Goal: Feedback & Contribution: Leave review/rating

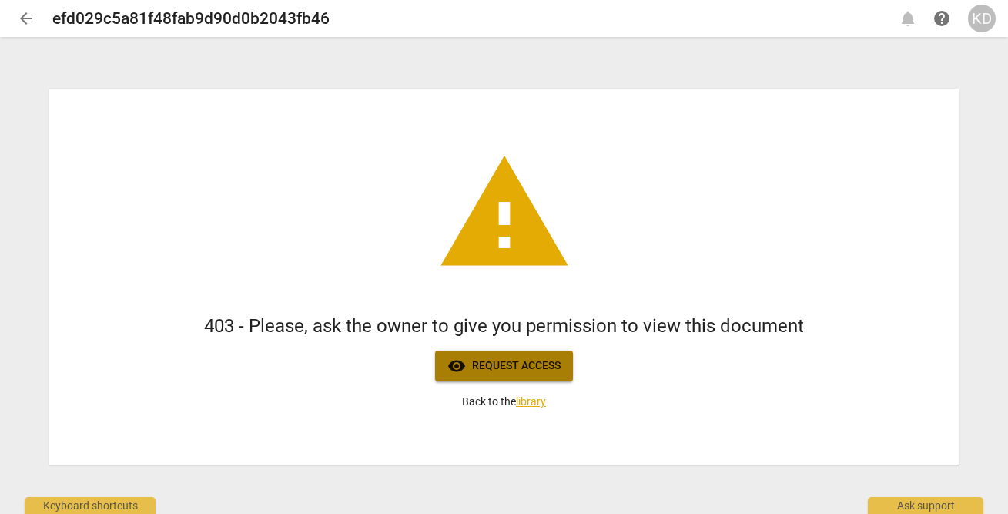
click at [528, 364] on span "visibility Request access" at bounding box center [503, 365] width 113 height 18
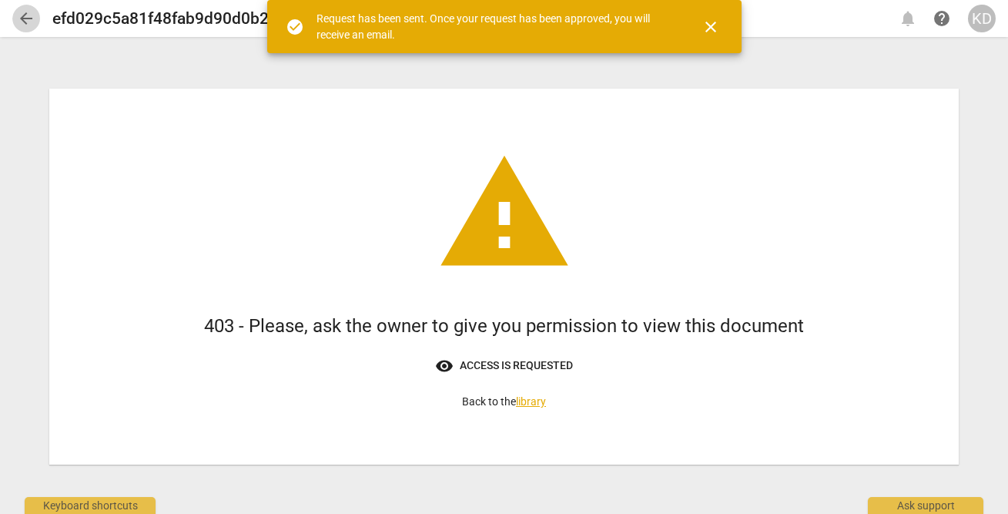
click at [28, 15] on span "arrow_back" at bounding box center [26, 18] width 18 height 18
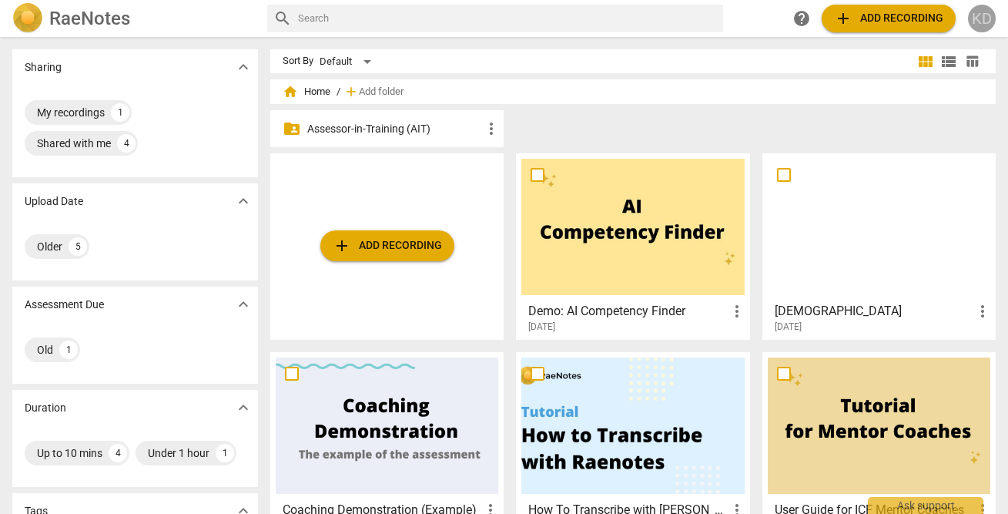
click at [984, 24] on div "KD" at bounding box center [982, 19] width 28 height 28
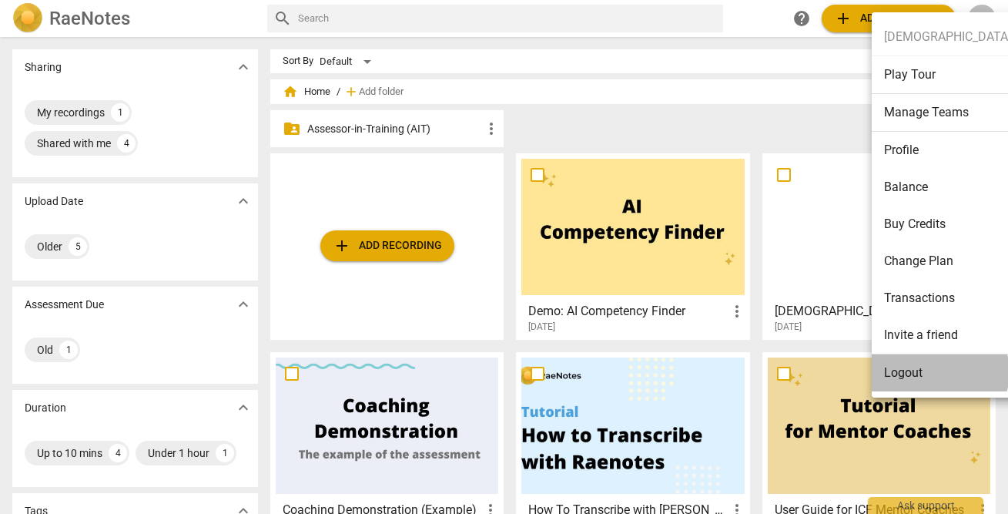
click at [939, 372] on li "Logout" at bounding box center [994, 372] width 244 height 37
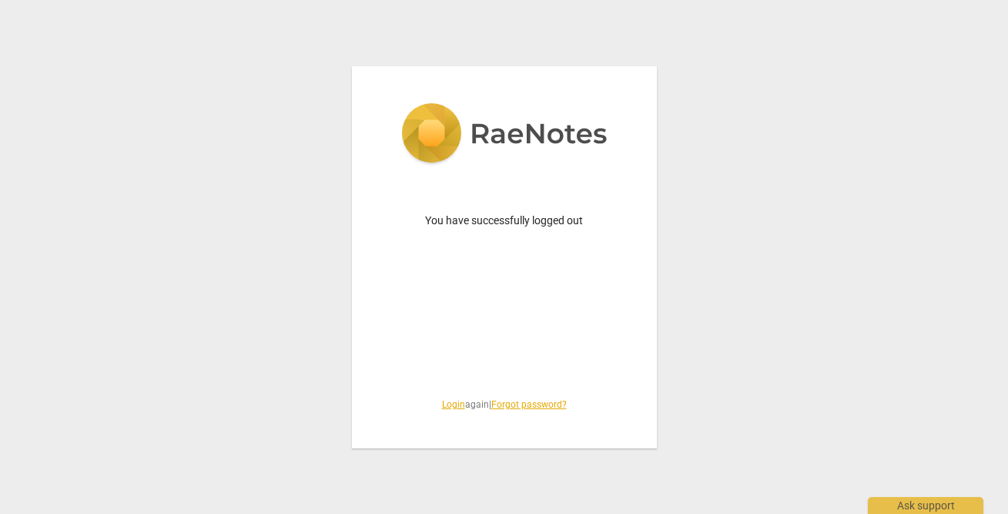
click at [447, 403] on link "Login" at bounding box center [453, 404] width 23 height 11
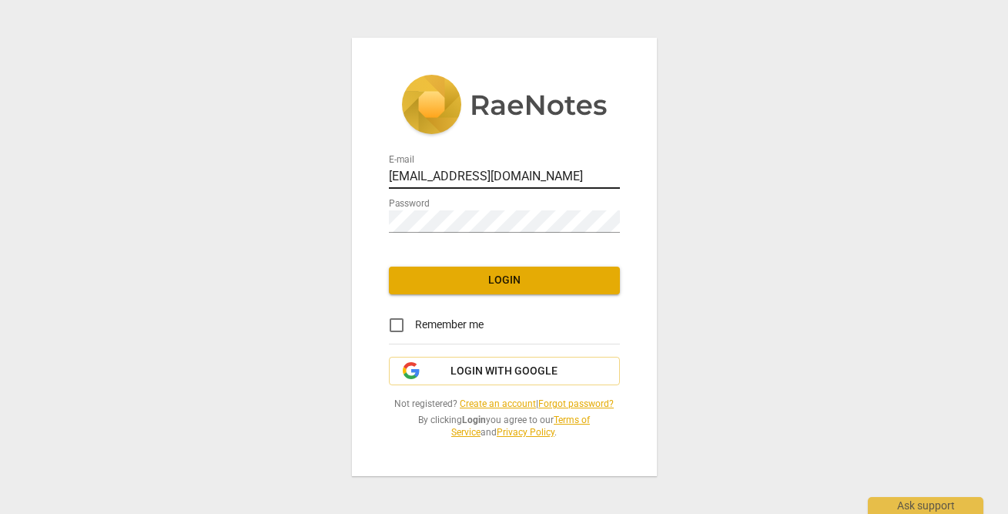
click at [452, 179] on input "coachkristendenney@gmail.com" at bounding box center [504, 177] width 231 height 22
click at [464, 172] on input "coachkristendenney@gmail.com" at bounding box center [504, 177] width 231 height 22
type input "a"
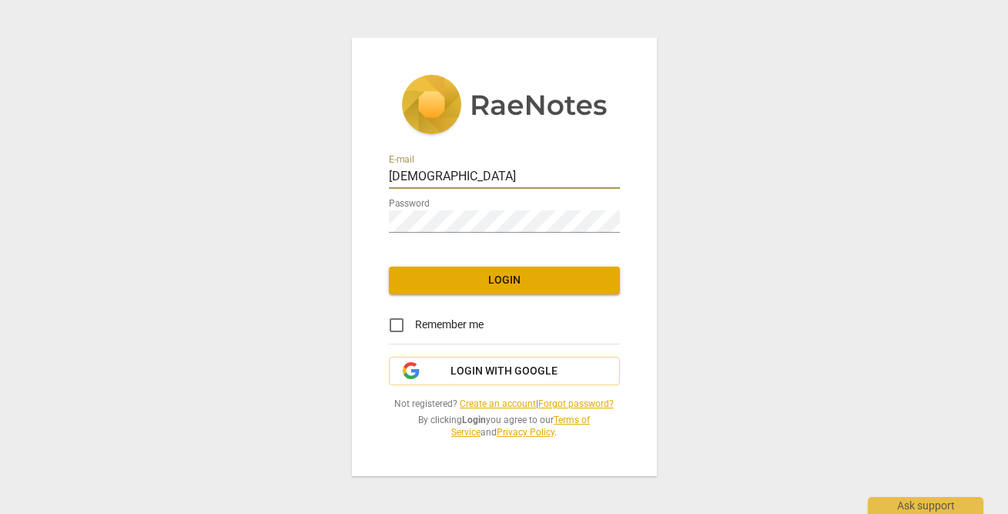
type input "kristen"
type input "kristen@addca.com"
click at [514, 284] on span "Login" at bounding box center [504, 280] width 206 height 15
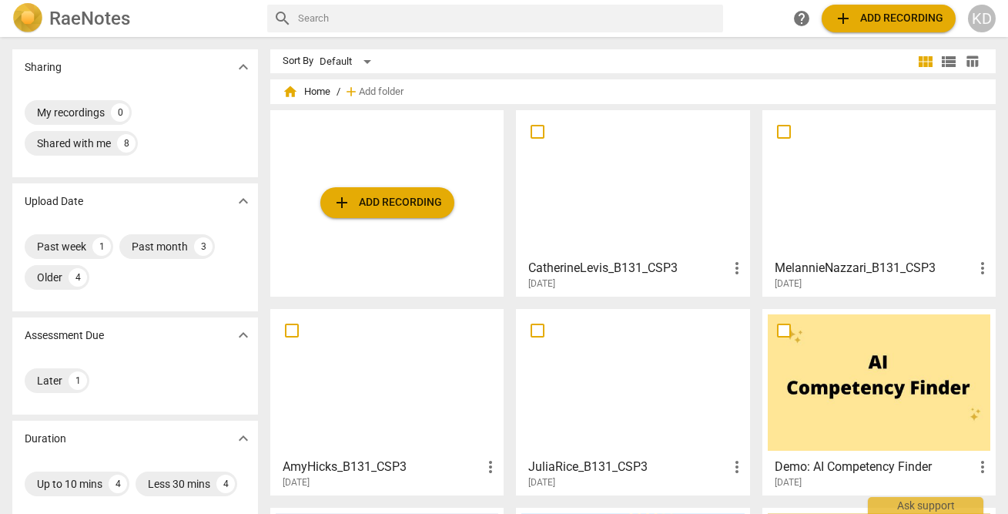
click at [594, 202] on div at bounding box center [632, 183] width 223 height 136
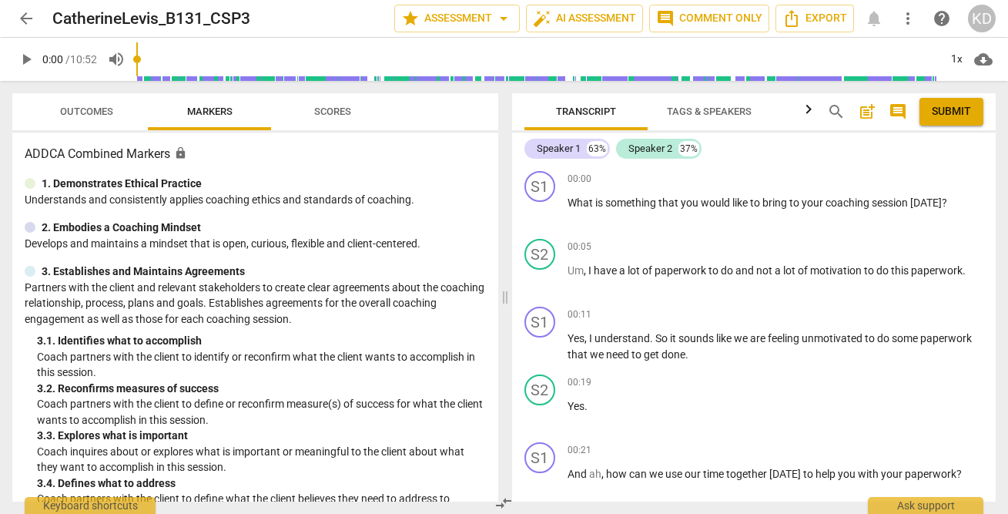
click at [25, 59] on span "play_arrow" at bounding box center [26, 59] width 18 height 18
click at [916, 179] on p "Add competency" at bounding box center [946, 179] width 73 height 14
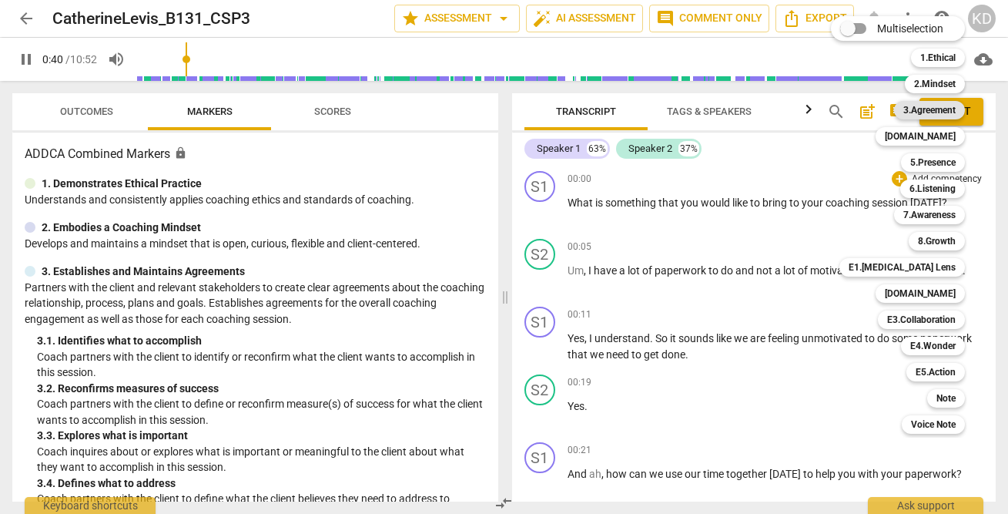
click at [935, 109] on b "3.Agreement" at bounding box center [929, 110] width 52 height 18
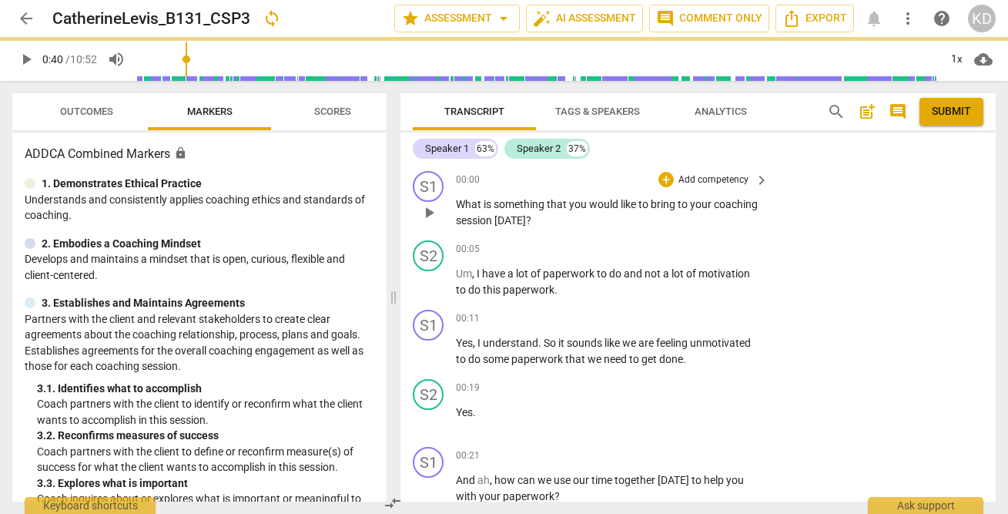
type input "40"
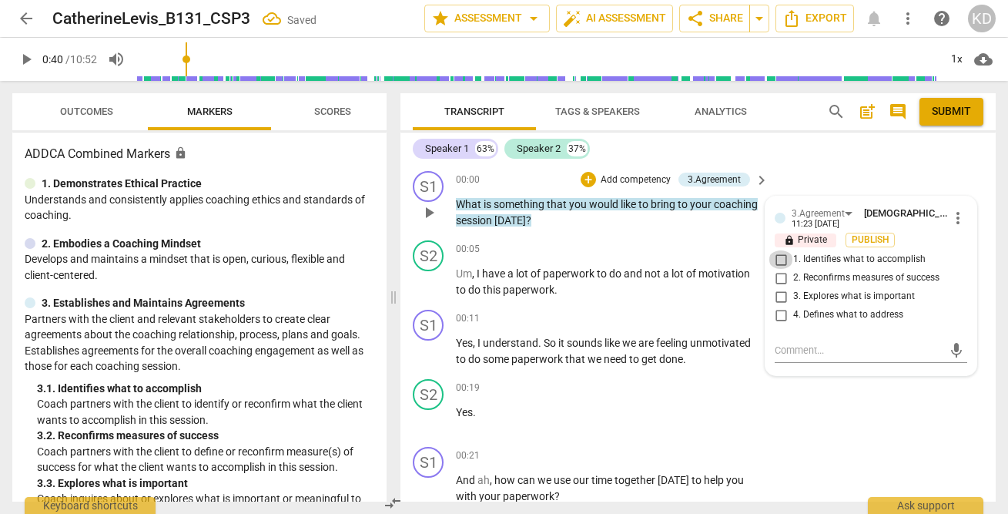
click at [779, 263] on input "1. Identifies what to accomplish" at bounding box center [780, 259] width 25 height 18
checkbox input "true"
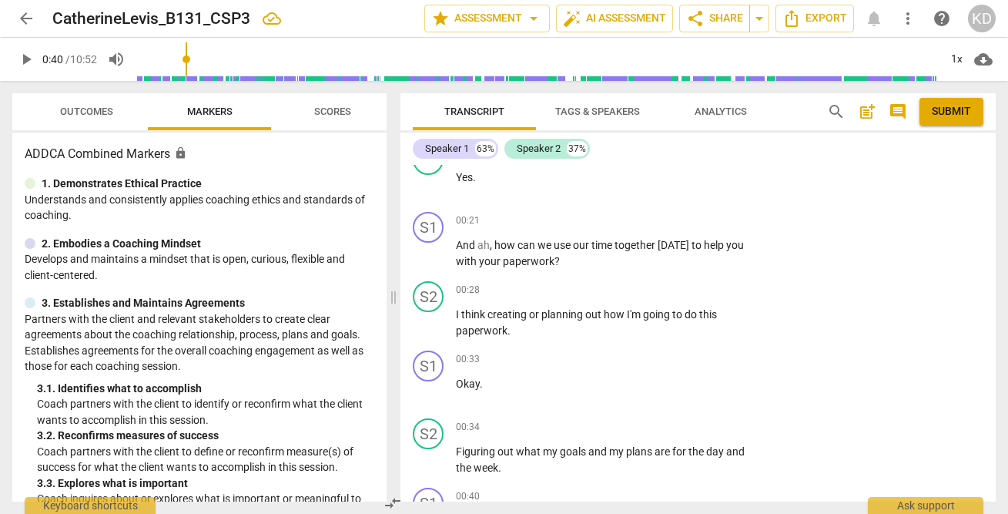
scroll to position [236, 0]
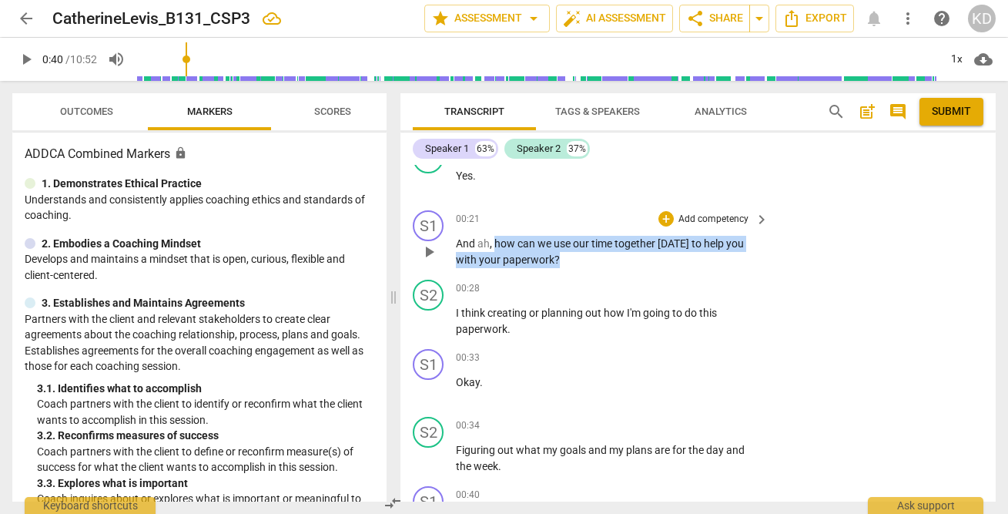
drag, startPoint x: 494, startPoint y: 243, endPoint x: 564, endPoint y: 259, distance: 72.7
click at [564, 259] on p "And ah , how can we use our time together today to help you with your paperwork…" at bounding box center [608, 252] width 305 height 32
click at [691, 220] on p "Add competency" at bounding box center [713, 219] width 73 height 14
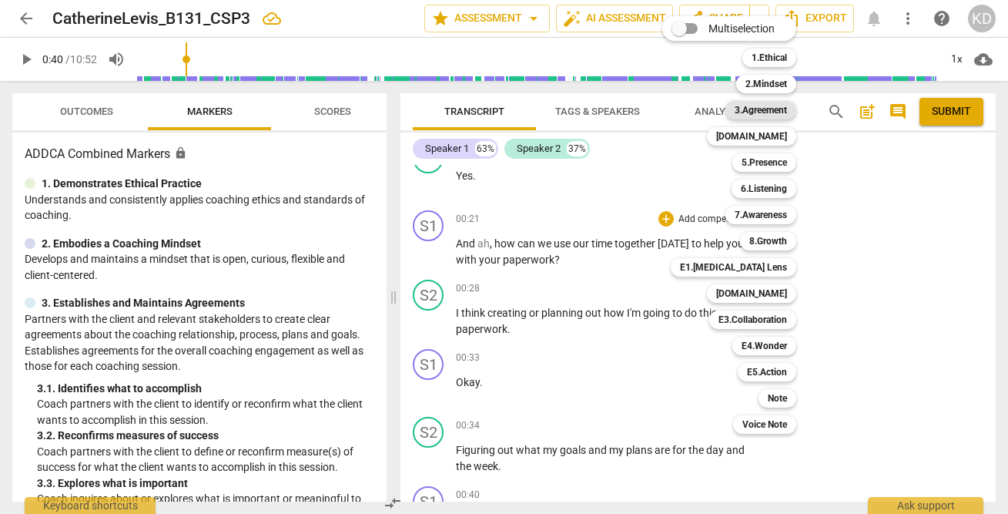
click at [761, 108] on b "3.Agreement" at bounding box center [760, 110] width 52 height 18
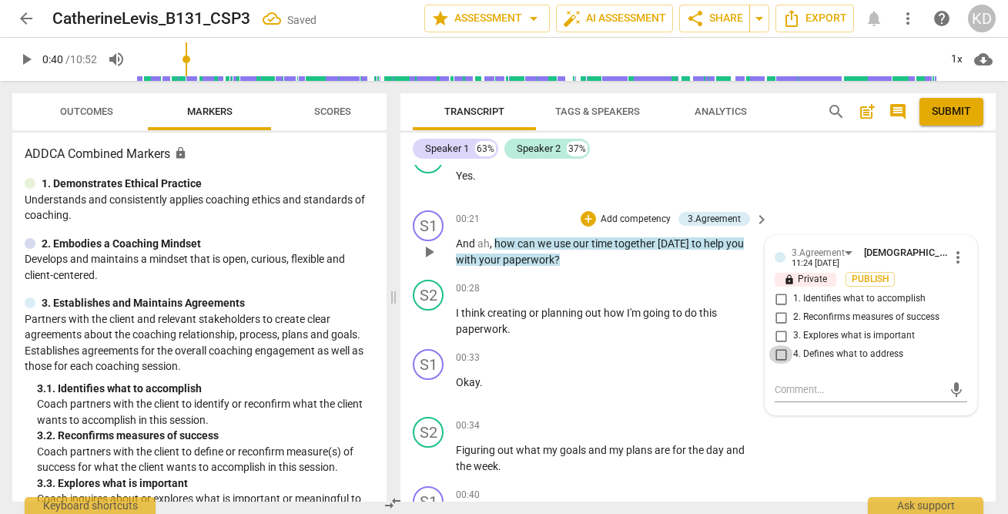
click at [780, 353] on input "4. Defines what to address" at bounding box center [780, 354] width 25 height 18
checkbox input "true"
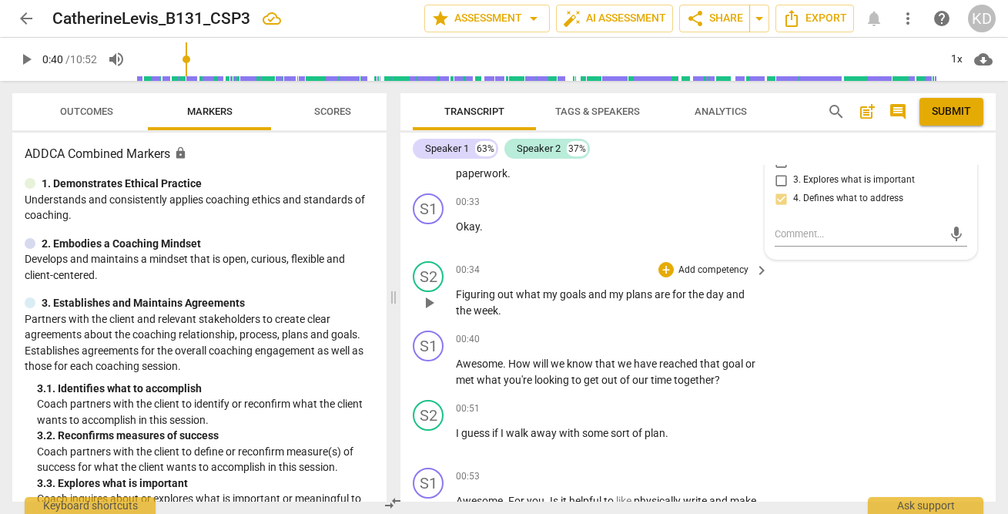
scroll to position [396, 0]
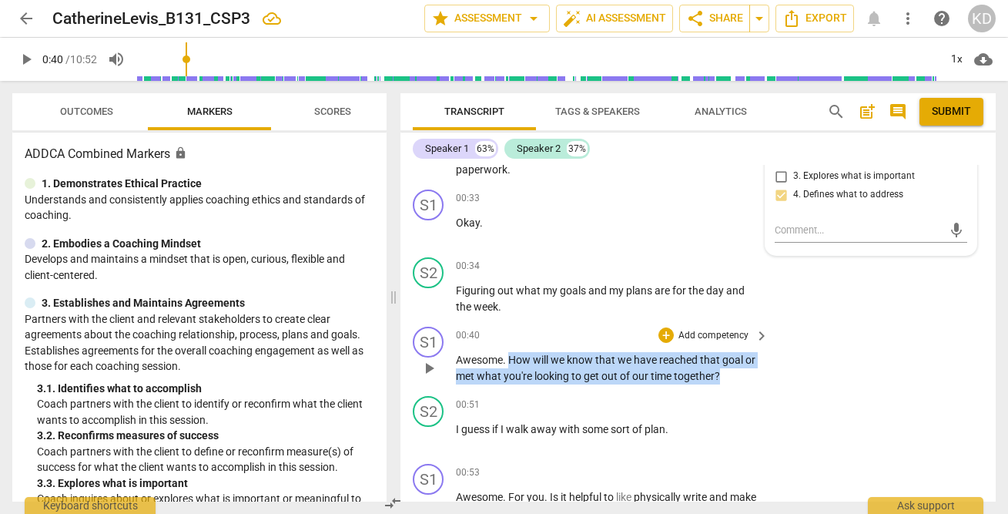
drag, startPoint x: 510, startPoint y: 360, endPoint x: 733, endPoint y: 379, distance: 224.0
click at [733, 379] on p "Awesome . How will we know that we have reached that goal or met what you're lo…" at bounding box center [608, 368] width 305 height 32
click at [705, 340] on p "Add competency" at bounding box center [713, 336] width 73 height 14
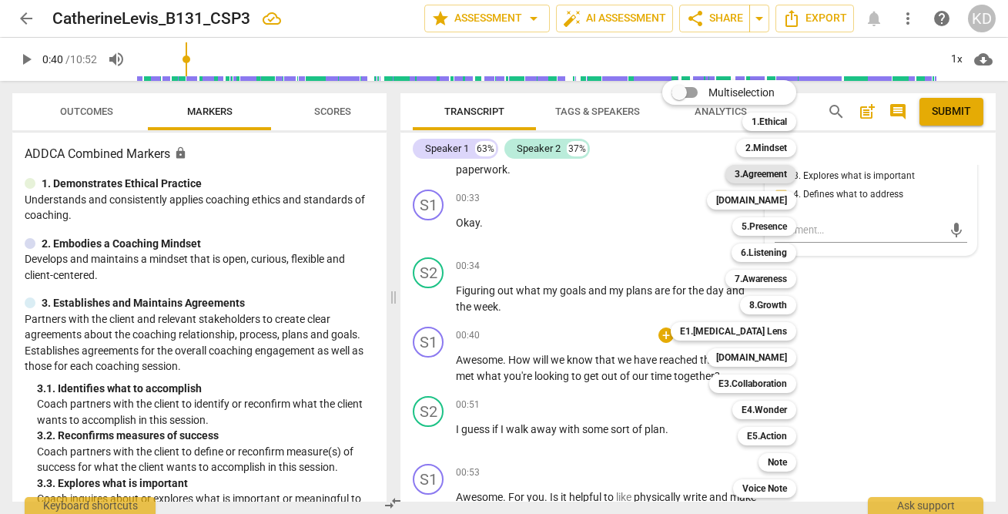
click at [771, 176] on b "3.Agreement" at bounding box center [760, 174] width 52 height 18
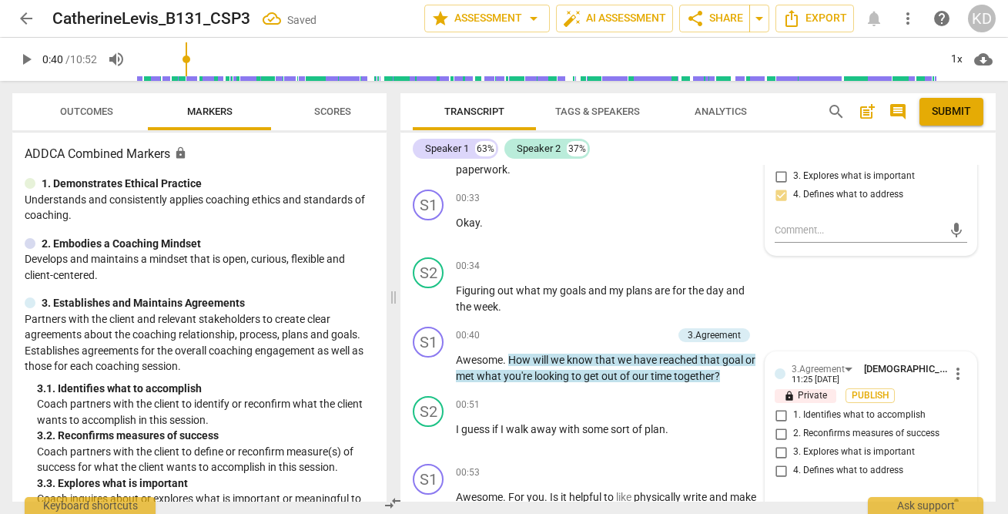
scroll to position [406, 0]
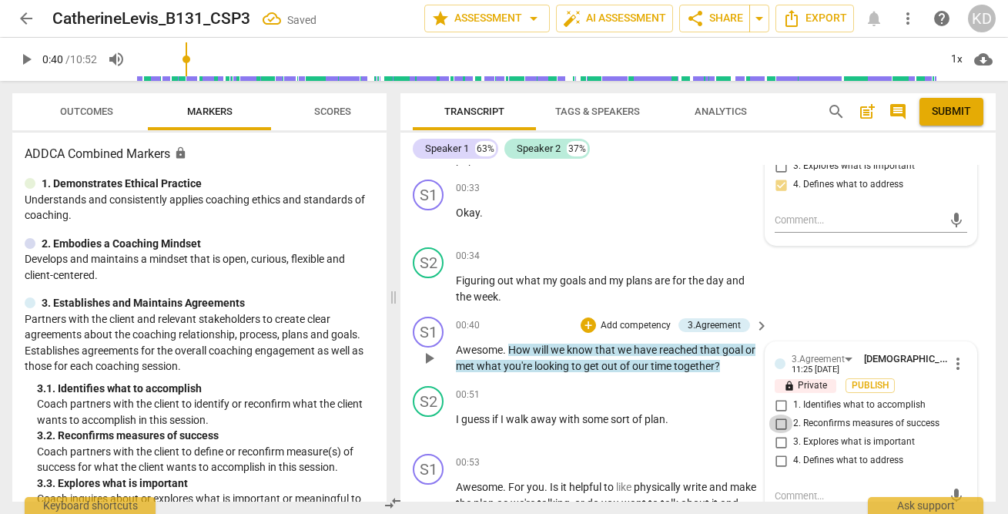
click at [778, 423] on input "2. Reconfirms measures of success" at bounding box center [780, 423] width 25 height 18
checkbox input "true"
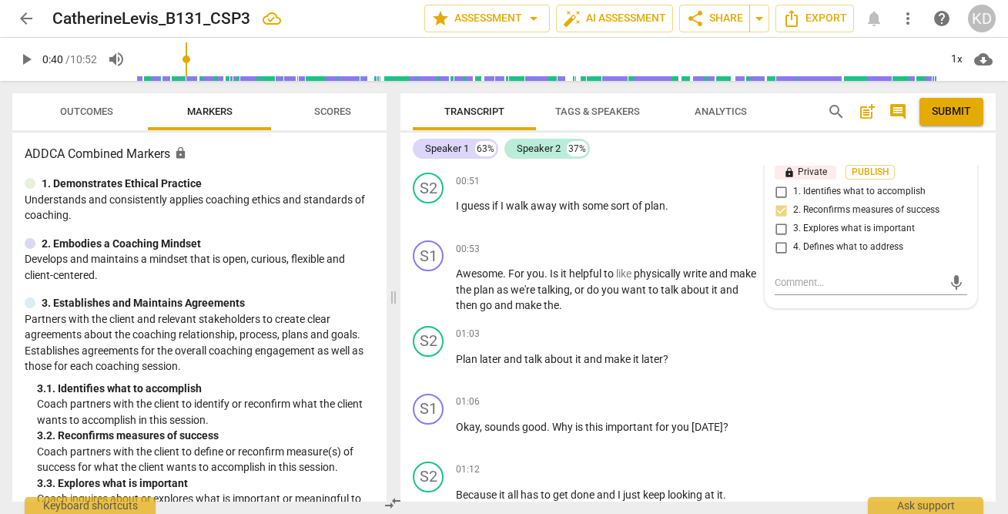
scroll to position [620, 0]
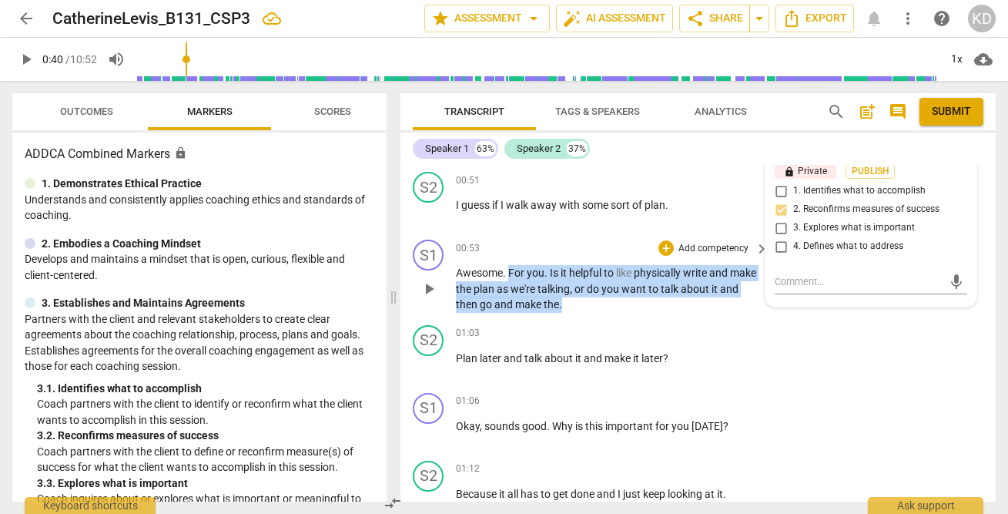
drag, startPoint x: 508, startPoint y: 273, endPoint x: 601, endPoint y: 299, distance: 97.0
click at [601, 299] on p "Awesome . For you . Is it helpful to like physically write and make the plan as…" at bounding box center [608, 289] width 305 height 48
click at [667, 249] on div "+" at bounding box center [665, 247] width 15 height 15
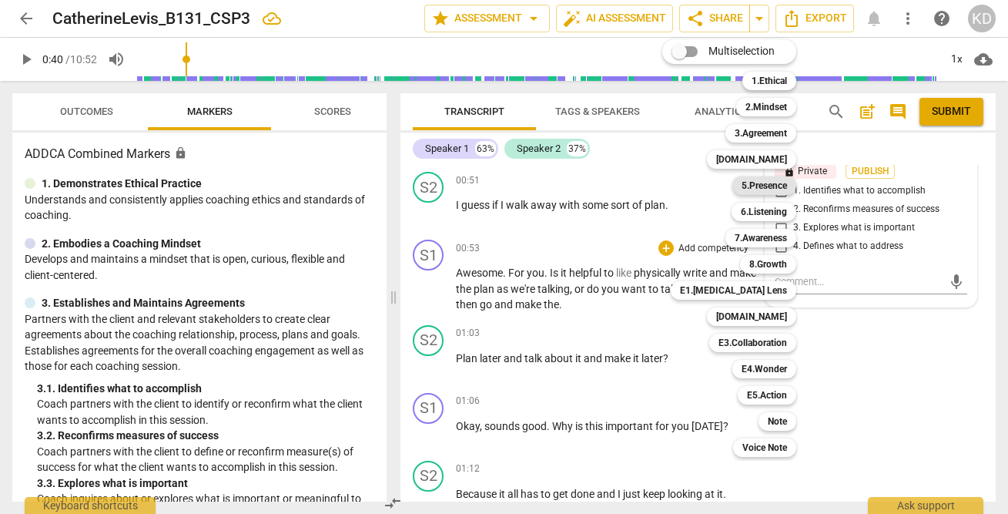
click at [761, 182] on b "5.Presence" at bounding box center [763, 185] width 45 height 18
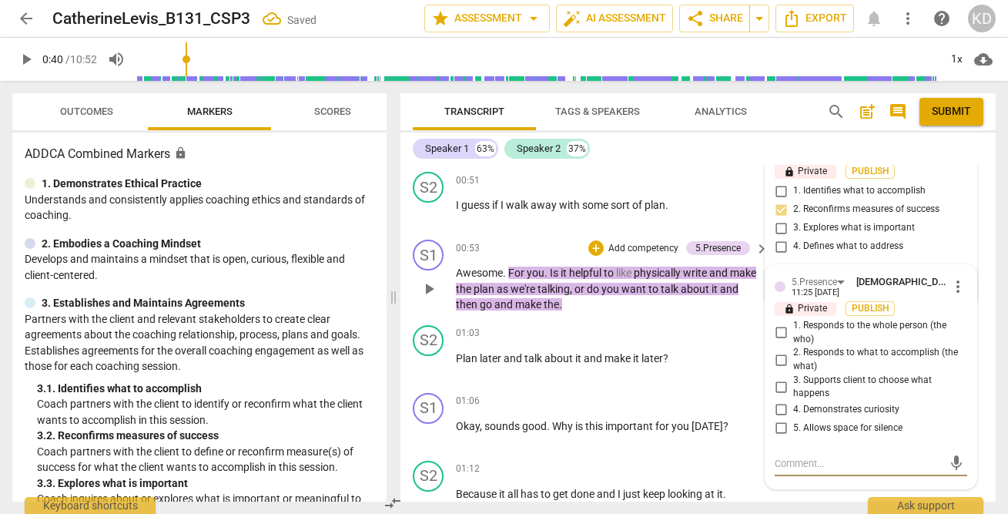
click at [779, 386] on input "3. Supports client to choose what happens" at bounding box center [780, 386] width 25 height 18
checkbox input "true"
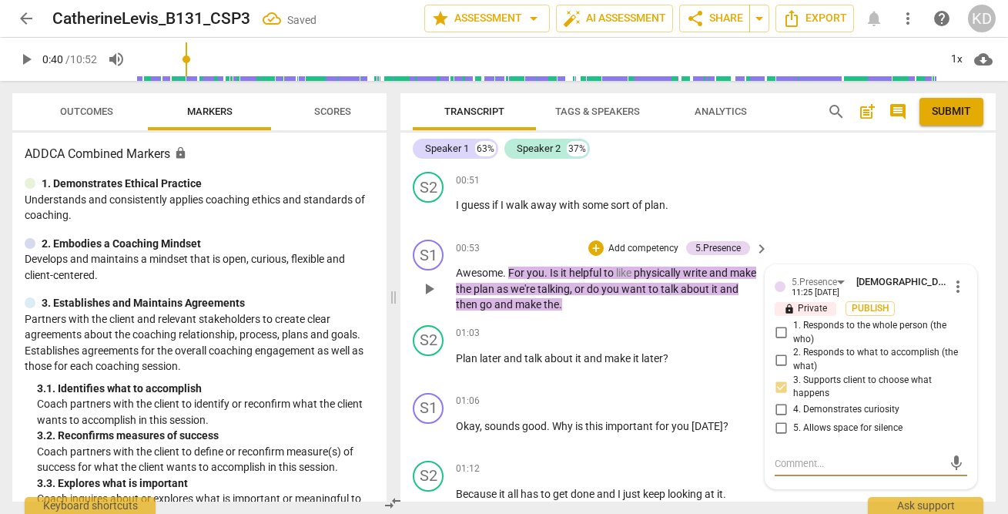
click at [811, 463] on textarea at bounding box center [859, 463] width 168 height 15
type textarea "Y"
type textarea "Yo"
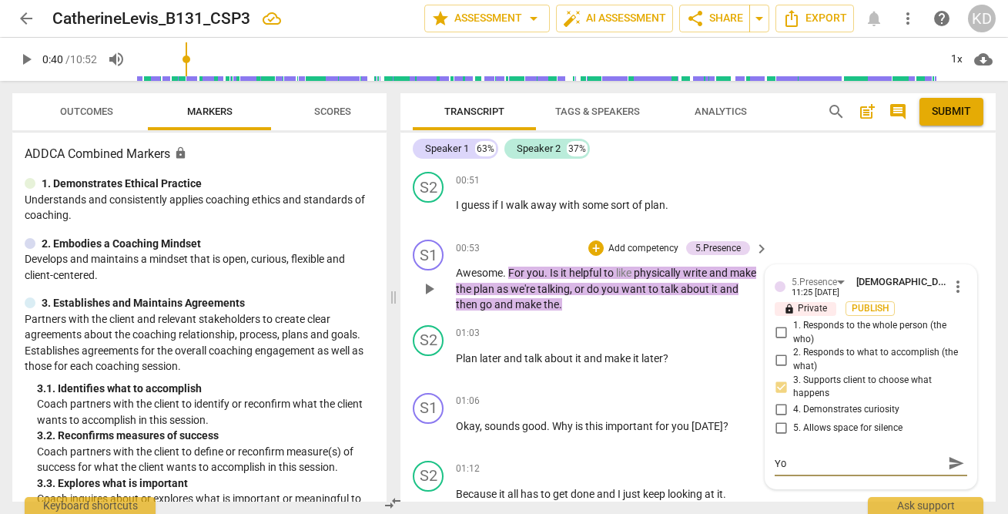
type textarea "You"
type textarea "You a"
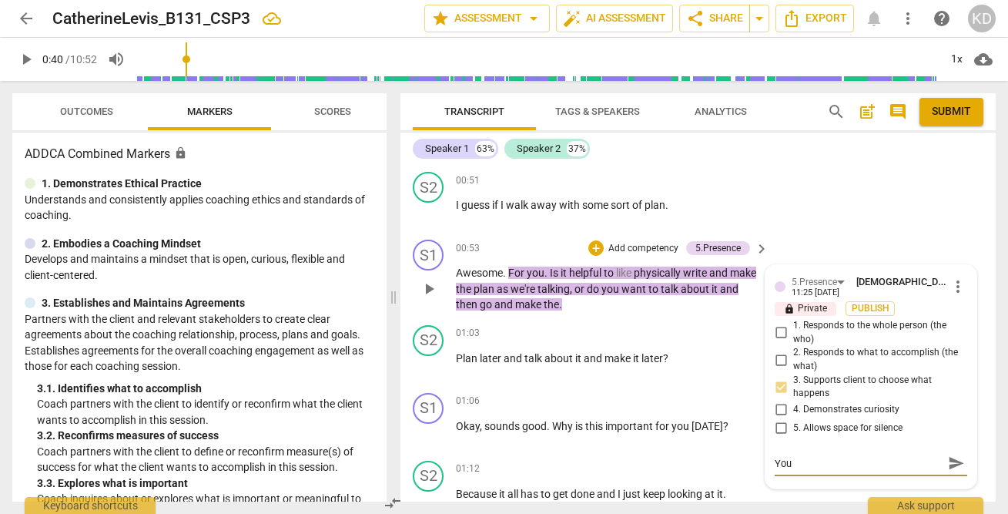
type textarea "You a"
type textarea "You ar"
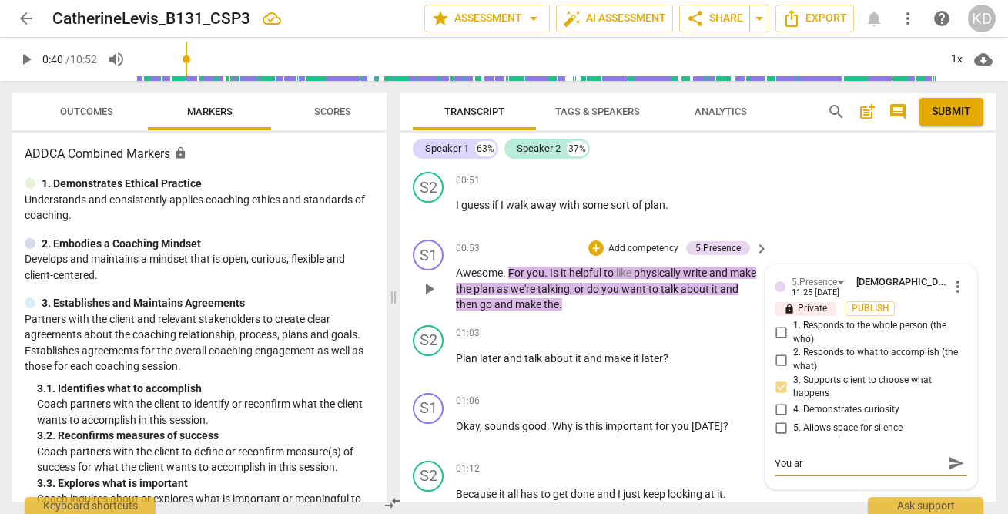
type textarea "You ar i"
type textarea "You ar in"
type textarea "You ar i"
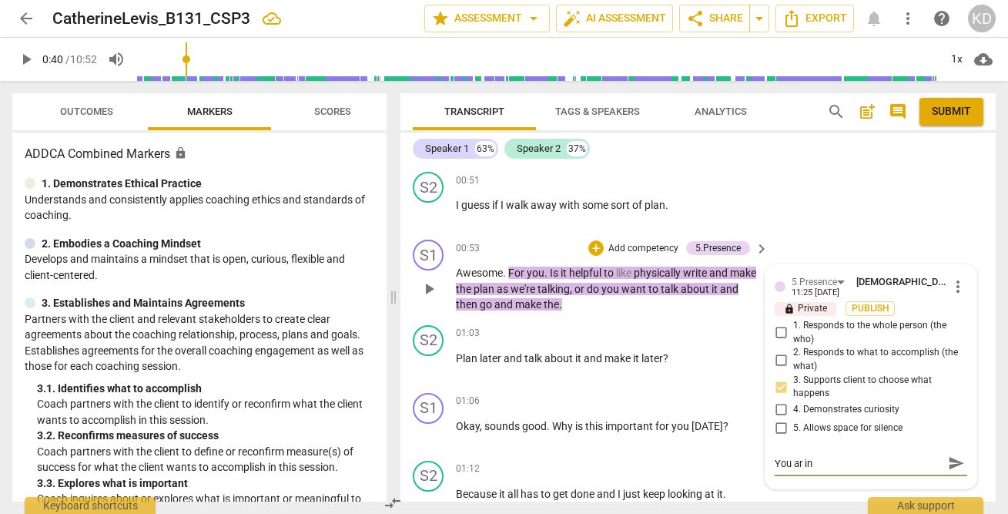
type textarea "You ar i"
type textarea "You ar"
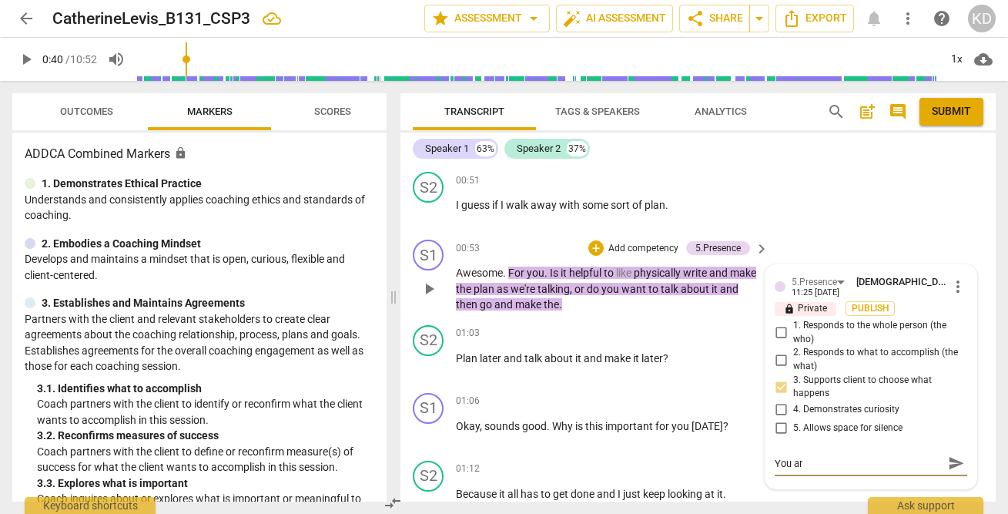
type textarea "You are"
type textarea "You are i"
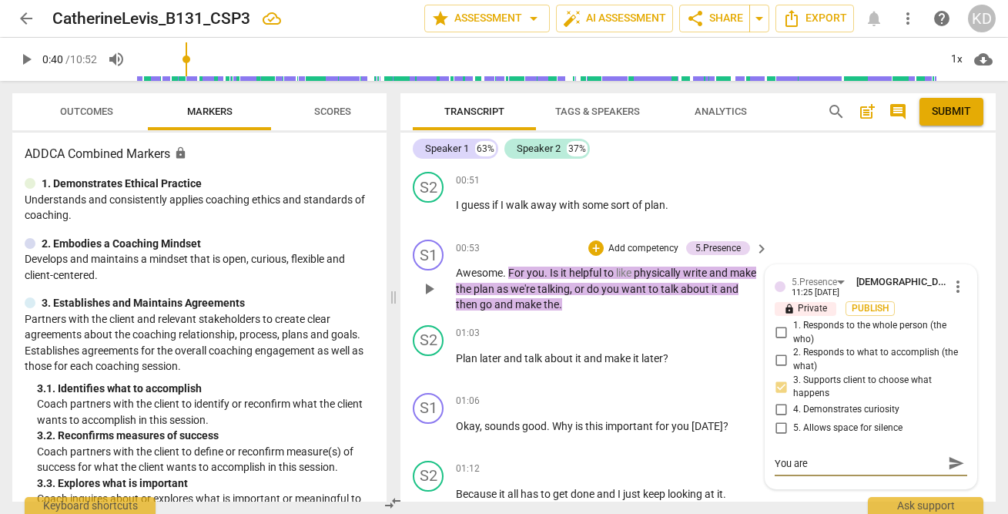
type textarea "You are i"
type textarea "You are in"
type textarea "You are inv"
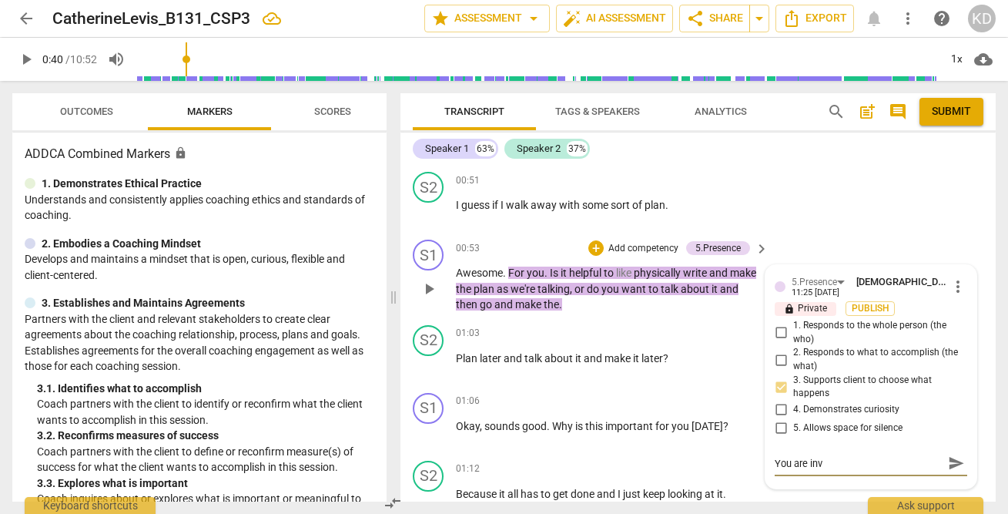
type textarea "You are invi"
type textarea "You are invit"
type textarea "You are inviti"
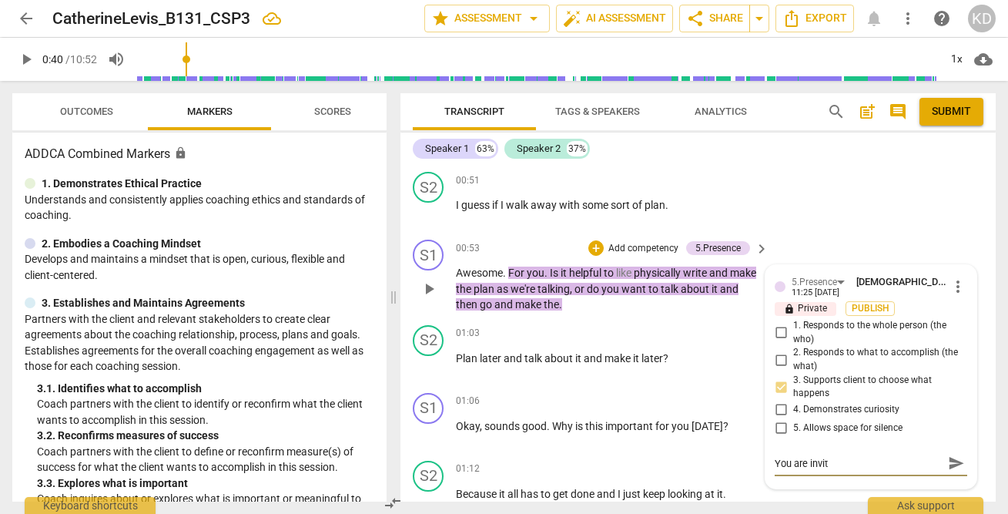
type textarea "You are inviti"
type textarea "You are invitin"
type textarea "You are inviting"
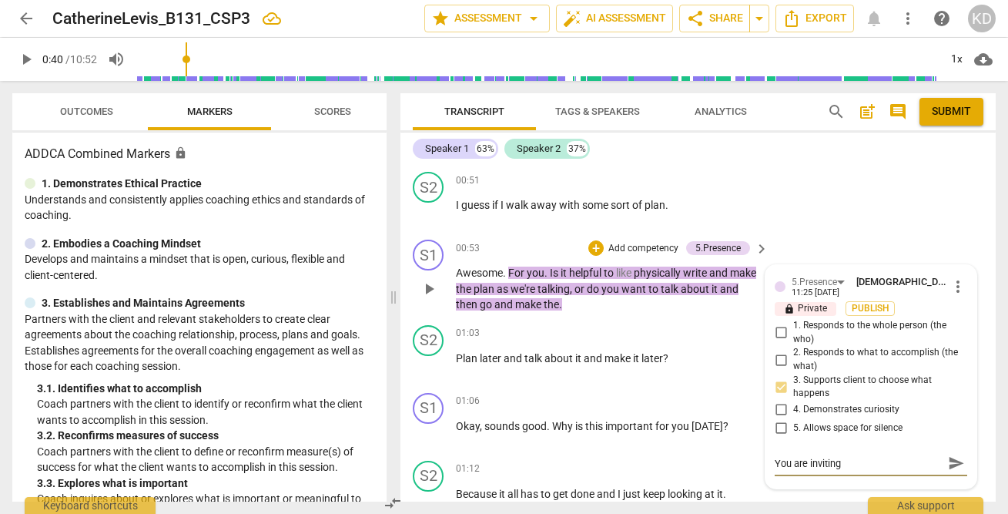
type textarea "You are inviting t"
type textarea "You are inviting th"
type textarea "You are inviting the"
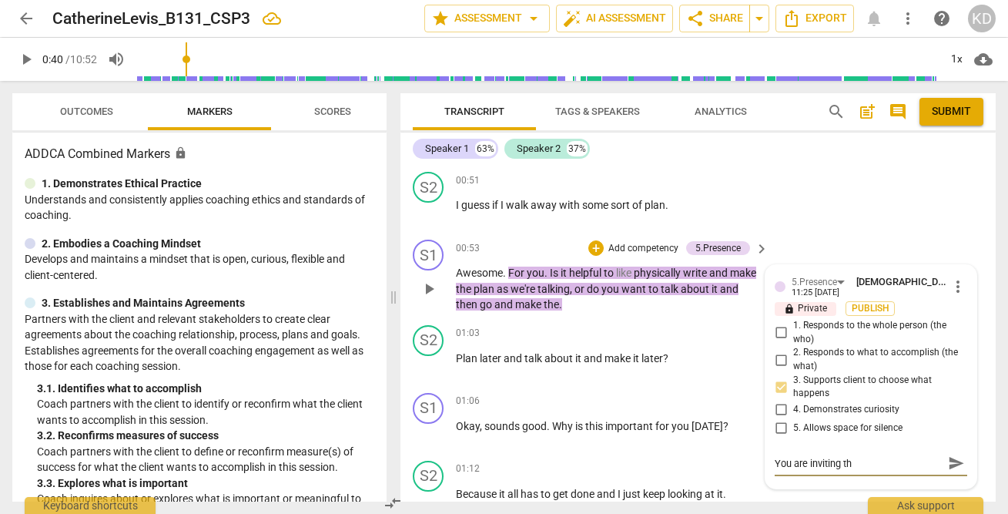
type textarea "You are inviting the"
type textarea "You are inviting the c"
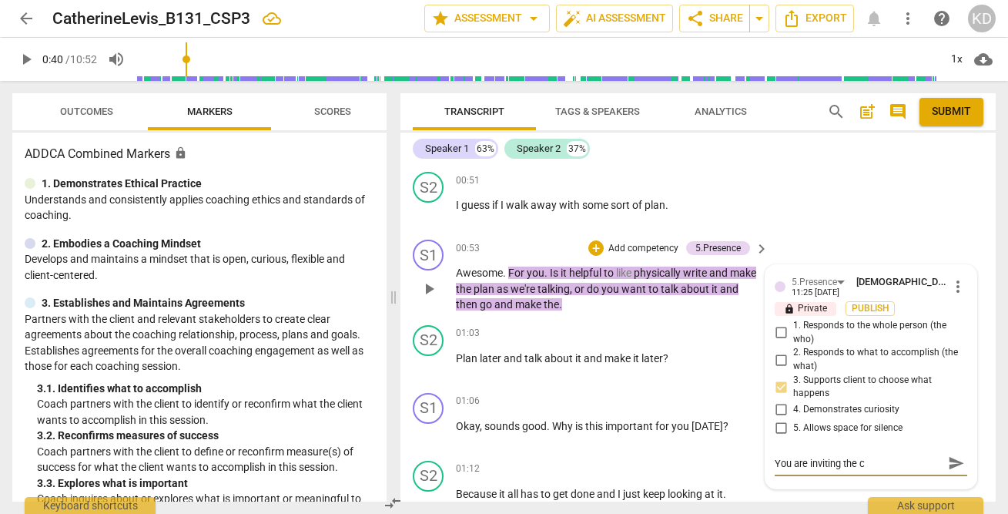
type textarea "You are inviting the cl"
type textarea "You are inviting the cli"
type textarea "You are inviting the clie"
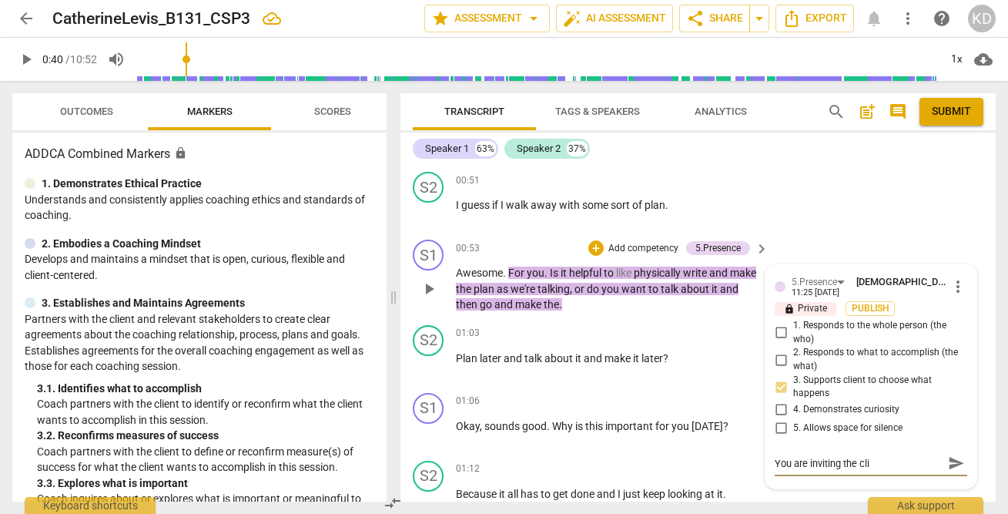
type textarea "You are inviting the clie"
type textarea "You are inviting the clien"
type textarea "You are inviting the client"
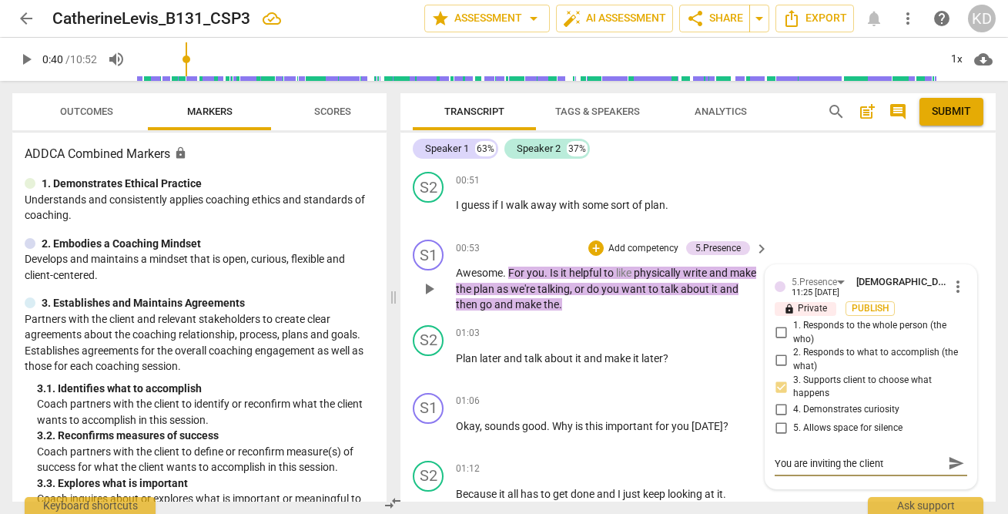
type textarea "You are inviting the client"
type textarea "You are inviting the client t"
type textarea "You are inviting the client to"
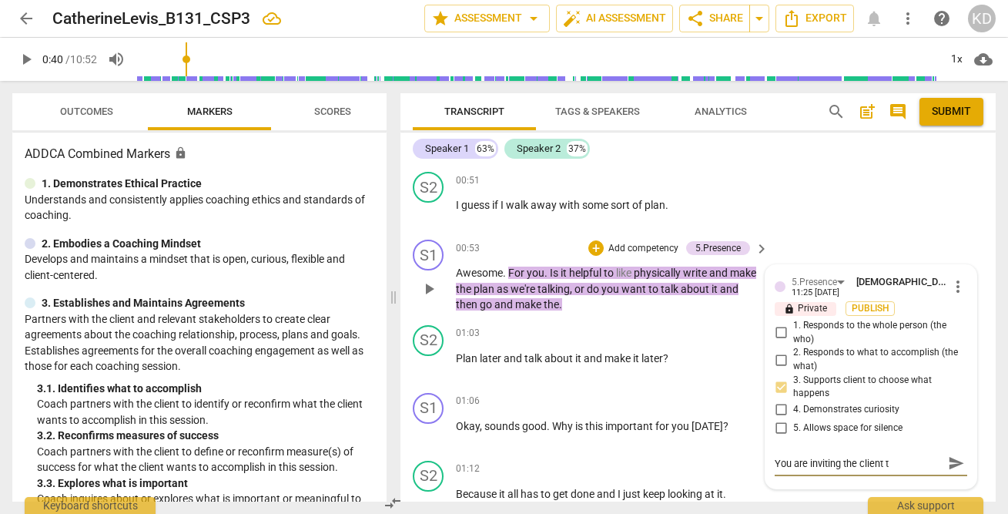
type textarea "You are inviting the client to"
type textarea "You are inviting the client to s"
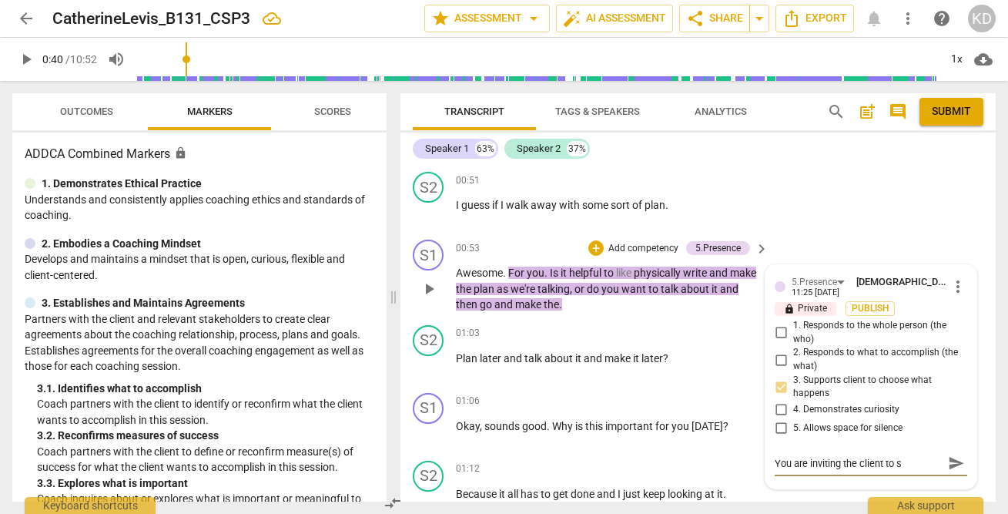
type textarea "You are inviting the client to sh"
type textarea "You are inviting the client to sho"
type textarea "You are inviting the client to shoo"
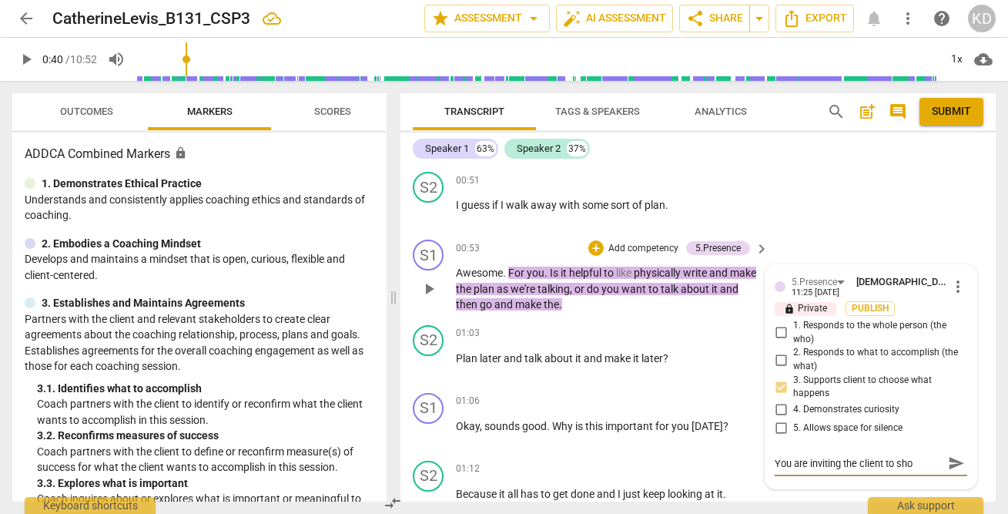
type textarea "You are inviting the client to shoo"
type textarea "You are inviting the client to sho"
type textarea "You are inviting the client to sh"
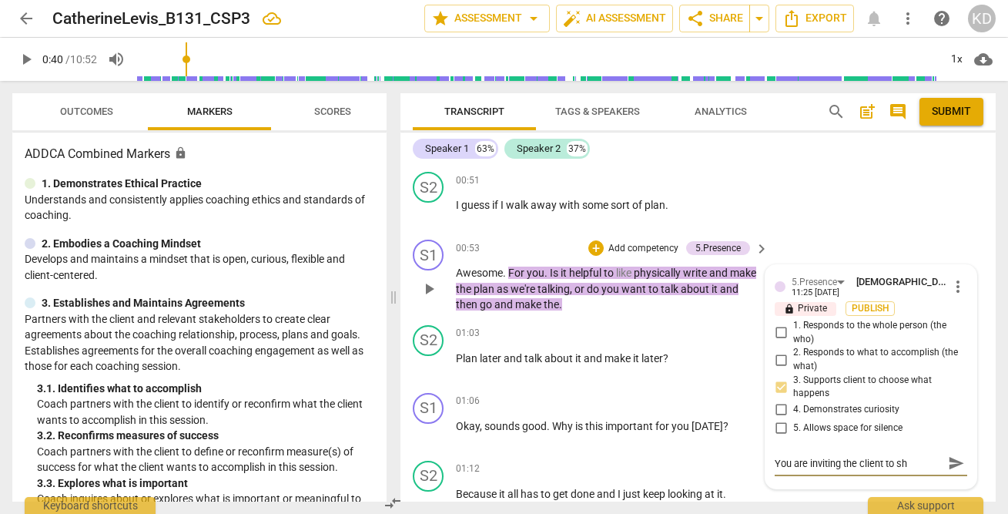
type textarea "You are inviting the client to s"
type textarea "You are inviting the client to"
type textarea "You are inviting the client to c"
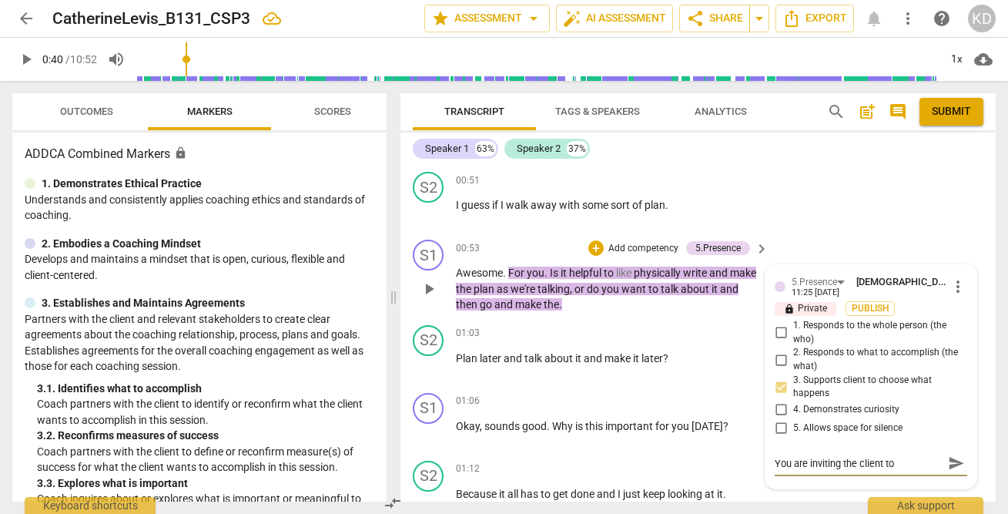
type textarea "You are inviting the client to c"
type textarea "You are inviting the client to ch"
type textarea "You are inviting the client to cho"
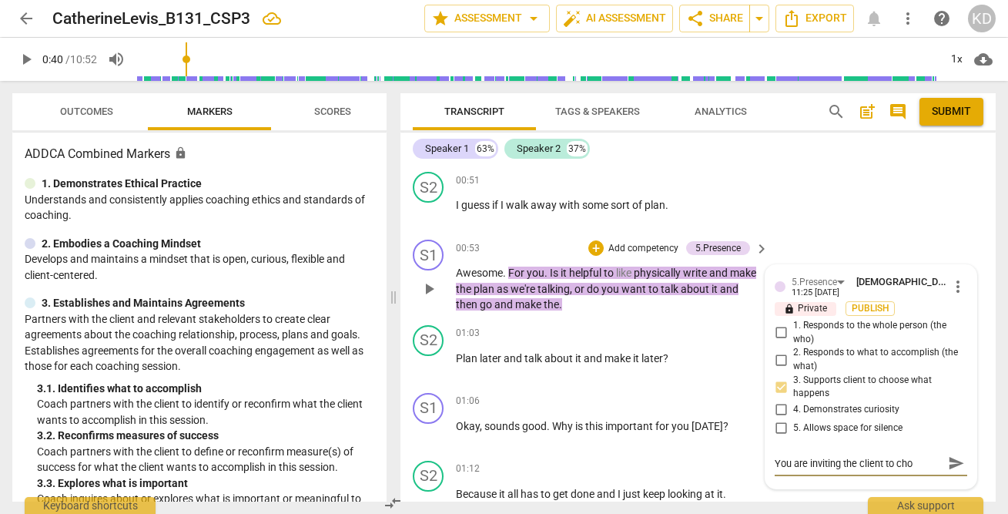
type textarea "You are inviting the client to choo"
type textarea "You are inviting the client to choos"
type textarea "You are inviting the client to choose"
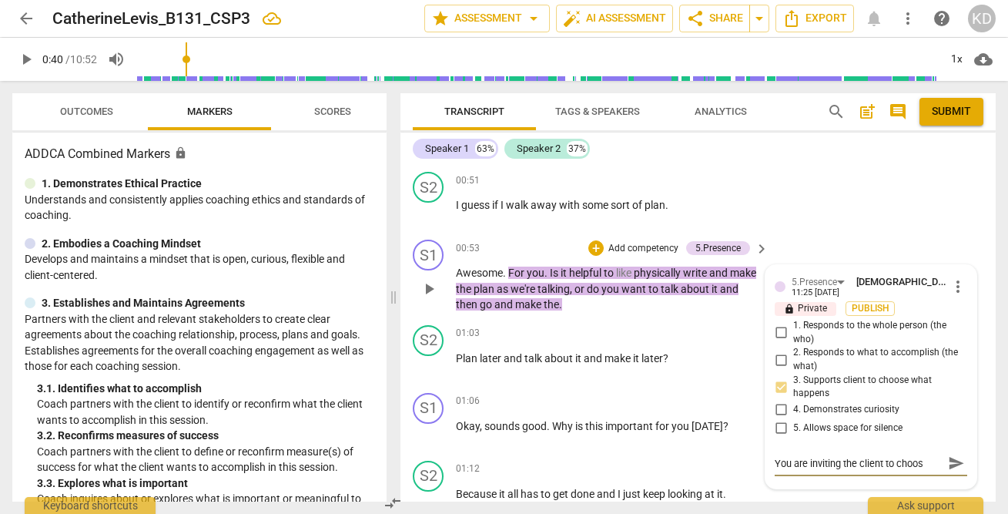
type textarea "You are inviting the client to choose"
type textarea "You are inviting the client to choose w"
type textarea "You are inviting the client to choose wh"
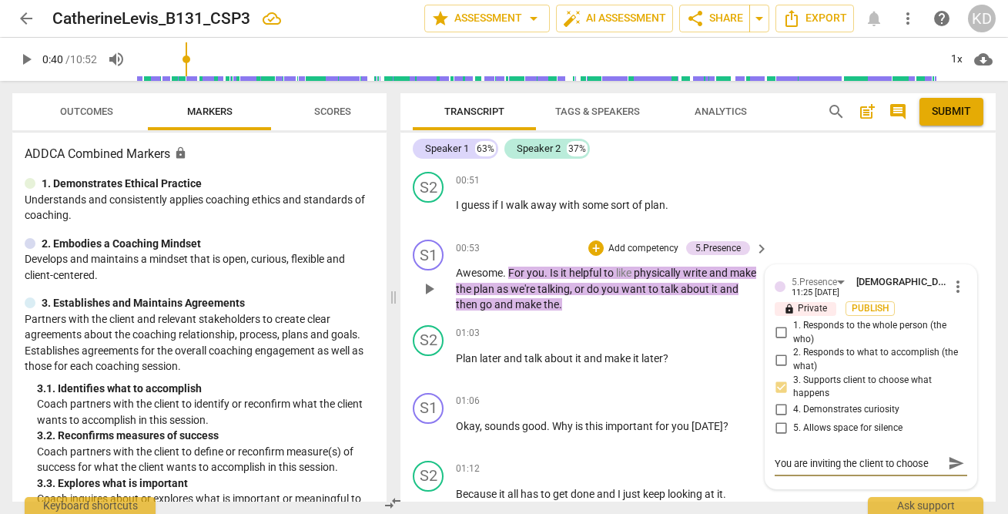
scroll to position [13, 0]
type textarea "You are inviting the client to choose wha"
type textarea "You are inviting the client to choose what"
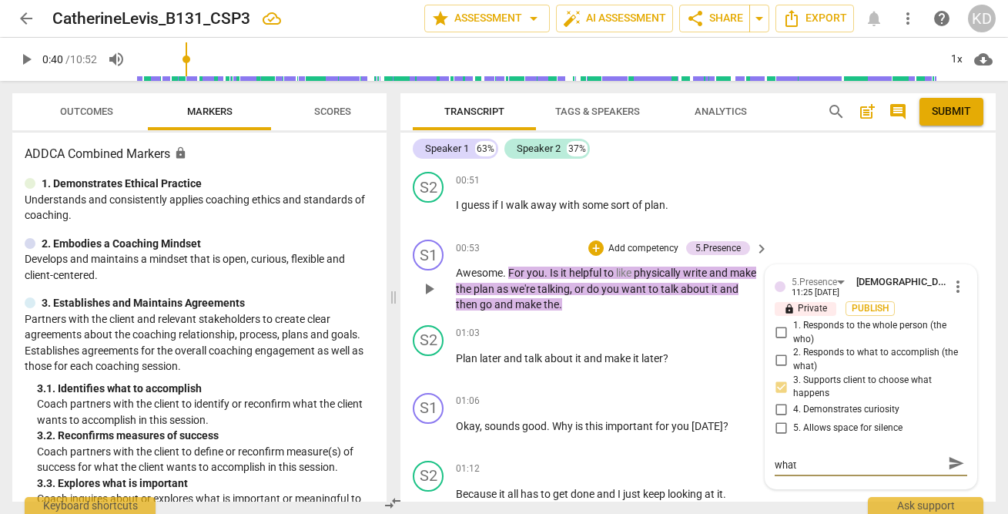
type textarea "You are inviting the client to choose what"
type textarea "You are inviting the client to choose what h"
type textarea "You are inviting the client to choose what ha"
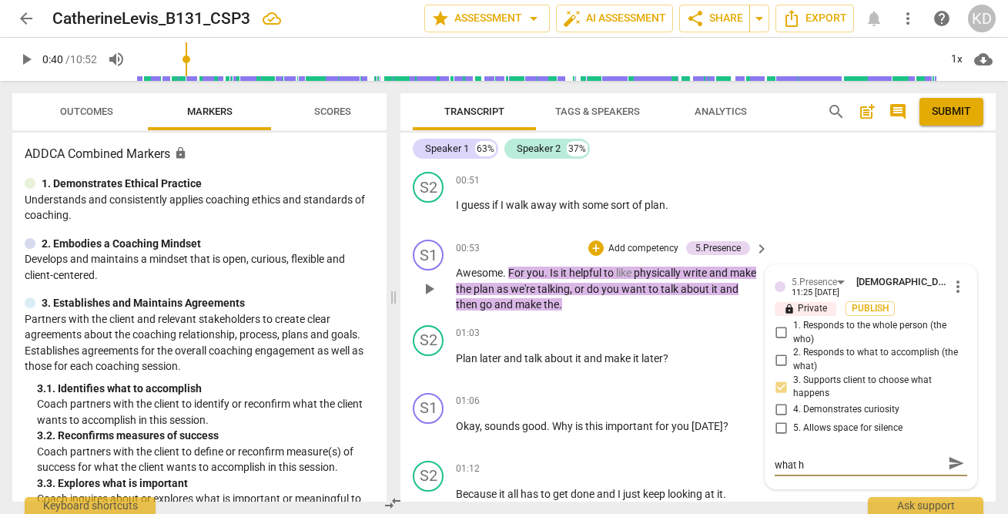
type textarea "You are inviting the client to choose what ha"
type textarea "You are inviting the client to choose what hap"
type textarea "You are inviting the client to choose what happ"
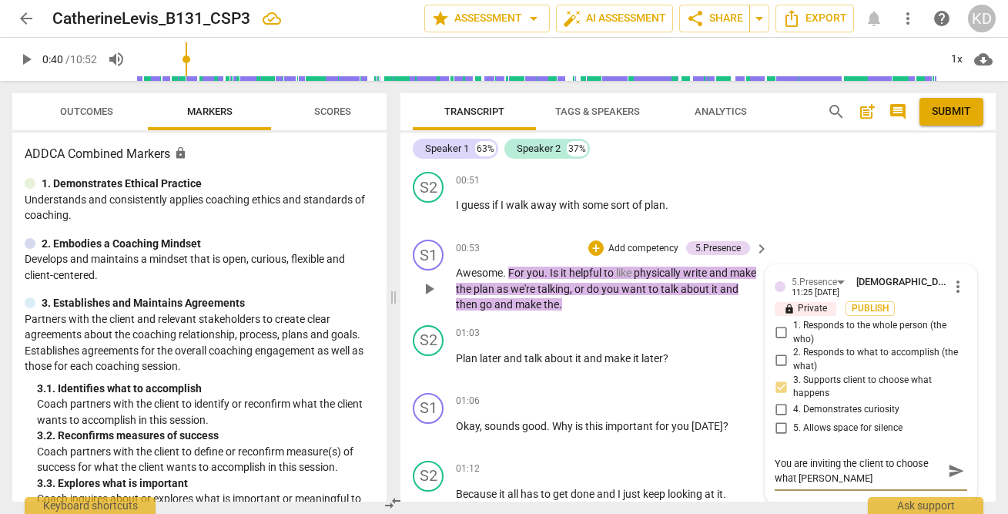
type textarea "You are inviting the client to choose what happ"
type textarea "You are inviting the client to choose what happe"
type textarea "You are inviting the client to choose what happen"
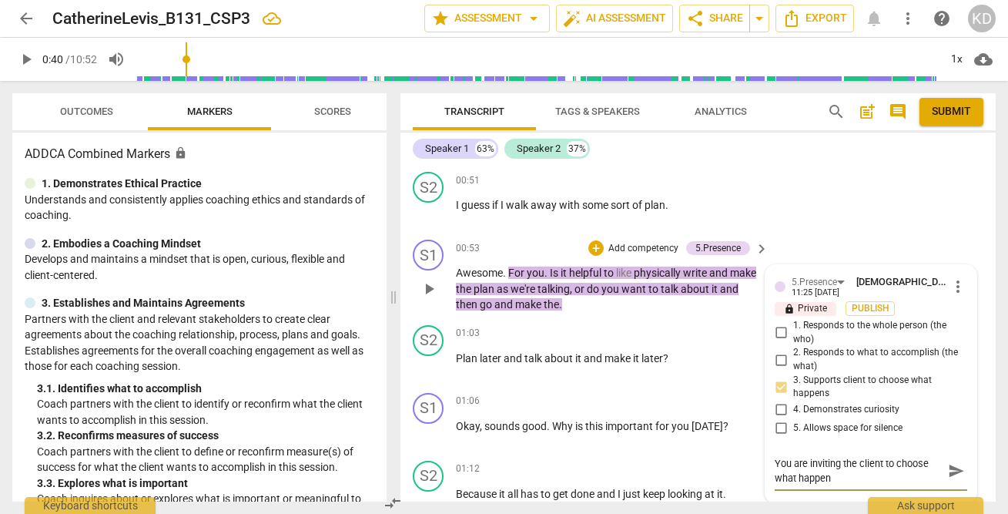
type textarea "You are inviting the client to choose what happens"
type textarea "You are inviting the client to choose what happens."
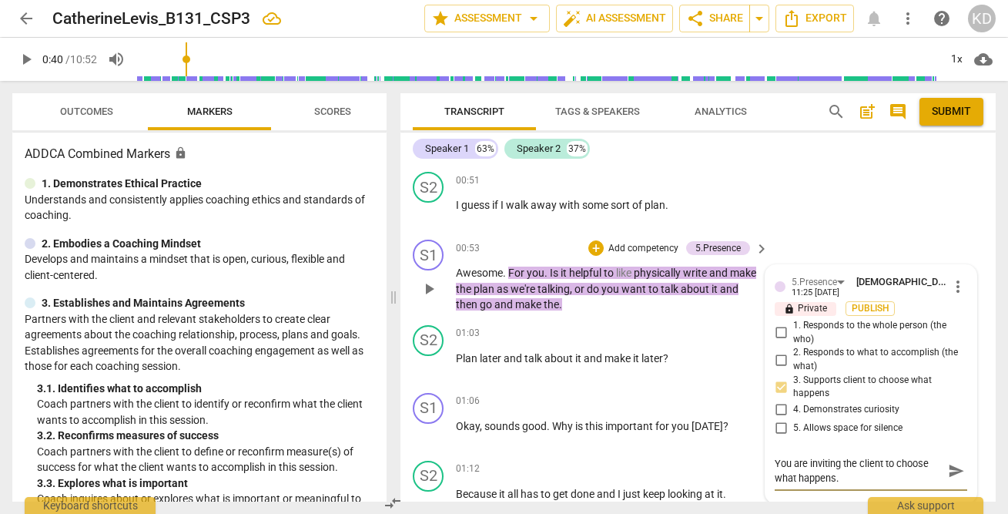
type textarea "You are inviting the client to choose what happens."
type textarea "You are inviting the client to choose what happens. H"
type textarea "You are inviting the client to choose what happens. Ho"
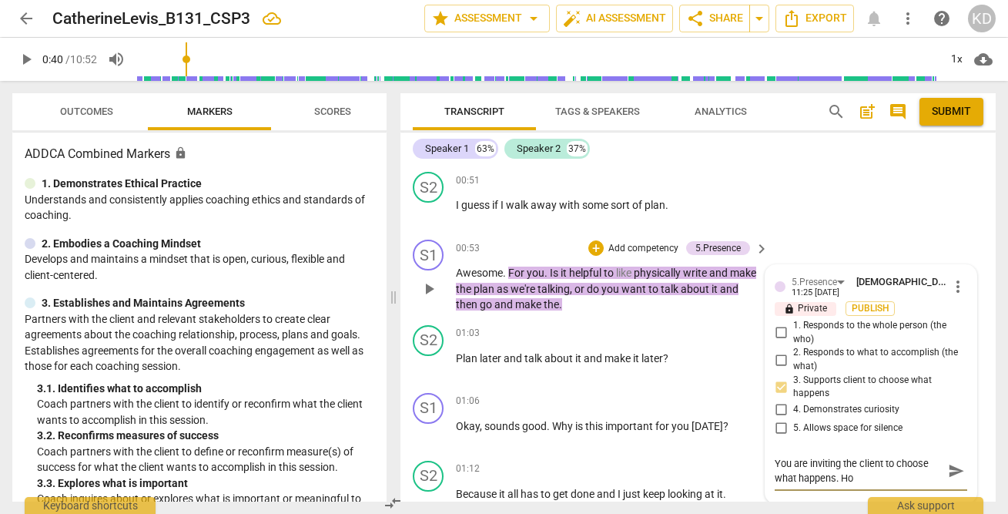
type textarea "You are inviting the client to choose what happens. How"
type textarea "You are inviting the client to choose what happens. How a"
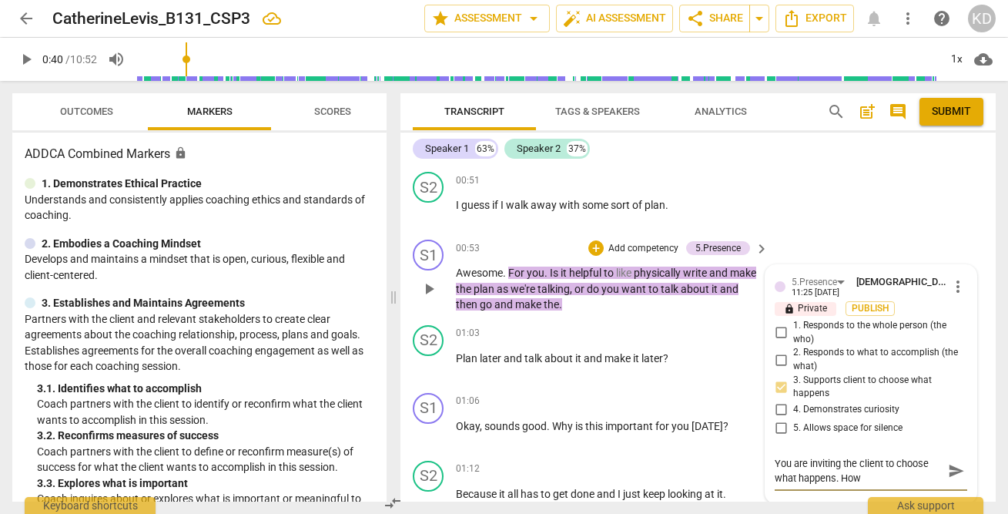
type textarea "You are inviting the client to choose what happens. How a"
type textarea "You are inviting the client to choose what happens. How"
type textarea "You are inviting the client to choose what happens. How c"
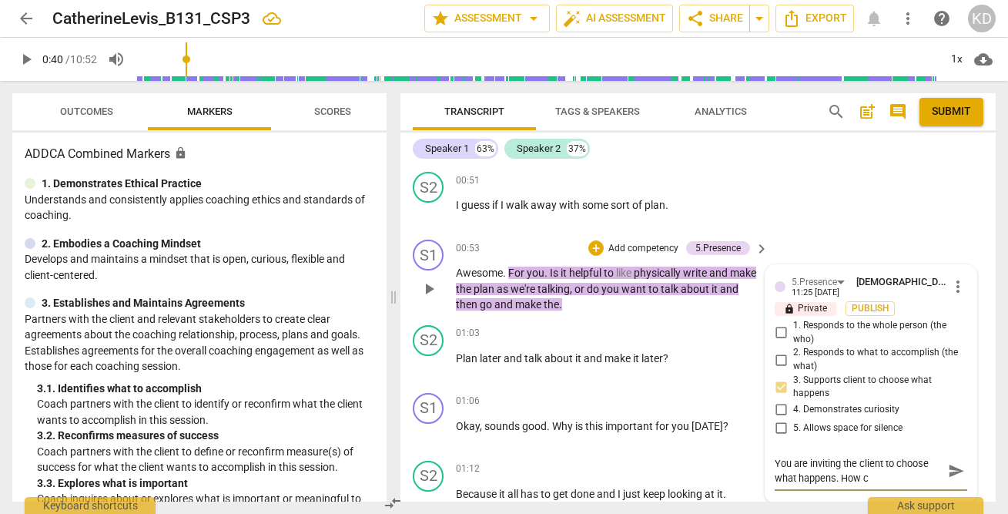
type textarea "You are inviting the client to choose what happens. How ca"
type textarea "You are inviting the client to choose what happens. How can"
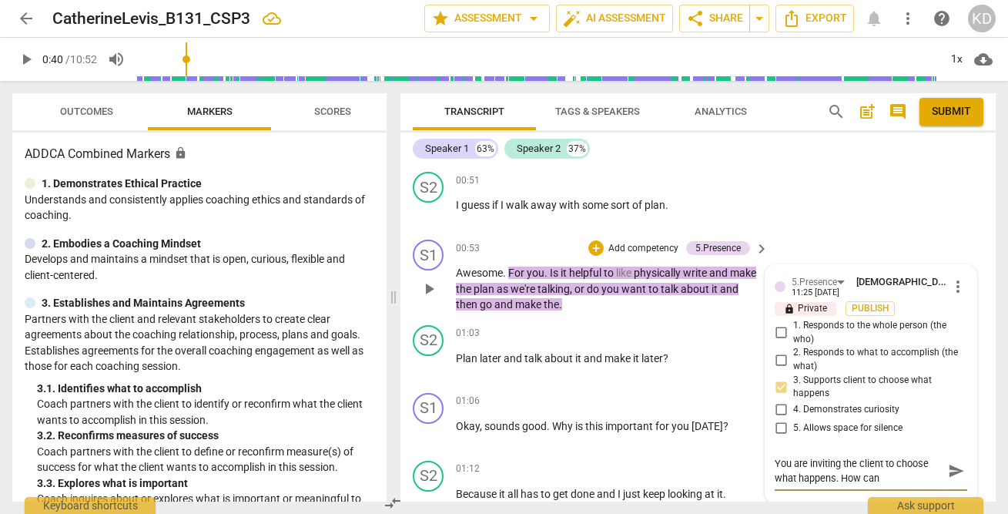
type textarea "You are inviting the client to choose what happens. How can"
type textarea "You are inviting the client to choose what happens. How can y"
type textarea "You are inviting the client to choose what happens. How can yo"
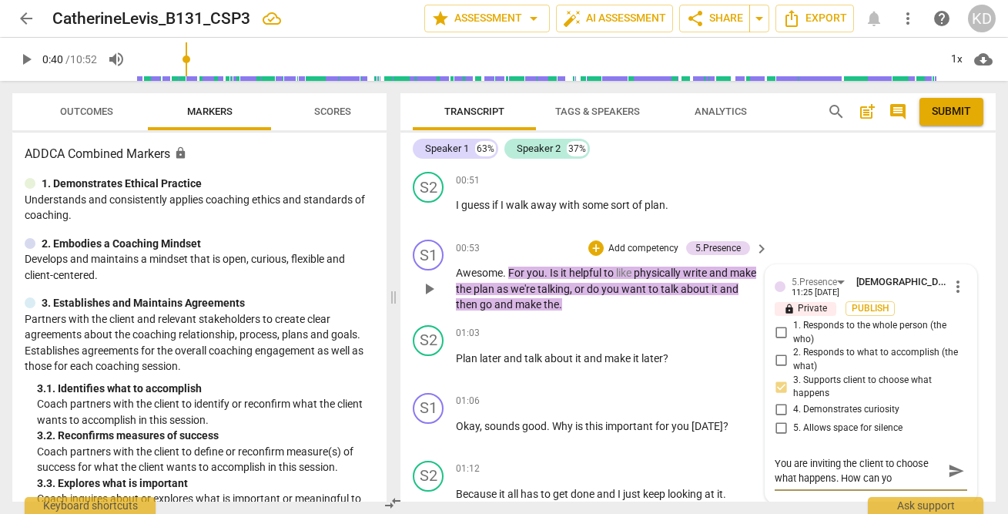
type textarea "You are inviting the client to choose what happens. How can you"
type textarea "You are inviting the client to choose what happens. How can you d"
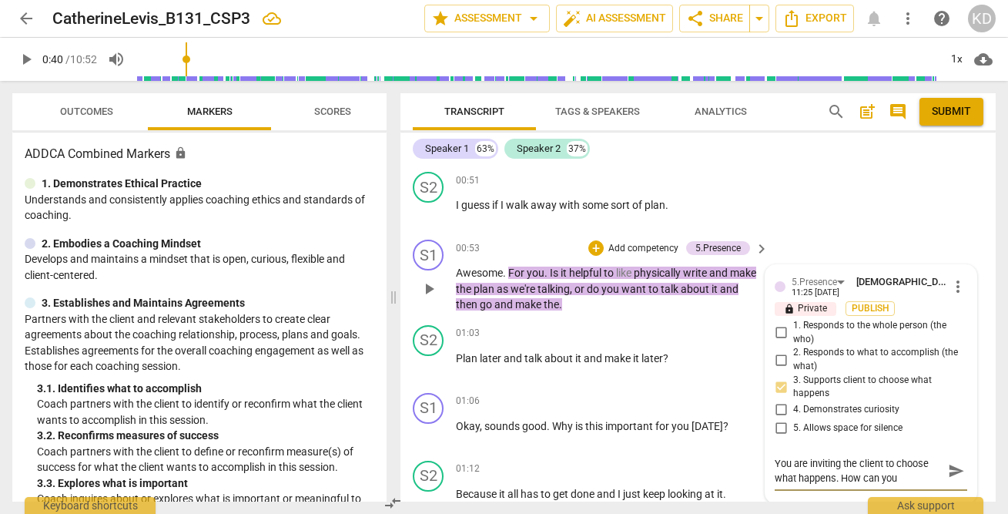
type textarea "You are inviting the client to choose what happens. How can you d"
type textarea "You are inviting the client to choose what happens. How can you do"
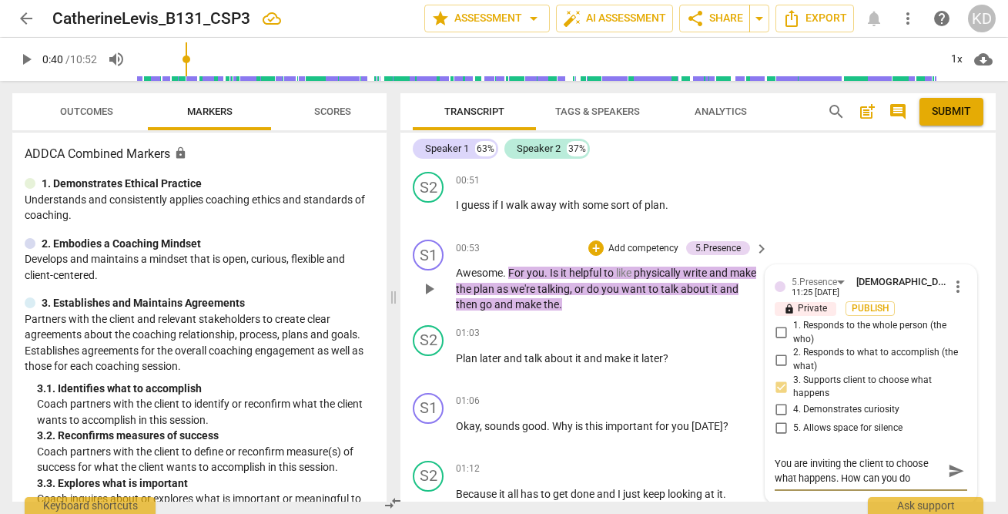
type textarea "You are inviting the client to choose what happens. How can you do t"
type textarea "You are inviting the client to choose what happens. How can you do th"
type textarea "You are inviting the client to choose what happens. How can you do thi"
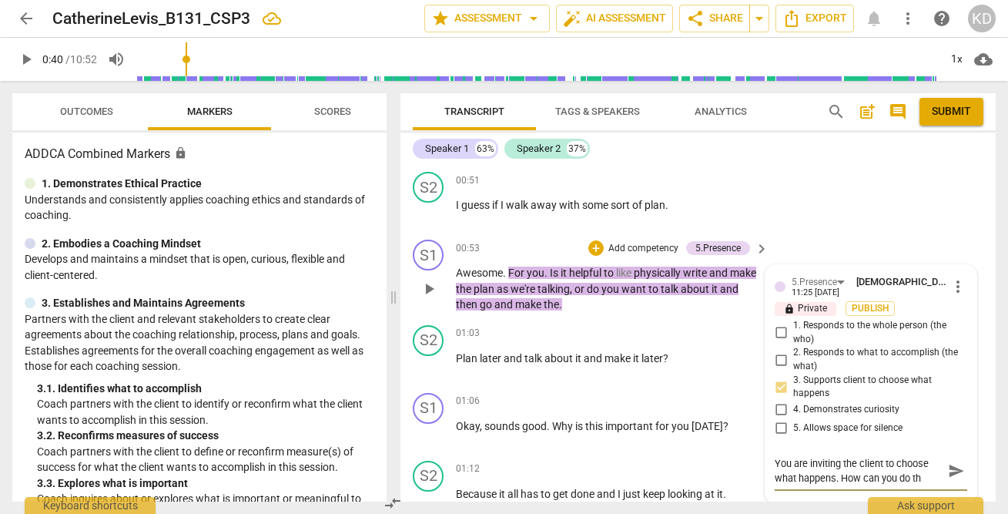
type textarea "You are inviting the client to choose what happens. How can you do thi"
type textarea "You are inviting the client to choose what happens. How can you do this"
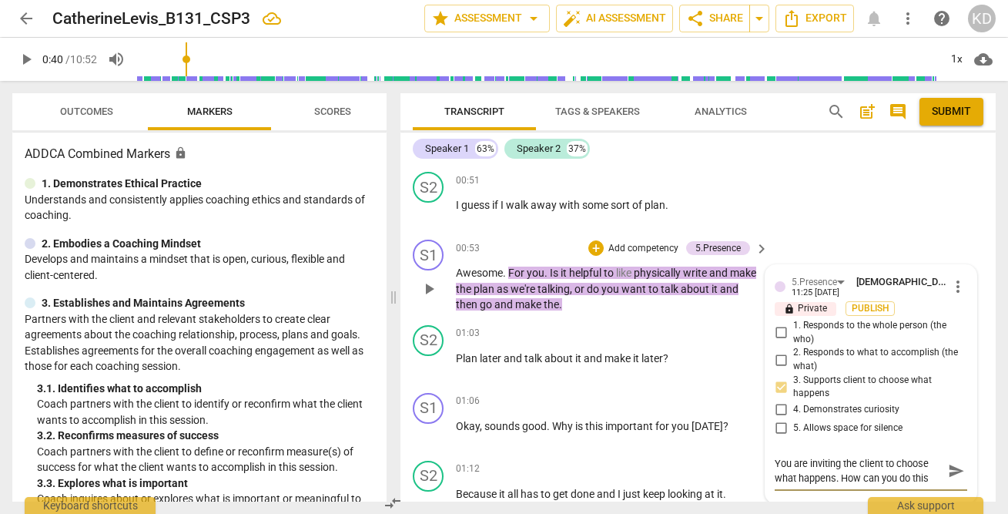
type textarea "You are inviting the client to choose what happens. How can you do this i"
type textarea "You are inviting the client to choose what happens. How can you do this in"
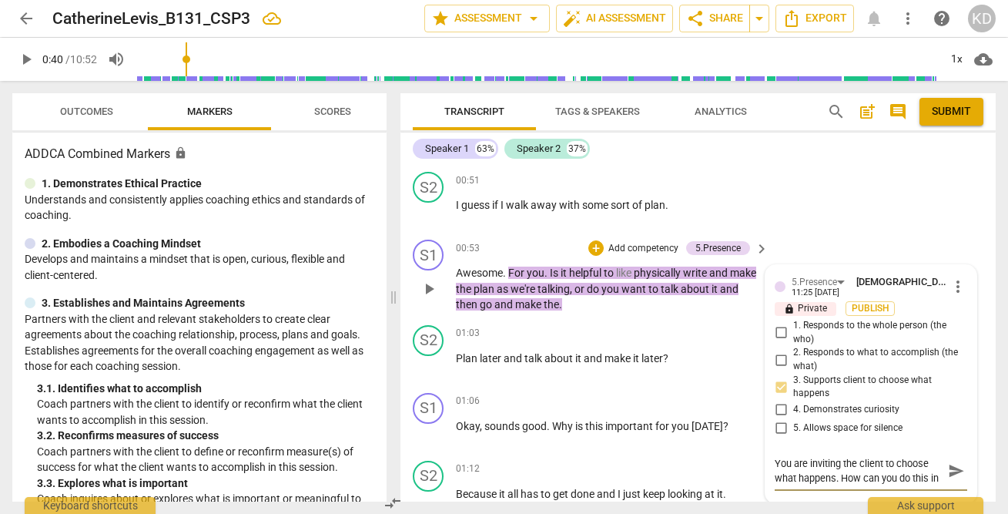
type textarea "You are inviting the client to choose what happens. How can you do this in"
type textarea "You are inviting the client to choose what happens. How can you do this in a"
type textarea "You are inviting the client to choose what happens. How can you do this in an"
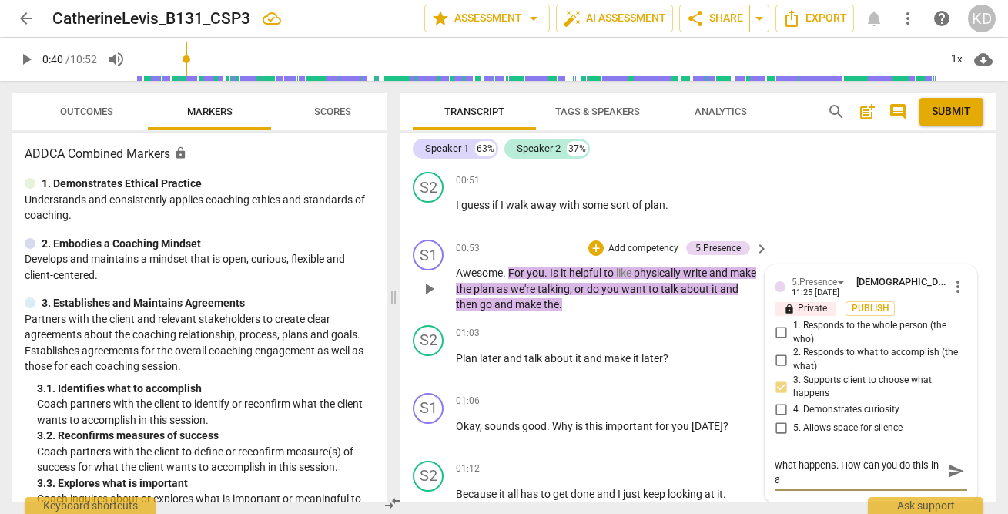
type textarea "You are inviting the client to choose what happens. How can you do this in an"
type textarea "You are inviting the client to choose what happens. How can you do this in an o"
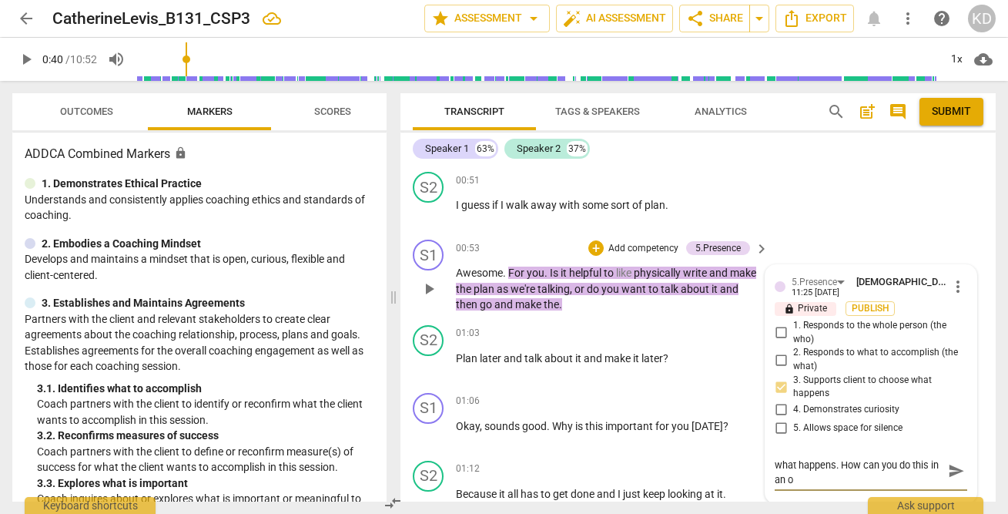
type textarea "You are inviting the client to choose what happens. How can you do this in an op"
type textarea "You are inviting the client to choose what happens. How can you do this in an o…"
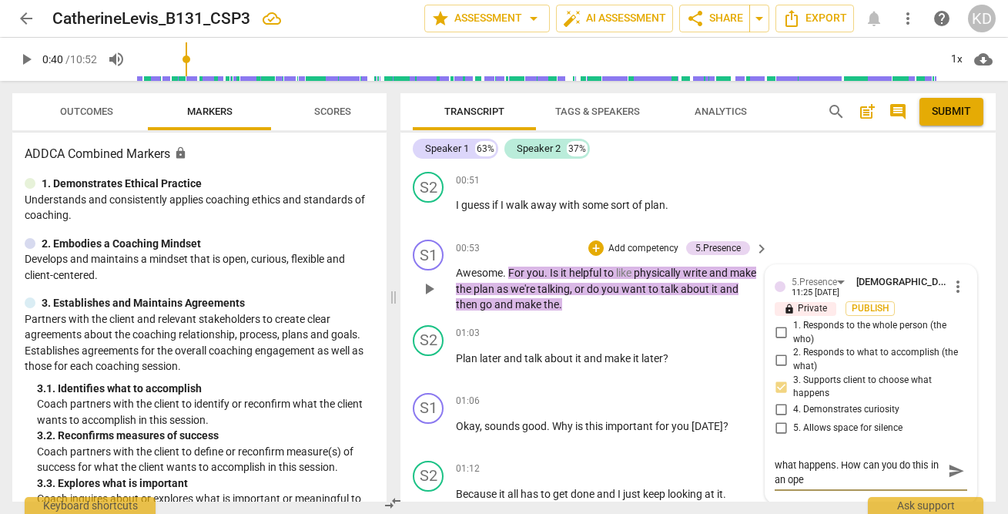
type textarea "You are inviting the client to choose what happens. How can you do this in an o…"
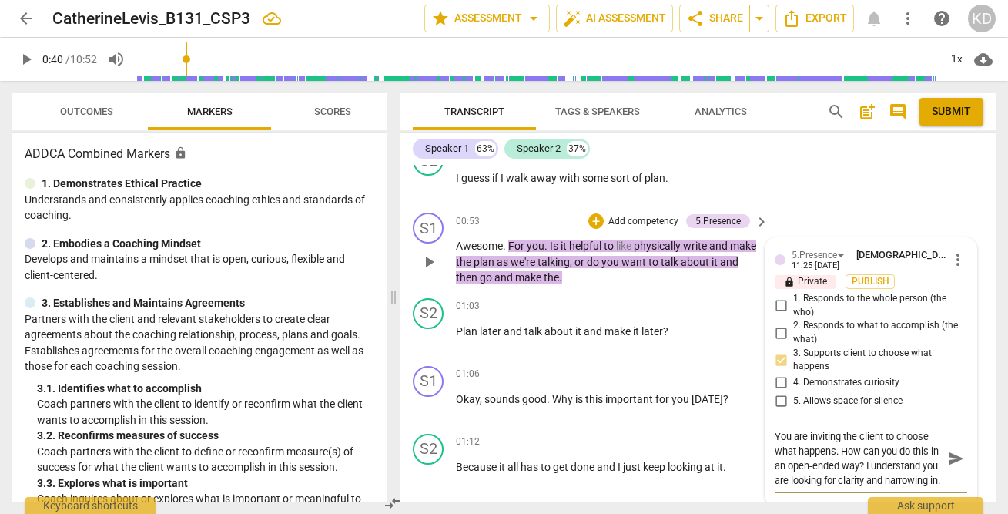
click at [811, 463] on textarea "You are inviting the client to choose what happens. How can you do this in an o…" at bounding box center [859, 458] width 168 height 59
click at [646, 219] on p "Add competency" at bounding box center [643, 222] width 73 height 14
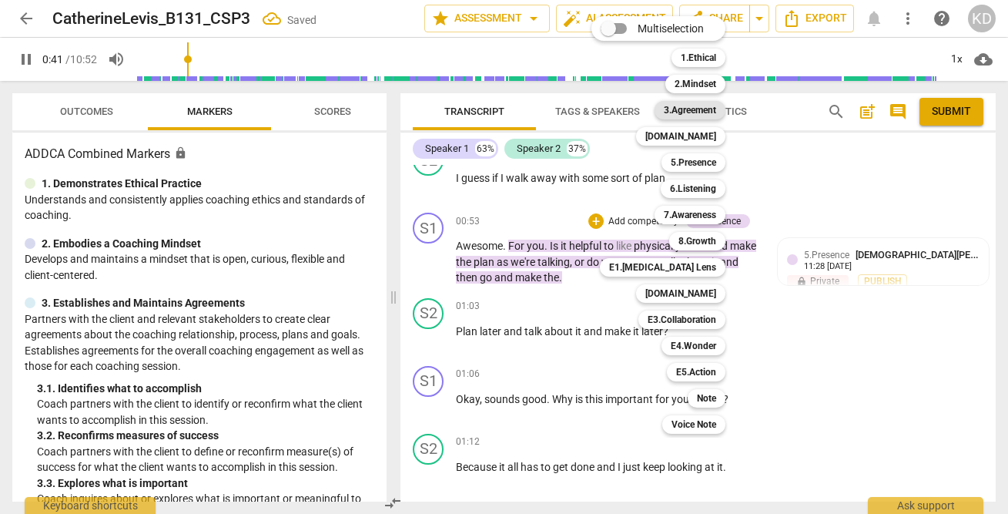
click at [693, 113] on b "3.Agreement" at bounding box center [690, 110] width 52 height 18
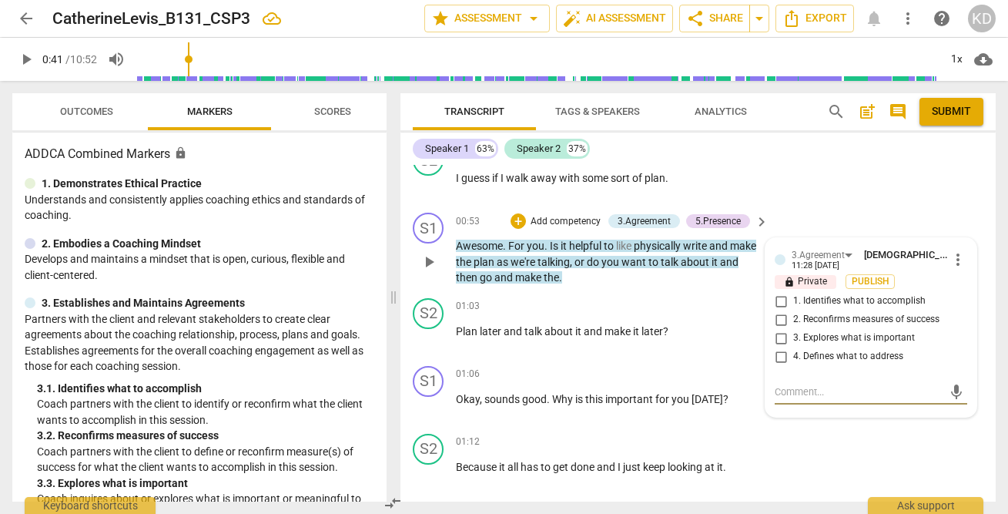
click at [781, 303] on input "1. Identifies what to accomplish" at bounding box center [780, 301] width 25 height 18
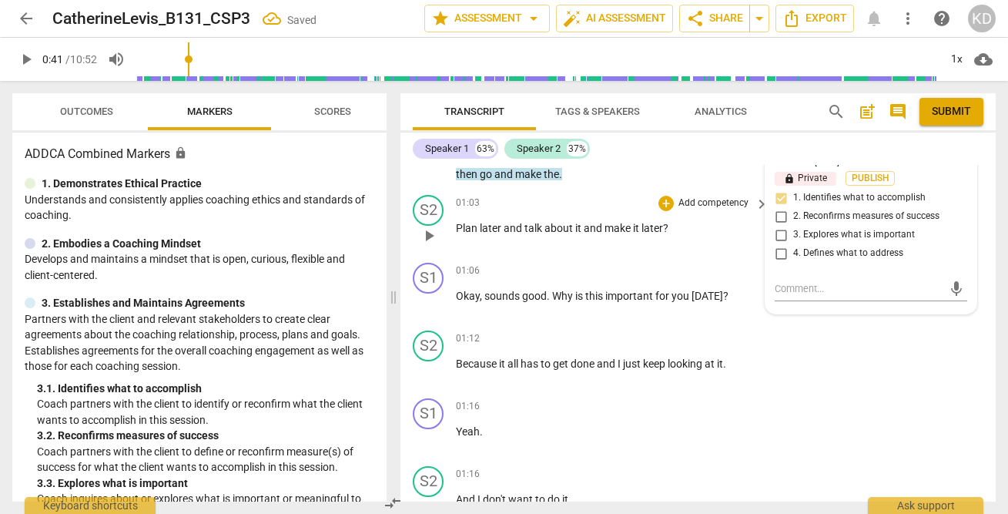
scroll to position [744, 0]
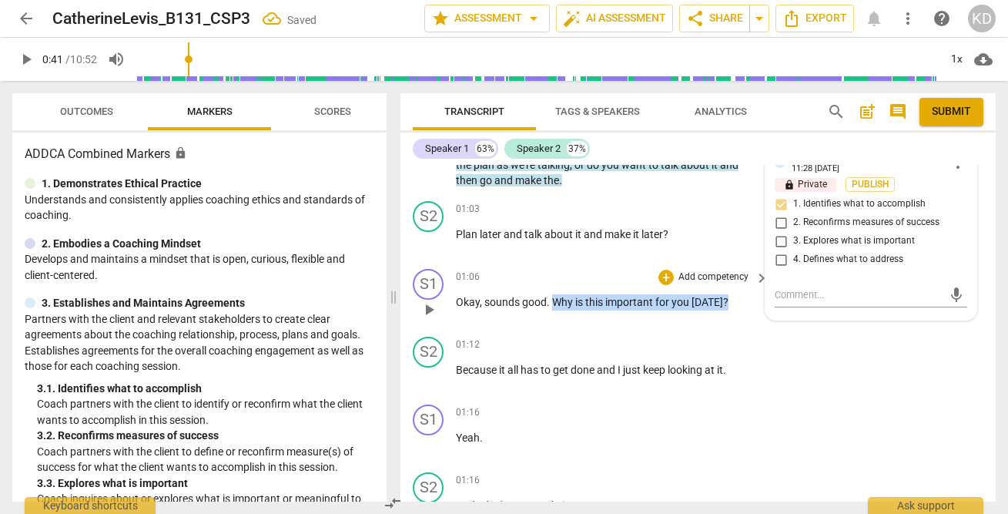
drag, startPoint x: 554, startPoint y: 299, endPoint x: 729, endPoint y: 311, distance: 175.9
click at [729, 311] on div "01:06 + Add competency keyboard_arrow_right Okay , sounds good . Why is this im…" at bounding box center [613, 296] width 314 height 55
click at [698, 209] on p "Add competency" at bounding box center [713, 209] width 73 height 14
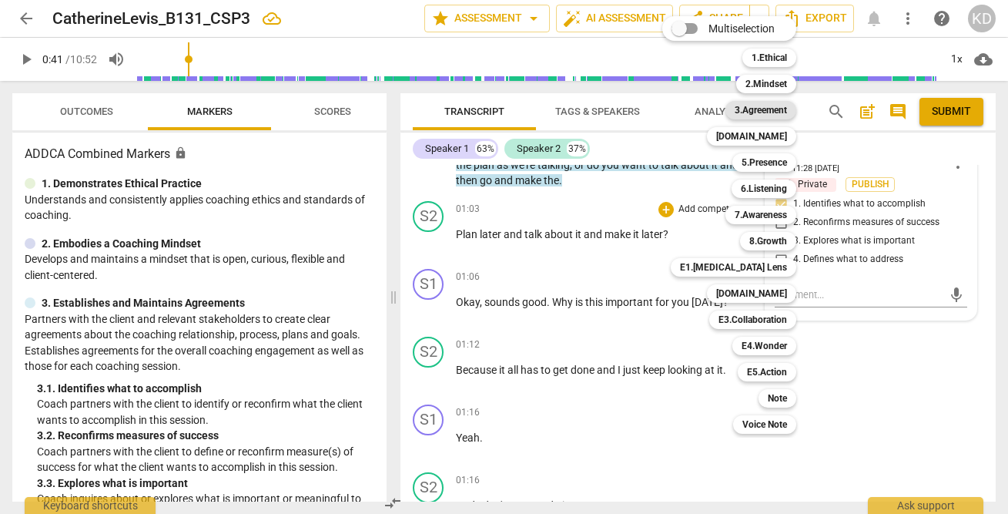
click at [772, 108] on b "3.Agreement" at bounding box center [760, 110] width 52 height 18
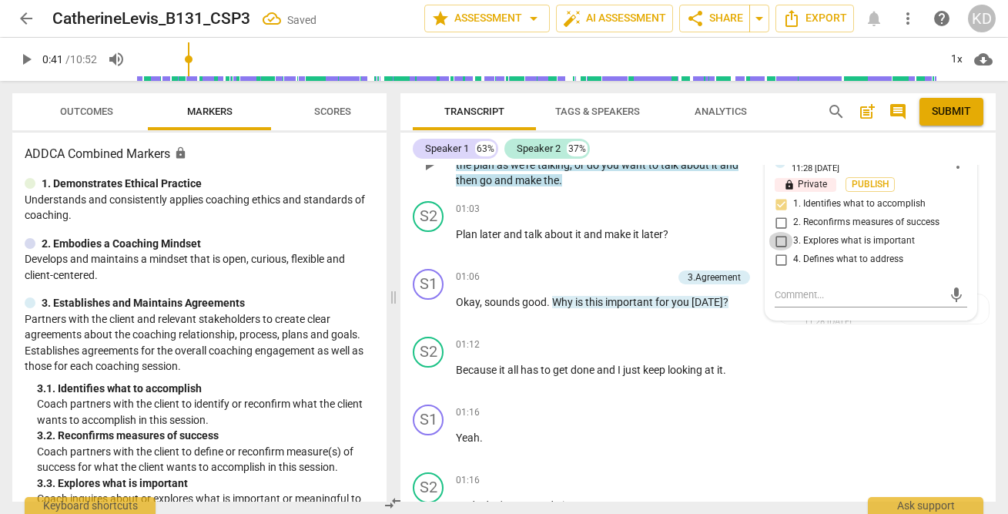
click at [778, 239] on input "3. Explores what is important" at bounding box center [780, 241] width 25 height 18
click at [791, 293] on textarea at bounding box center [859, 294] width 168 height 15
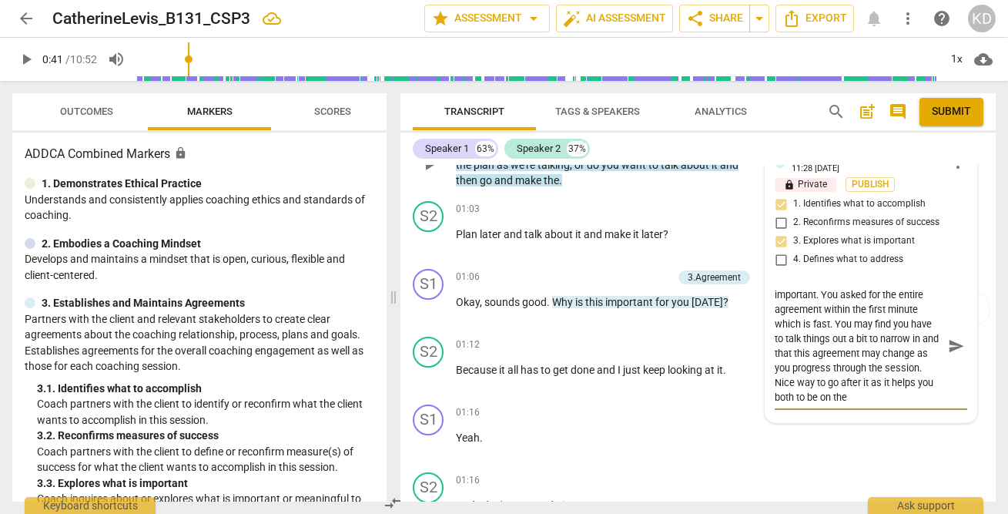
scroll to position [28, 0]
click at [555, 269] on div "01:06 + Add competency 3.Agreement keyboard_arrow_right" at bounding box center [613, 277] width 314 height 17
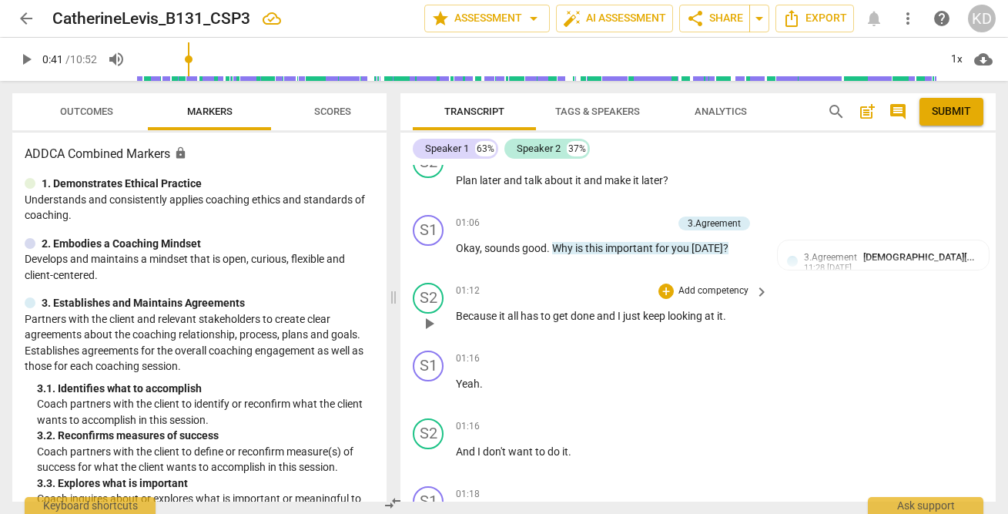
scroll to position [798, 0]
click at [430, 325] on span "play_arrow" at bounding box center [429, 322] width 18 height 18
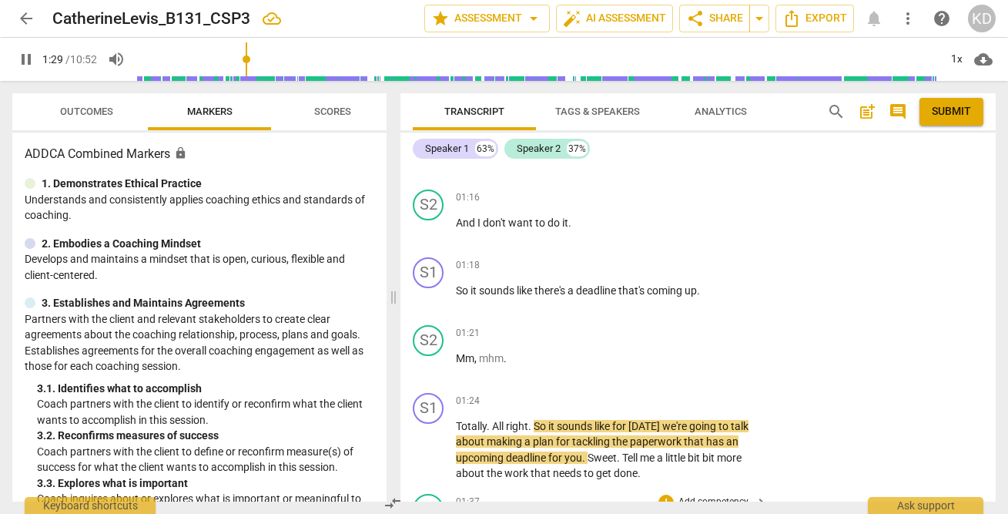
scroll to position [1017, 0]
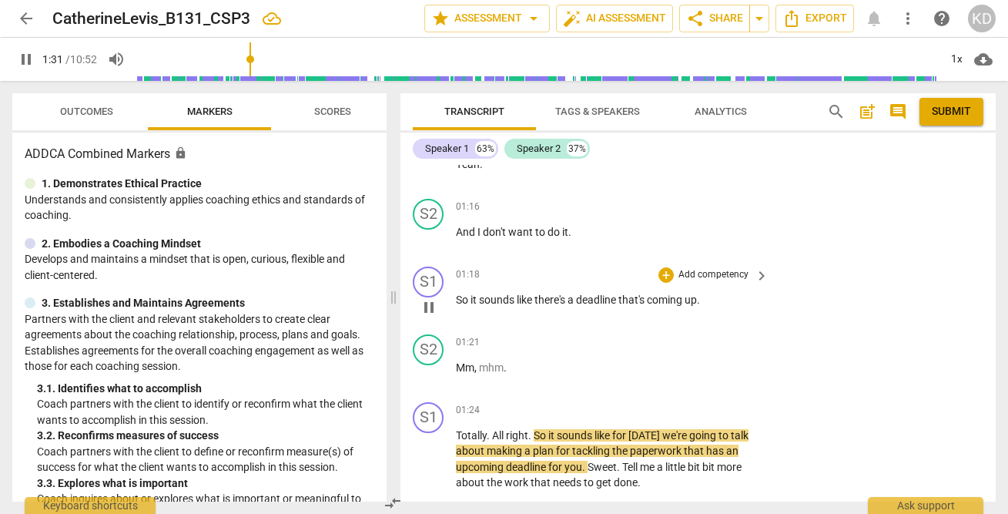
drag, startPoint x: 454, startPoint y: 294, endPoint x: 684, endPoint y: 303, distance: 230.4
click at [684, 303] on div "S1 play_arrow pause 01:18 + Add competency keyboard_arrow_right So it sounds li…" at bounding box center [697, 294] width 595 height 68
click at [546, 302] on span "there's" at bounding box center [550, 299] width 33 height 12
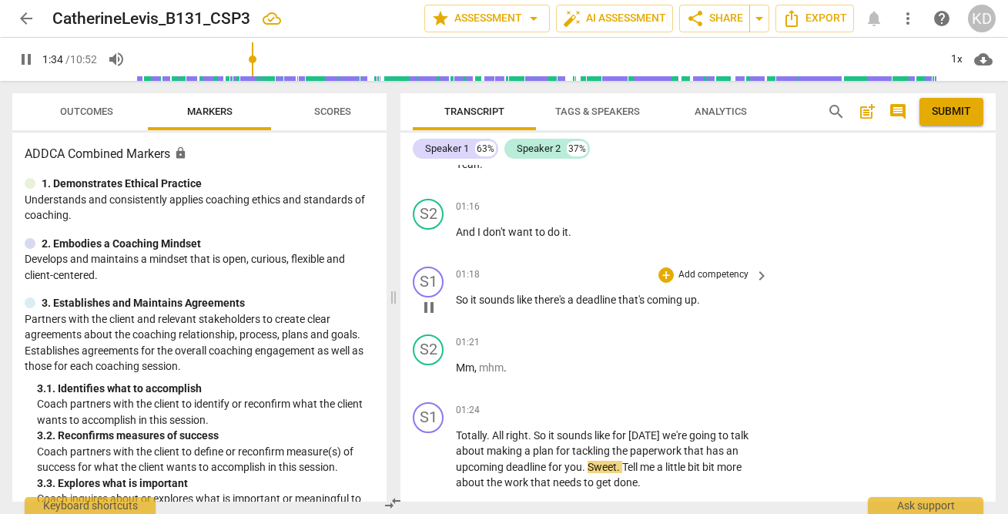
click at [690, 274] on p "Add competency" at bounding box center [713, 275] width 73 height 14
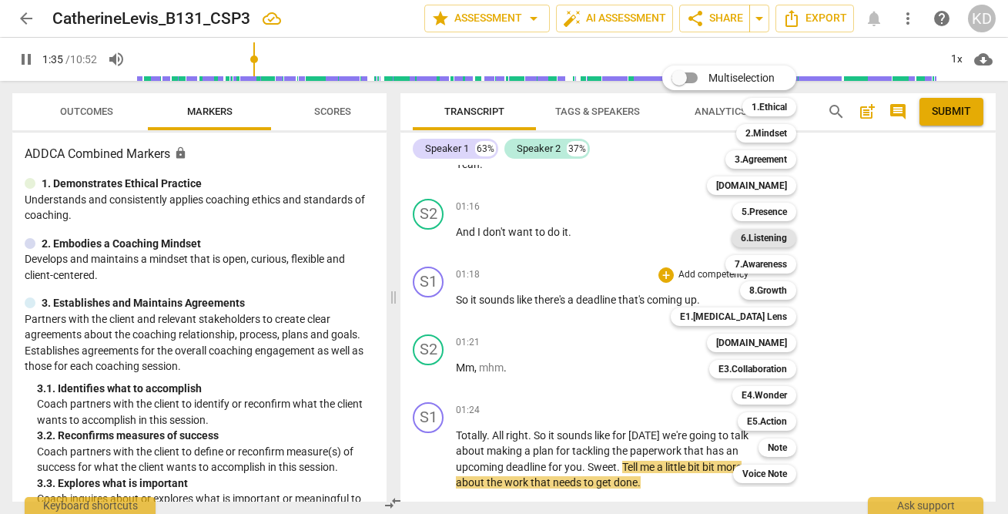
click at [776, 246] on b "6.Listening" at bounding box center [764, 238] width 46 height 18
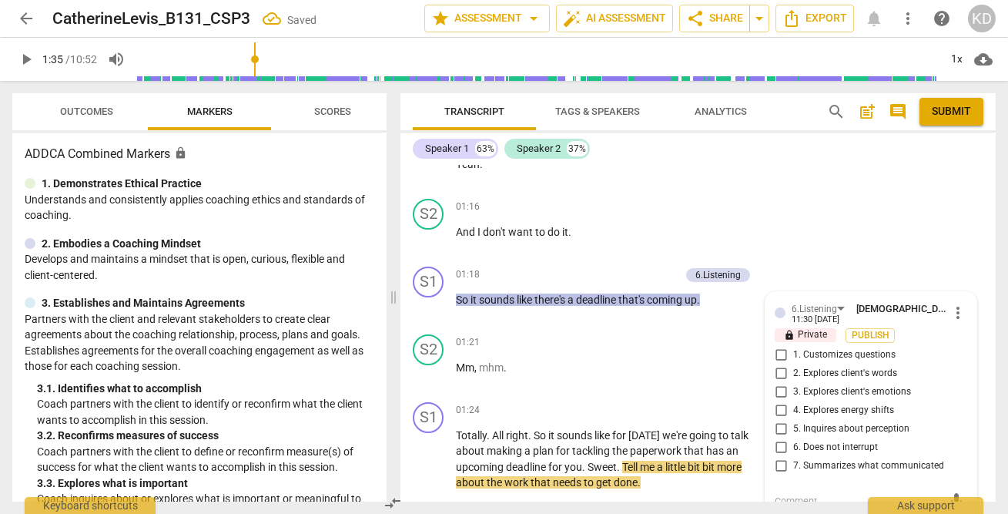
scroll to position [1022, 0]
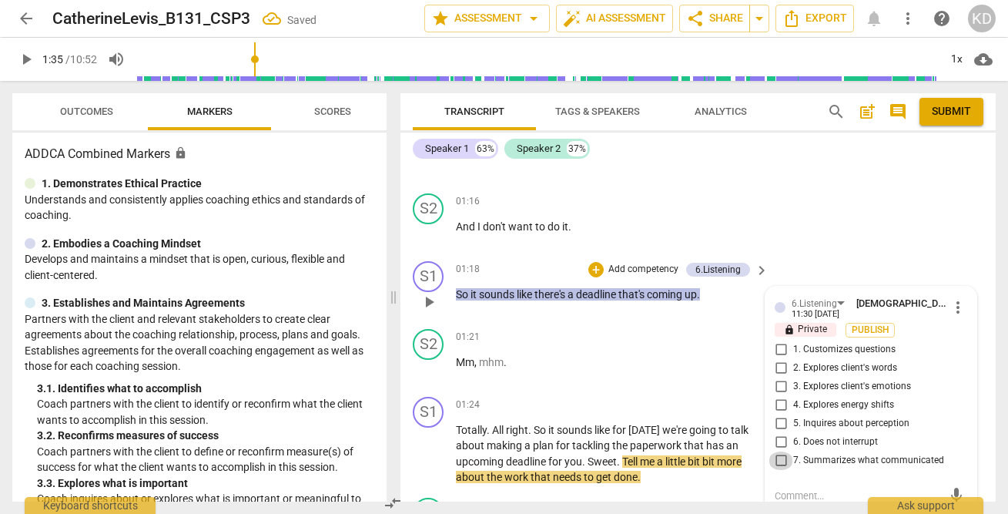
click at [781, 460] on input "7. Summarizes what communicated" at bounding box center [780, 460] width 25 height 18
click at [779, 443] on input "6. Does not interrupt" at bounding box center [780, 442] width 25 height 18
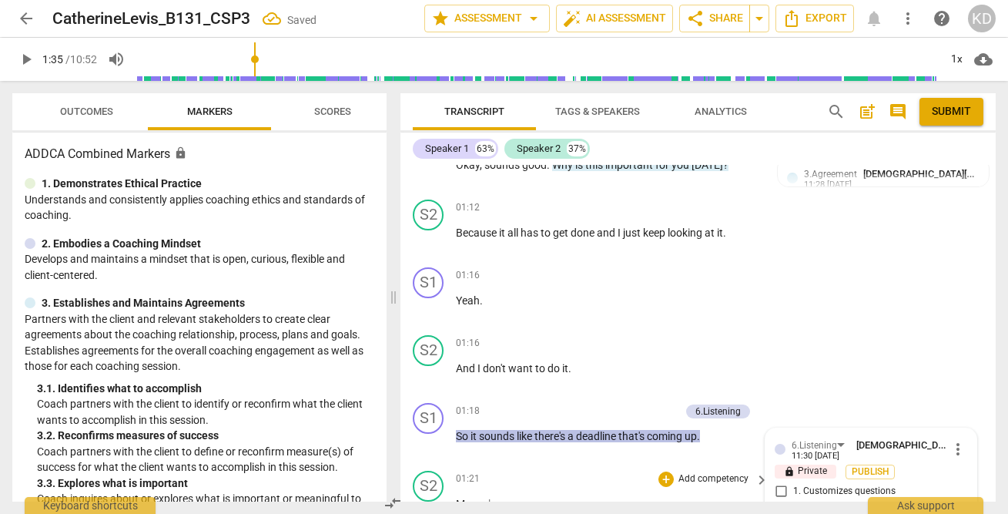
scroll to position [879, 0]
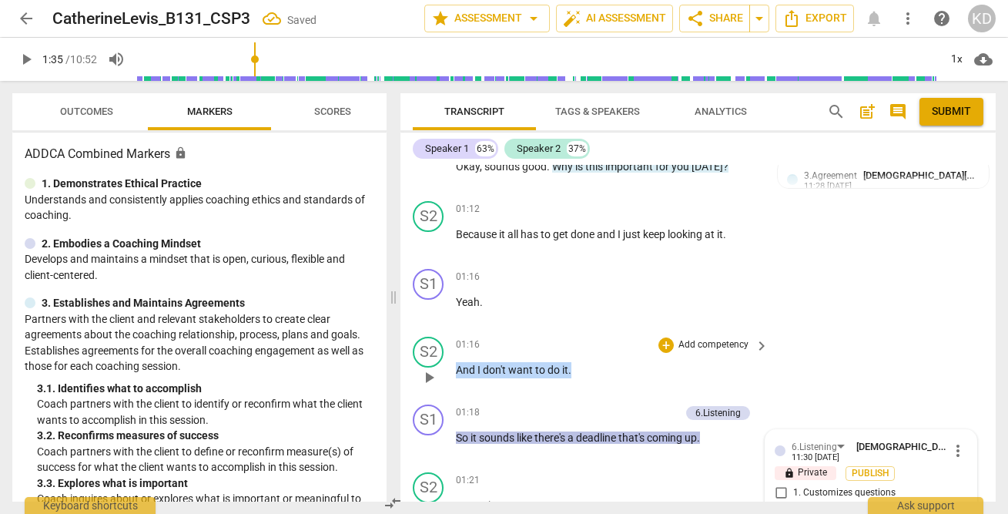
drag, startPoint x: 457, startPoint y: 367, endPoint x: 574, endPoint y: 368, distance: 117.8
click at [574, 368] on p "And I don't want to do it ." at bounding box center [608, 370] width 305 height 16
click at [698, 343] on p "Add competency" at bounding box center [713, 345] width 73 height 14
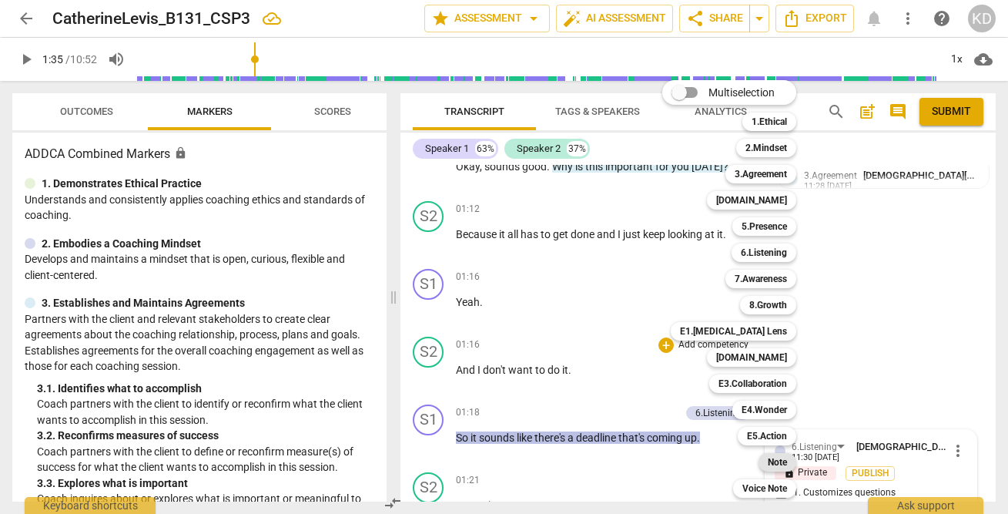
click at [780, 462] on b "Note" at bounding box center [777, 462] width 19 height 18
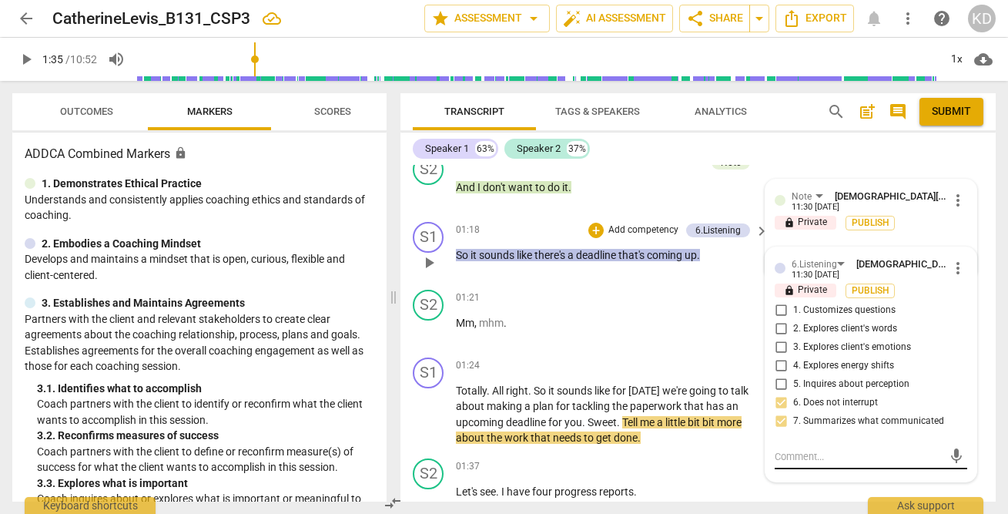
scroll to position [1055, 0]
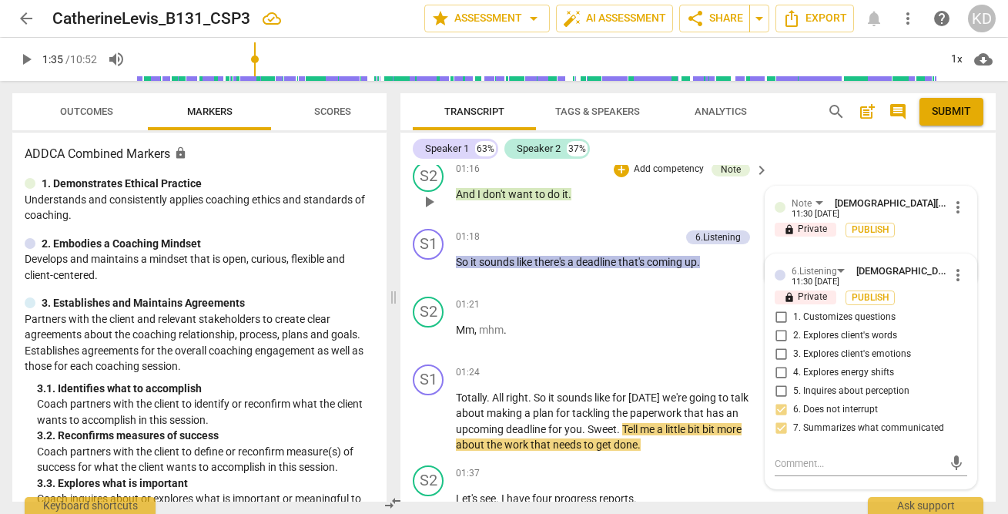
click at [775, 207] on div at bounding box center [780, 207] width 11 height 11
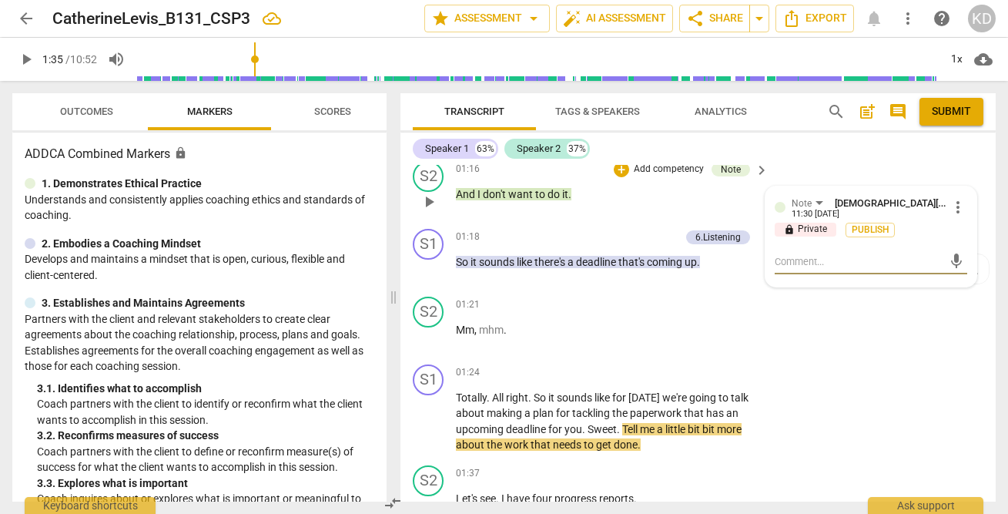
click at [807, 261] on textarea at bounding box center [859, 261] width 168 height 15
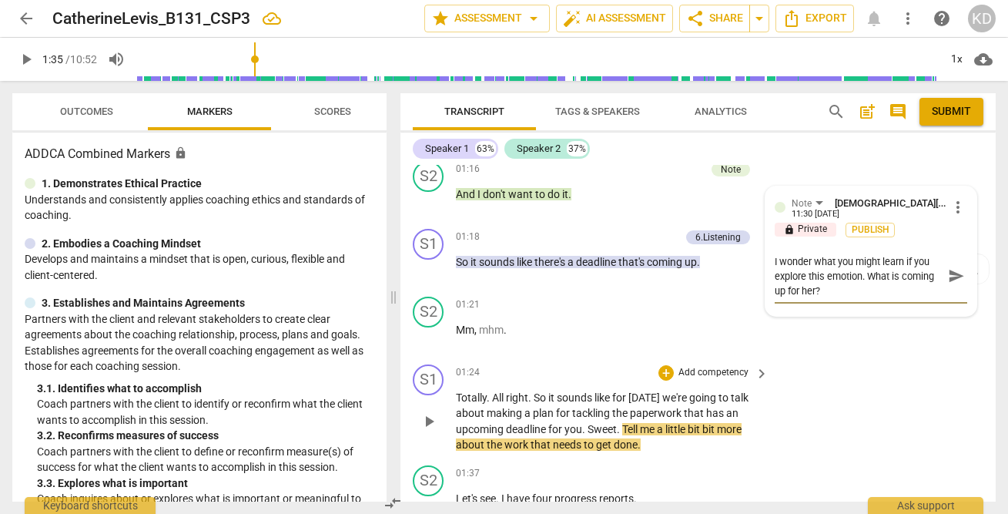
click at [840, 387] on div "S1 play_arrow pause 01:24 + Add competency keyboard_arrow_right Totally . All r…" at bounding box center [697, 408] width 595 height 101
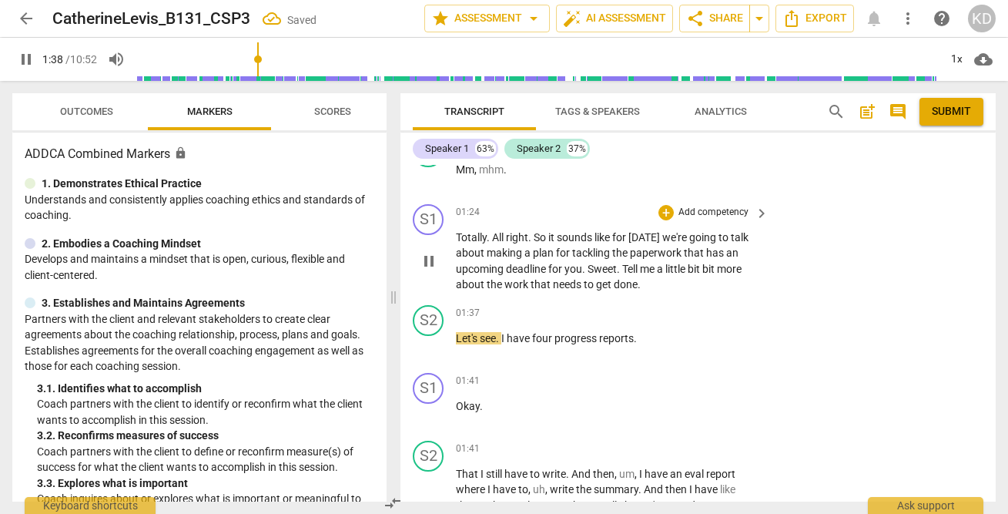
scroll to position [1228, 0]
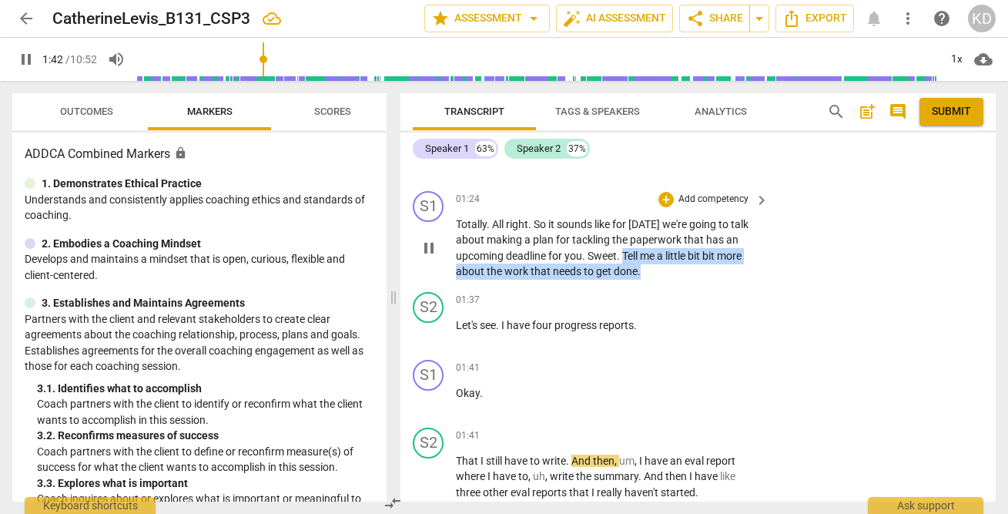
drag, startPoint x: 623, startPoint y: 256, endPoint x: 654, endPoint y: 271, distance: 35.1
click at [654, 271] on p "Totally . All right . So it sounds like for today we're going to talk about mak…" at bounding box center [608, 247] width 305 height 63
click at [709, 200] on p "Add competency" at bounding box center [713, 199] width 73 height 14
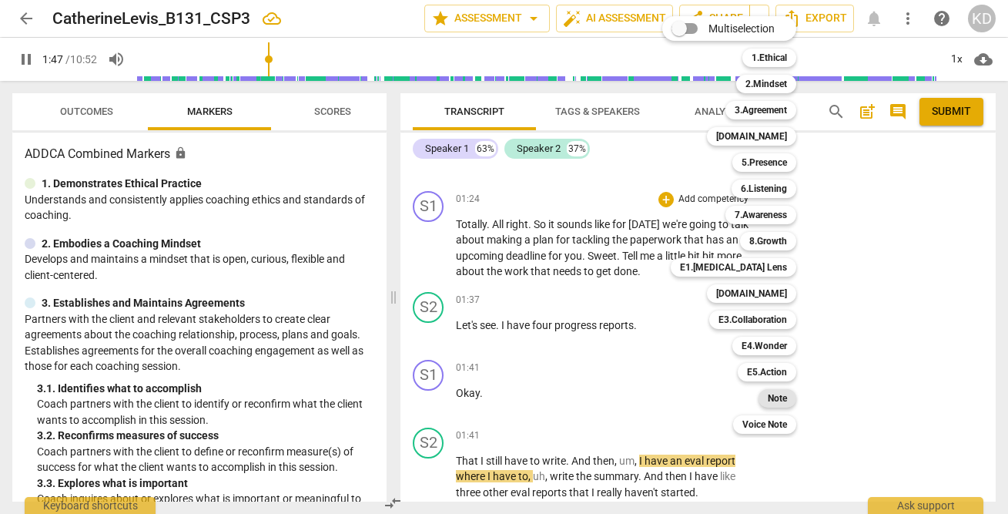
click at [784, 398] on b "Note" at bounding box center [777, 398] width 19 height 18
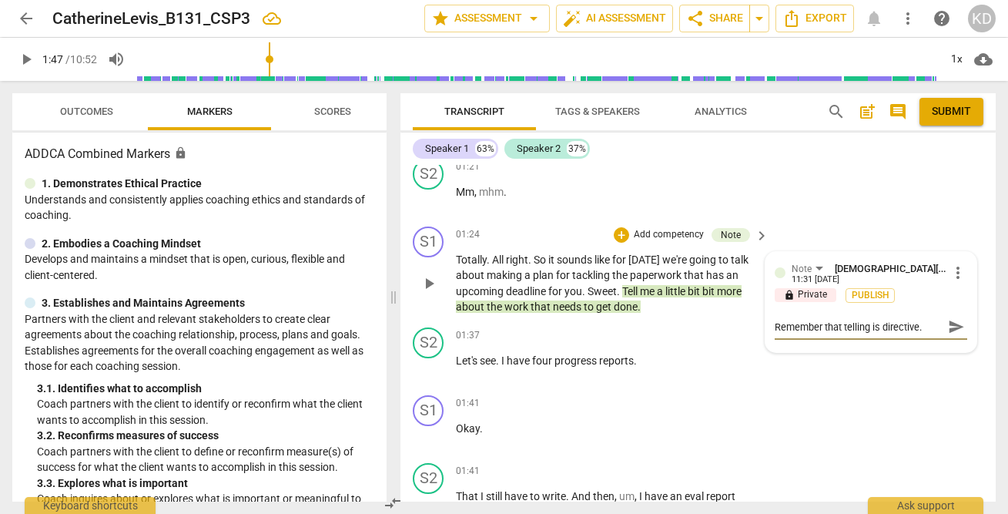
scroll to position [1194, 0]
click at [432, 282] on span "play_arrow" at bounding box center [429, 282] width 18 height 18
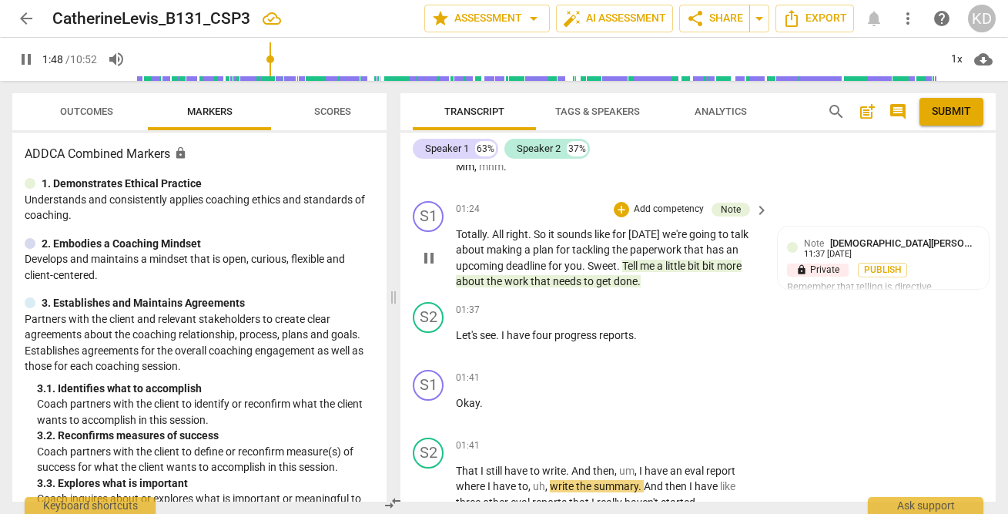
scroll to position [1192, 0]
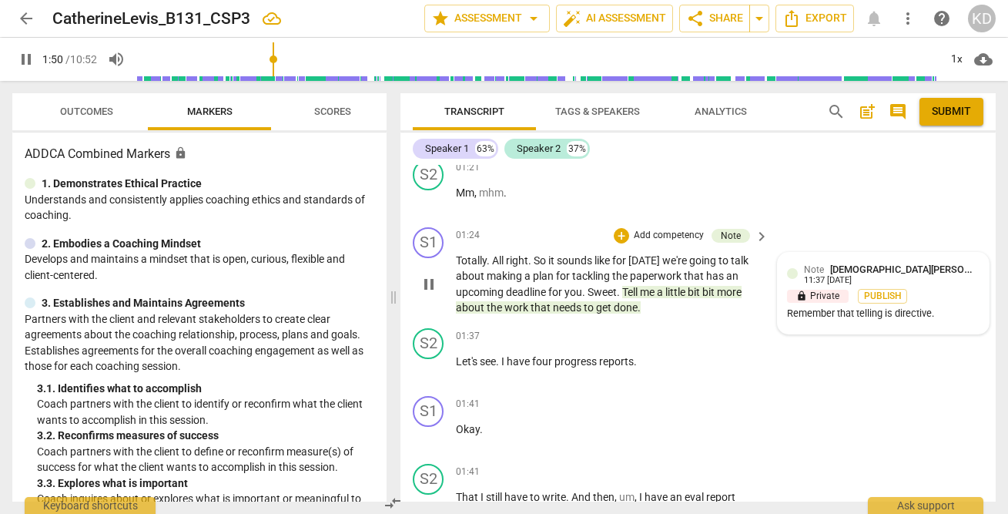
click at [838, 307] on div "Remember that telling is directive." at bounding box center [883, 313] width 192 height 15
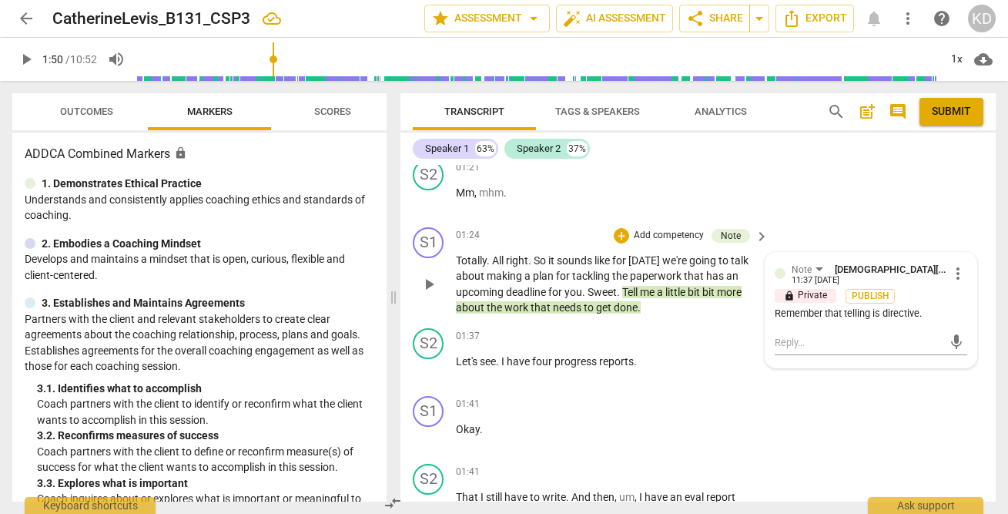
click at [952, 276] on span "more_vert" at bounding box center [958, 273] width 18 height 18
click at [962, 278] on li "Edit" at bounding box center [968, 273] width 53 height 29
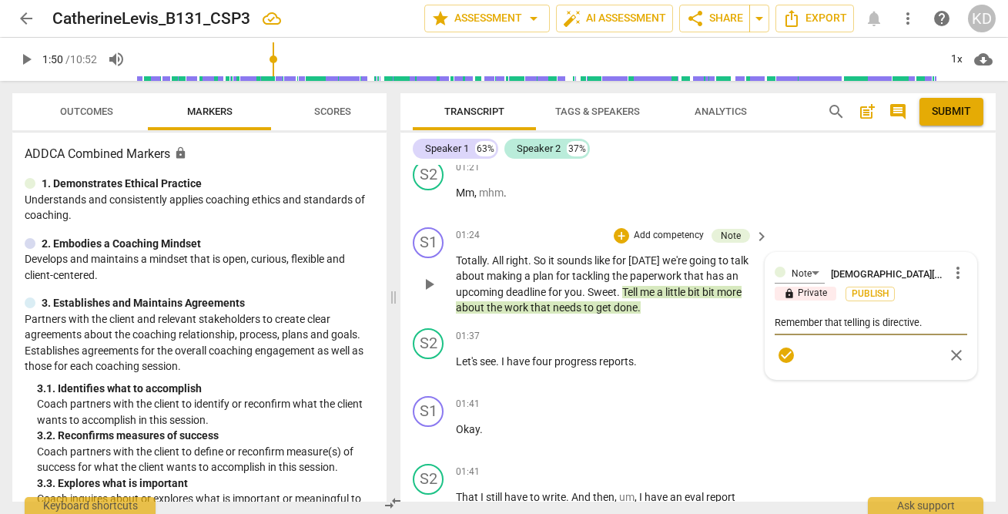
click at [928, 318] on textarea "Remember that telling is directive." at bounding box center [871, 322] width 192 height 15
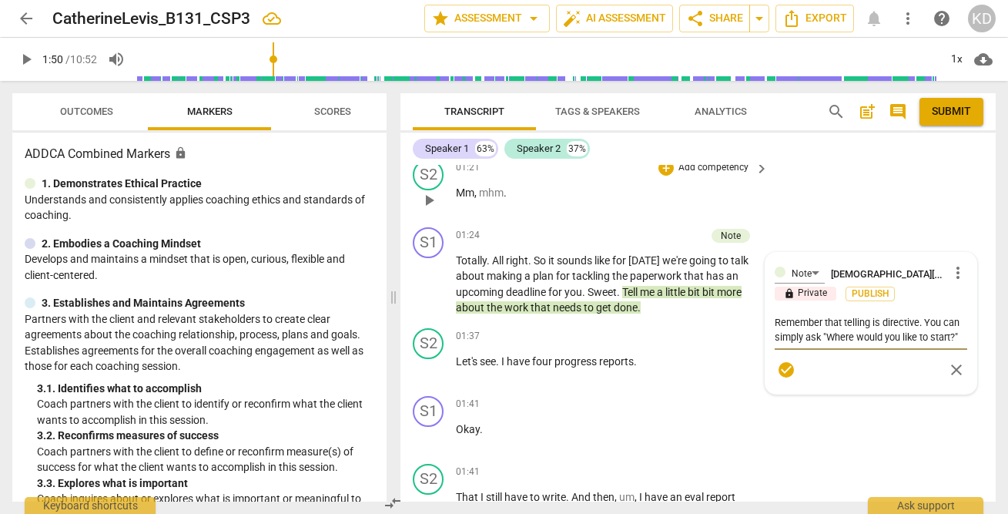
click at [906, 202] on div "S2 play_arrow pause 01:21 + Add competency keyboard_arrow_right Mm , mhm ." at bounding box center [697, 187] width 595 height 68
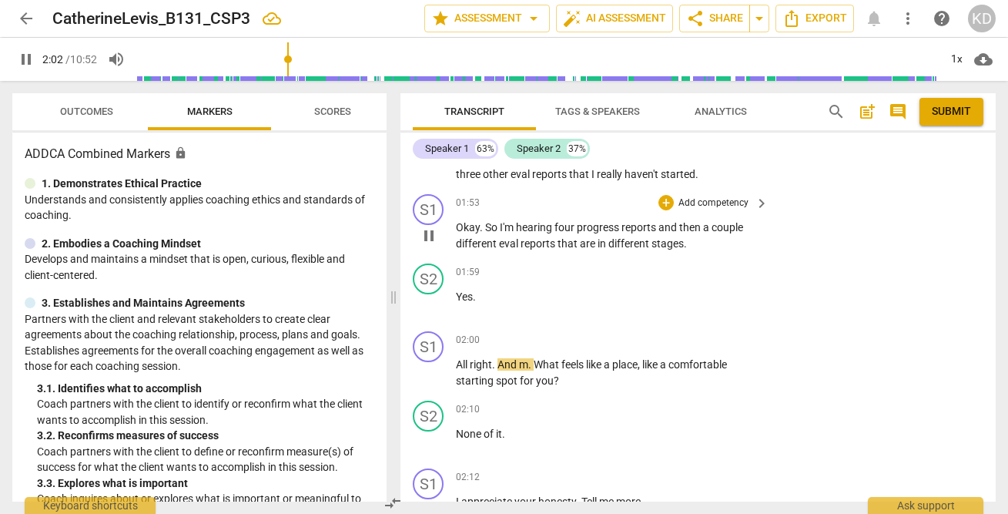
scroll to position [1545, 0]
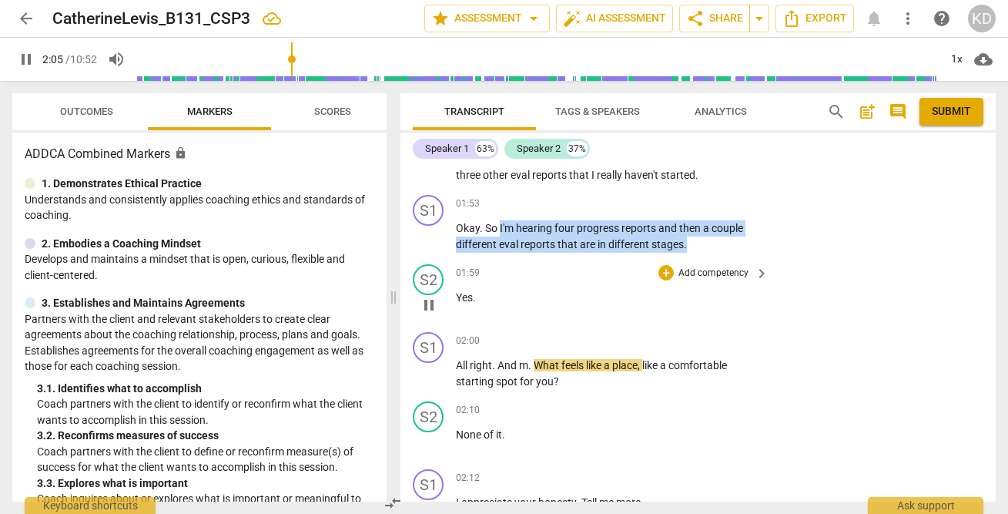
drag, startPoint x: 500, startPoint y: 229, endPoint x: 701, endPoint y: 259, distance: 203.9
click at [701, 259] on div "S1 play_arrow pause 00:00 + Add competency 3.Agreement keyboard_arrow_right Wha…" at bounding box center [697, 333] width 595 height 336
click at [704, 196] on div "+ Add competency" at bounding box center [704, 203] width 92 height 15
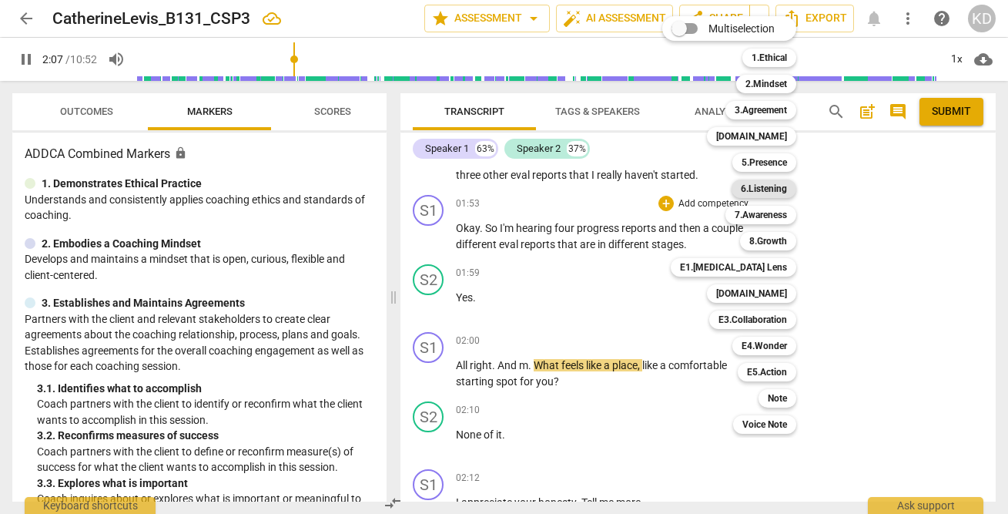
click at [771, 189] on b "6.Listening" at bounding box center [764, 188] width 46 height 18
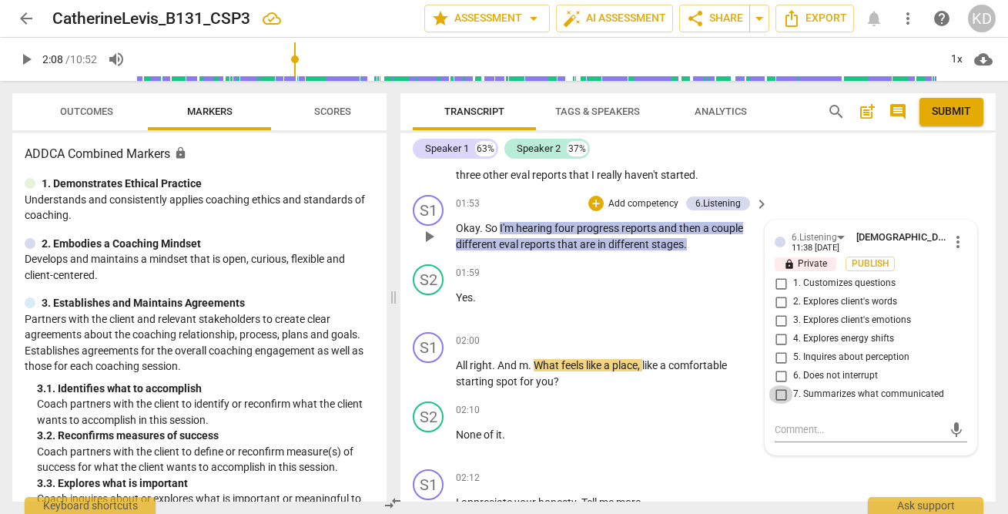
click at [777, 394] on input "7. Summarizes what communicated" at bounding box center [780, 394] width 25 height 18
click at [778, 356] on input "5. Inquires about perception" at bounding box center [780, 357] width 25 height 18
click at [801, 428] on textarea at bounding box center [859, 429] width 168 height 15
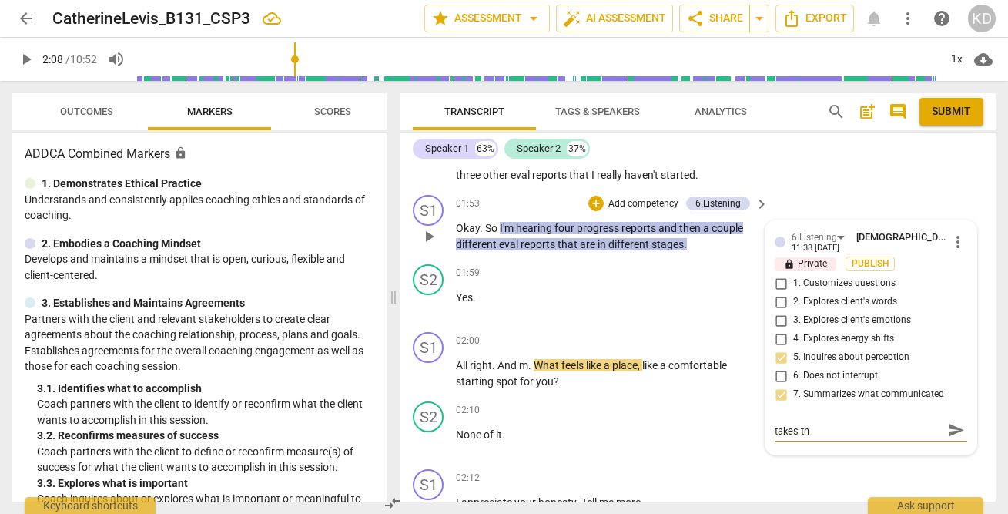
scroll to position [0, 0]
click at [775, 430] on textarea "Bringing yourself into the statement takes the focus off your client." at bounding box center [859, 436] width 168 height 29
click at [902, 446] on textarea "Bringing yourself into the statement takes the focus off your client." at bounding box center [859, 436] width 168 height 29
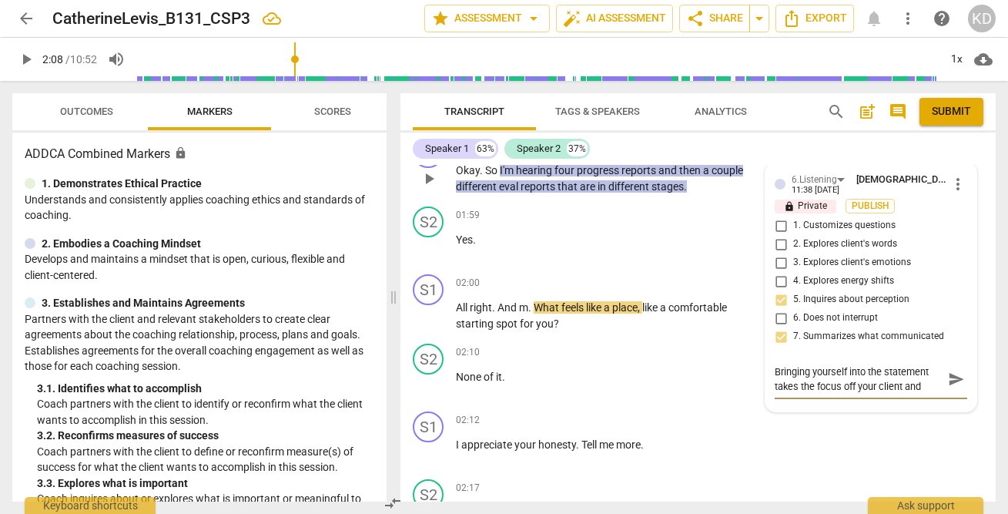
scroll to position [15, 0]
click at [841, 382] on textarea "Bringing yourself into the statement takes the focus off your client and onto y…" at bounding box center [859, 378] width 168 height 29
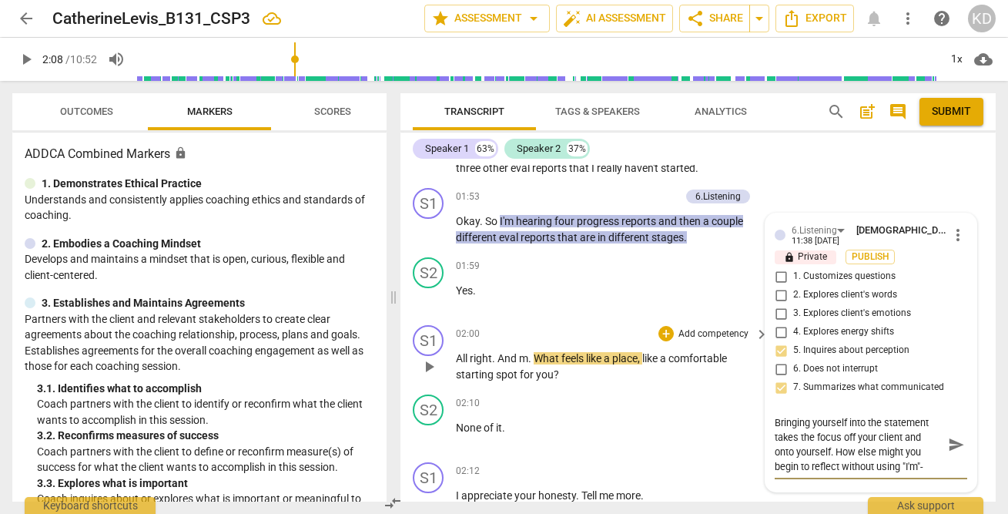
scroll to position [1553, 0]
click at [582, 270] on div "01:59 + Add competency keyboard_arrow_right" at bounding box center [613, 264] width 314 height 17
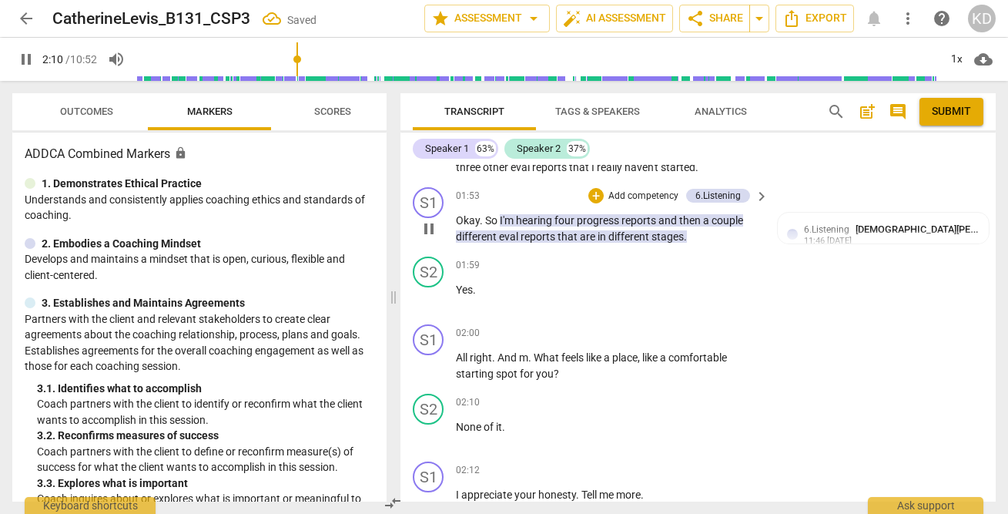
click at [429, 229] on span "pause" at bounding box center [429, 228] width 18 height 18
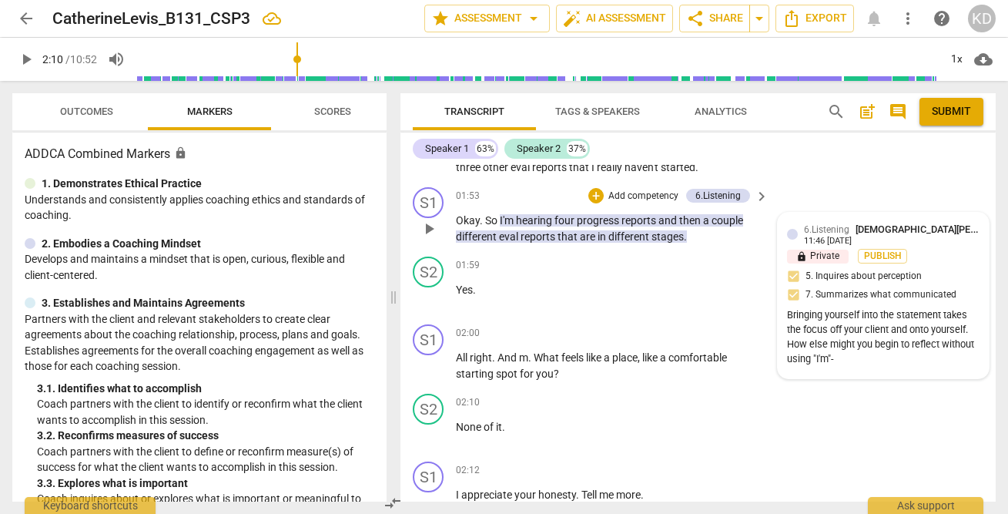
click at [836, 236] on div "11:46 09-03-2025" at bounding box center [828, 241] width 48 height 10
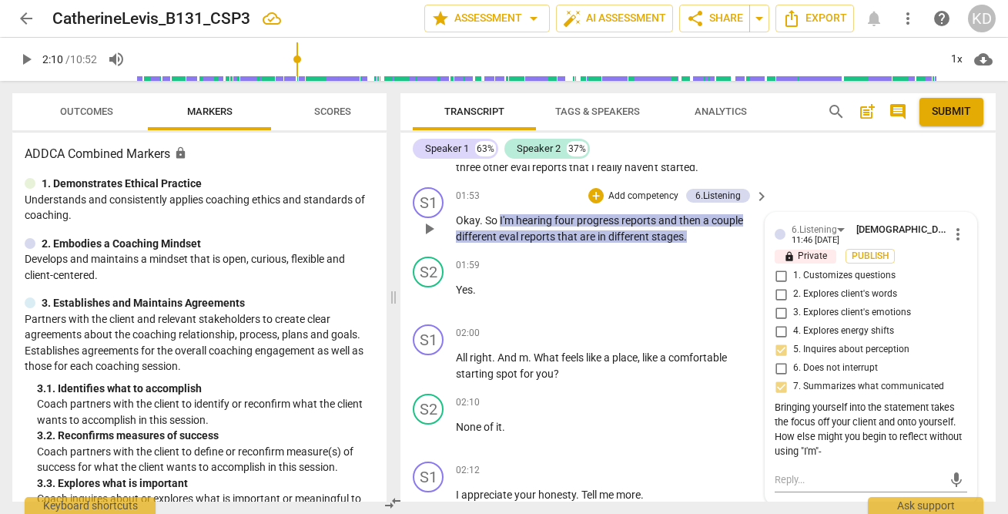
click at [951, 233] on span "more_vert" at bounding box center [958, 234] width 18 height 18
click at [969, 234] on li "Edit" at bounding box center [968, 233] width 53 height 29
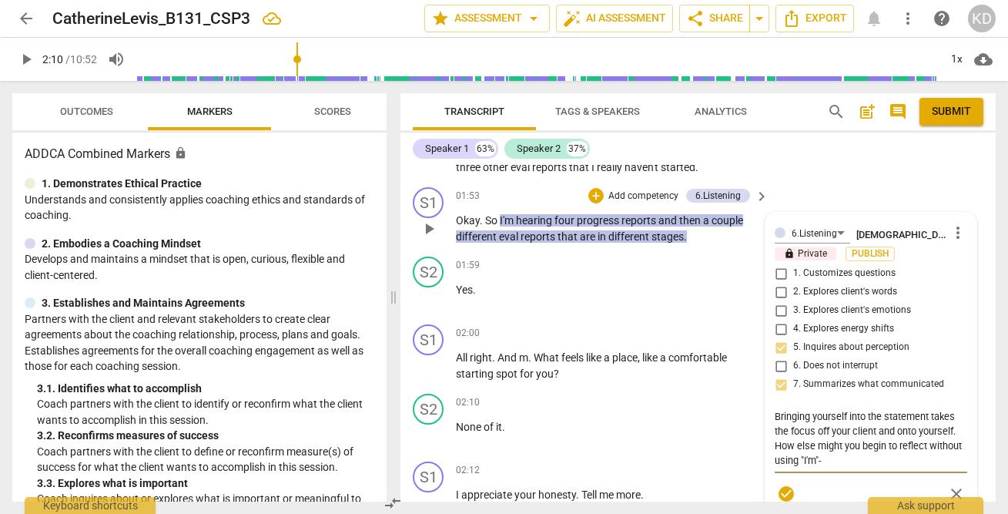
click at [835, 459] on textarea "Bringing yourself into the statement takes the focus off your client and onto y…" at bounding box center [871, 438] width 192 height 59
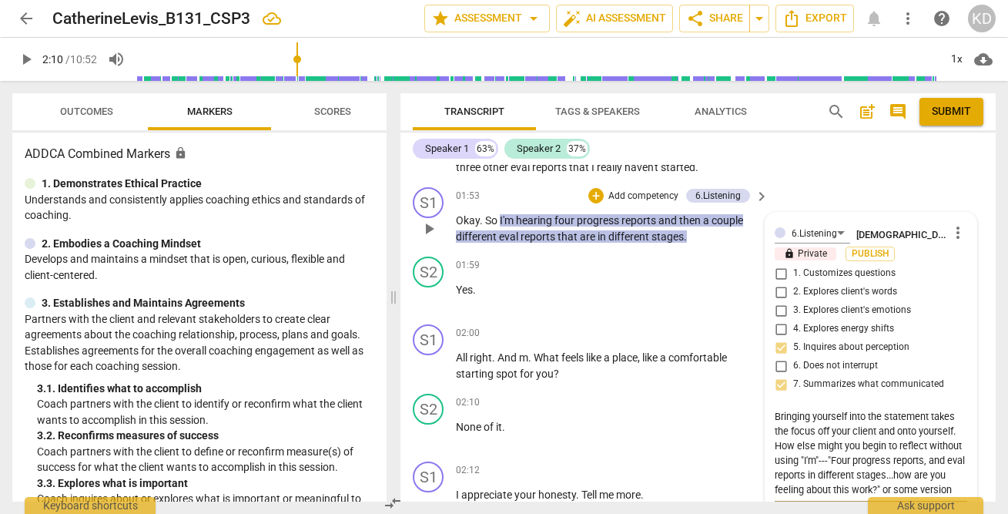
scroll to position [1561, 0]
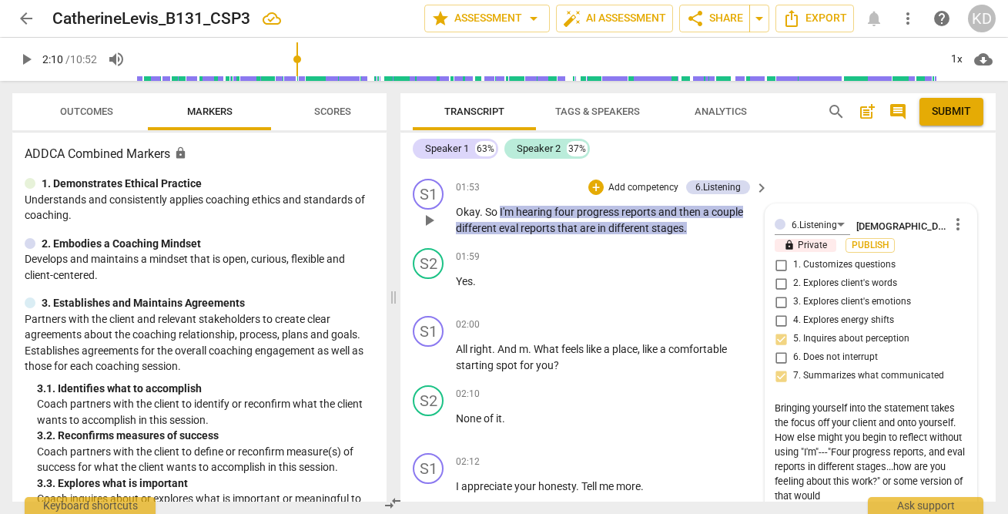
click at [817, 451] on textarea "Bringing yourself into the statement takes the focus off your client and onto y…" at bounding box center [871, 451] width 192 height 102
click at [825, 451] on textarea "Bringing yourself into the statement takes the focus off your client and onto y…" at bounding box center [871, 451] width 192 height 102
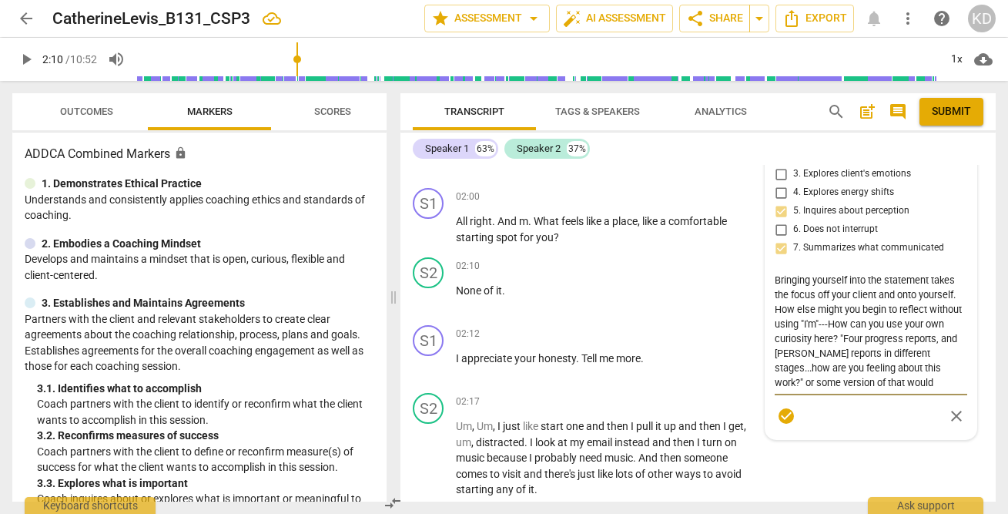
scroll to position [1691, 0]
click at [880, 382] on textarea "Bringing yourself into the statement takes the focus off your client and onto y…" at bounding box center [871, 329] width 192 height 117
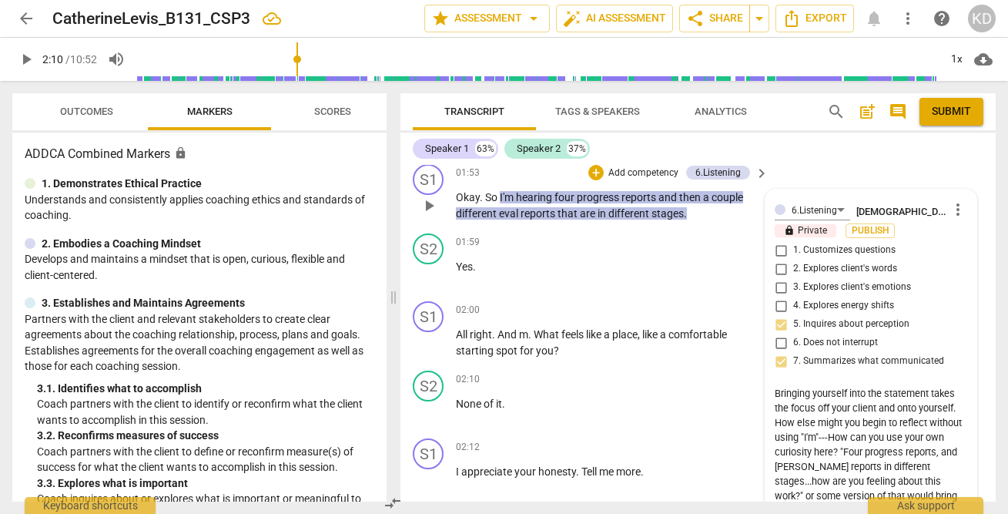
scroll to position [1574, 0]
click at [778, 325] on div "6.Listening Kristen Denney more_vert lock Private Publish 1. Customizes questio…" at bounding box center [871, 372] width 192 height 344
click at [777, 325] on div "6.Listening Kristen Denney more_vert lock Private Publish 1. Customizes questio…" at bounding box center [871, 372] width 192 height 344
click at [885, 377] on div "6.Listening Kristen Denney more_vert lock Private Publish 1. Customizes questio…" at bounding box center [871, 372] width 192 height 344
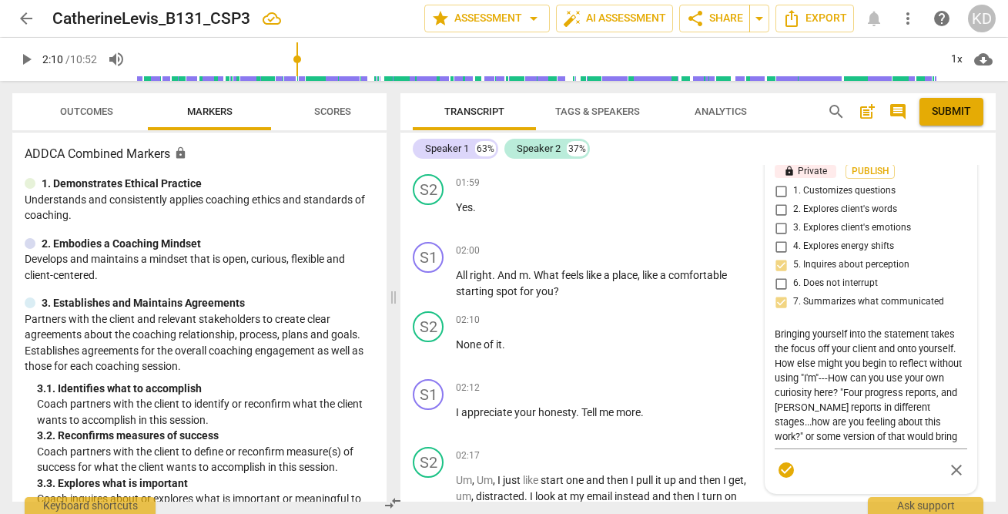
scroll to position [1668, 0]
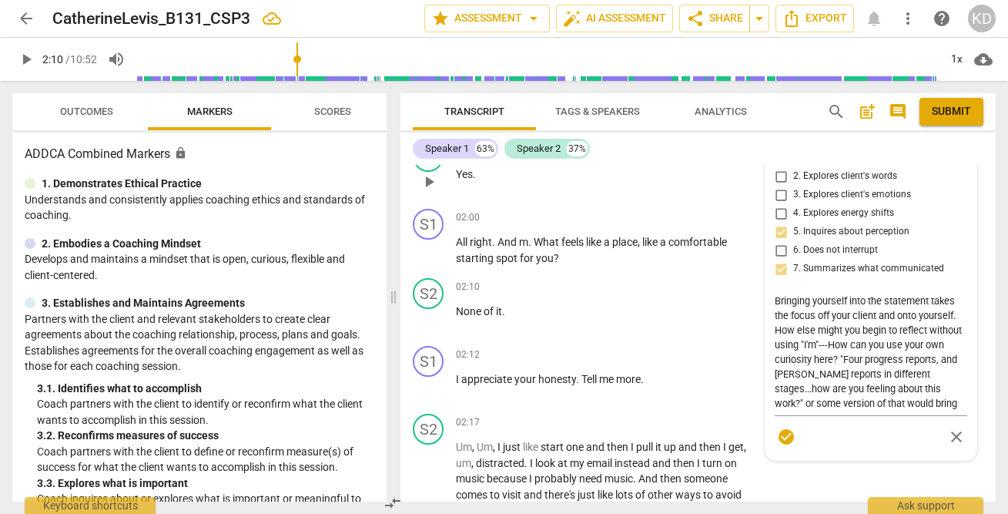
click at [720, 177] on p "Yes ." at bounding box center [608, 174] width 305 height 16
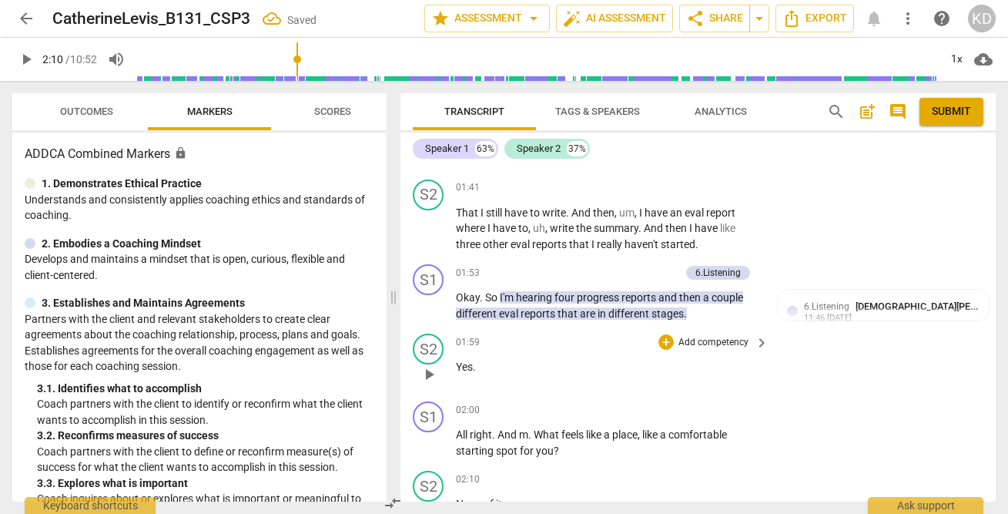
scroll to position [1466, 0]
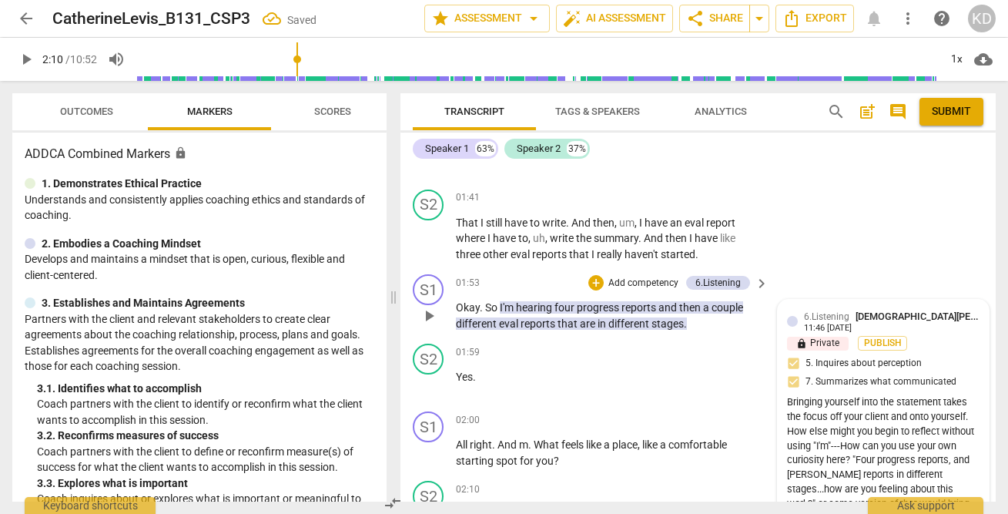
click at [824, 319] on span "6.Listening" at bounding box center [826, 316] width 45 height 11
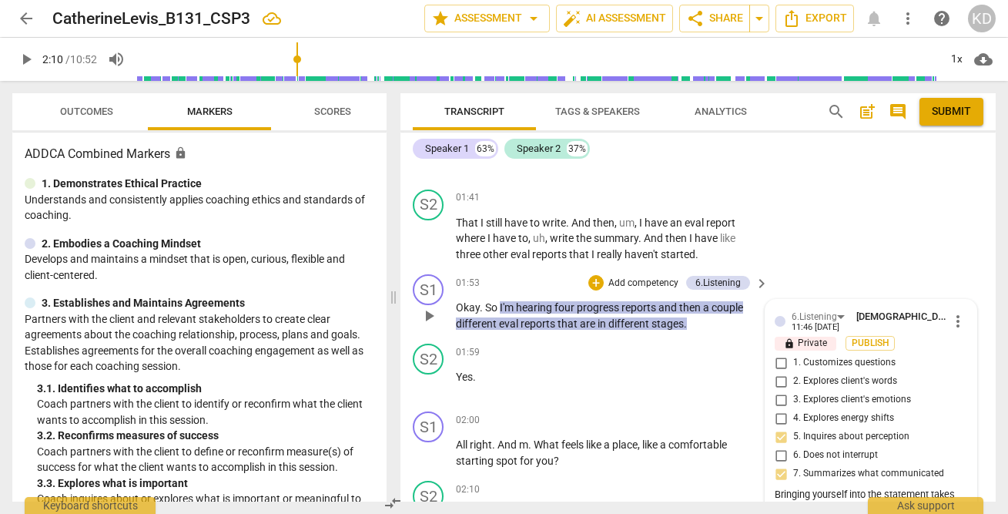
click at [955, 323] on span "more_vert" at bounding box center [958, 321] width 18 height 18
click at [964, 318] on li "Edit" at bounding box center [968, 320] width 53 height 29
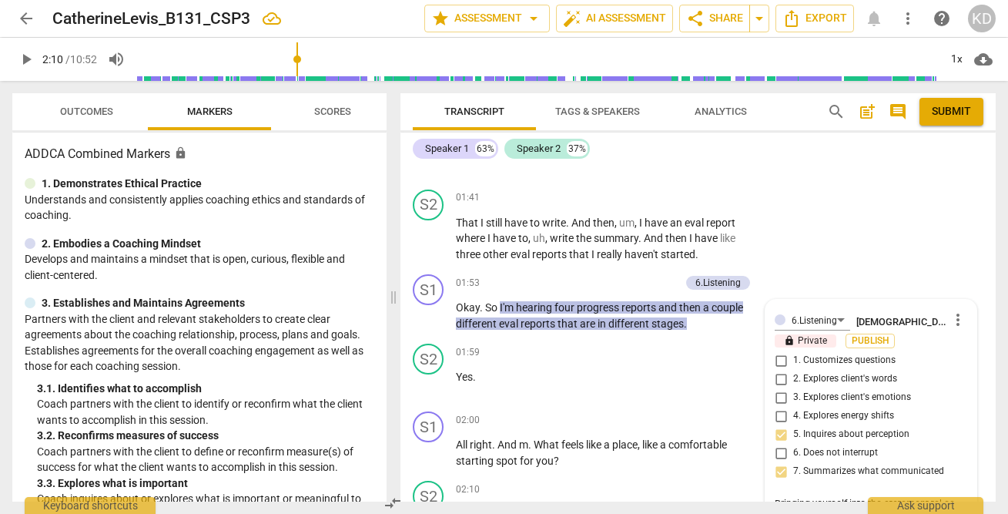
scroll to position [1474, 0]
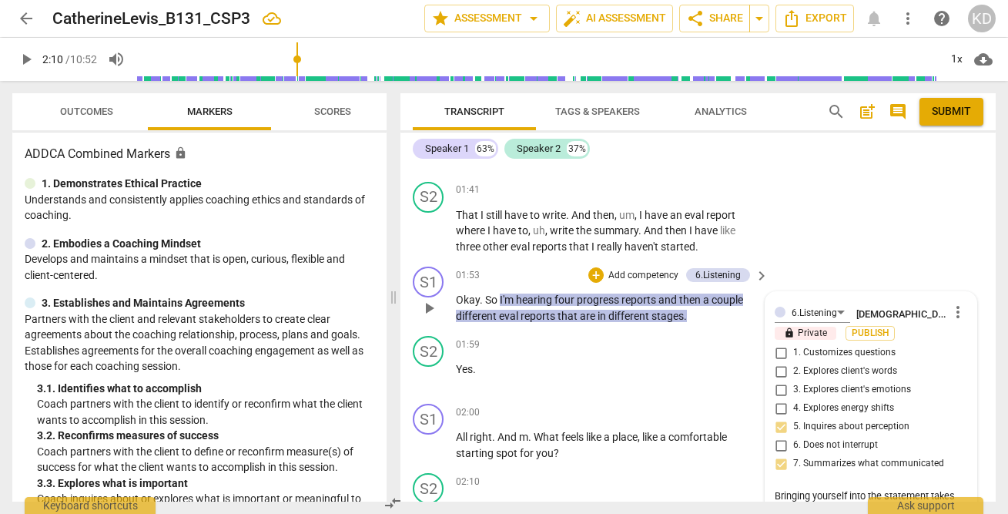
click at [778, 425] on div "6.Listening Kristen Denney more_vert lock Private Publish 1. Customizes questio…" at bounding box center [871, 473] width 192 height 344
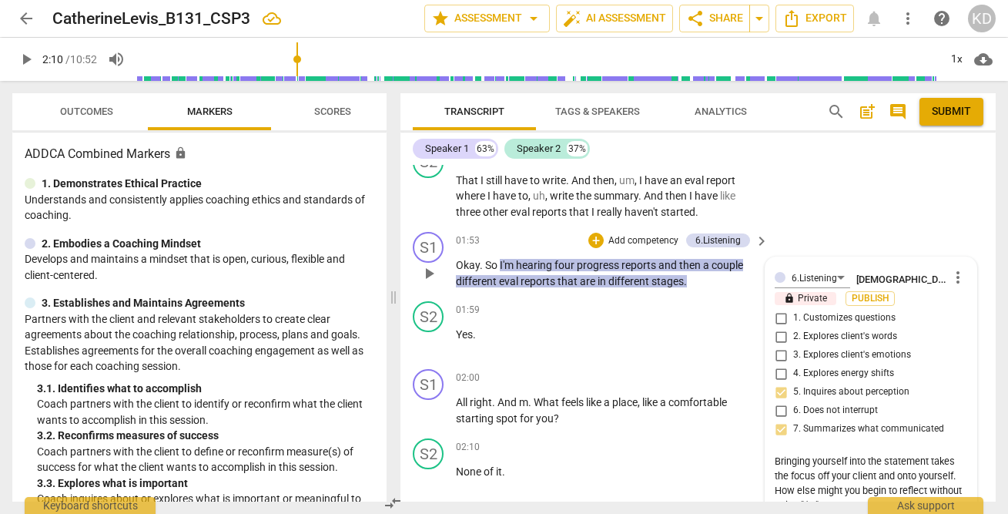
scroll to position [1514, 0]
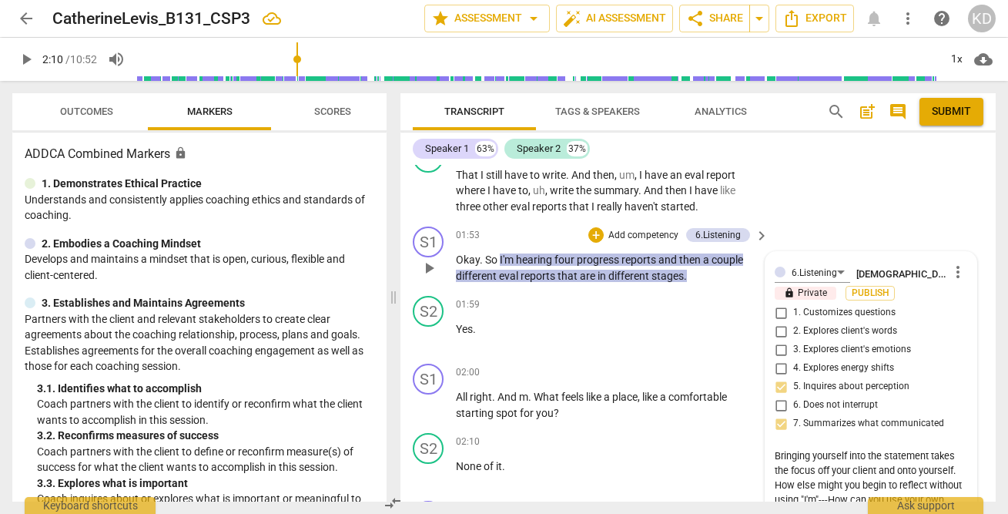
click at [778, 381] on div "6.Listening Kristen Denney more_vert lock Private Publish 1. Customizes questio…" at bounding box center [871, 433] width 192 height 344
click at [778, 387] on div "6.Listening Kristen Denney more_vert lock Private Publish 1. Customizes questio…" at bounding box center [871, 433] width 192 height 344
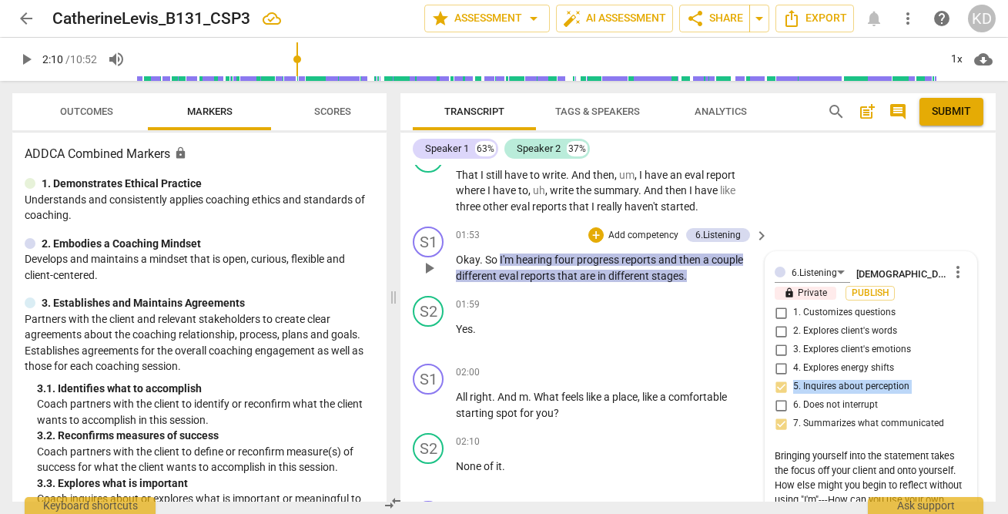
click at [955, 278] on span "more_vert" at bounding box center [958, 272] width 18 height 18
click at [971, 303] on li "Delete" at bounding box center [968, 300] width 53 height 29
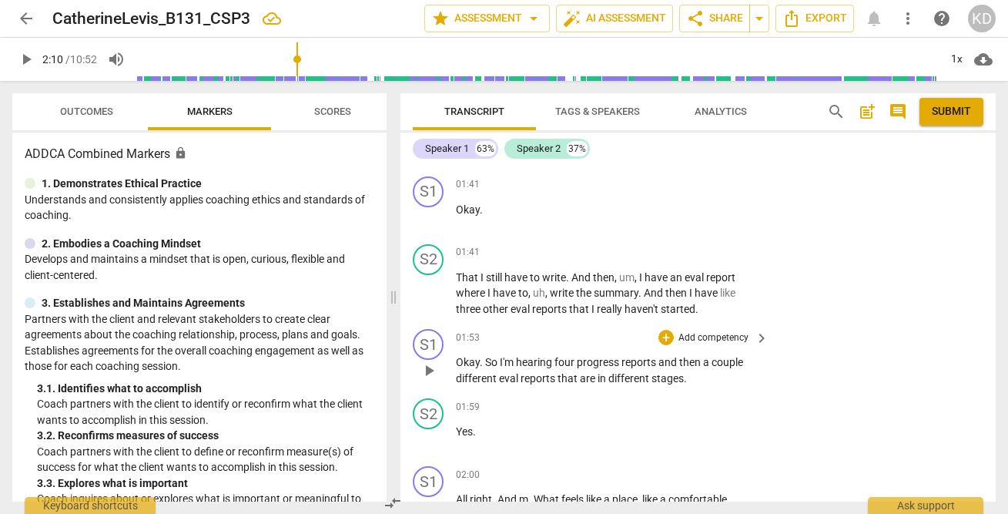
scroll to position [1415, 0]
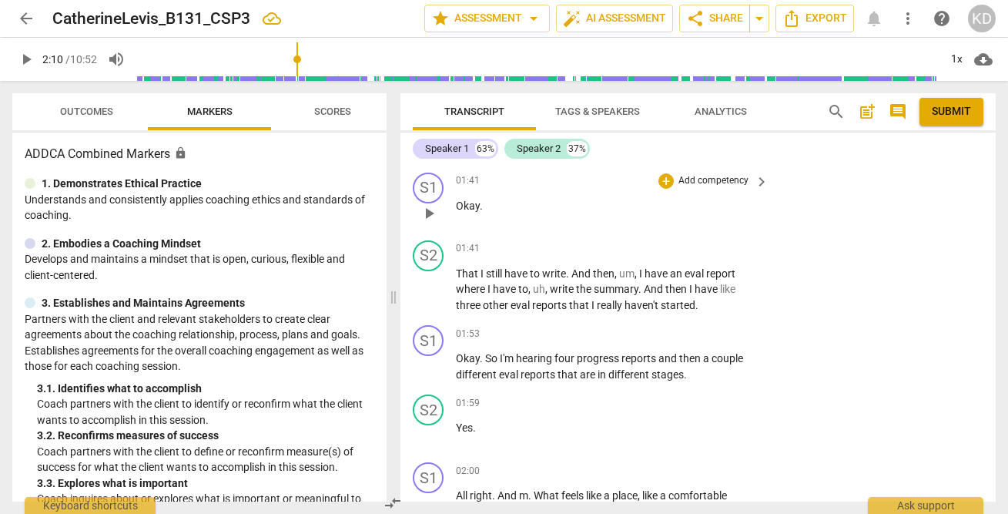
click at [430, 217] on span "play_arrow" at bounding box center [429, 213] width 18 height 18
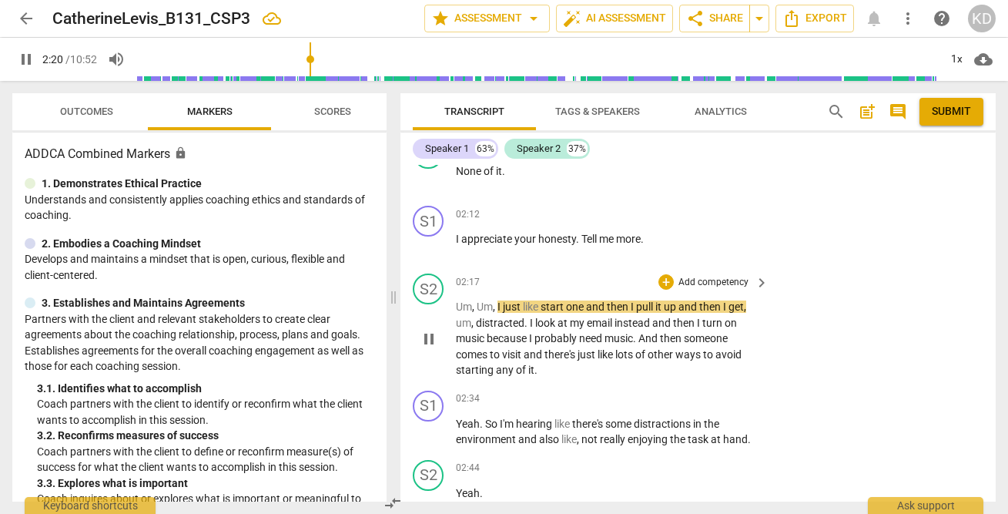
click at [606, 273] on div "02:17 + Add competency keyboard_arrow_right" at bounding box center [613, 281] width 314 height 17
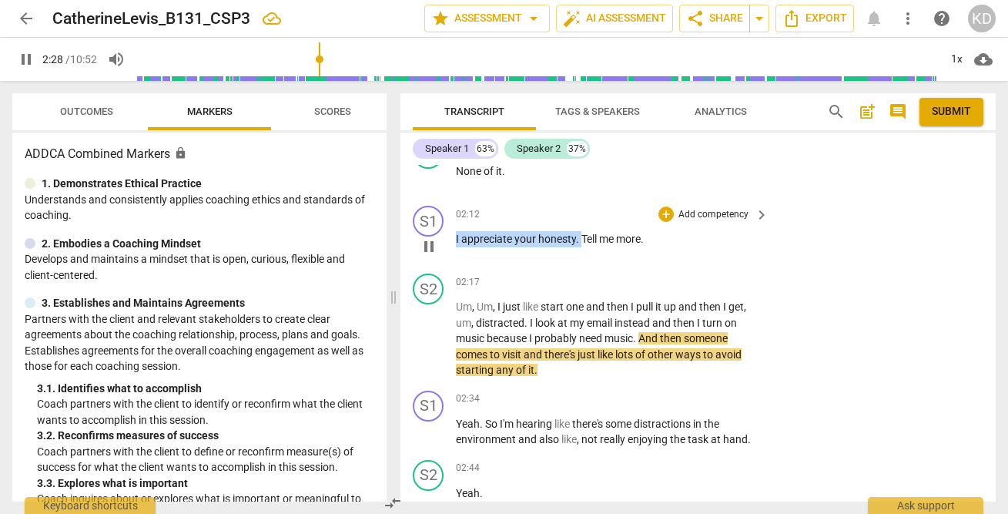
drag, startPoint x: 456, startPoint y: 238, endPoint x: 581, endPoint y: 240, distance: 124.7
click at [581, 240] on p "I appreciate your honesty . Tell me more ." at bounding box center [608, 239] width 305 height 16
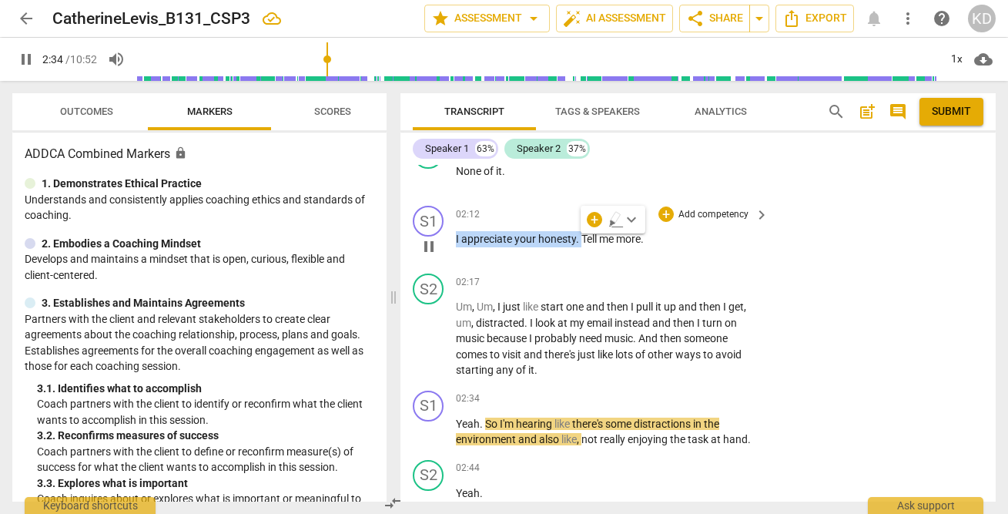
click at [700, 212] on p "Add competency" at bounding box center [713, 215] width 73 height 14
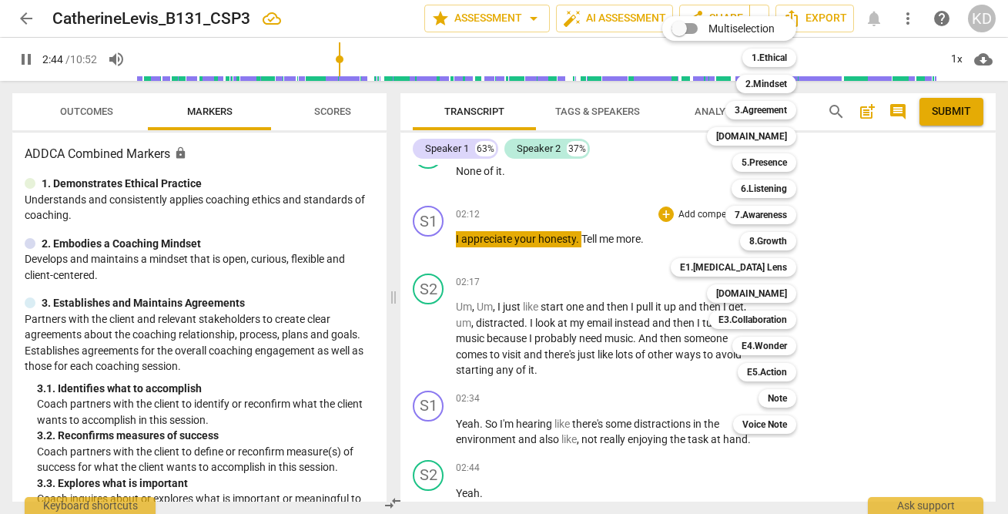
scroll to position [2197, 0]
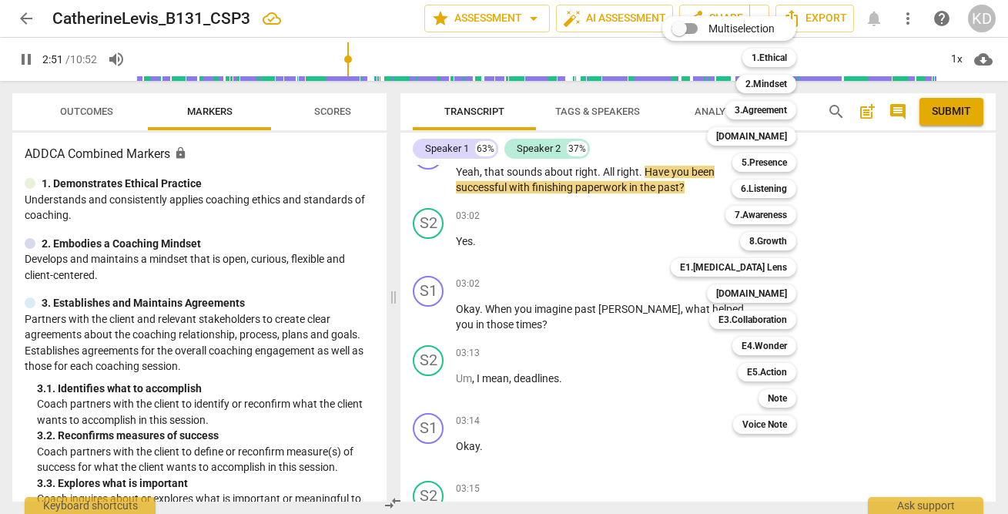
click at [576, 271] on div at bounding box center [504, 257] width 1008 height 514
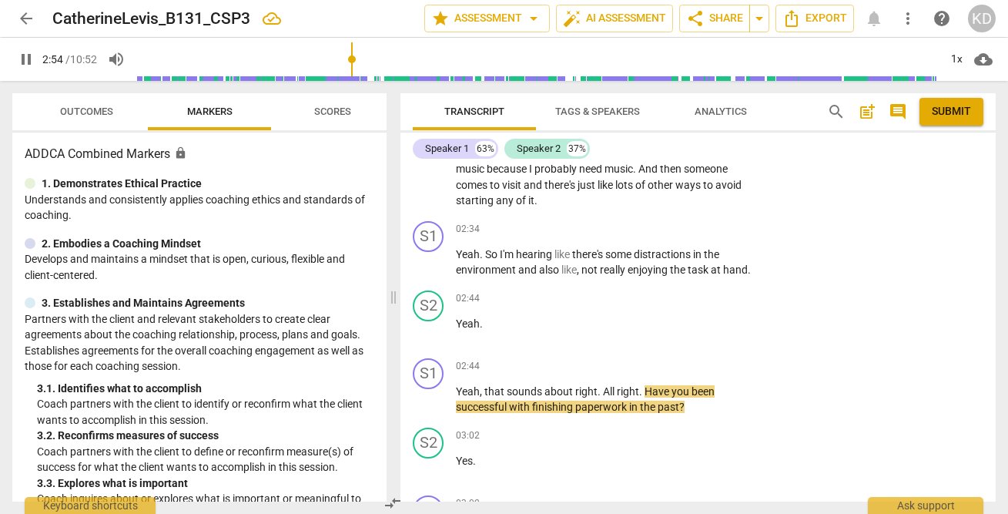
scroll to position [1976, 0]
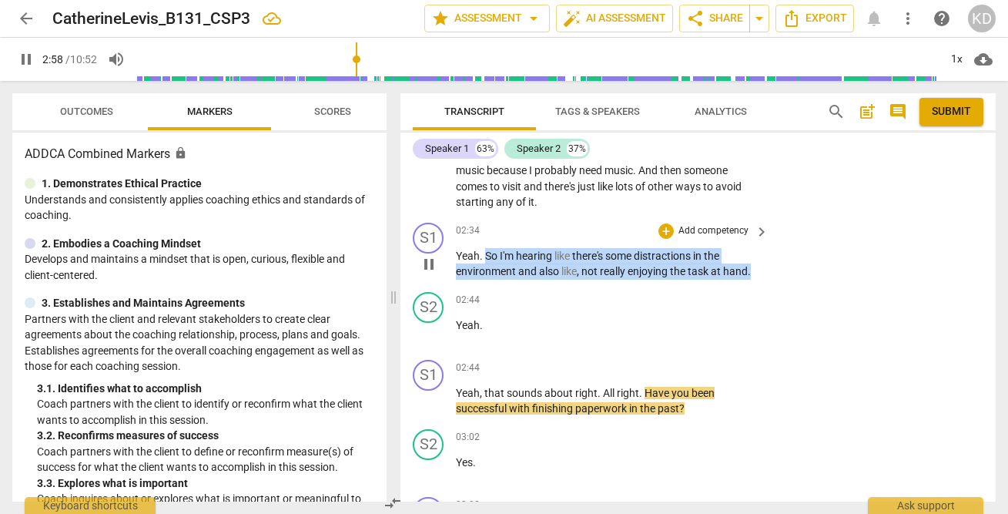
drag, startPoint x: 485, startPoint y: 256, endPoint x: 759, endPoint y: 278, distance: 275.0
click at [759, 278] on div "02:34 + Add competency keyboard_arrow_right Yeah . So I'm hearing like there's …" at bounding box center [613, 251] width 314 height 57
click at [708, 230] on p "Add competency" at bounding box center [713, 231] width 73 height 14
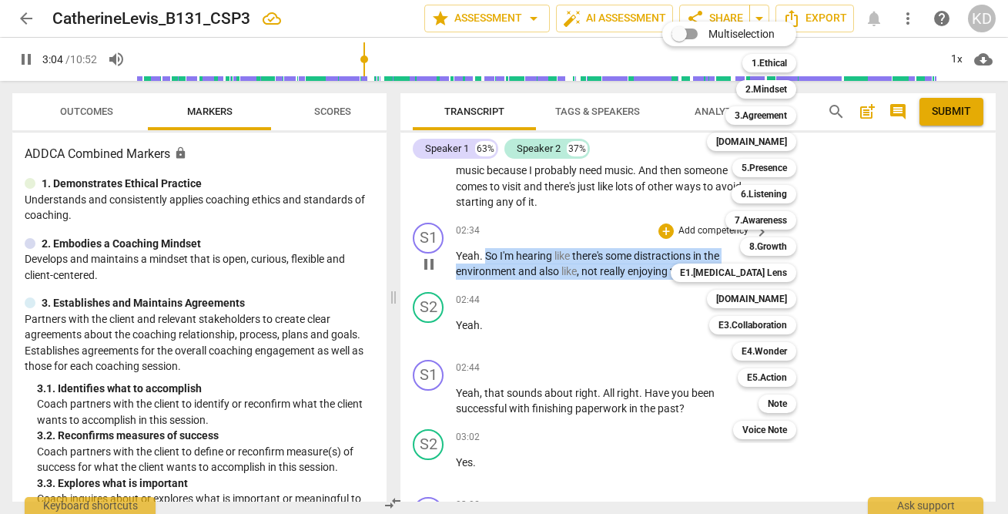
scroll to position [2334, 0]
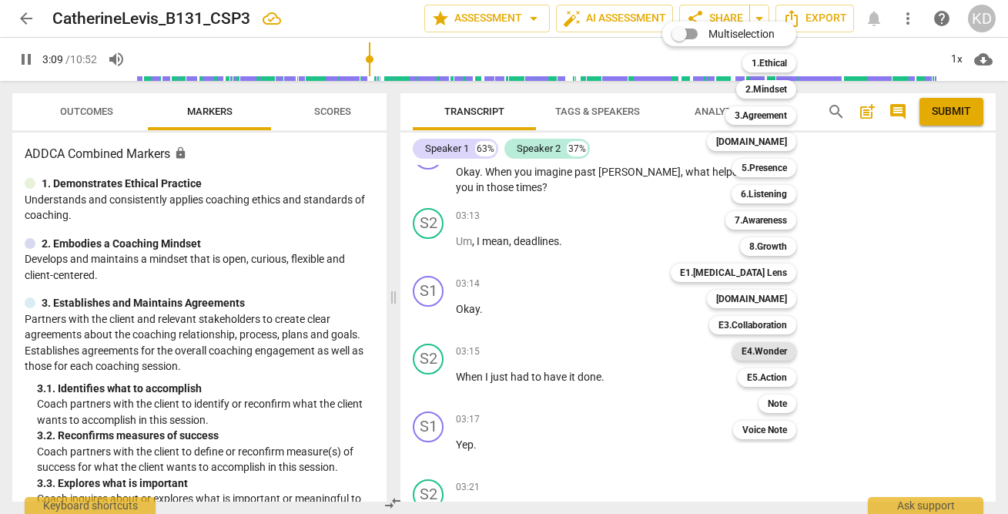
click at [768, 355] on b "E4.Wonder" at bounding box center [763, 351] width 45 height 18
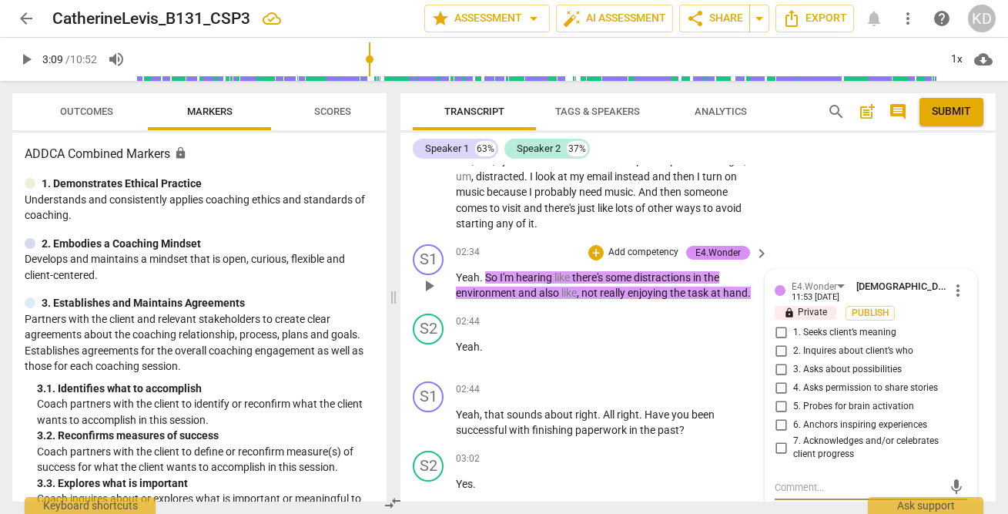
scroll to position [1939, 0]
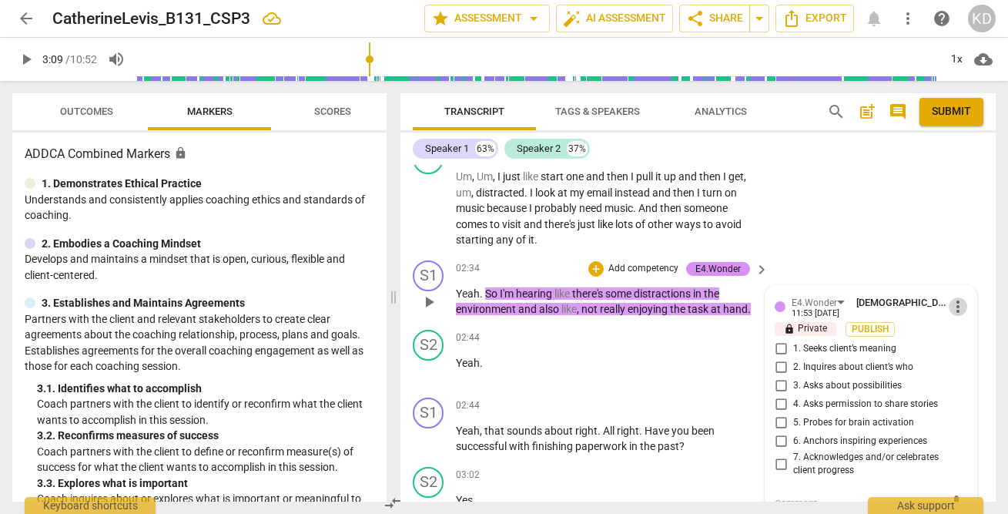
click at [949, 309] on span "more_vert" at bounding box center [958, 306] width 18 height 18
click at [964, 340] on li "Delete" at bounding box center [968, 334] width 53 height 29
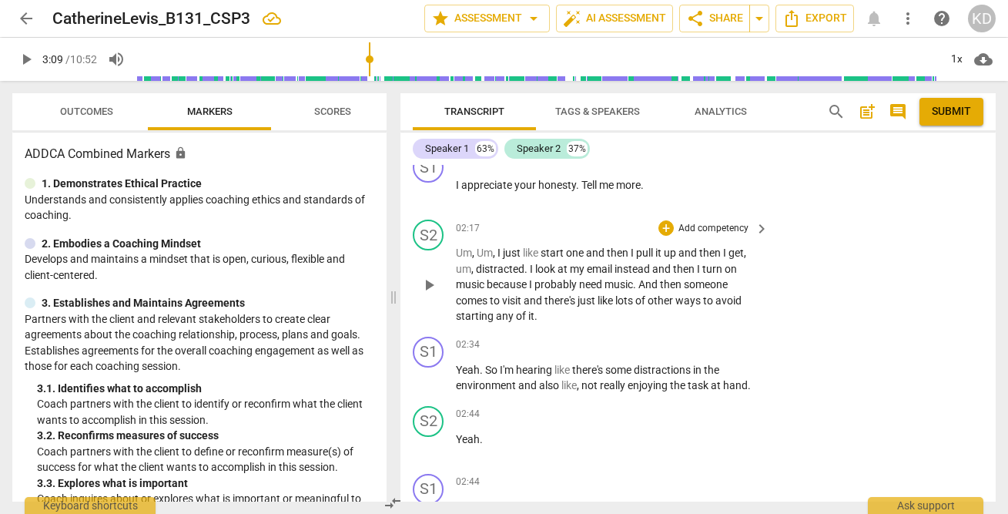
scroll to position [1869, 0]
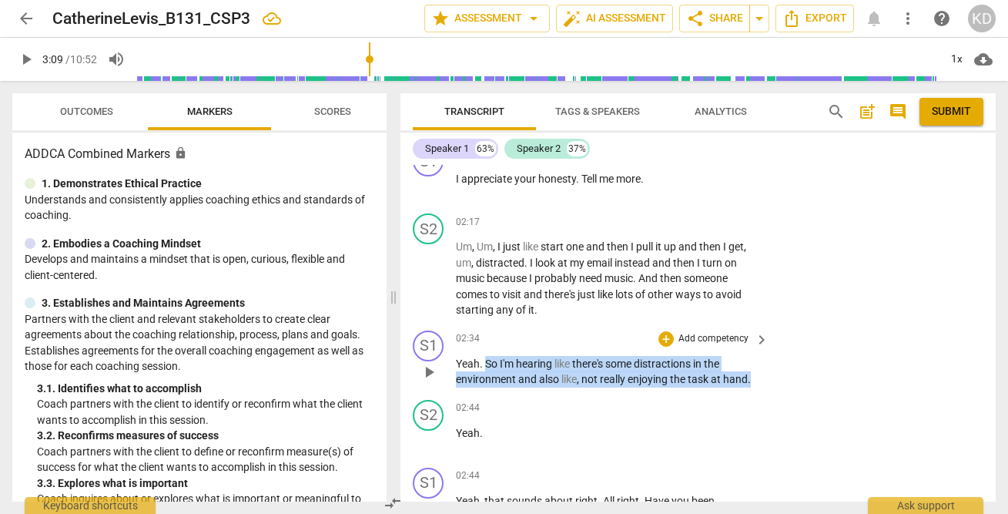
drag, startPoint x: 486, startPoint y: 364, endPoint x: 759, endPoint y: 386, distance: 274.2
click at [759, 386] on div "02:34 + Add competency keyboard_arrow_right Yeah . So I'm hearing like there's …" at bounding box center [613, 358] width 314 height 57
click at [717, 336] on p "Add competency" at bounding box center [713, 339] width 73 height 14
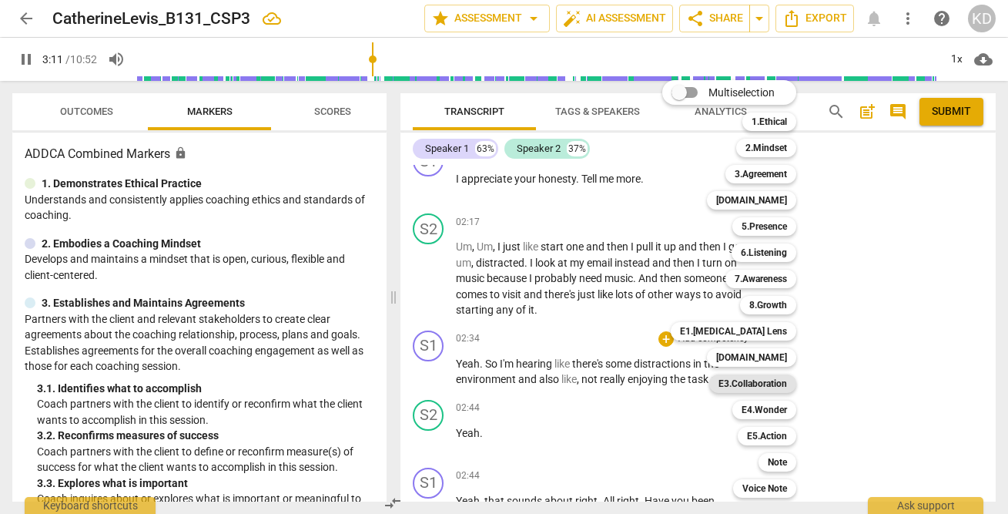
click at [771, 382] on b "E3.Collaboration" at bounding box center [752, 383] width 69 height 18
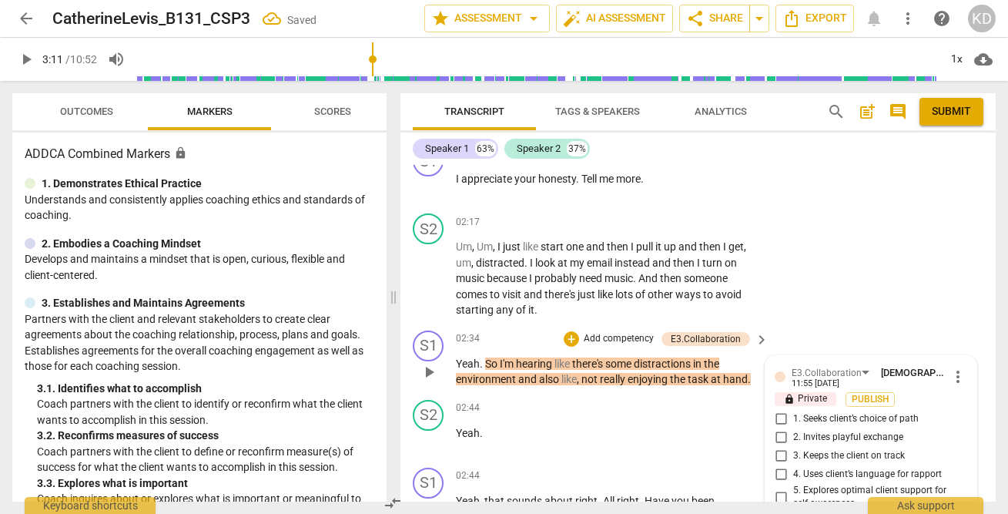
scroll to position [2117, 0]
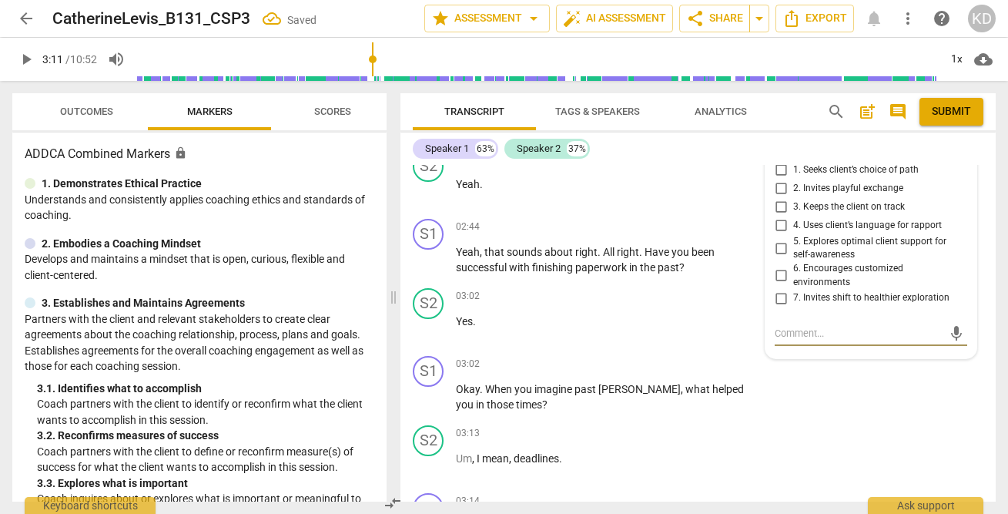
click at [778, 190] on input "2. Invites playful exchange" at bounding box center [780, 188] width 25 height 18
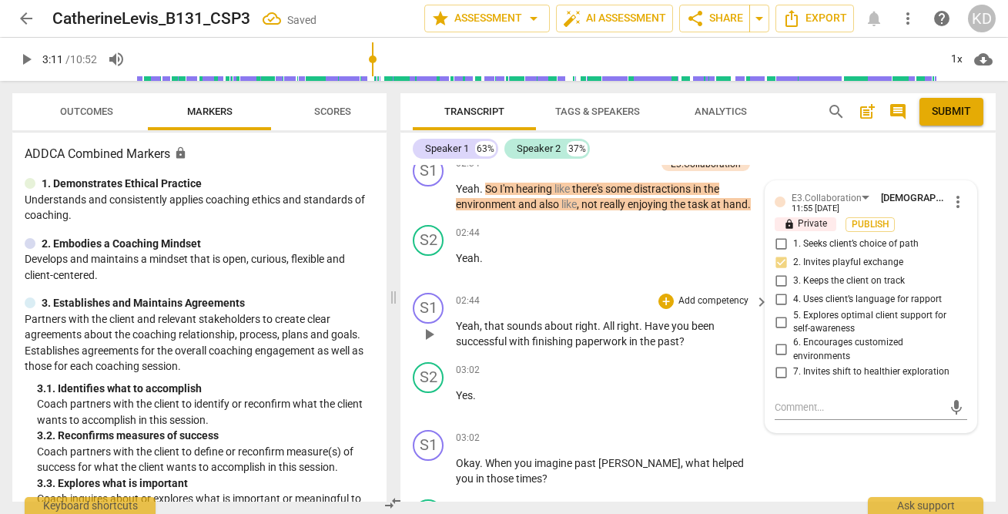
scroll to position [2045, 0]
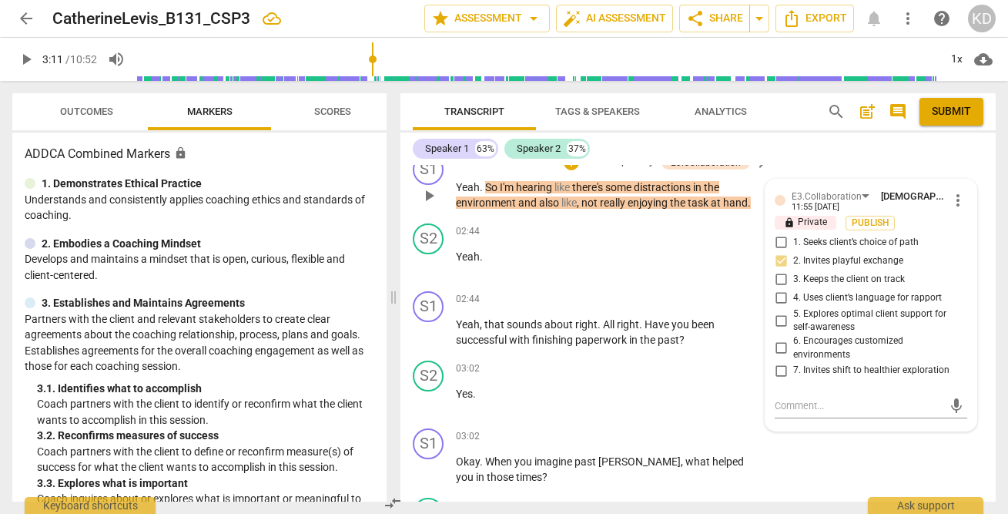
click at [403, 203] on div "S1 play_arrow pause 02:34 + Add competency E3.Collaboration keyboard_arrow_righ…" at bounding box center [697, 182] width 595 height 69
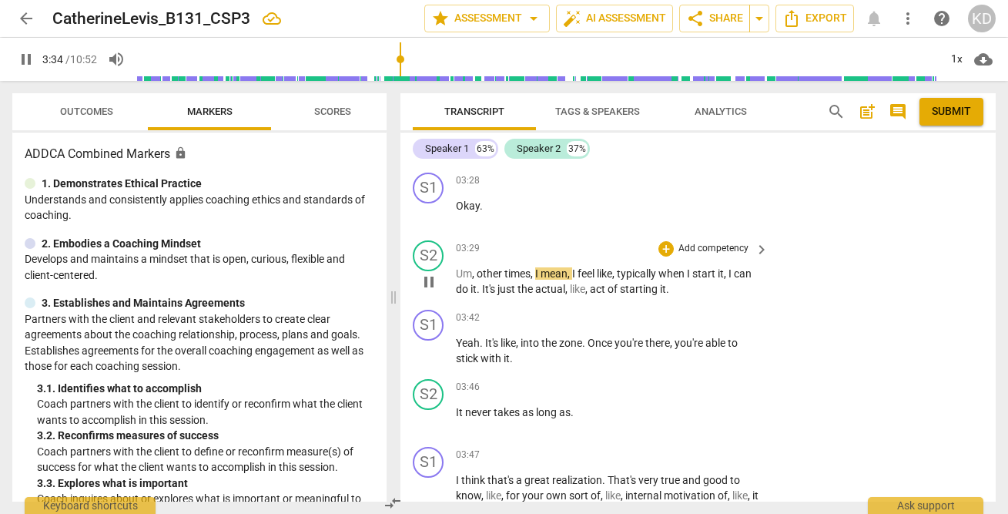
scroll to position [2712, 0]
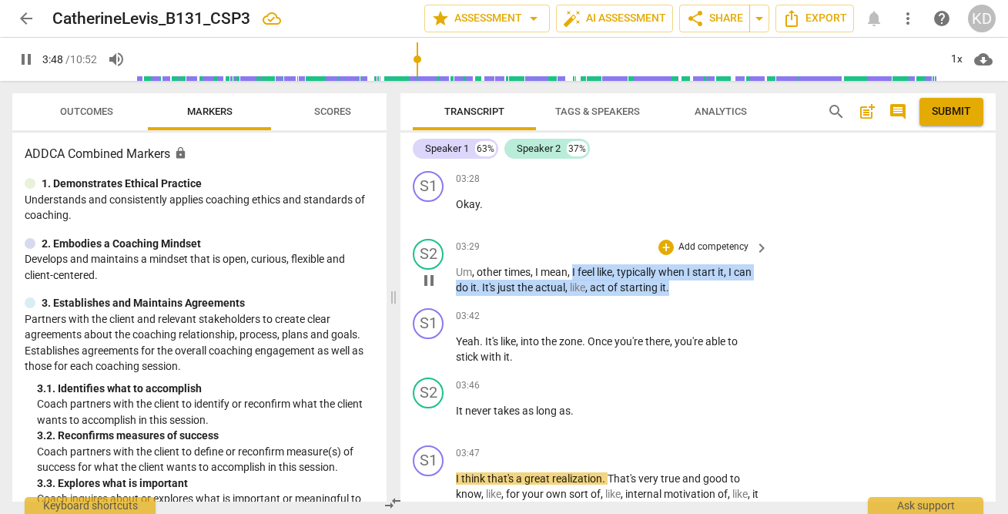
drag, startPoint x: 573, startPoint y: 272, endPoint x: 678, endPoint y: 291, distance: 106.5
click at [678, 291] on p "Um , other times , I mean , I feel like , typically when I start it , I can do …" at bounding box center [608, 280] width 305 height 32
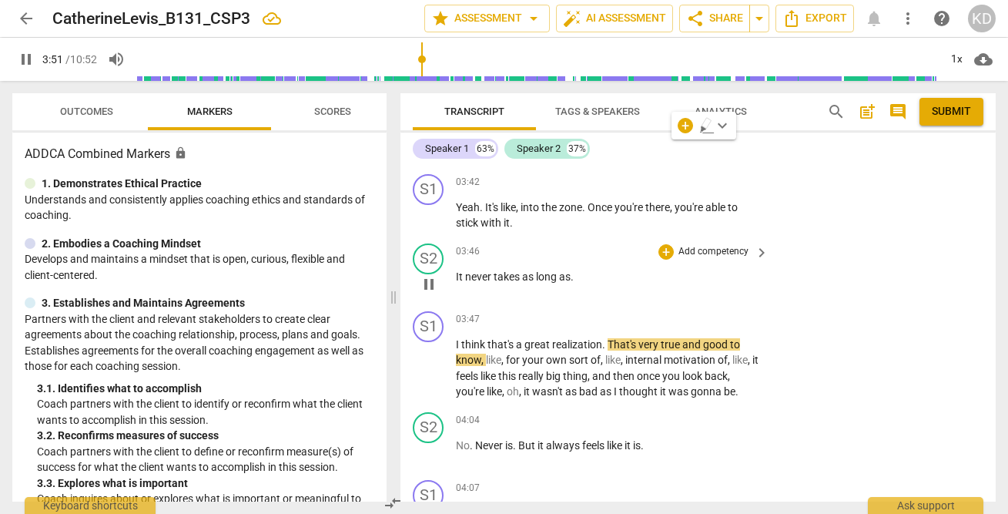
scroll to position [2870, 0]
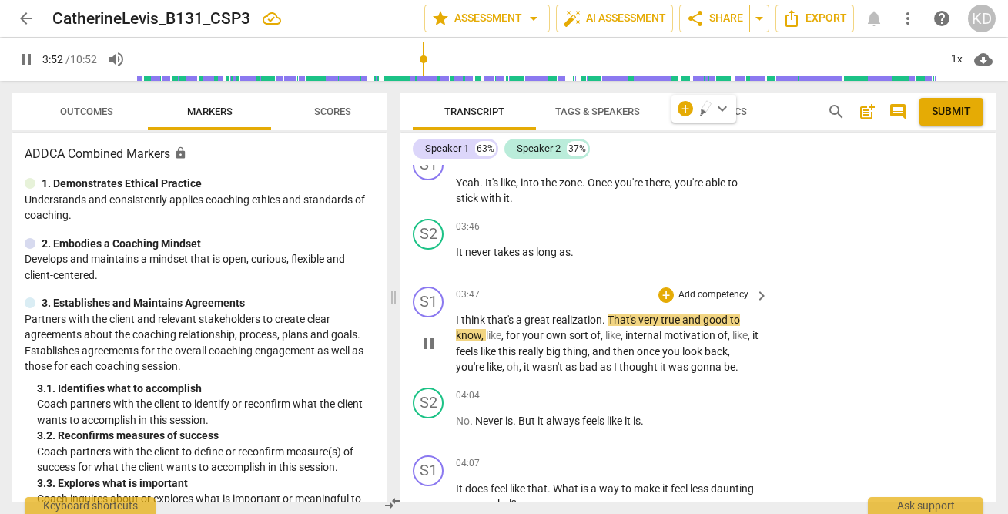
click at [598, 286] on div "03:47 + Add competency keyboard_arrow_right" at bounding box center [613, 294] width 314 height 17
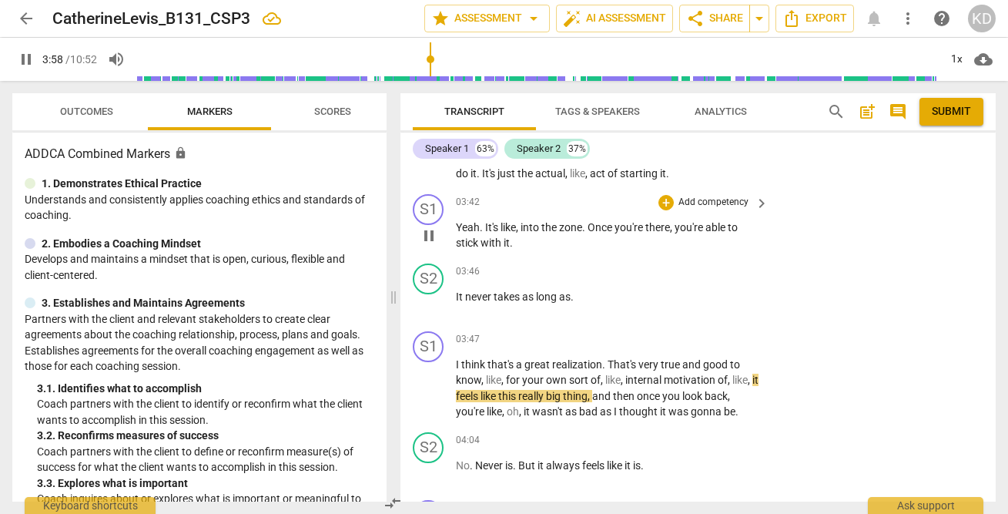
drag, startPoint x: 455, startPoint y: 226, endPoint x: 463, endPoint y: 232, distance: 10.0
click at [463, 232] on div "S1 play_arrow pause 03:42 + Add competency keyboard_arrow_right Yeah . It's lik…" at bounding box center [697, 222] width 595 height 69
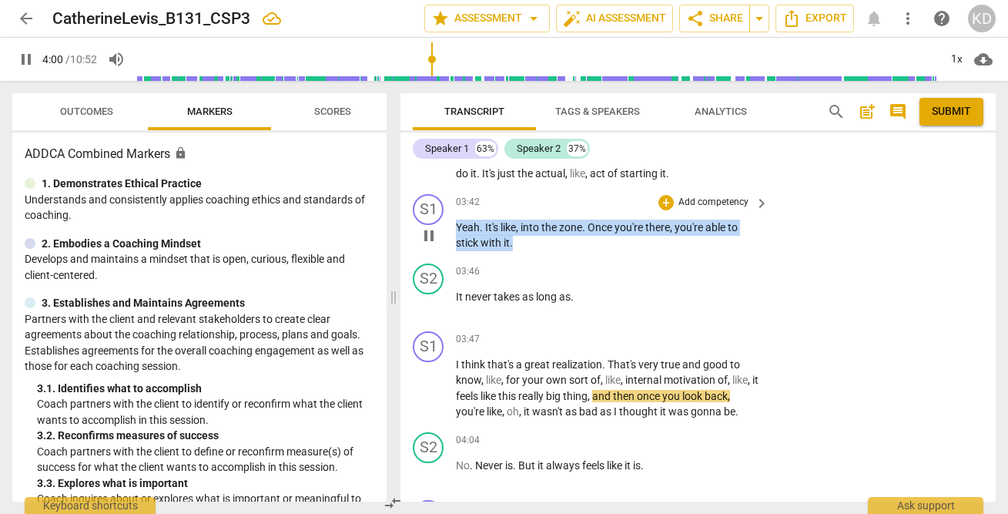
drag, startPoint x: 457, startPoint y: 226, endPoint x: 530, endPoint y: 242, distance: 74.9
click at [530, 242] on p "Yeah . It's like , into the zone . Once you're there , you're able to stick wit…" at bounding box center [608, 235] width 305 height 32
click at [692, 204] on p "Add competency" at bounding box center [713, 203] width 73 height 14
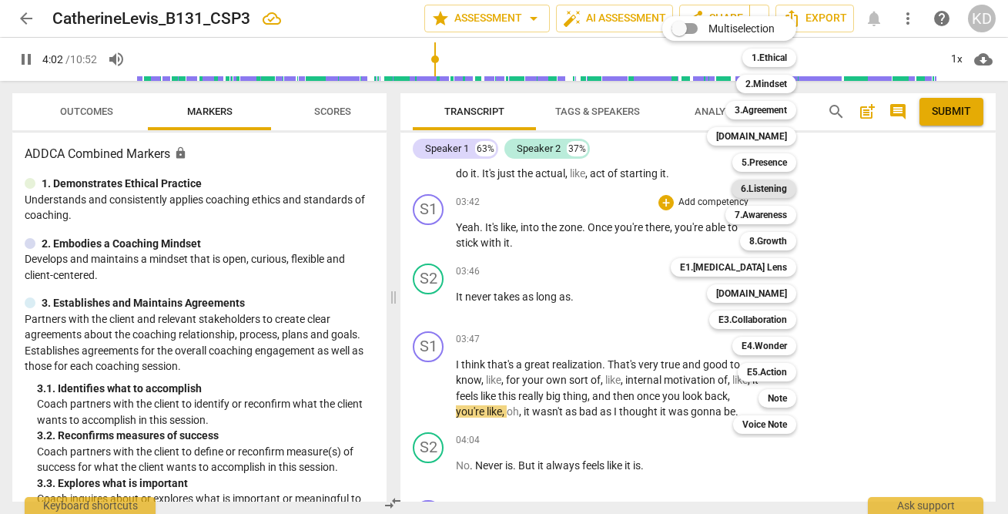
click at [762, 190] on b "6.Listening" at bounding box center [764, 188] width 46 height 18
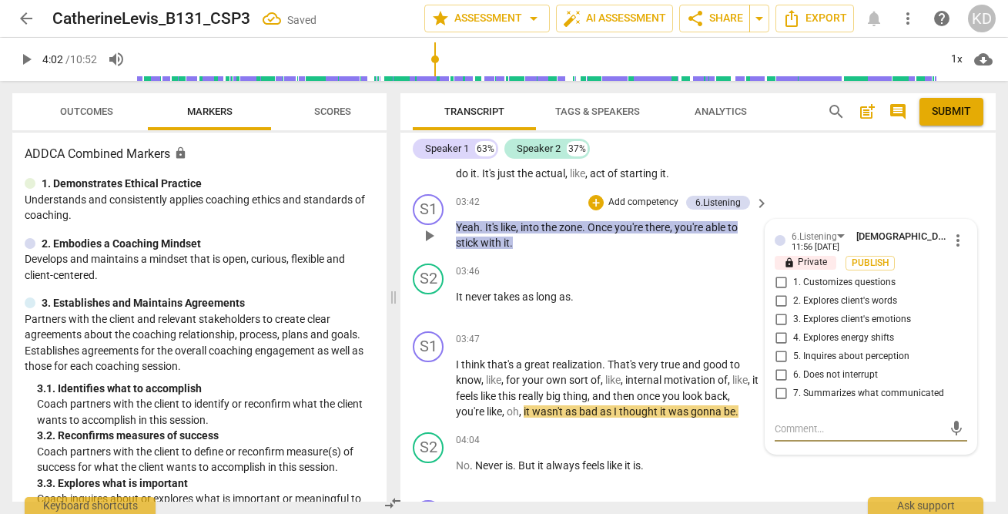
click at [781, 395] on input "7. Summarizes what communicated" at bounding box center [780, 393] width 25 height 18
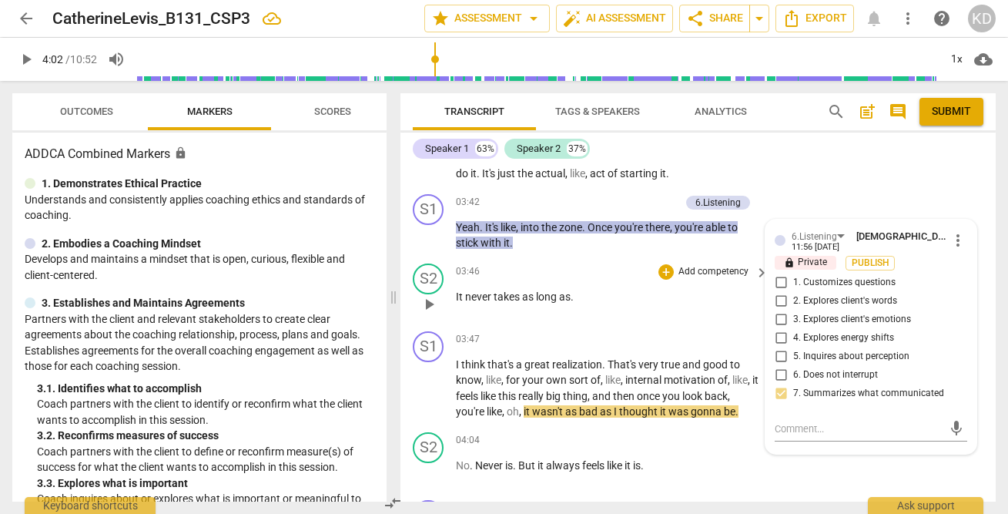
click at [410, 321] on div "S2 play_arrow pause 03:46 + Add competency keyboard_arrow_right It never takes …" at bounding box center [697, 291] width 595 height 68
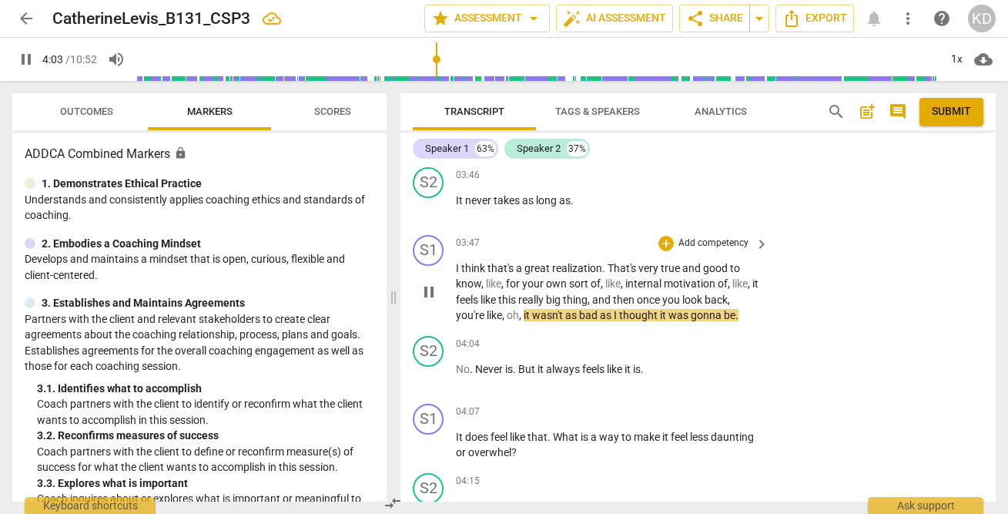
scroll to position [2924, 0]
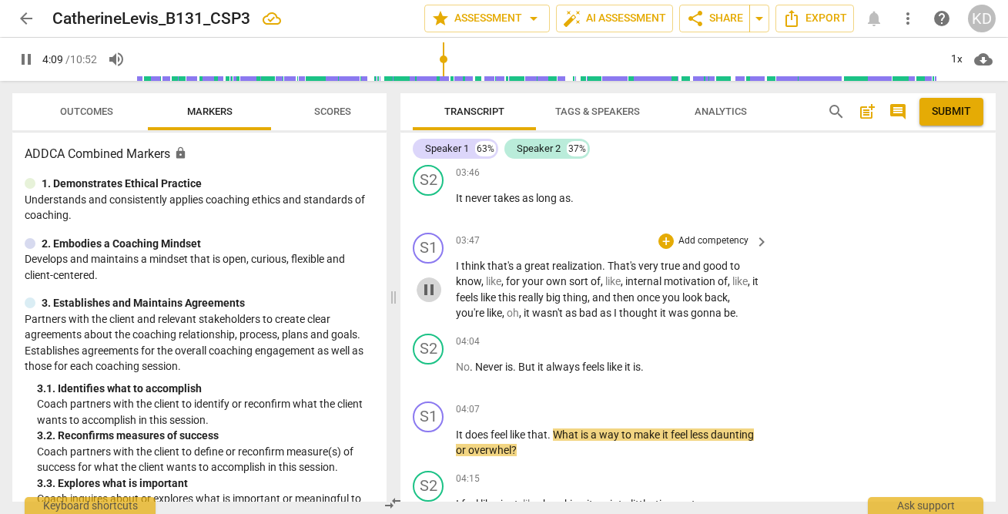
click at [434, 293] on span "pause" at bounding box center [429, 289] width 18 height 18
click at [423, 289] on span "play_arrow" at bounding box center [429, 289] width 18 height 18
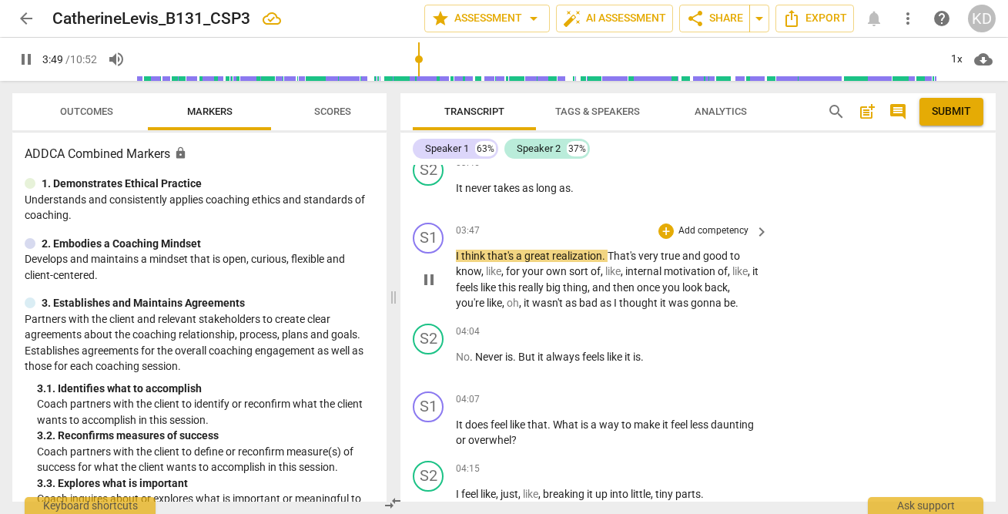
scroll to position [2946, 0]
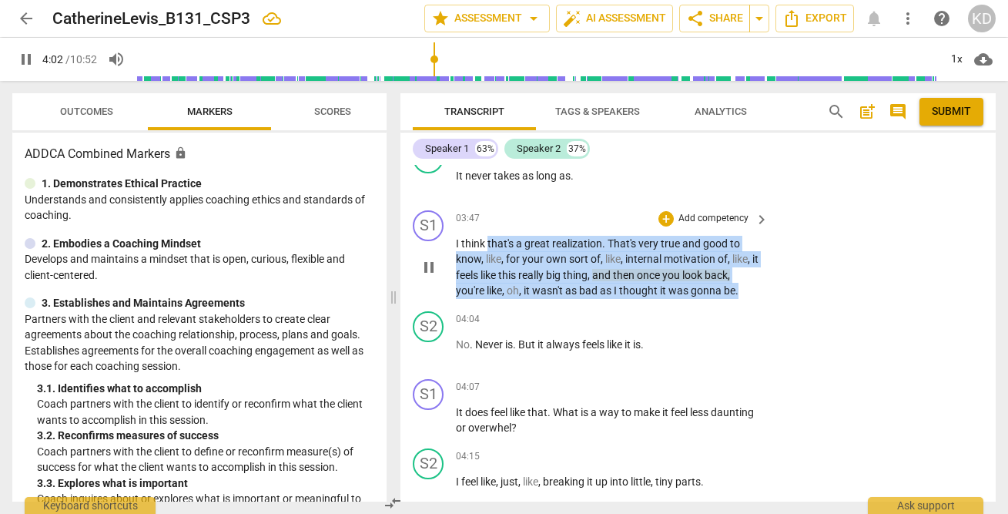
drag, startPoint x: 487, startPoint y: 243, endPoint x: 715, endPoint y: 302, distance: 235.5
click at [715, 302] on div "S1 play_arrow pause 03:47 + Add competency keyboard_arrow_right I think that's …" at bounding box center [697, 254] width 595 height 101
click at [709, 218] on p "Add competency" at bounding box center [713, 219] width 73 height 14
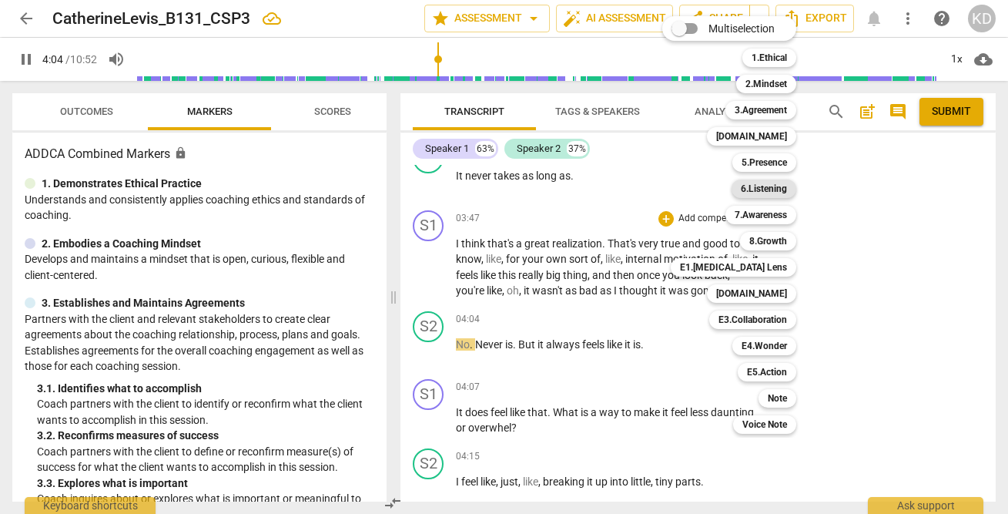
click at [772, 188] on b "6.Listening" at bounding box center [764, 188] width 46 height 18
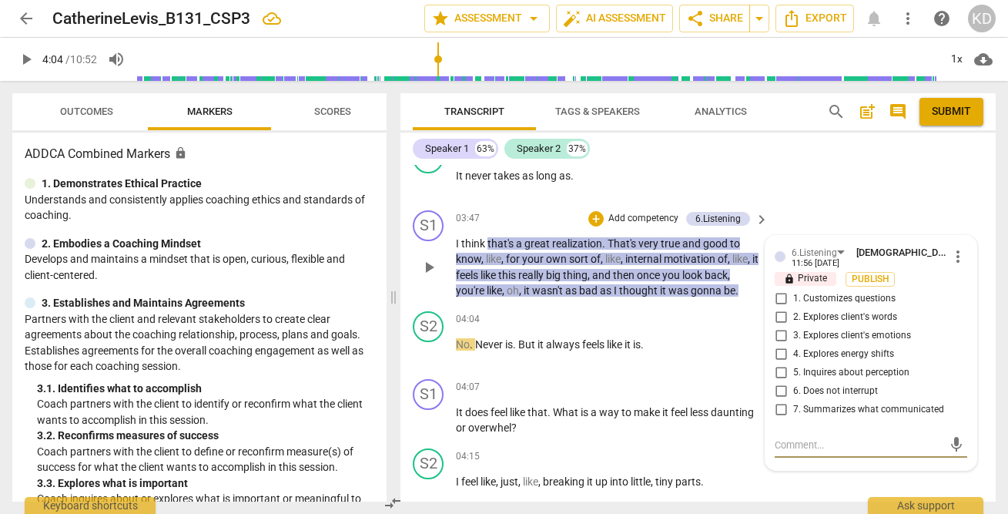
click at [953, 259] on span "more_vert" at bounding box center [958, 256] width 18 height 18
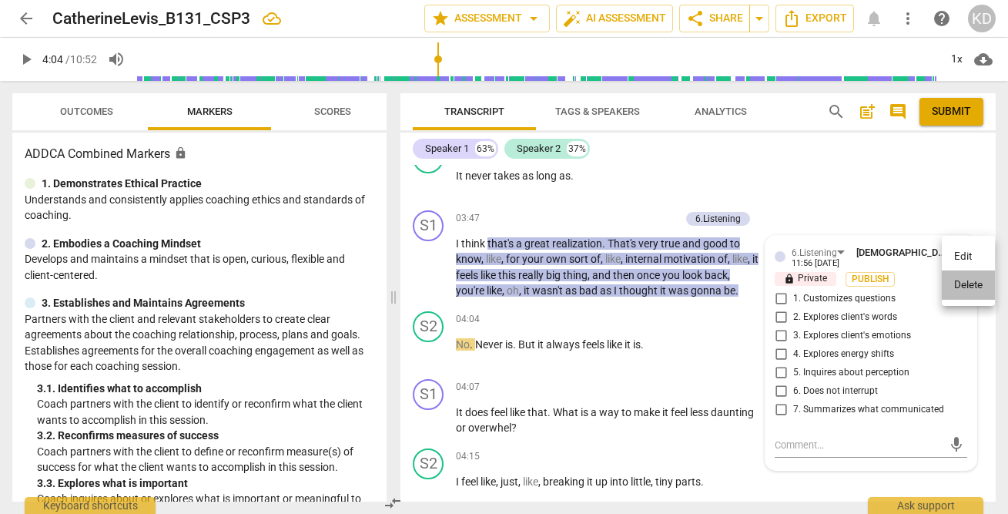
click at [971, 286] on li "Delete" at bounding box center [968, 284] width 53 height 29
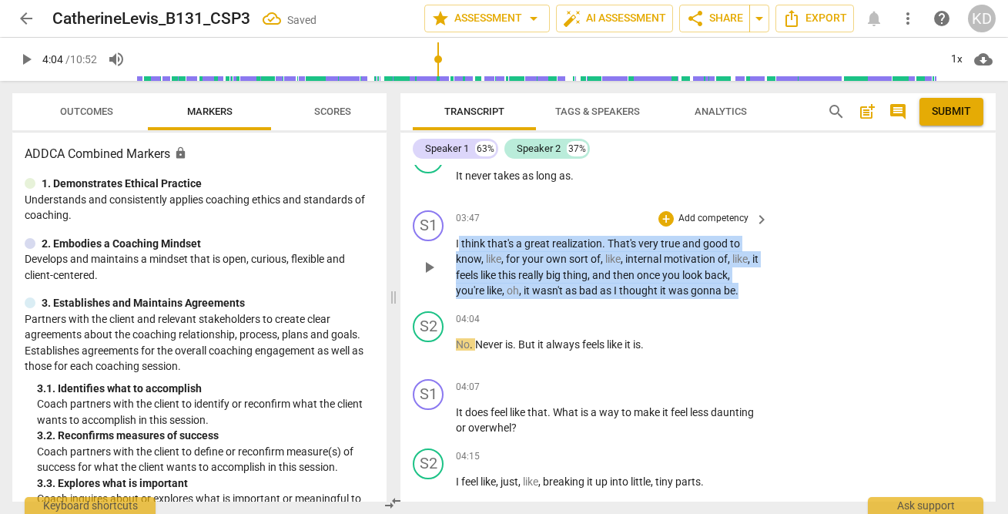
drag, startPoint x: 458, startPoint y: 241, endPoint x: 756, endPoint y: 289, distance: 301.9
click at [756, 289] on p "I think that's a great realization . That's very true and good to know , like ,…" at bounding box center [608, 267] width 305 height 63
click at [710, 216] on p "Add competency" at bounding box center [713, 219] width 73 height 14
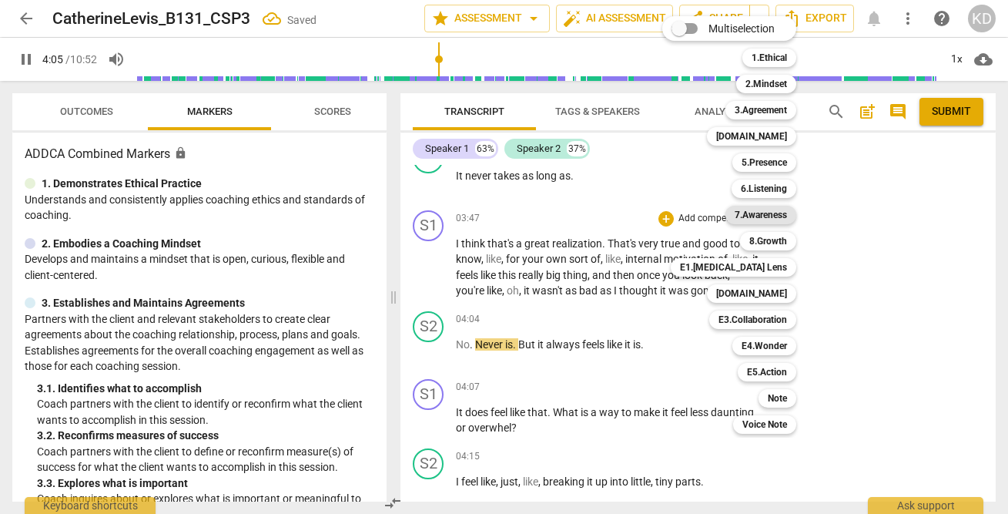
click at [768, 210] on b "7.Awareness" at bounding box center [760, 215] width 52 height 18
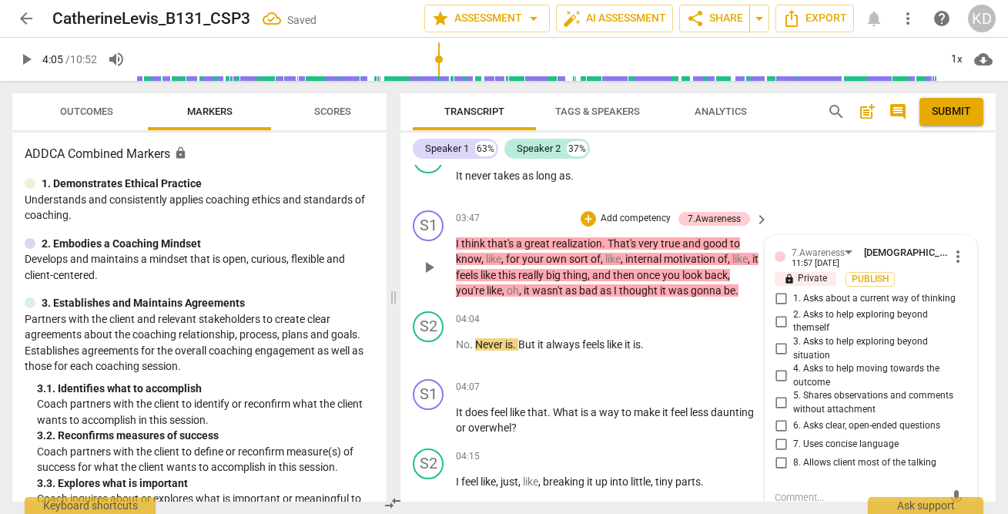
scroll to position [2948, 0]
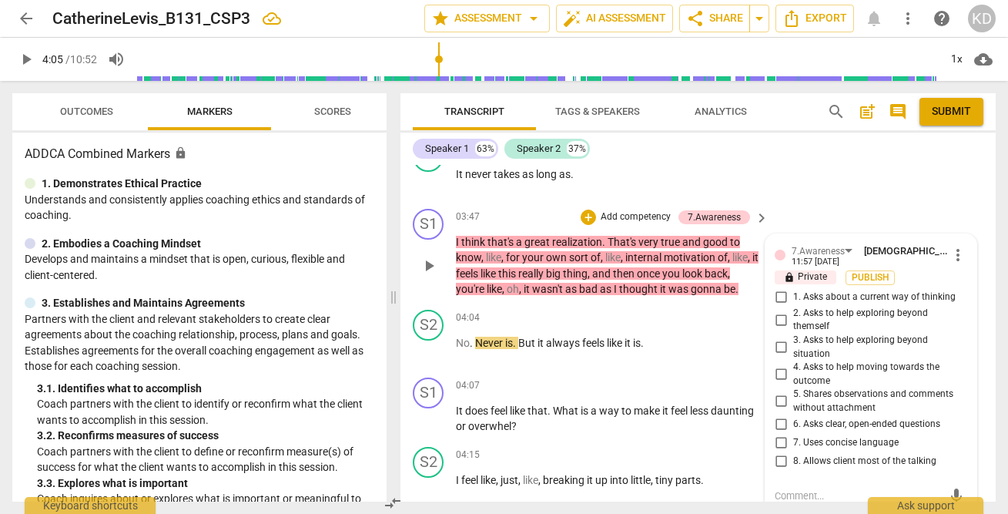
click at [778, 398] on input "5. Shares observations and comments without attachment" at bounding box center [780, 401] width 25 height 18
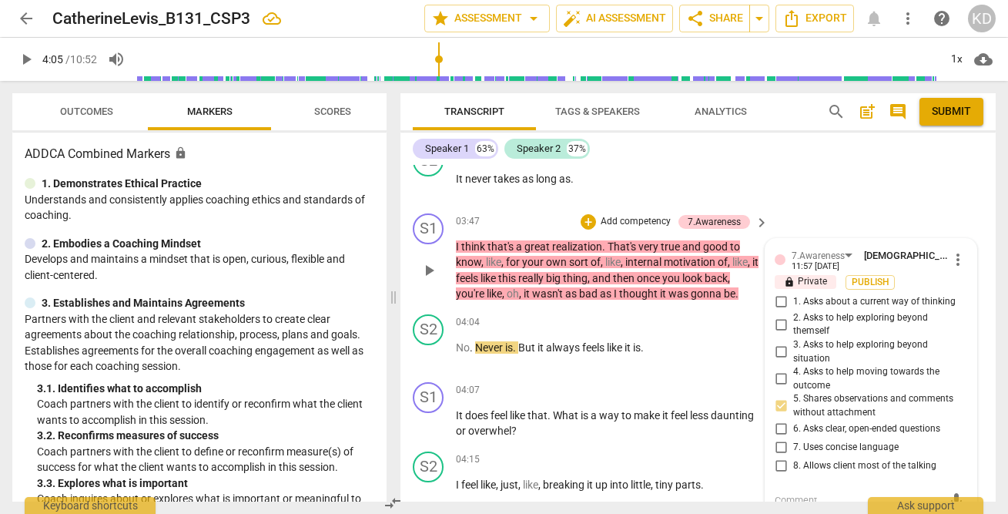
scroll to position [2937, 0]
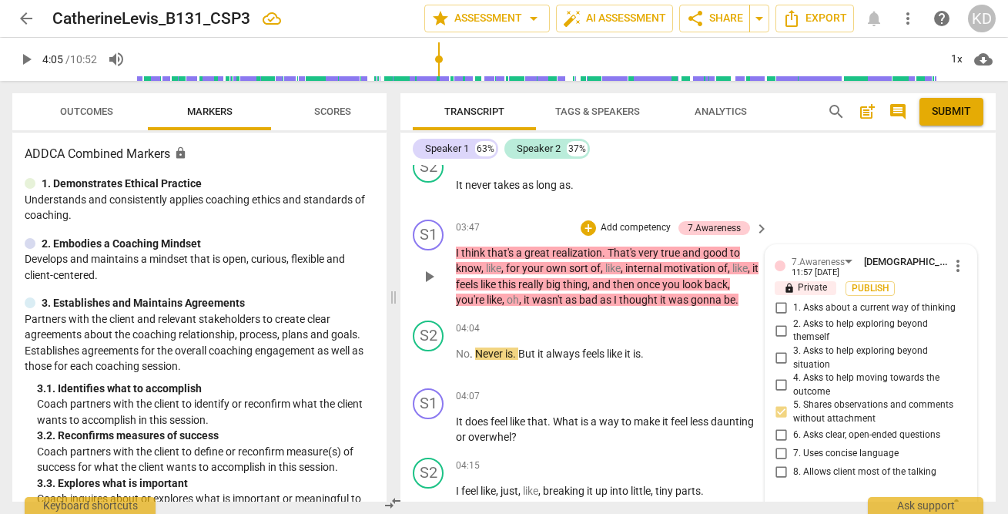
click at [624, 223] on p "Add competency" at bounding box center [635, 228] width 73 height 14
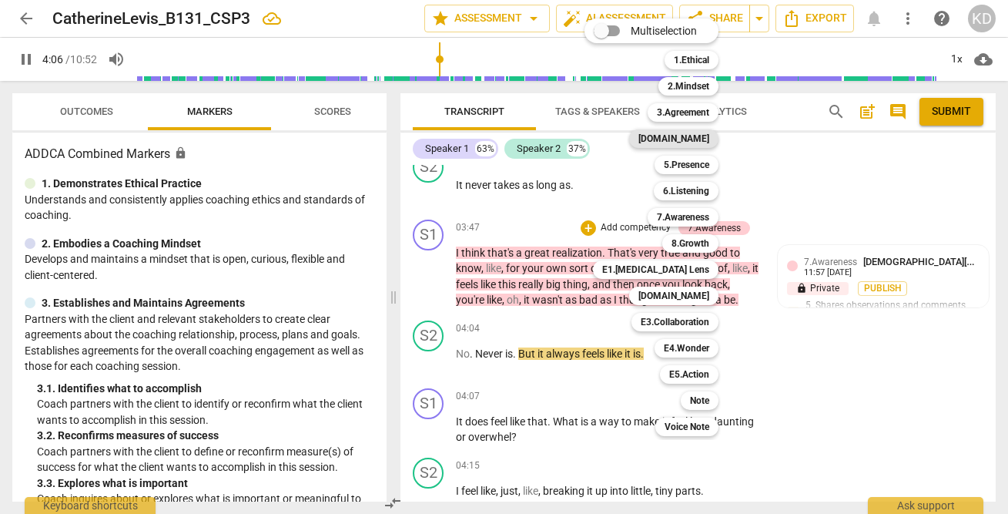
click at [691, 134] on b "[DOMAIN_NAME]" at bounding box center [673, 138] width 71 height 18
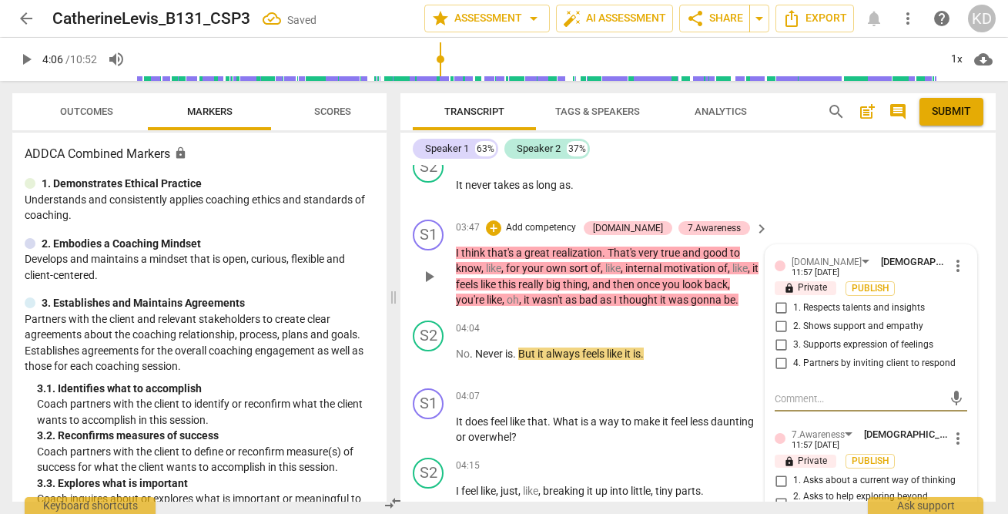
click at [777, 309] on input "1. Respects talents and insights" at bounding box center [780, 308] width 25 height 18
click at [407, 269] on div "S1 play_arrow pause 03:47 + Add competency 4.Trust 7.Awareness keyboard_arrow_r…" at bounding box center [697, 263] width 595 height 101
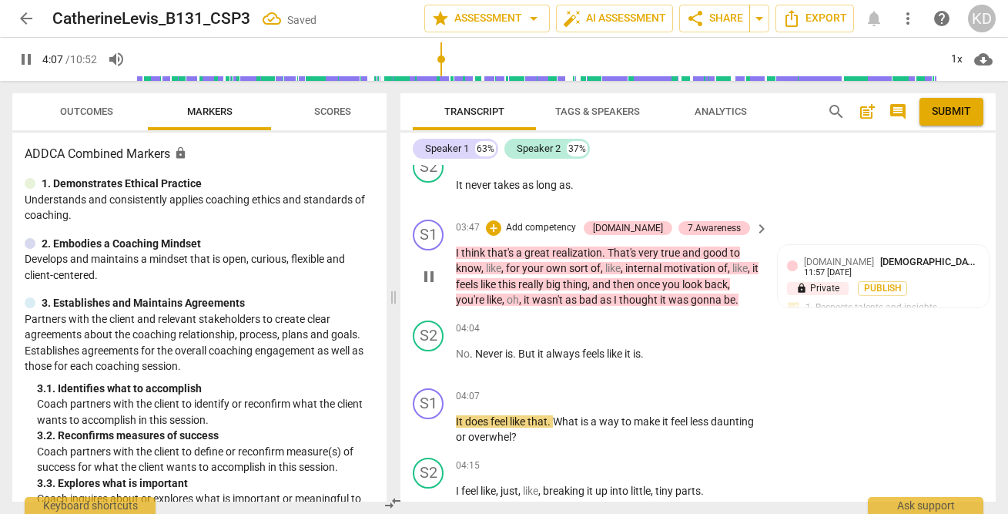
click at [576, 227] on p "Add competency" at bounding box center [540, 228] width 73 height 14
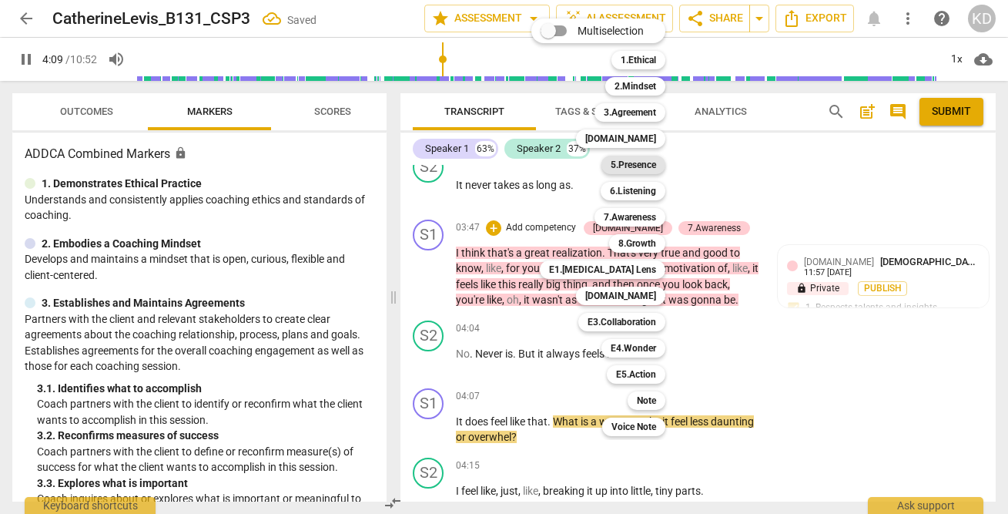
click at [640, 166] on b "5.Presence" at bounding box center [633, 165] width 45 height 18
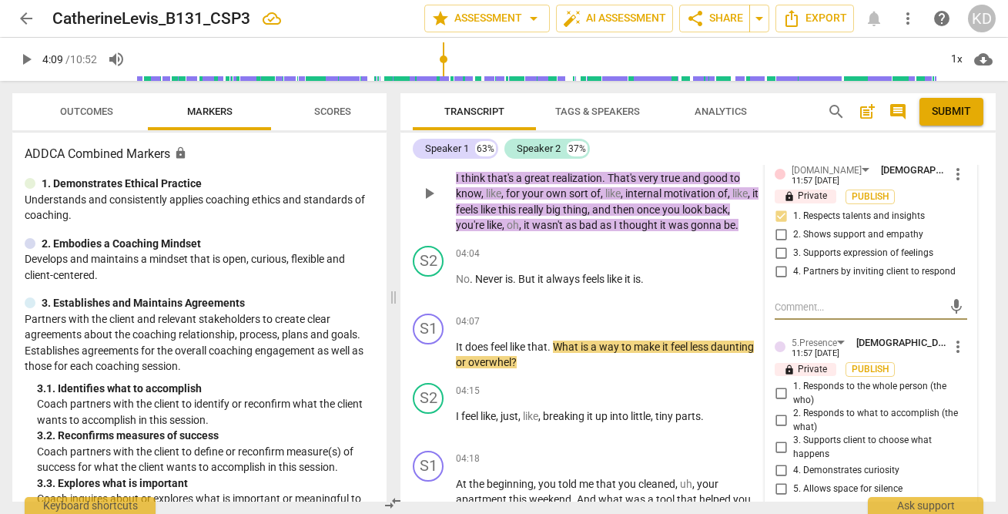
scroll to position [3037, 0]
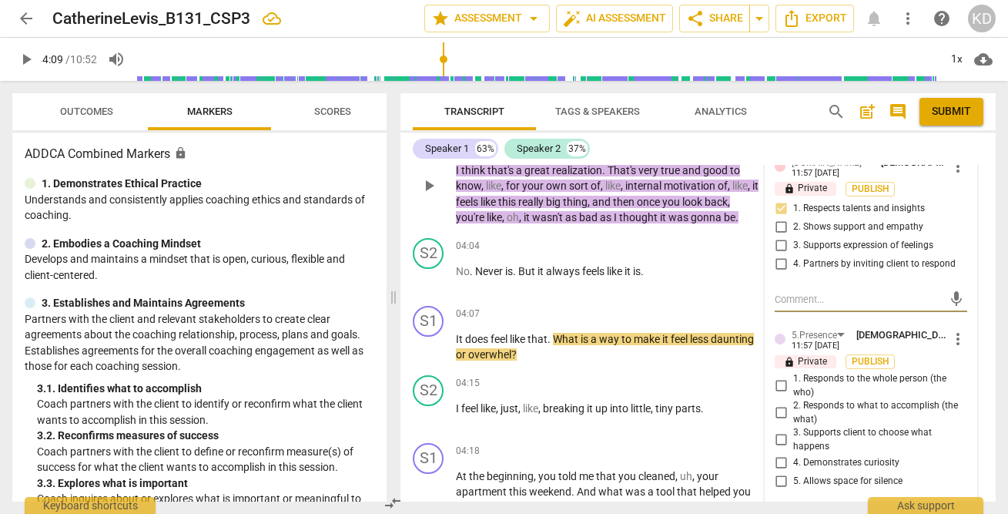
click at [778, 384] on input "1. Responds to the whole person (the who)" at bounding box center [780, 385] width 25 height 18
click at [402, 206] on div "S1 play_arrow pause 03:47 + Add competency 4.Trust 5.Presence 7.Awareness keybo…" at bounding box center [697, 173] width 595 height 118
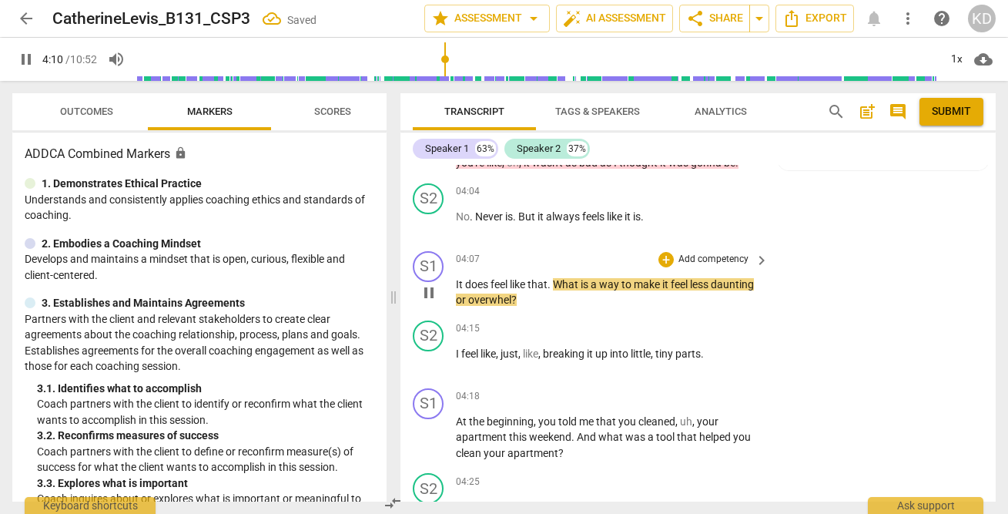
scroll to position [3094, 0]
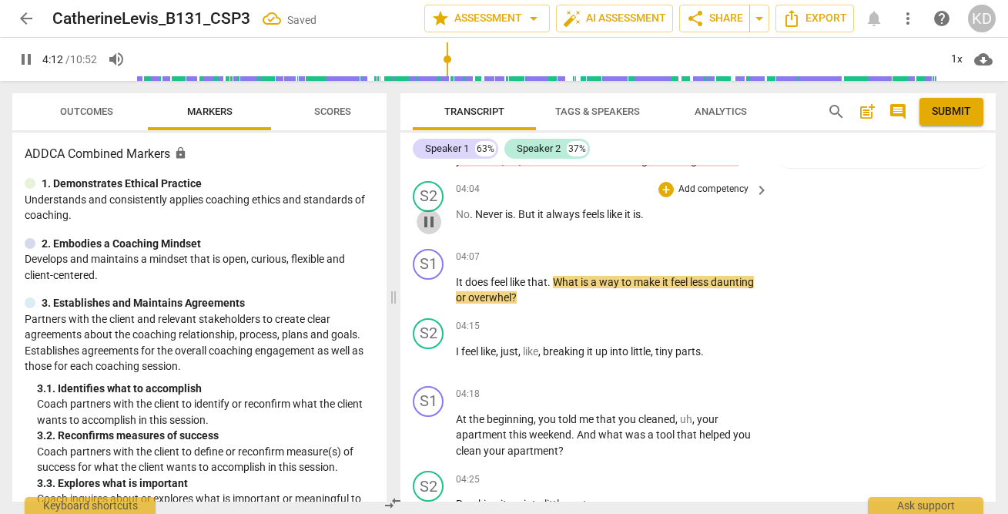
click at [427, 221] on span "pause" at bounding box center [429, 221] width 18 height 18
click at [427, 221] on span "play_arrow" at bounding box center [429, 221] width 18 height 18
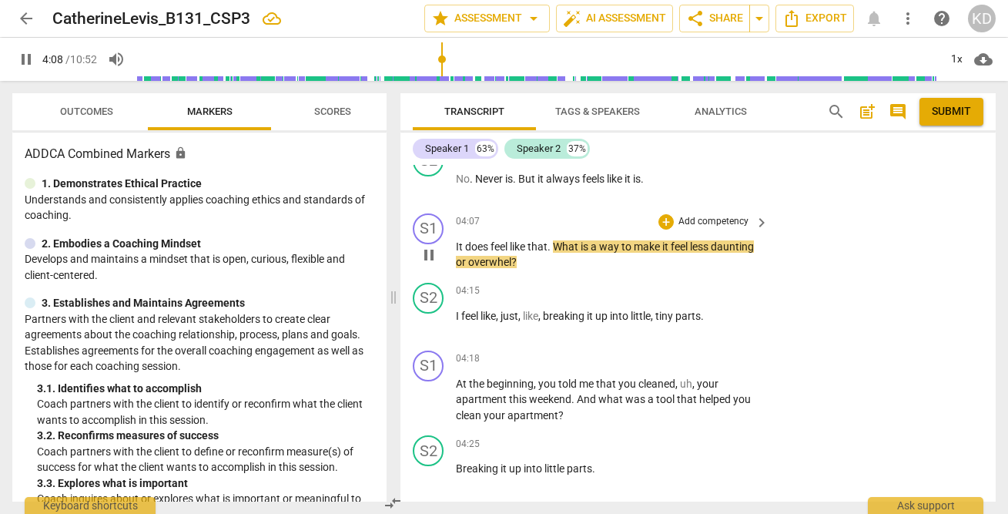
scroll to position [3144, 0]
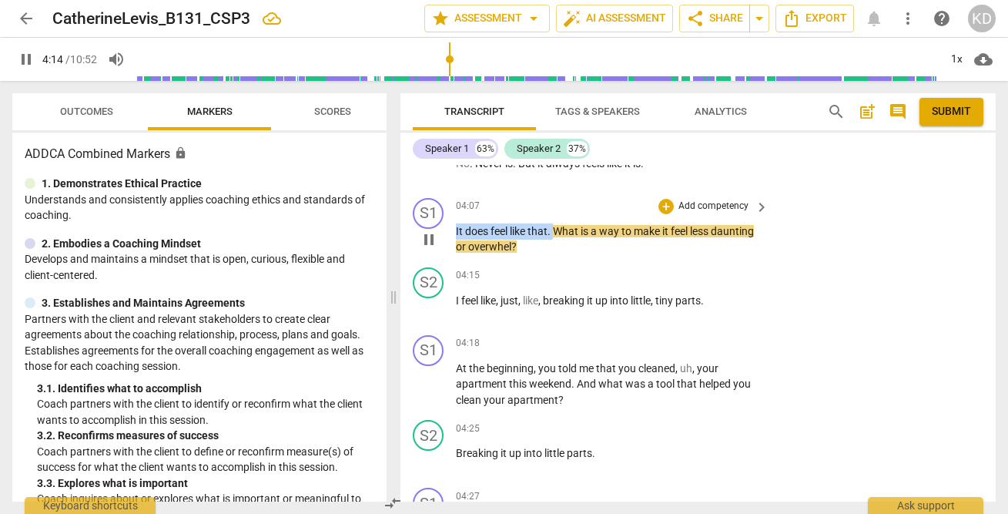
drag, startPoint x: 456, startPoint y: 229, endPoint x: 554, endPoint y: 228, distance: 98.6
click at [554, 228] on p "It does feel like that . What is a way to make it feel less daunting or overwhe…" at bounding box center [608, 239] width 305 height 32
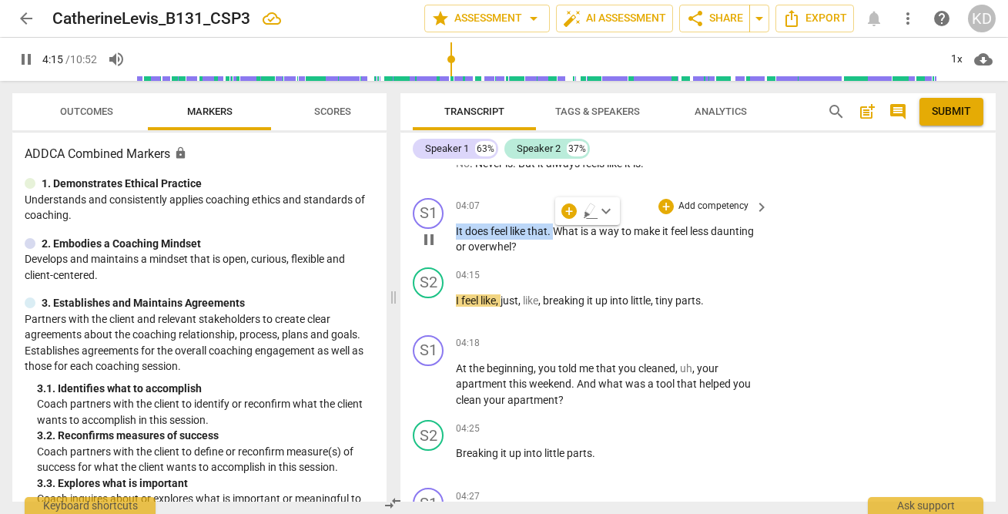
click at [689, 205] on p "Add competency" at bounding box center [713, 206] width 73 height 14
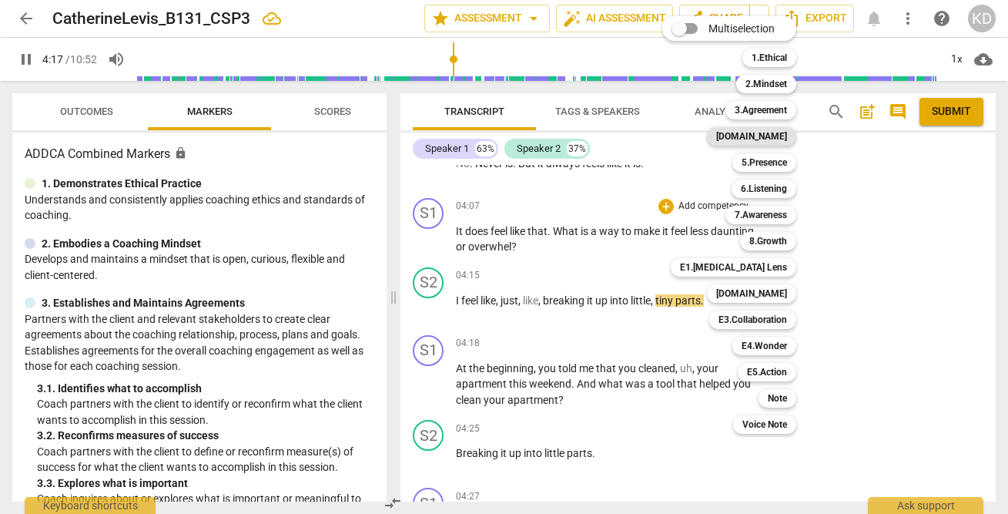
click at [775, 137] on b "[DOMAIN_NAME]" at bounding box center [751, 136] width 71 height 18
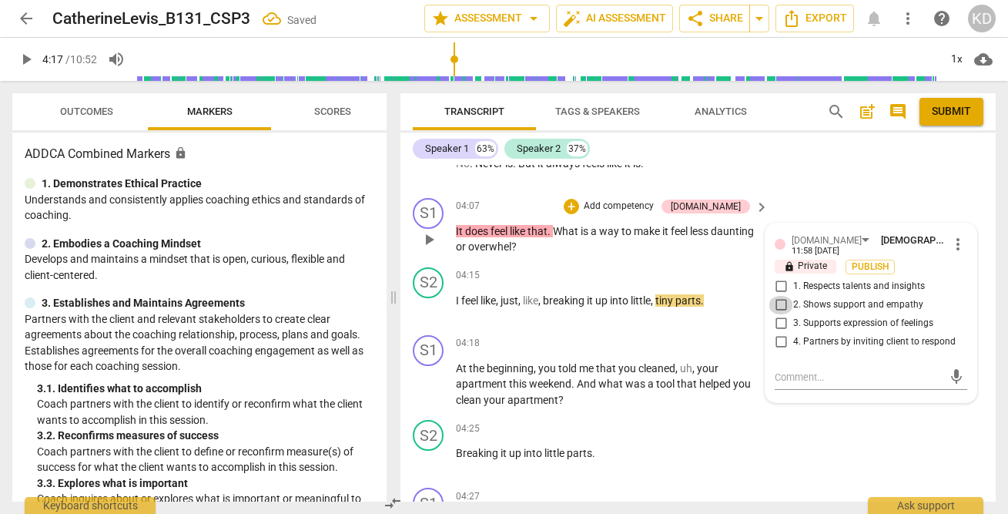
click at [778, 304] on input "2. Shows support and empathy" at bounding box center [780, 305] width 25 height 18
click at [778, 326] on input "3. Supports expression of feelings" at bounding box center [780, 323] width 25 height 18
drag, startPoint x: 556, startPoint y: 230, endPoint x: 574, endPoint y: 246, distance: 24.0
click at [574, 246] on p "It does feel like that . What is a way to make it feel less daunting or overwhe…" at bounding box center [608, 239] width 305 height 32
click at [648, 207] on p "Add competency" at bounding box center [618, 206] width 73 height 14
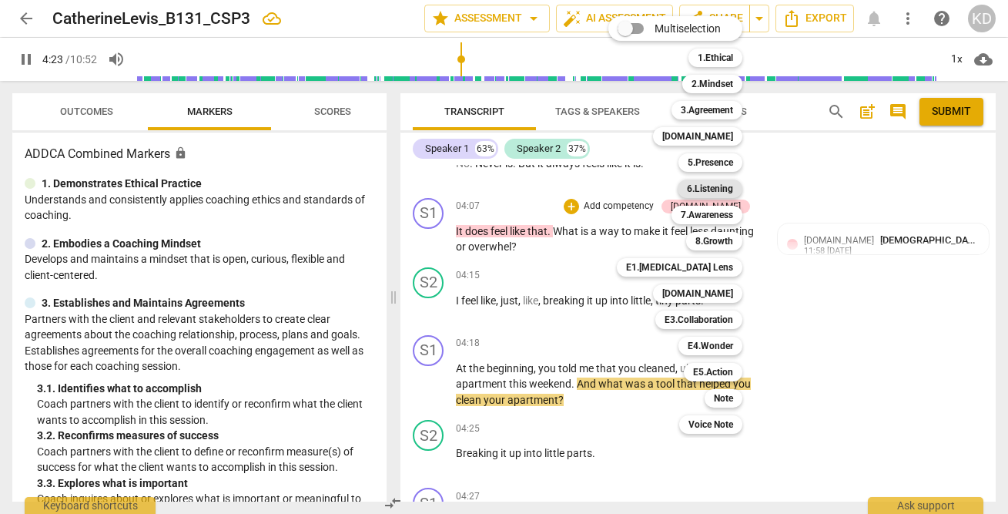
click at [720, 186] on b "6.Listening" at bounding box center [710, 188] width 46 height 18
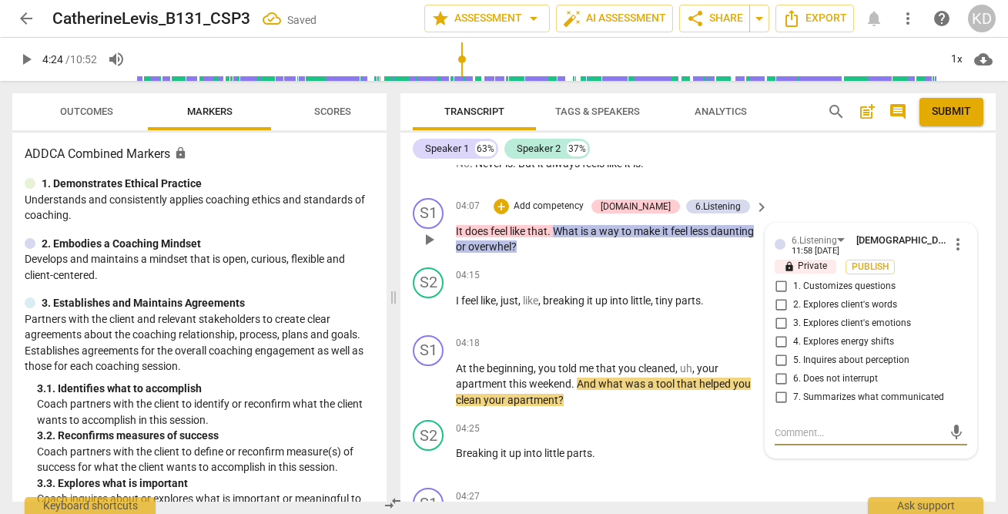
click at [779, 283] on input "1. Customizes questions" at bounding box center [780, 286] width 25 height 18
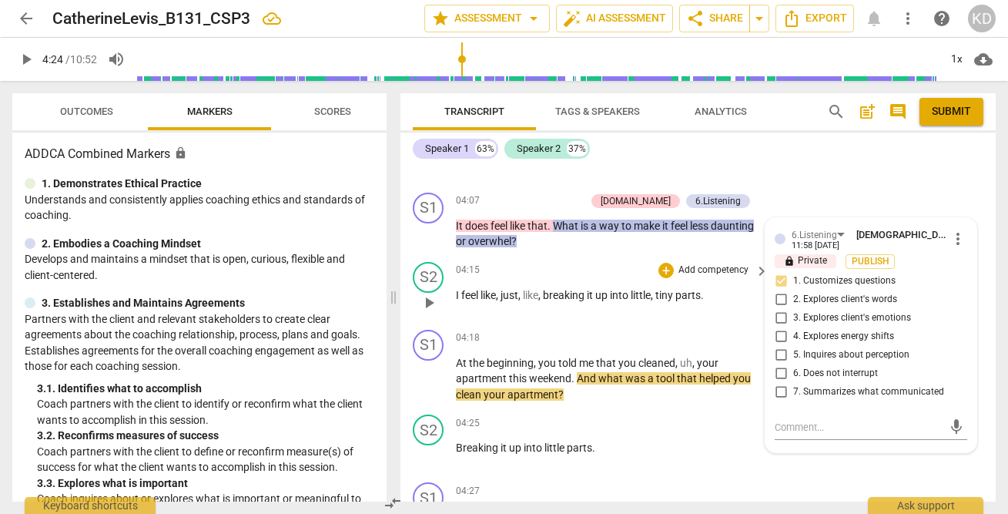
scroll to position [3139, 0]
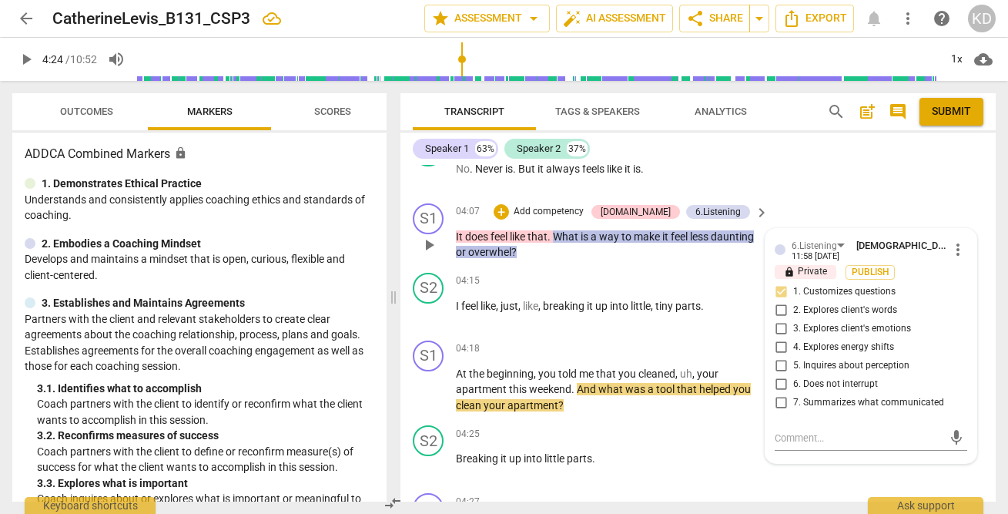
click at [781, 329] on input "3. Explores client's emotions" at bounding box center [780, 329] width 25 height 18
click at [779, 363] on input "5. Inquires about perception" at bounding box center [780, 365] width 25 height 18
click at [429, 311] on span "play_arrow" at bounding box center [429, 313] width 18 height 18
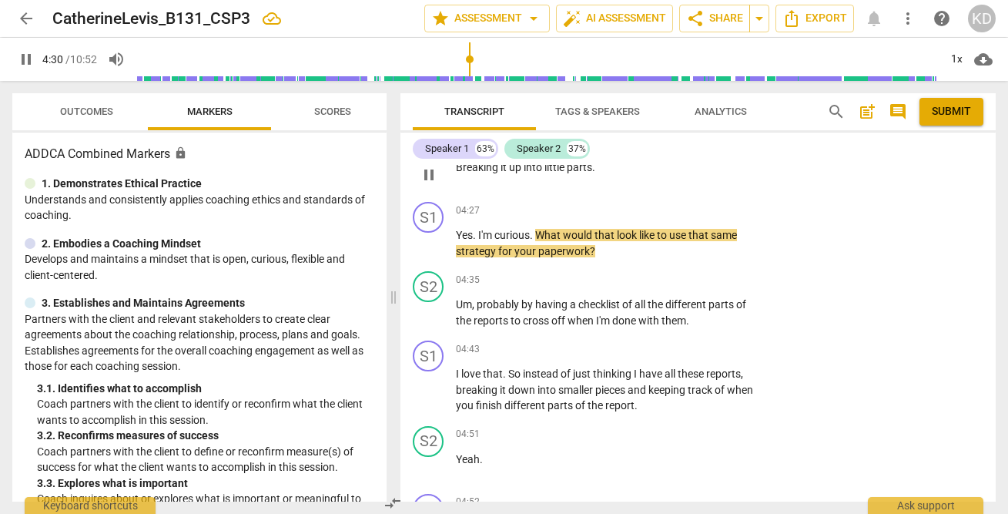
scroll to position [3437, 0]
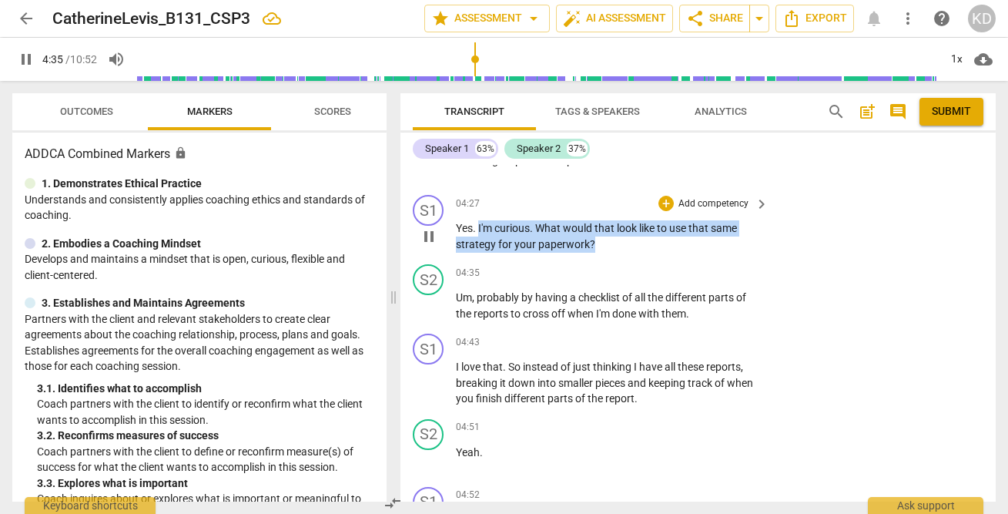
drag, startPoint x: 477, startPoint y: 229, endPoint x: 611, endPoint y: 244, distance: 134.1
click at [611, 244] on p "Yes . I'm curious . What would that look like to use that same strategy for you…" at bounding box center [608, 236] width 305 height 32
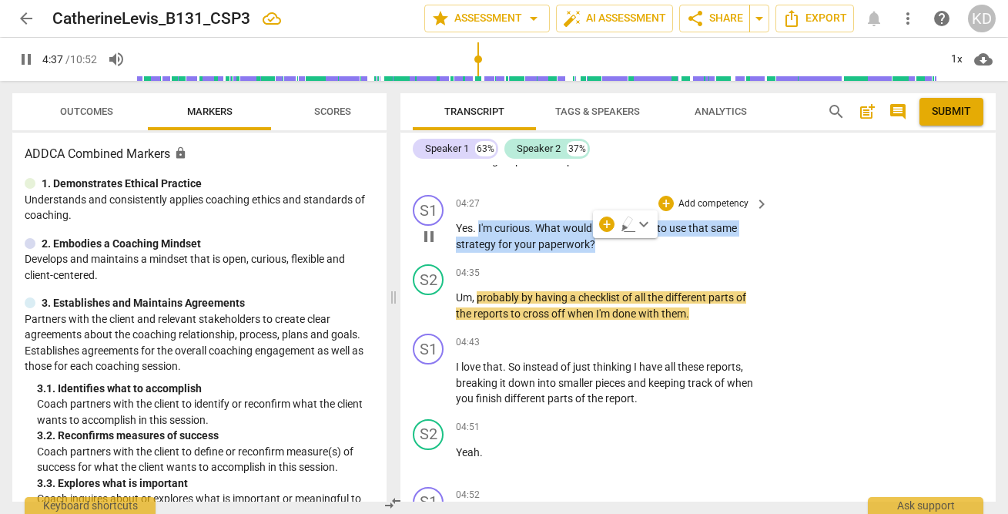
click at [714, 203] on p "Add competency" at bounding box center [713, 204] width 73 height 14
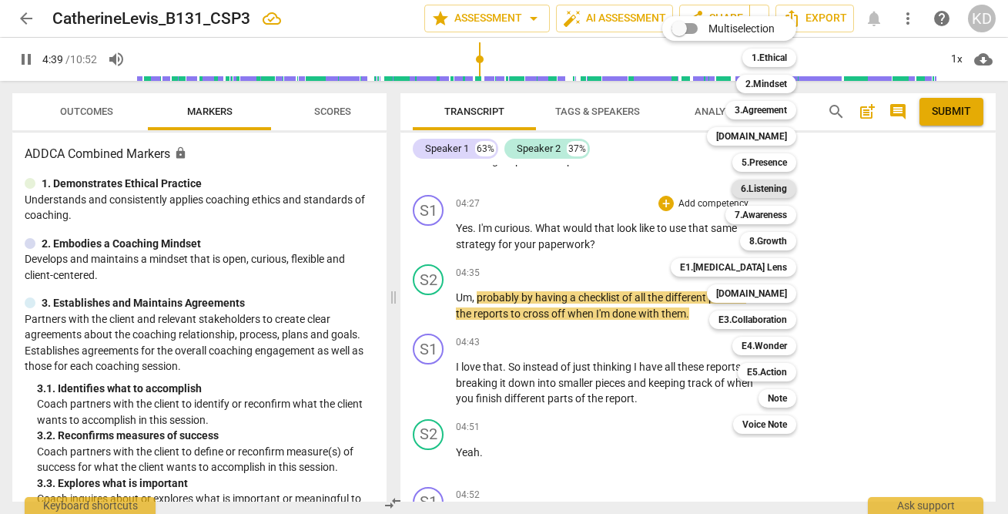
click at [768, 189] on b "6.Listening" at bounding box center [764, 188] width 46 height 18
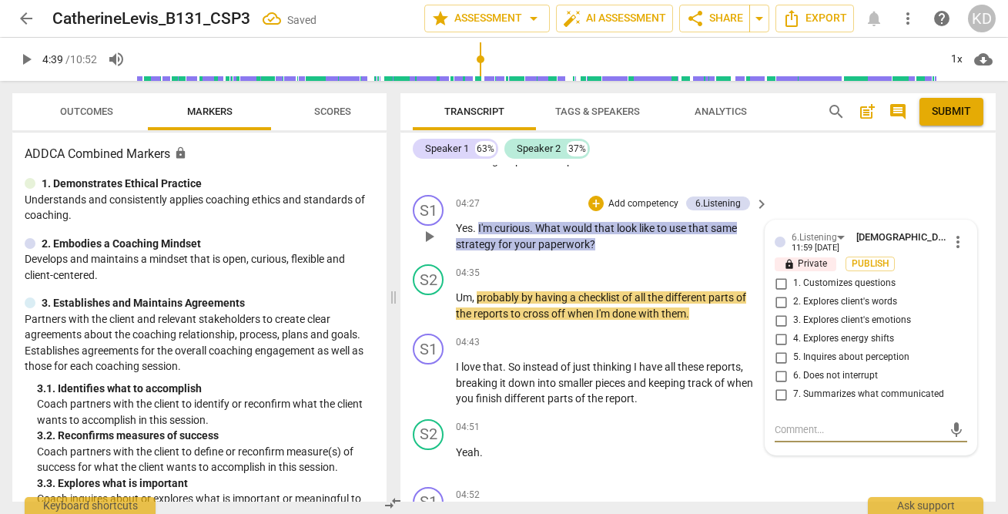
click at [778, 283] on input "1. Customizes questions" at bounding box center [780, 283] width 25 height 18
click at [777, 301] on input "2. Explores client's words" at bounding box center [780, 302] width 25 height 18
click at [780, 355] on input "5. Inquires about perception" at bounding box center [780, 357] width 25 height 18
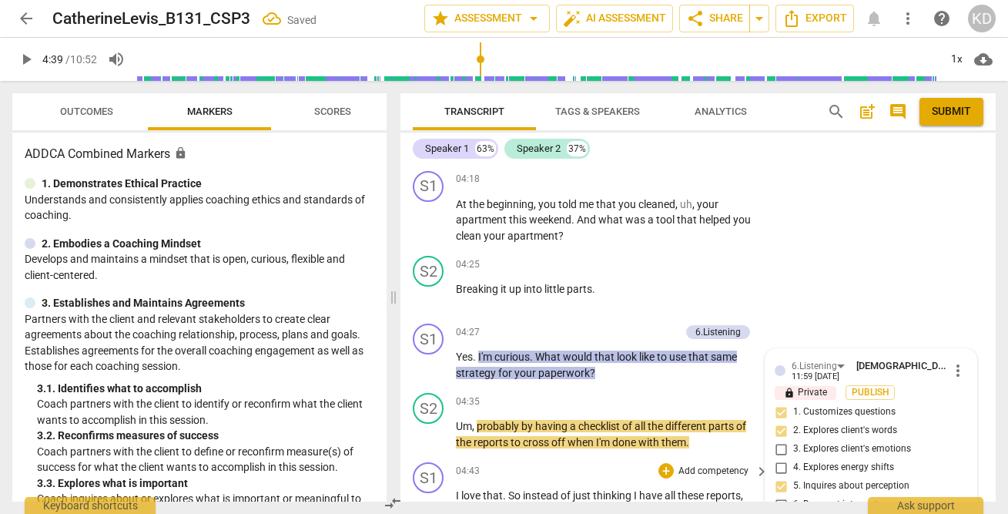
scroll to position [3285, 0]
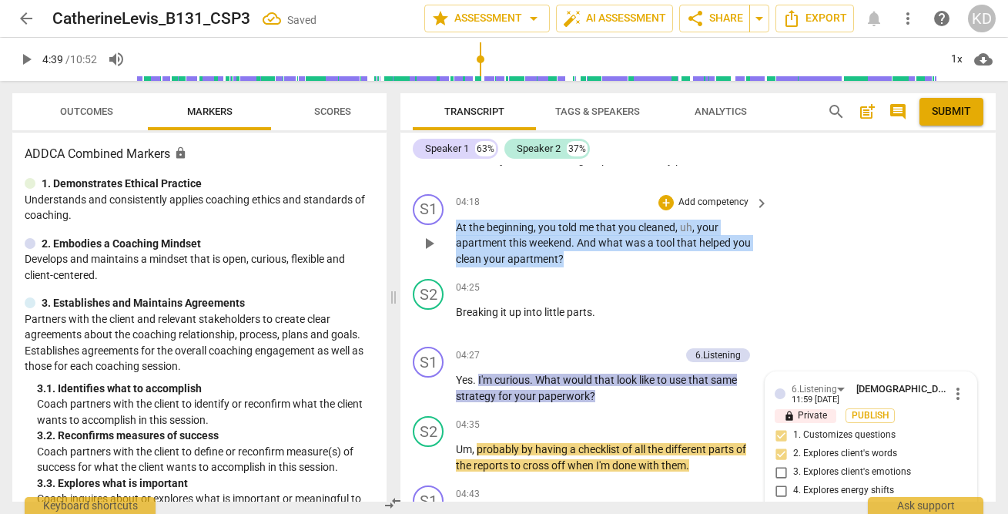
drag, startPoint x: 457, startPoint y: 226, endPoint x: 581, endPoint y: 259, distance: 128.8
click at [581, 259] on p "At the beginning , you told me that you cleaned , uh , your apartment this week…" at bounding box center [608, 243] width 305 height 48
click at [701, 203] on p "Add competency" at bounding box center [713, 203] width 73 height 14
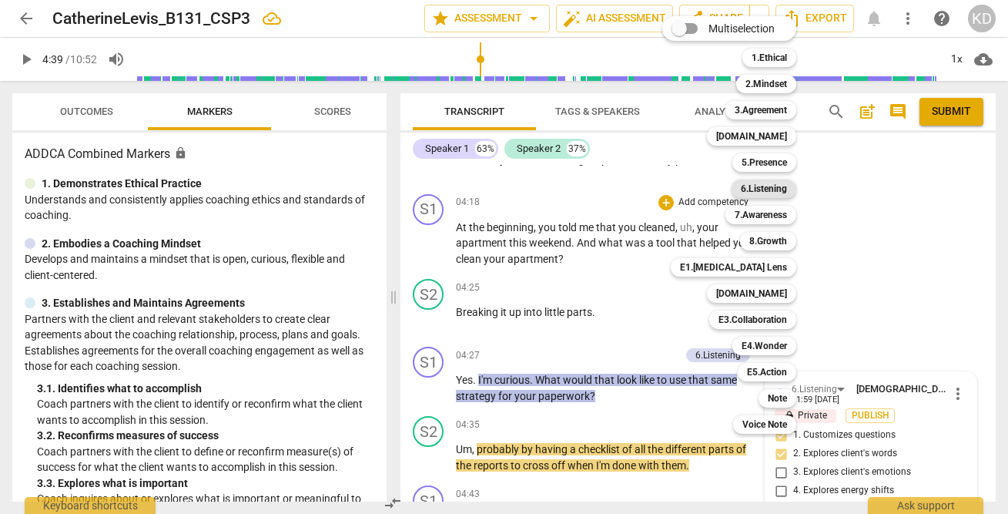
click at [765, 189] on b "6.Listening" at bounding box center [764, 188] width 46 height 18
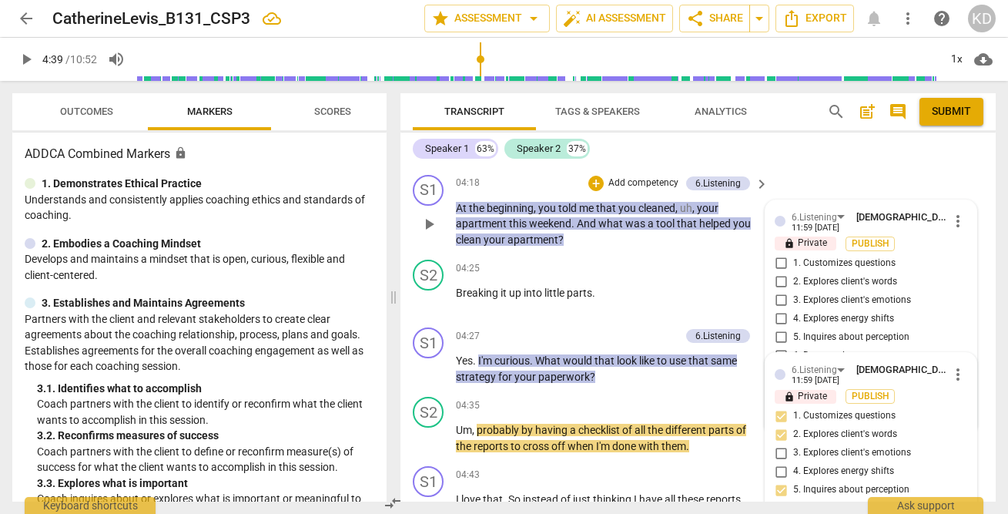
scroll to position [3303, 0]
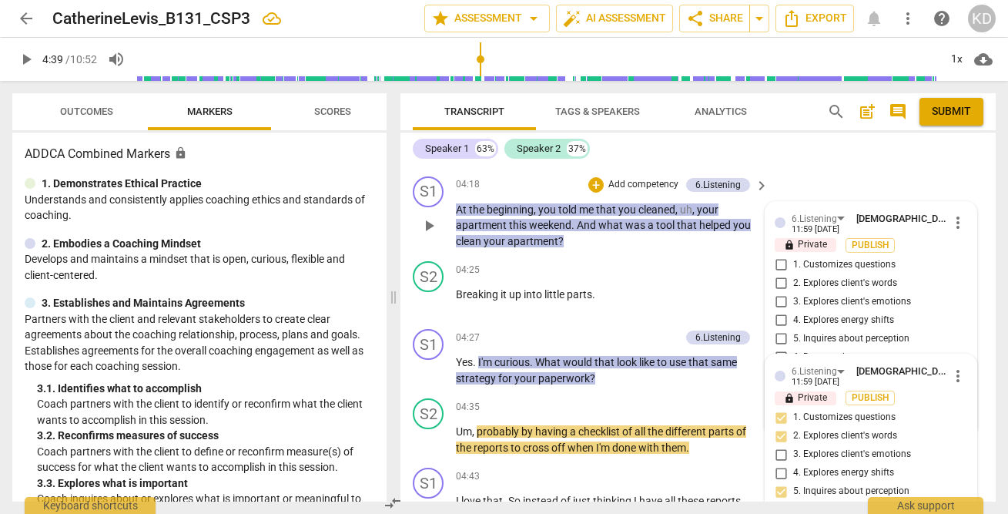
click at [930, 321] on label "4. Explores energy shifts" at bounding box center [864, 320] width 192 height 18
click at [793, 321] on input "4. Explores energy shifts" at bounding box center [780, 320] width 25 height 18
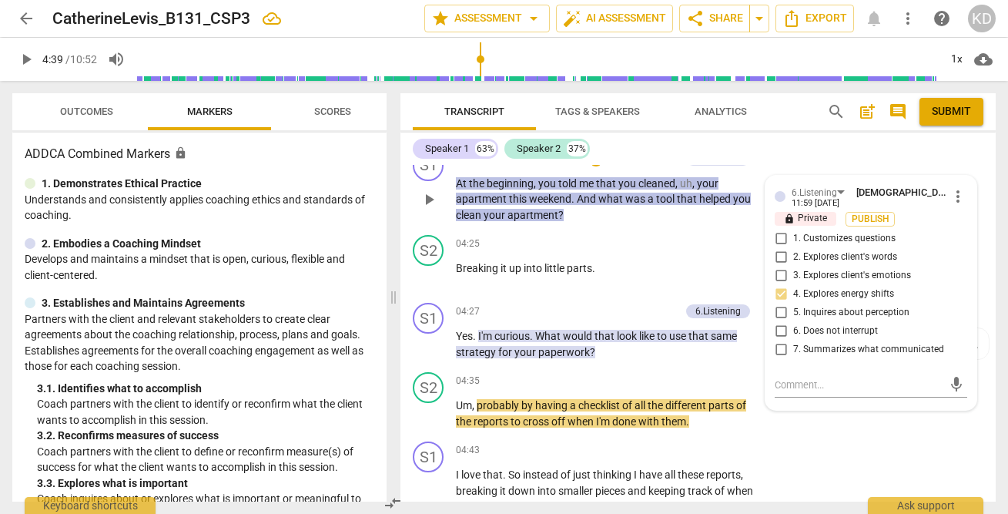
scroll to position [3332, 0]
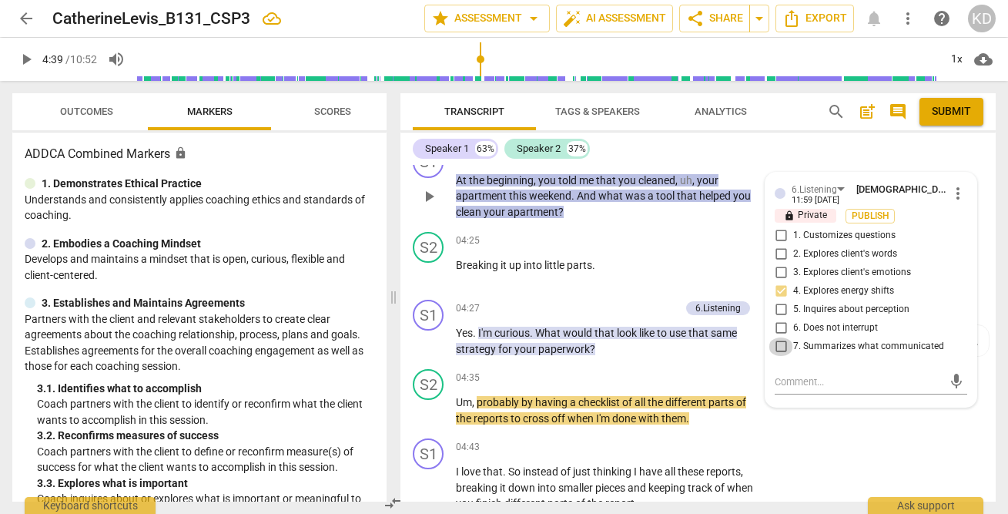
click at [779, 343] on input "7. Summarizes what communicated" at bounding box center [780, 346] width 25 height 18
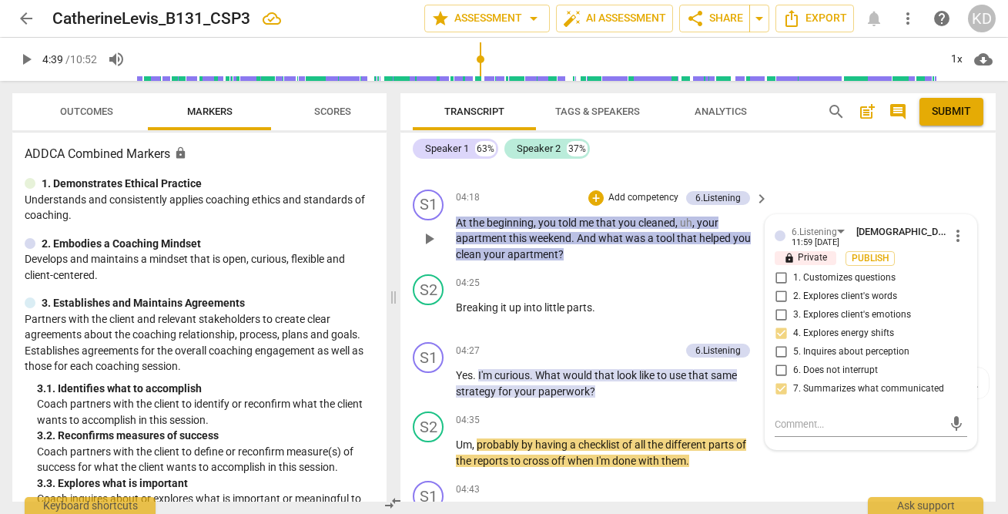
scroll to position [3293, 0]
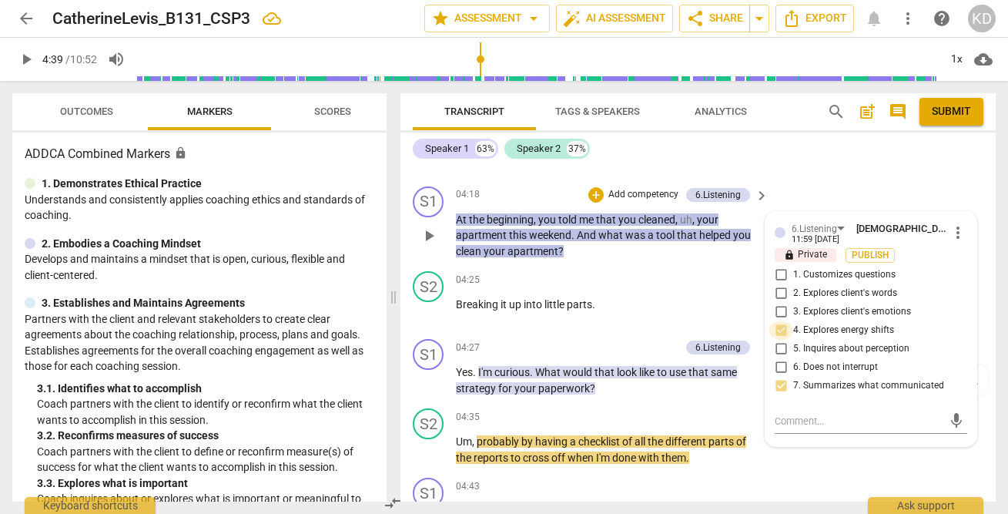
click at [780, 329] on input "4. Explores energy shifts" at bounding box center [780, 330] width 25 height 18
click at [778, 276] on input "1. Customizes questions" at bounding box center [780, 275] width 25 height 18
click at [774, 347] on input "5. Inquires about perception" at bounding box center [780, 349] width 25 height 18
click at [410, 310] on div "S2 play_arrow pause 04:25 + Add competency keyboard_arrow_right Breaking it up …" at bounding box center [697, 299] width 595 height 68
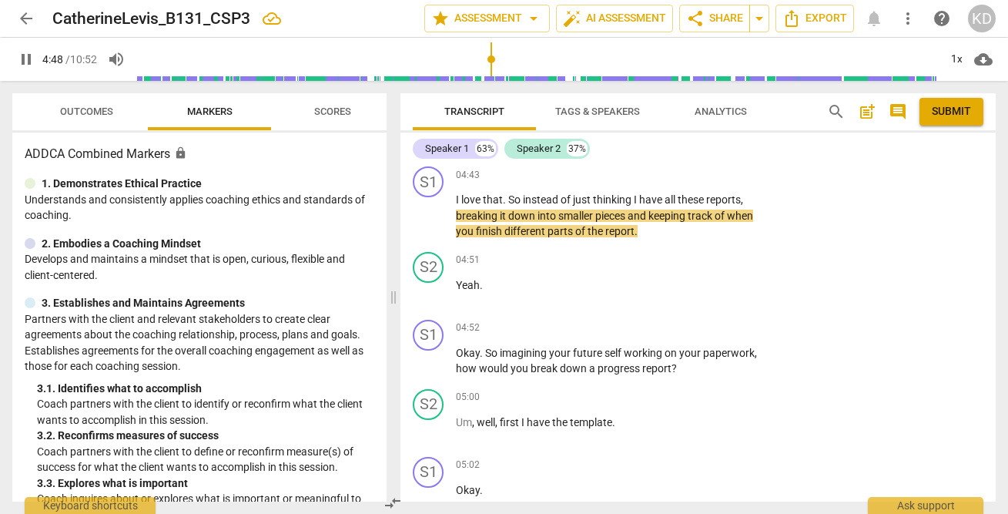
scroll to position [3606, 0]
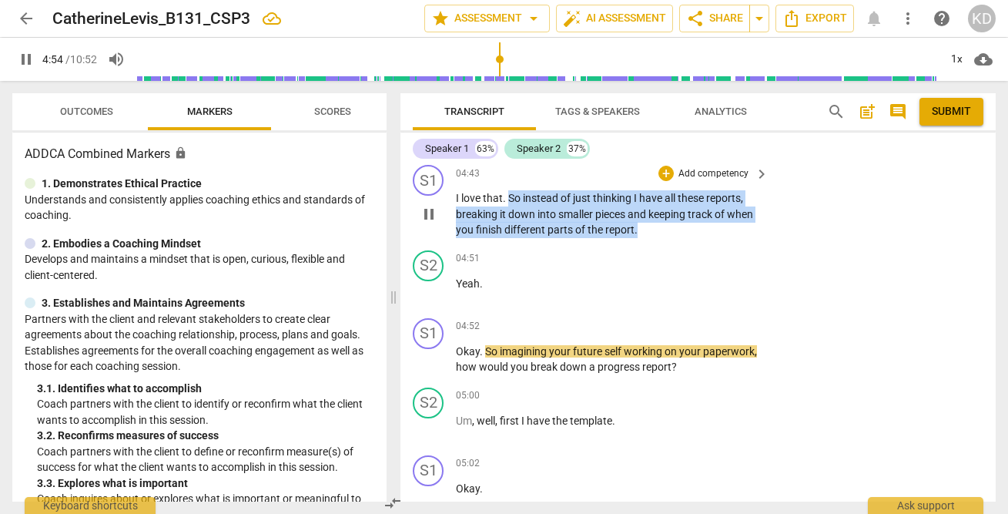
drag, startPoint x: 507, startPoint y: 201, endPoint x: 644, endPoint y: 231, distance: 141.0
click at [644, 231] on p "I love that . So instead of just thinking I have all these reports , breaking i…" at bounding box center [608, 214] width 305 height 48
click at [698, 179] on p "Add competency" at bounding box center [713, 174] width 73 height 14
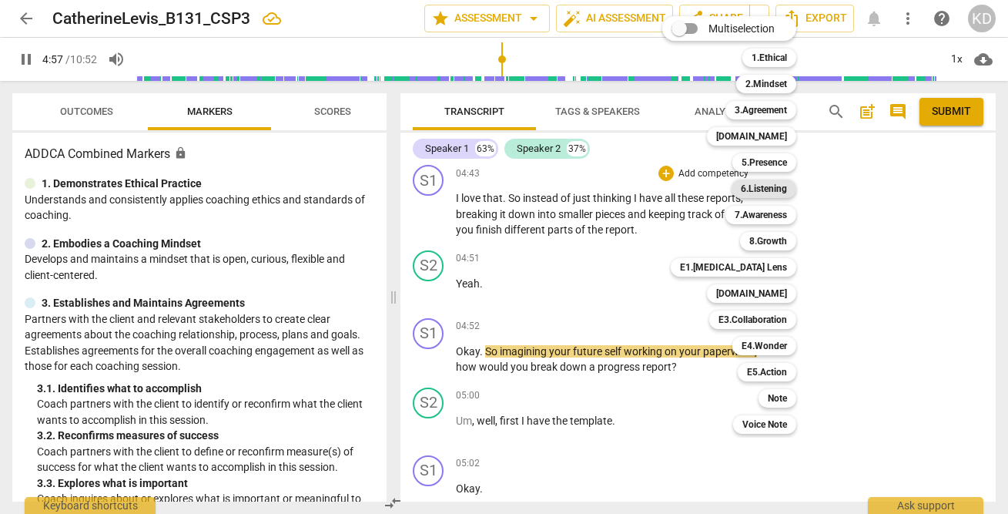
click at [771, 190] on b "6.Listening" at bounding box center [764, 188] width 46 height 18
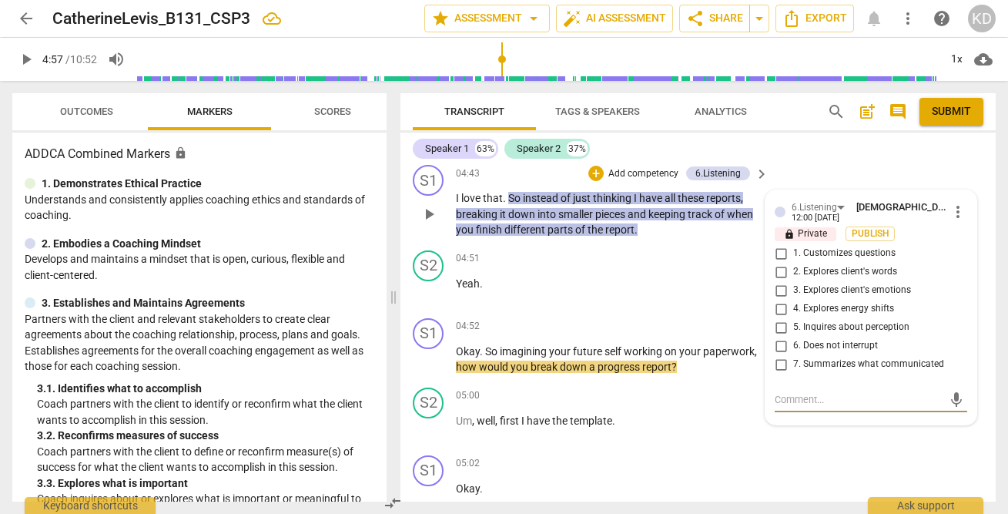
click at [777, 366] on input "7. Summarizes what communicated" at bounding box center [780, 364] width 25 height 18
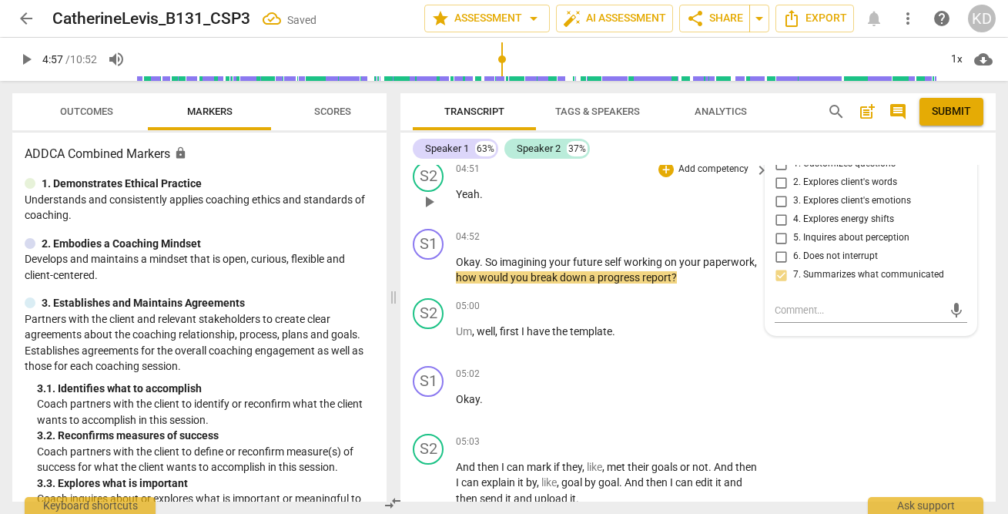
scroll to position [3682, 0]
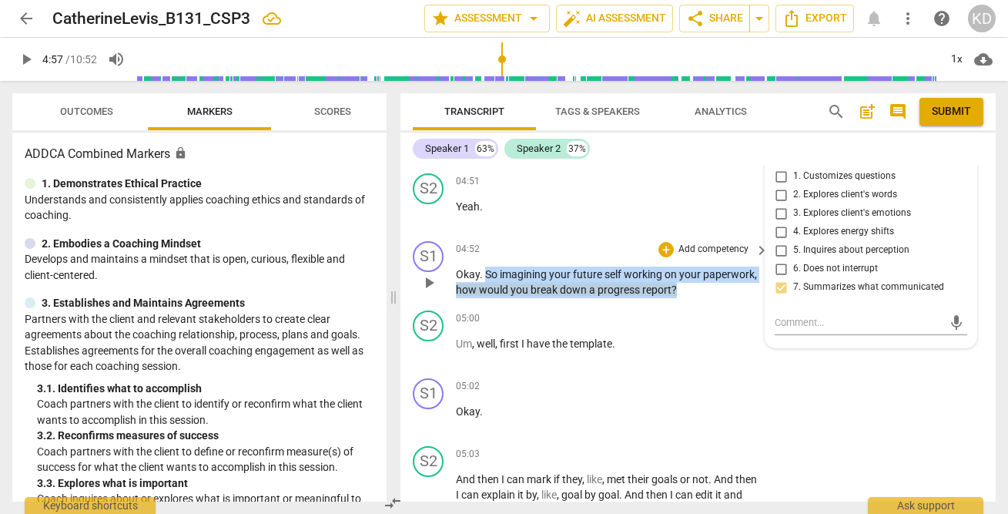
drag, startPoint x: 486, startPoint y: 275, endPoint x: 680, endPoint y: 290, distance: 194.6
click at [680, 290] on p "Okay . So imagining your future self working on your paperwork , how would you …" at bounding box center [608, 282] width 305 height 32
click at [691, 250] on p "Add competency" at bounding box center [713, 250] width 73 height 14
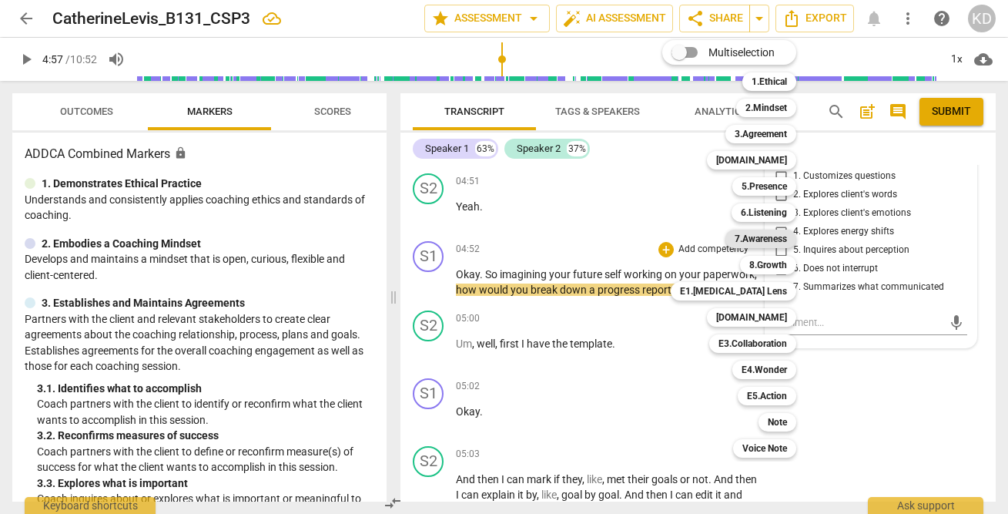
click at [765, 236] on b "7.Awareness" at bounding box center [760, 238] width 52 height 18
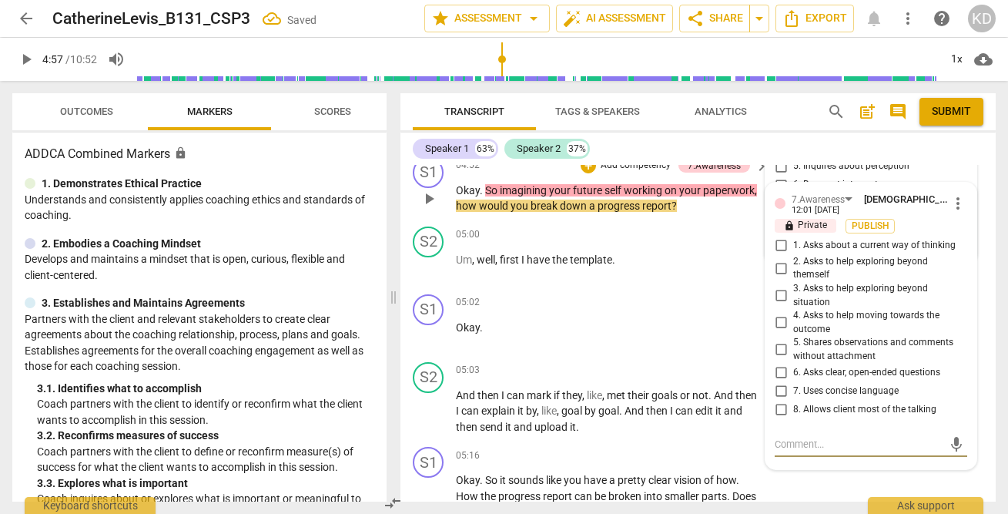
scroll to position [3776, 0]
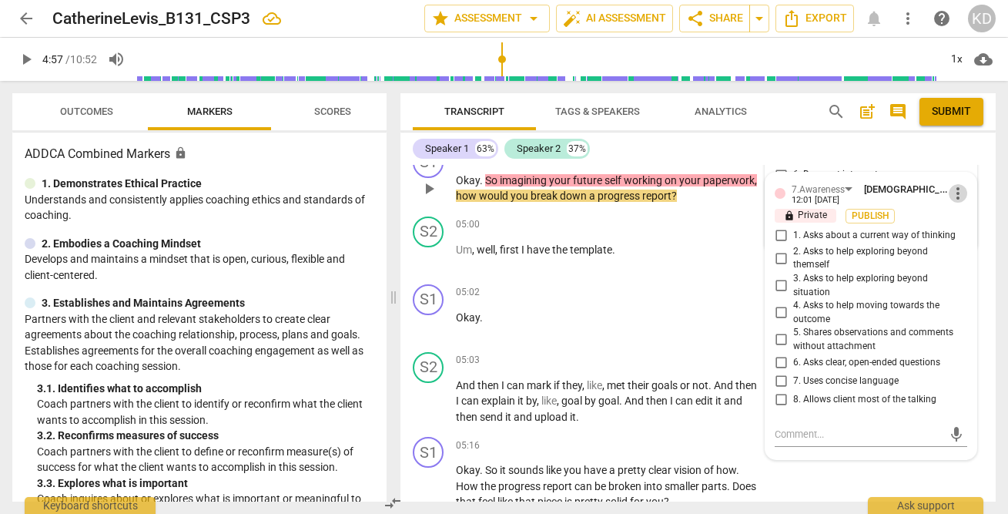
click at [951, 197] on span "more_vert" at bounding box center [958, 193] width 18 height 18
click at [975, 231] on li "Delete" at bounding box center [968, 221] width 53 height 29
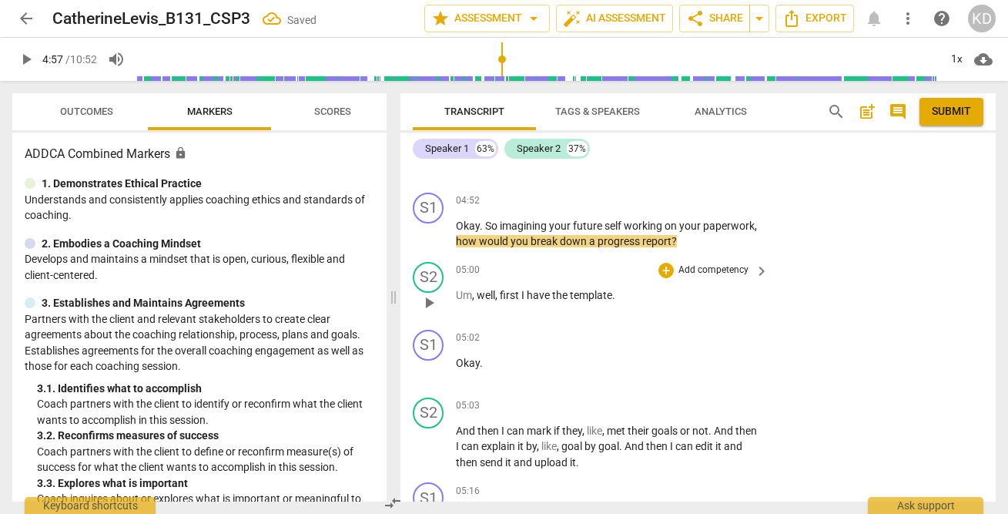
scroll to position [3730, 0]
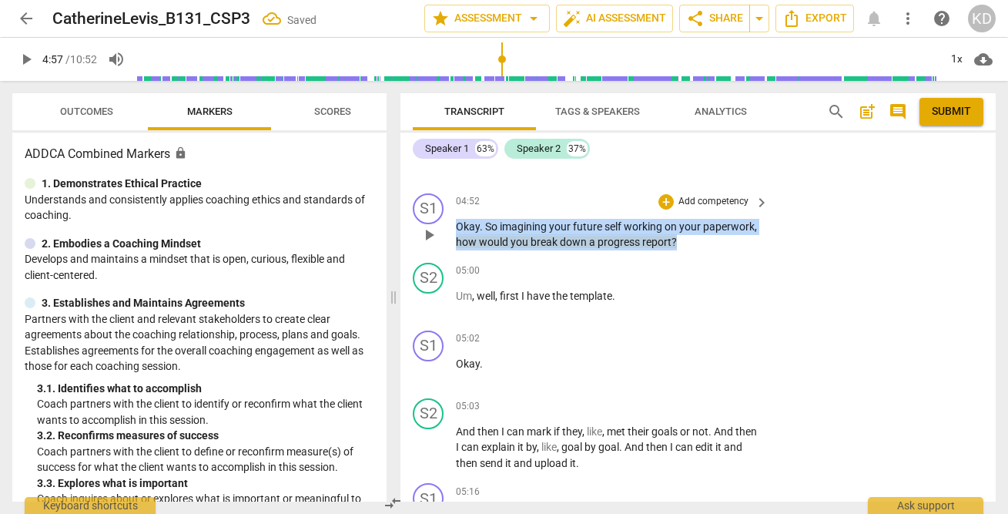
drag, startPoint x: 457, startPoint y: 226, endPoint x: 692, endPoint y: 246, distance: 236.5
click at [692, 246] on p "Okay . So imagining your future self working on your paperwork , how would you …" at bounding box center [608, 235] width 305 height 32
click at [713, 199] on p "Add competency" at bounding box center [713, 202] width 73 height 14
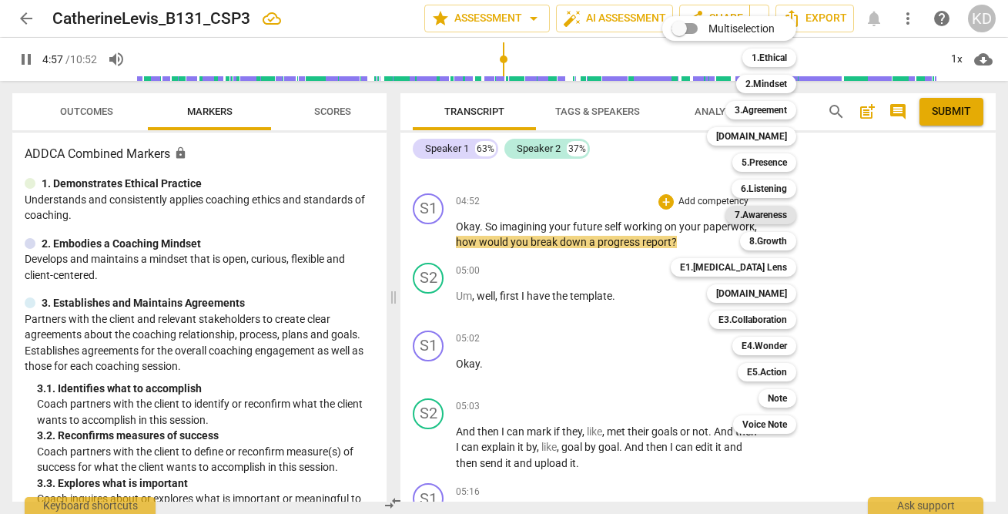
click at [766, 216] on b "7.Awareness" at bounding box center [760, 215] width 52 height 18
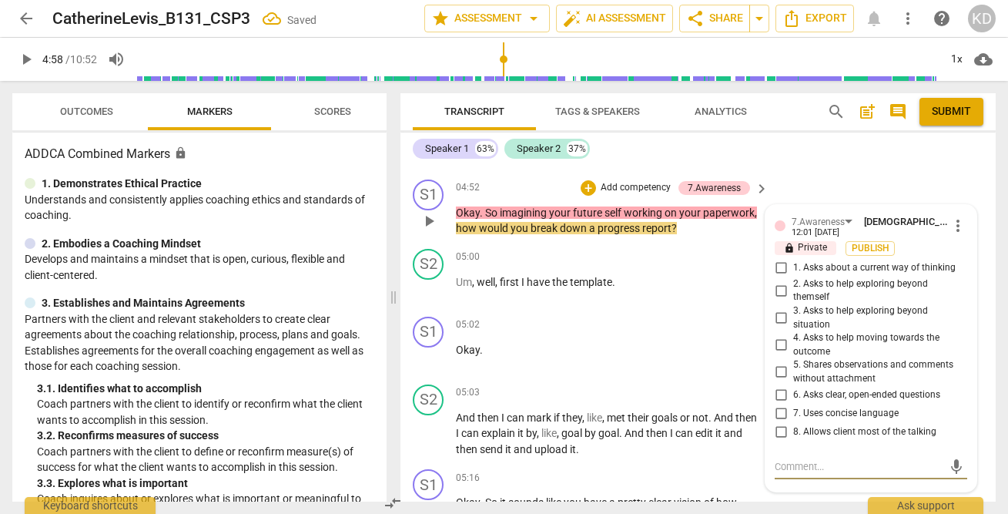
scroll to position [3746, 0]
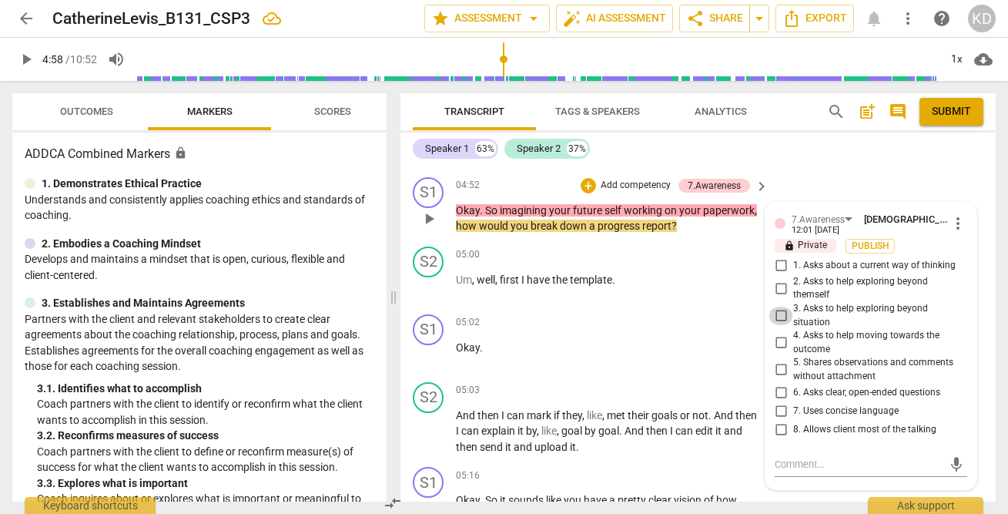
click at [778, 316] on input "3. Asks to help exploring beyond situation" at bounding box center [780, 315] width 25 height 18
click at [776, 393] on input "6. Asks clear, open-ended questions" at bounding box center [780, 392] width 25 height 18
click at [775, 408] on input "7. Uses concise language" at bounding box center [780, 410] width 25 height 18
click at [778, 431] on input "8. Allows client most of the talking" at bounding box center [780, 429] width 25 height 18
click at [430, 288] on span "play_arrow" at bounding box center [429, 287] width 18 height 18
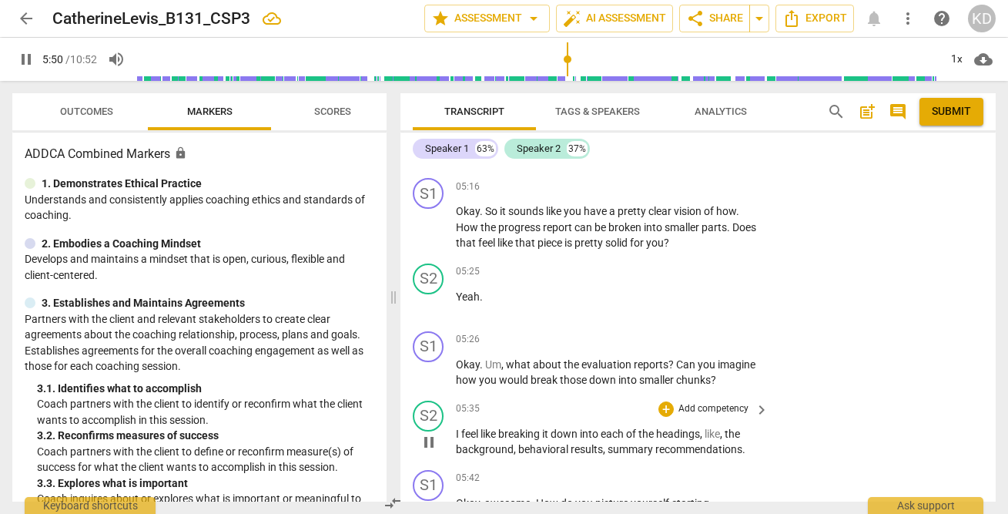
scroll to position [4024, 0]
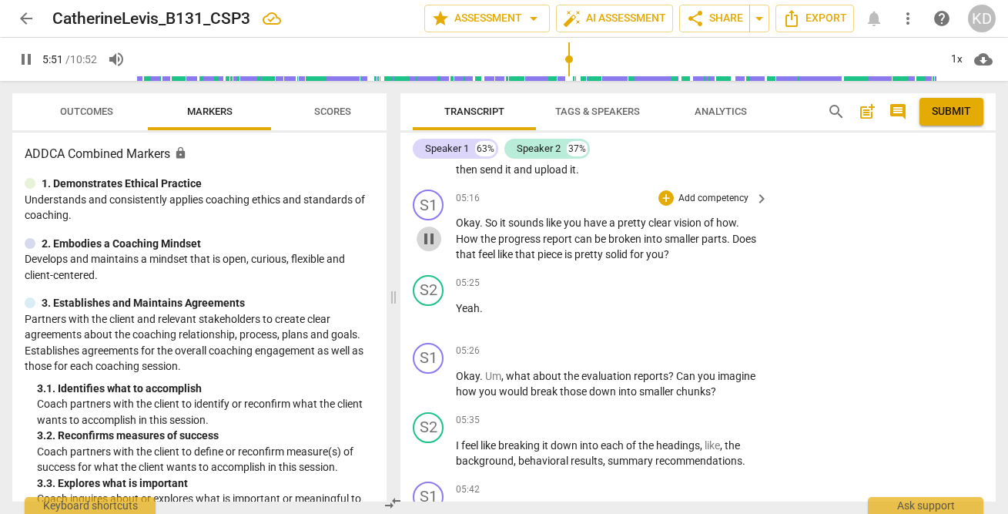
click at [430, 242] on span "pause" at bounding box center [429, 238] width 18 height 18
click at [430, 240] on span "play_arrow" at bounding box center [429, 238] width 18 height 18
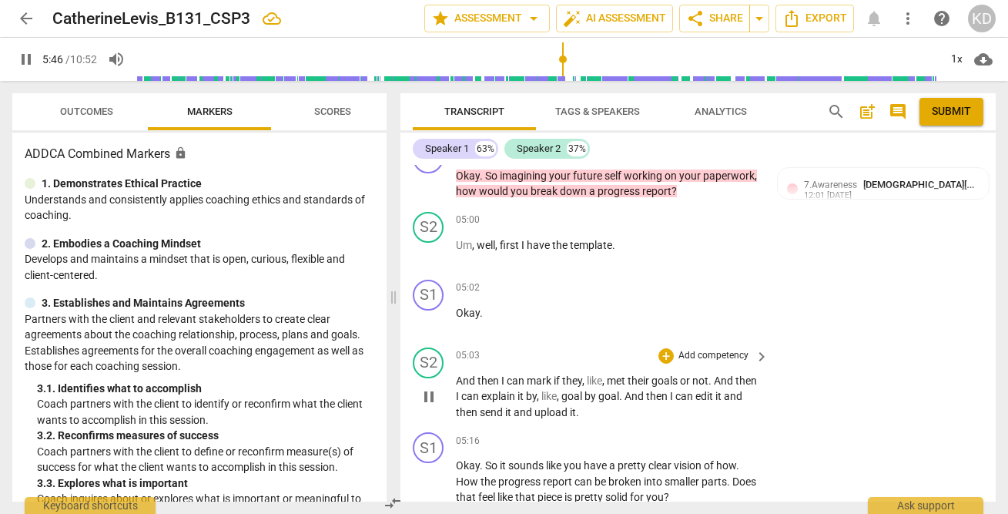
scroll to position [3791, 0]
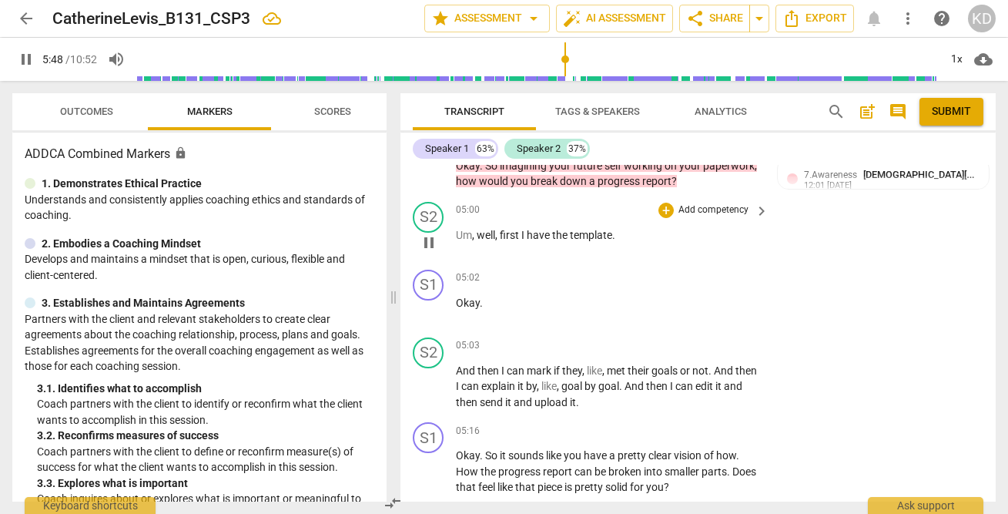
click at [425, 239] on span "pause" at bounding box center [429, 242] width 18 height 18
click at [431, 241] on span "play_arrow" at bounding box center [429, 242] width 18 height 18
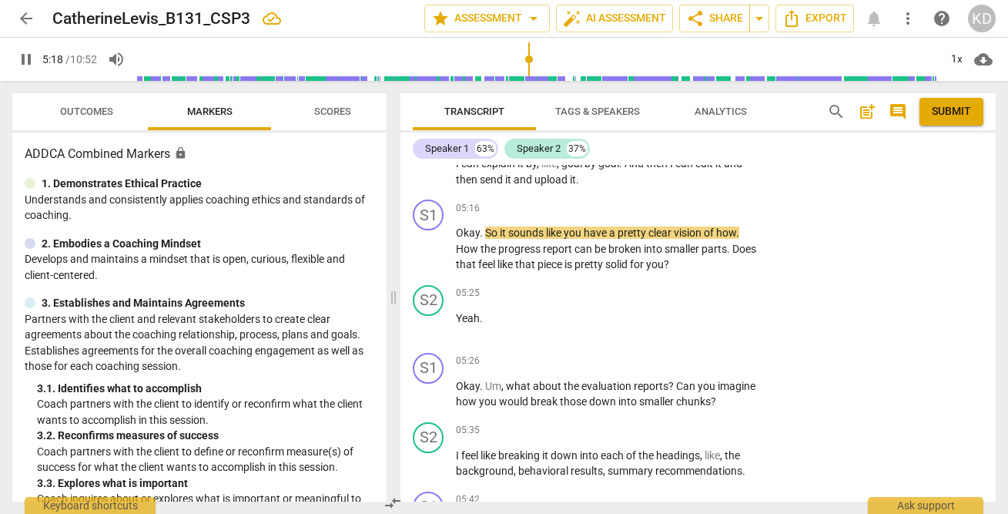
scroll to position [4017, 0]
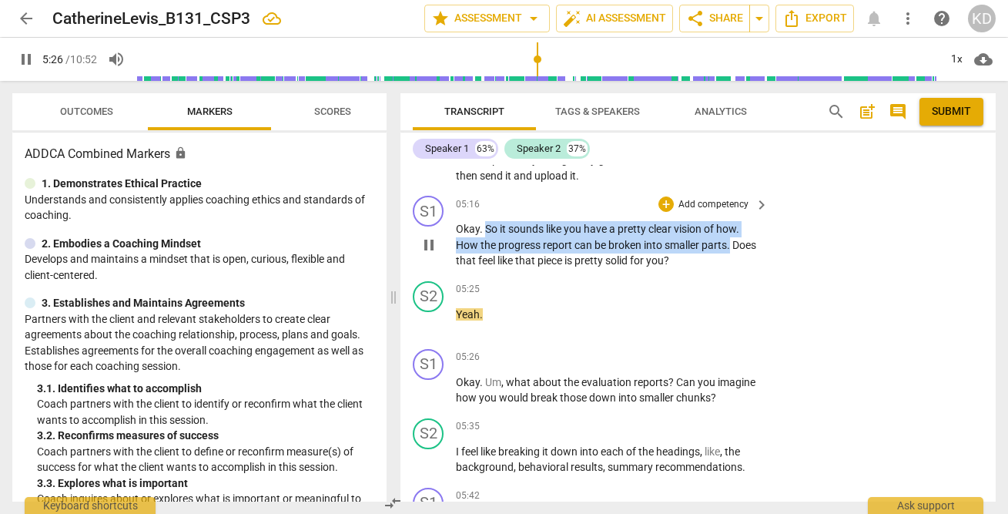
drag, startPoint x: 487, startPoint y: 229, endPoint x: 751, endPoint y: 243, distance: 265.3
click at [751, 243] on p "Okay . So it sounds like you have a pretty clear vision of how . How the progre…" at bounding box center [608, 245] width 305 height 48
click at [709, 200] on p "Add competency" at bounding box center [713, 205] width 73 height 14
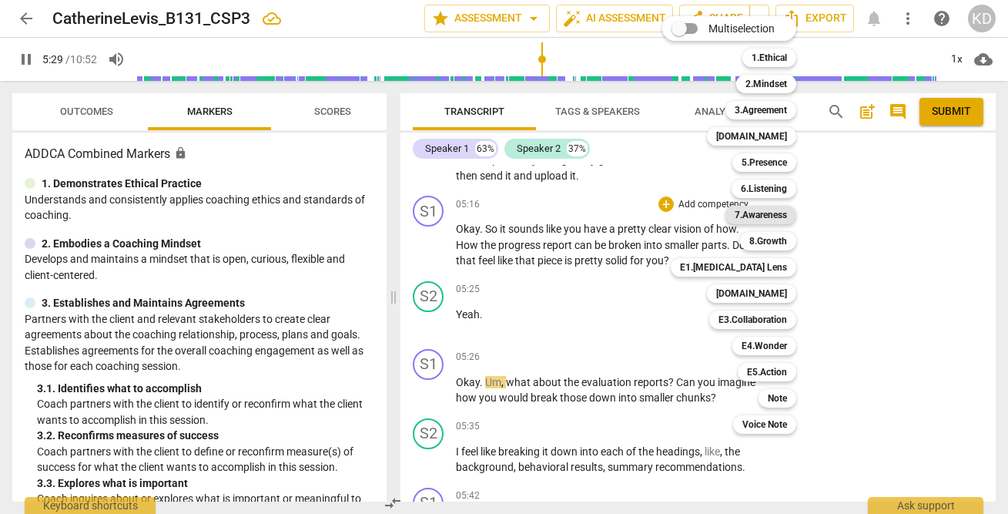
click at [777, 217] on b "7.Awareness" at bounding box center [760, 215] width 52 height 18
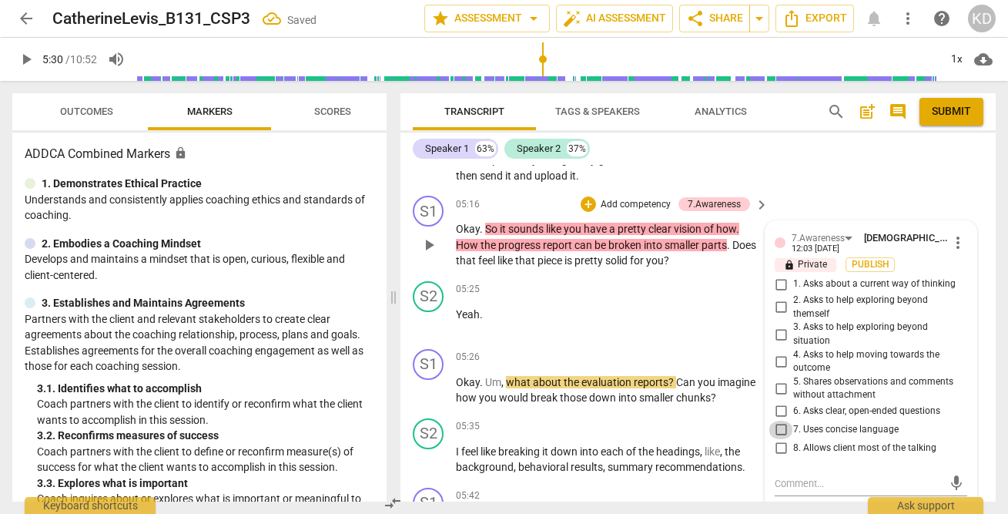
click at [778, 428] on input "7. Uses concise language" at bounding box center [780, 429] width 25 height 18
click at [779, 388] on input "5. Shares observations and comments without attachment" at bounding box center [780, 388] width 25 height 18
drag, startPoint x: 457, startPoint y: 261, endPoint x: 702, endPoint y: 263, distance: 244.8
click at [702, 263] on p "Okay . So it sounds like you have a pretty clear vision of how . How the progre…" at bounding box center [608, 245] width 305 height 48
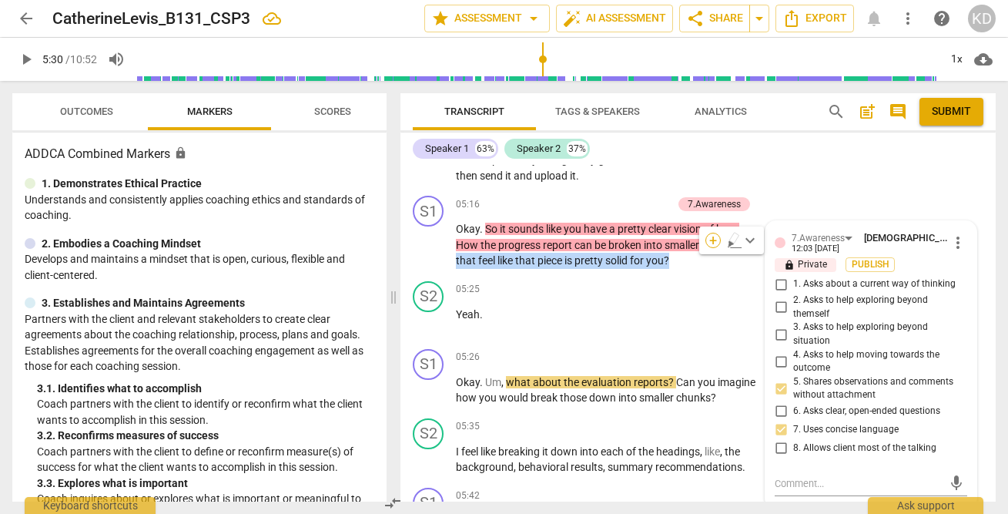
click at [714, 237] on div "+" at bounding box center [712, 240] width 15 height 15
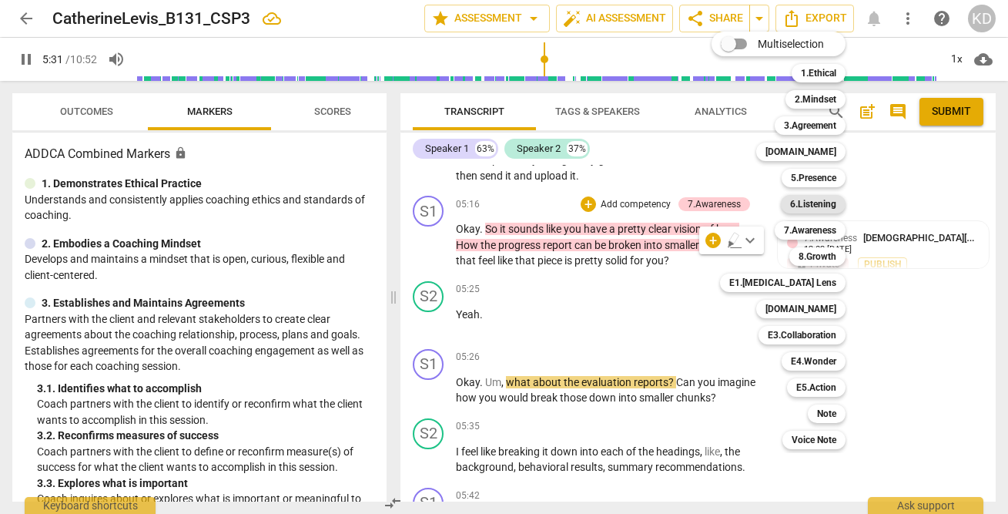
click at [820, 207] on b "6.Listening" at bounding box center [813, 204] width 46 height 18
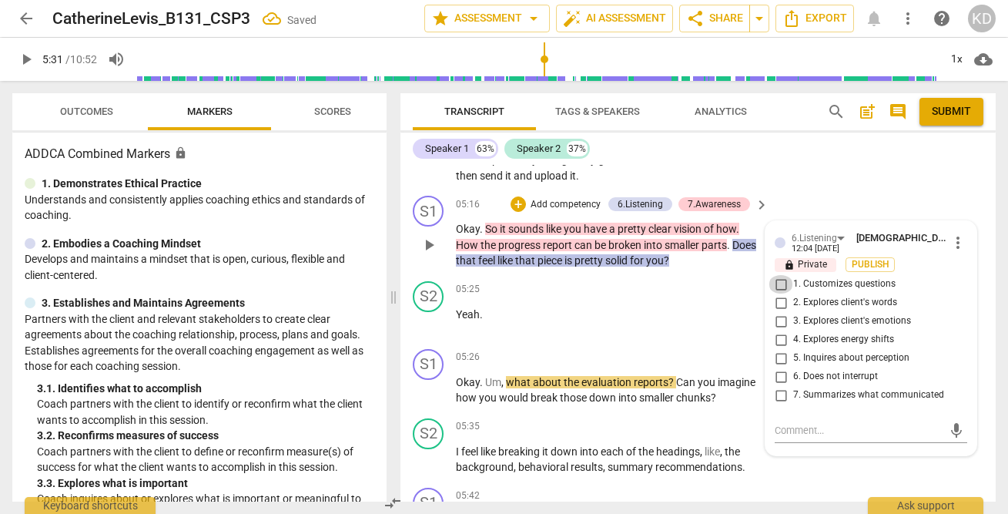
click at [779, 283] on input "1. Customizes questions" at bounding box center [780, 284] width 25 height 18
click at [780, 356] on input "5. Inquires about perception" at bounding box center [780, 358] width 25 height 18
click at [407, 254] on div "S1 play_arrow pause 05:16 + Add competency 6.Listening 7.Awareness keyboard_arr…" at bounding box center [697, 231] width 595 height 85
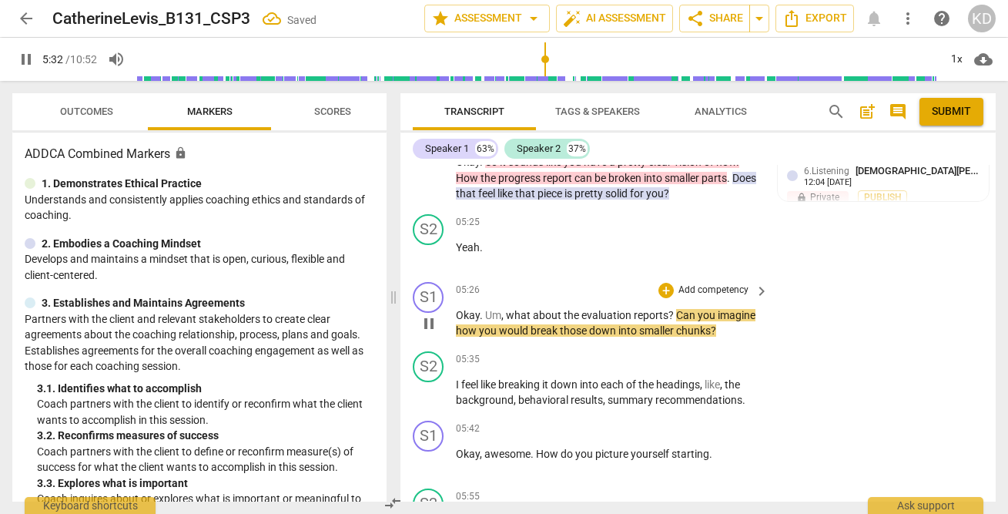
scroll to position [4087, 0]
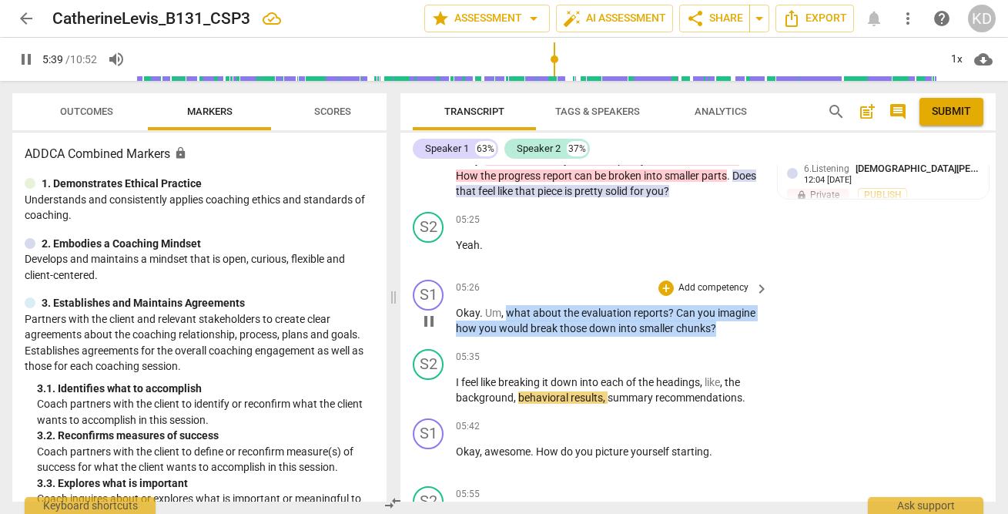
drag, startPoint x: 505, startPoint y: 313, endPoint x: 726, endPoint y: 326, distance: 221.4
click at [727, 326] on p "Okay . Um , what about the evaluation reports ? Can you imagine how you would b…" at bounding box center [608, 321] width 305 height 32
click at [707, 289] on p "Add competency" at bounding box center [713, 288] width 73 height 14
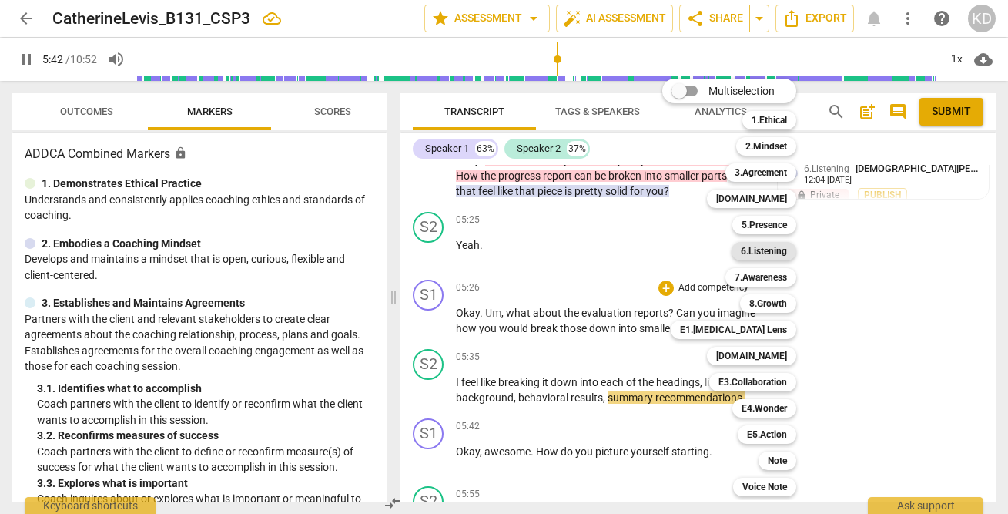
click at [769, 249] on b "6.Listening" at bounding box center [764, 251] width 46 height 18
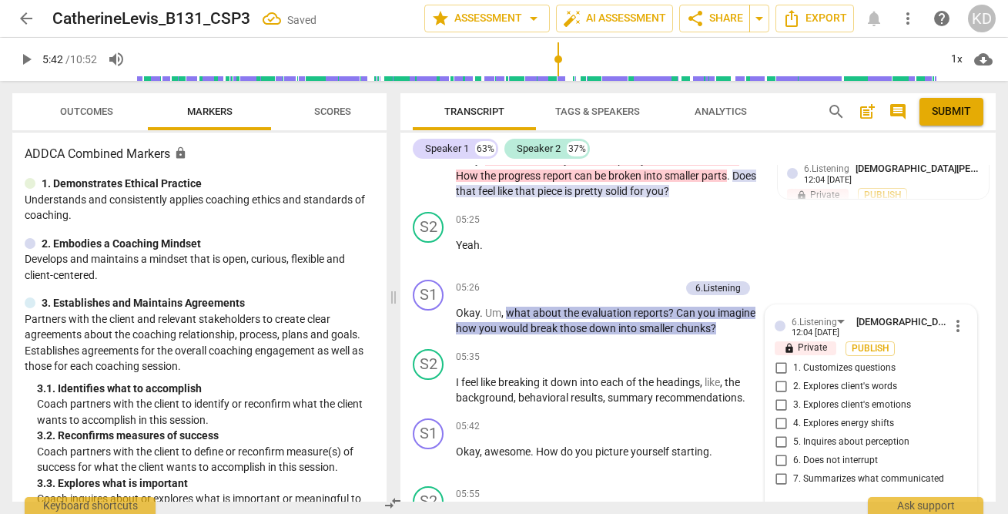
scroll to position [4268, 0]
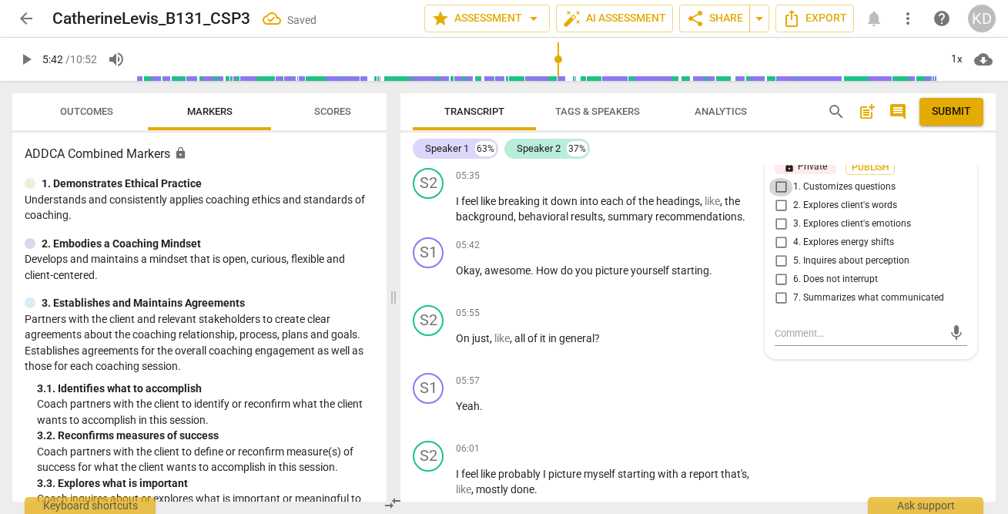
click at [778, 188] on input "1. Customizes questions" at bounding box center [780, 187] width 25 height 18
click at [779, 262] on input "5. Inquires about perception" at bounding box center [780, 261] width 25 height 18
click at [405, 296] on div "S1 play_arrow pause 05:42 + Add competency keyboard_arrow_right Okay , awesome …" at bounding box center [697, 265] width 595 height 68
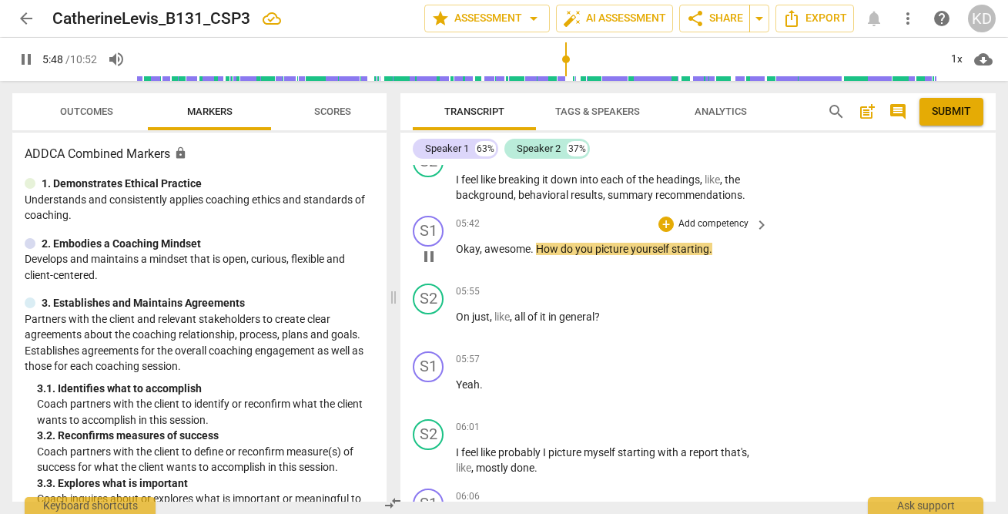
scroll to position [4275, 0]
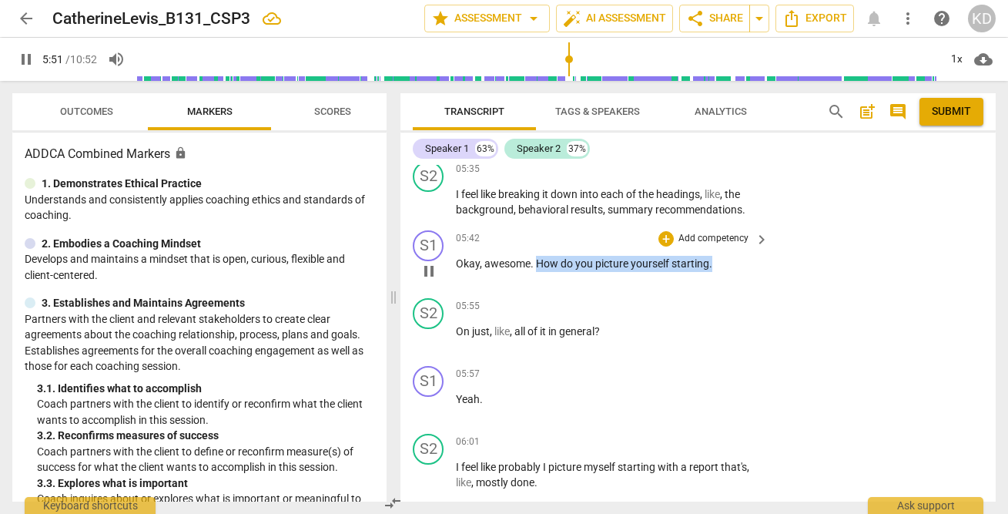
drag, startPoint x: 537, startPoint y: 264, endPoint x: 718, endPoint y: 264, distance: 181.7
click at [718, 264] on p "Okay , awesome . How do you picture yourself starting ." at bounding box center [608, 264] width 305 height 16
click at [724, 242] on div "+" at bounding box center [725, 243] width 15 height 15
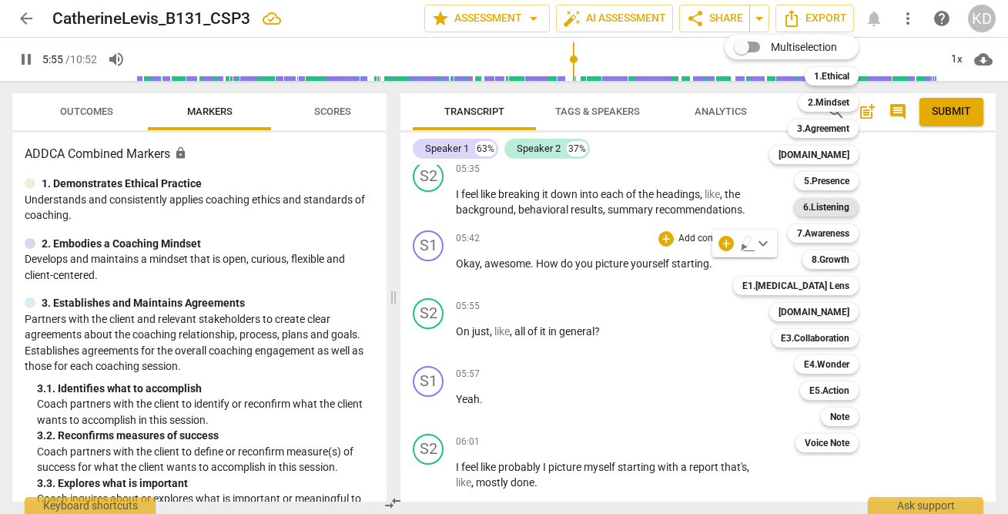
click at [831, 209] on b "6.Listening" at bounding box center [826, 207] width 46 height 18
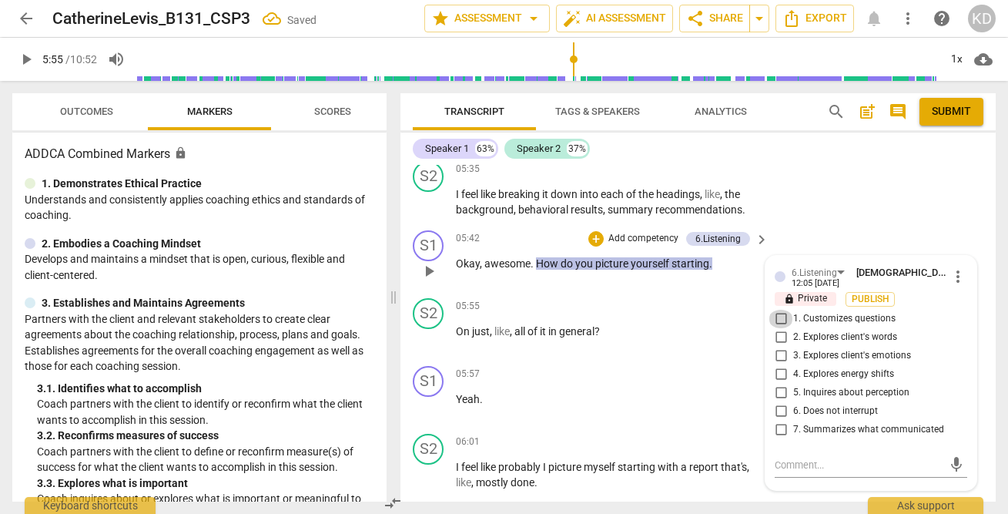
click at [778, 319] on input "1. Customizes questions" at bounding box center [780, 319] width 25 height 18
click at [781, 392] on input "5. Inquires about perception" at bounding box center [780, 392] width 25 height 18
click at [647, 239] on p "Add competency" at bounding box center [643, 239] width 73 height 14
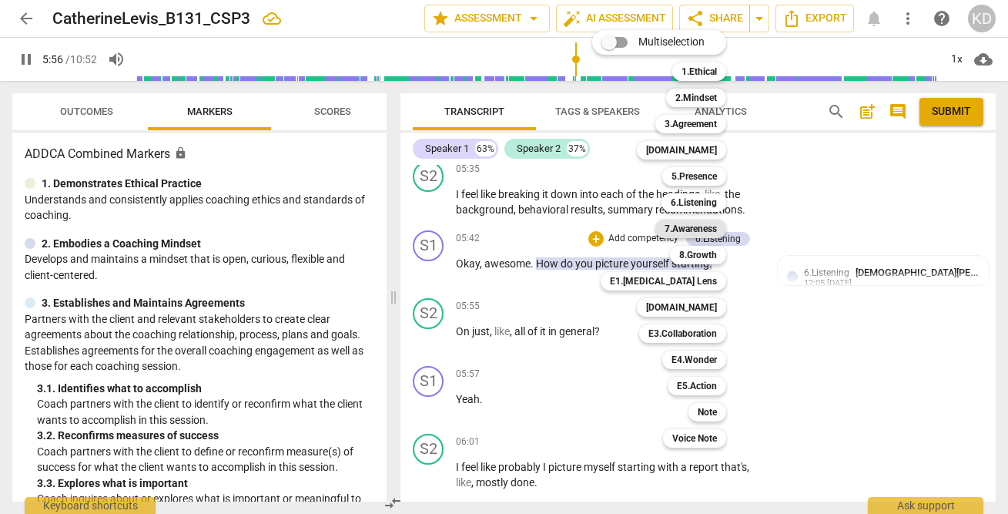
click at [703, 229] on b "7.Awareness" at bounding box center [690, 228] width 52 height 18
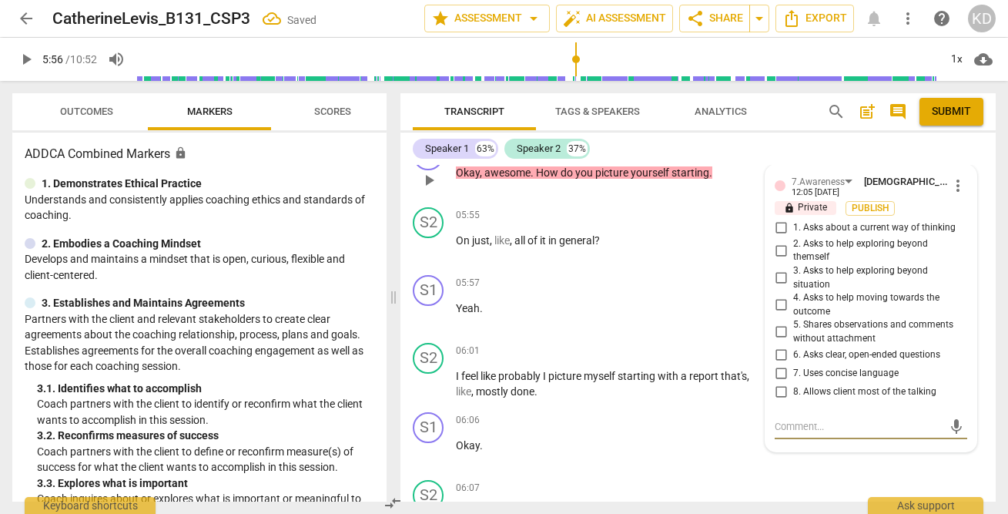
scroll to position [4358, 0]
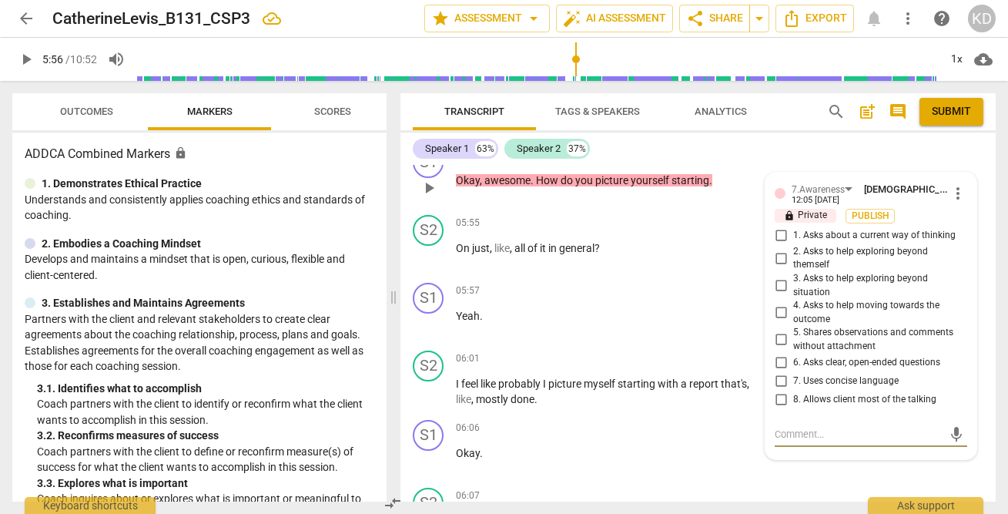
click at [779, 235] on input "1. Asks about a current way of thinking" at bounding box center [780, 235] width 25 height 18
click at [778, 311] on input "4. Asks to help moving towards the outcome" at bounding box center [780, 312] width 25 height 18
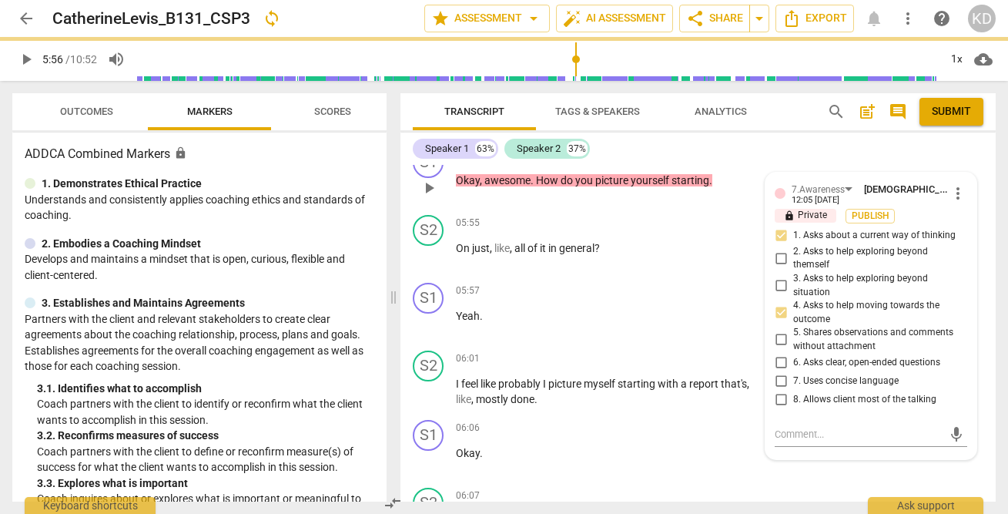
click at [781, 360] on input "6. Asks clear, open-ended questions" at bounding box center [780, 362] width 25 height 18
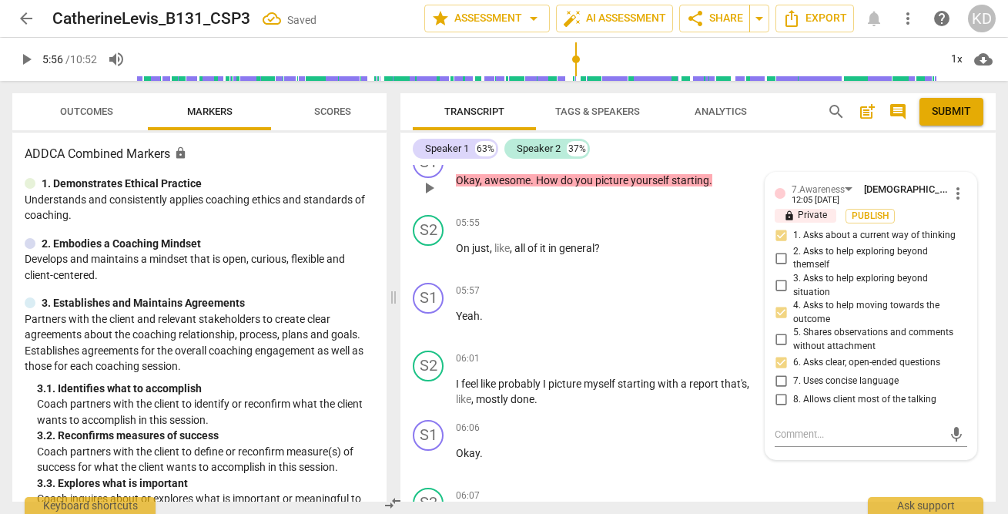
click at [782, 378] on input "7. Uses concise language" at bounding box center [780, 380] width 25 height 18
click at [782, 399] on input "8. Allows client most of the talking" at bounding box center [780, 399] width 25 height 18
click at [410, 205] on div "S1 play_arrow pause 05:42 + Add competency 6.Listening 7.Awareness keyboard_arr…" at bounding box center [697, 175] width 595 height 68
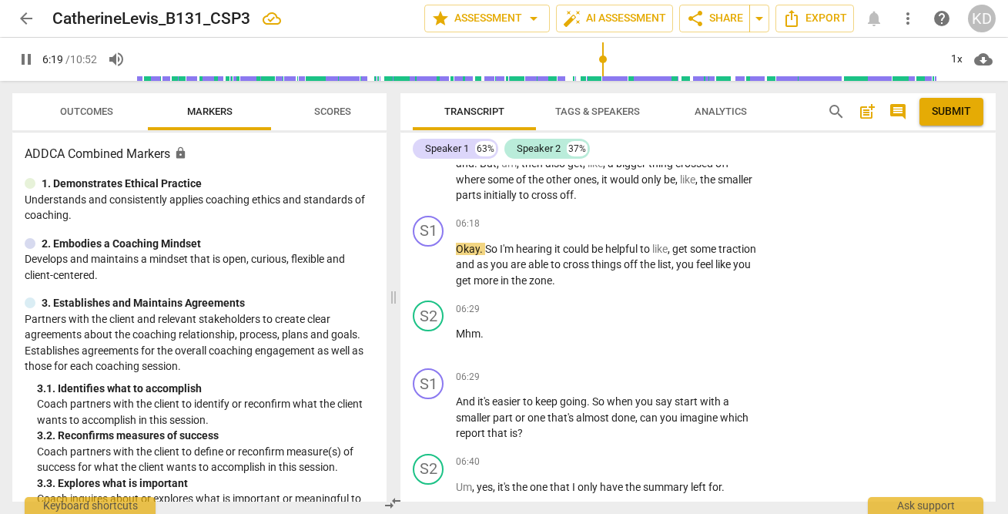
scroll to position [4747, 0]
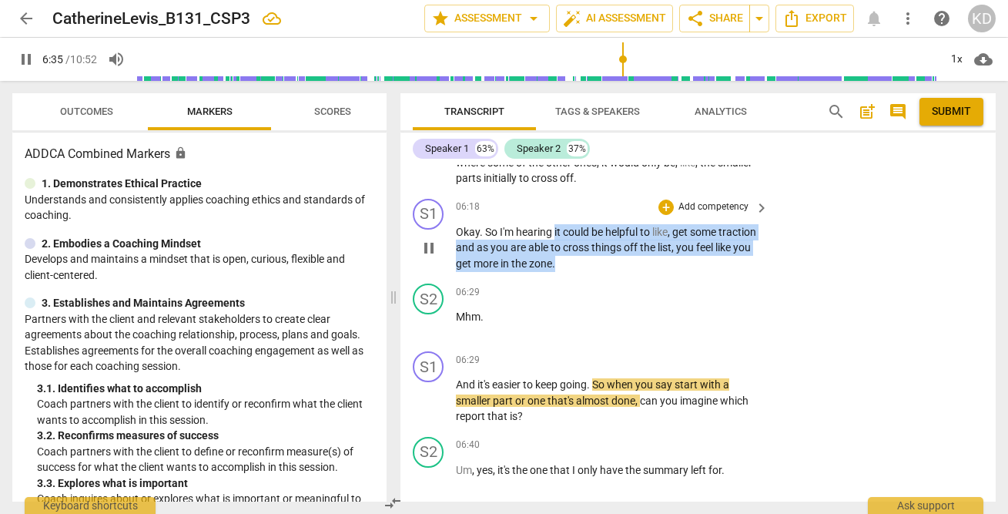
drag, startPoint x: 554, startPoint y: 231, endPoint x: 610, endPoint y: 263, distance: 64.2
click at [610, 263] on p "Okay . So I'm hearing it could be helpful to like , get some traction and as yo…" at bounding box center [608, 248] width 305 height 48
click at [708, 206] on p "Add competency" at bounding box center [713, 207] width 73 height 14
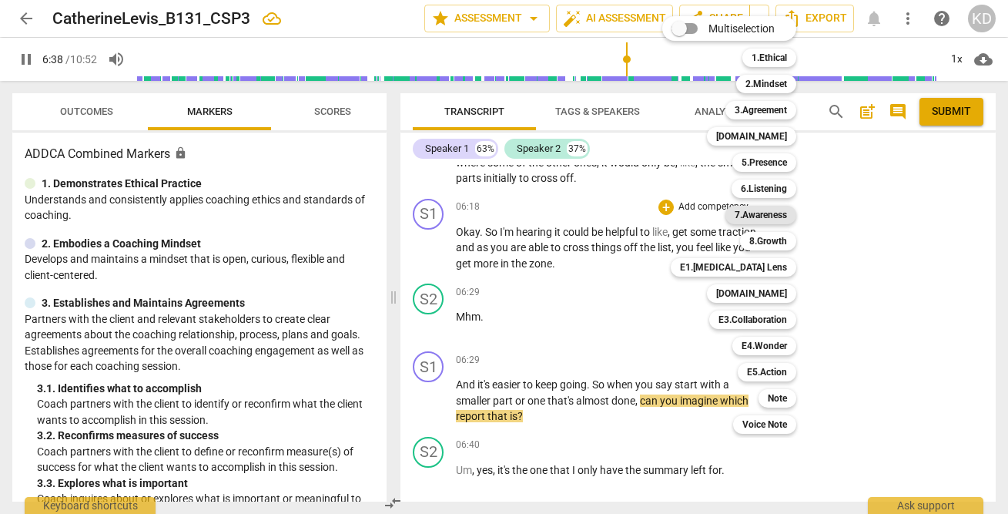
click at [758, 216] on b "7.Awareness" at bounding box center [760, 215] width 52 height 18
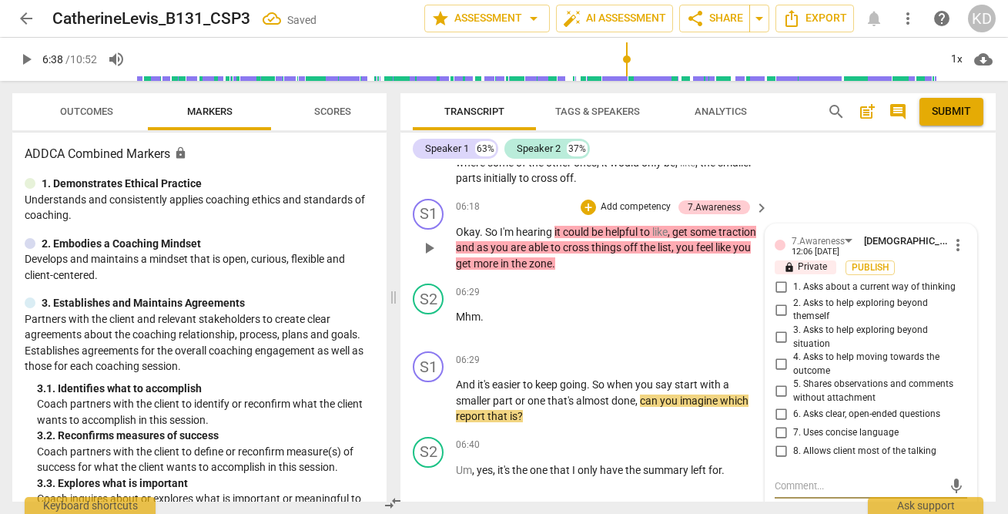
click at [780, 287] on input "1. Asks about a current way of thinking" at bounding box center [780, 287] width 25 height 18
click at [781, 386] on input "5. Shares observations and comments without attachment" at bounding box center [780, 391] width 25 height 18
click at [775, 450] on input "8. Allows client most of the talking" at bounding box center [780, 450] width 25 height 18
click at [780, 433] on input "7. Uses concise language" at bounding box center [780, 432] width 25 height 18
click at [647, 205] on p "Add competency" at bounding box center [635, 207] width 73 height 14
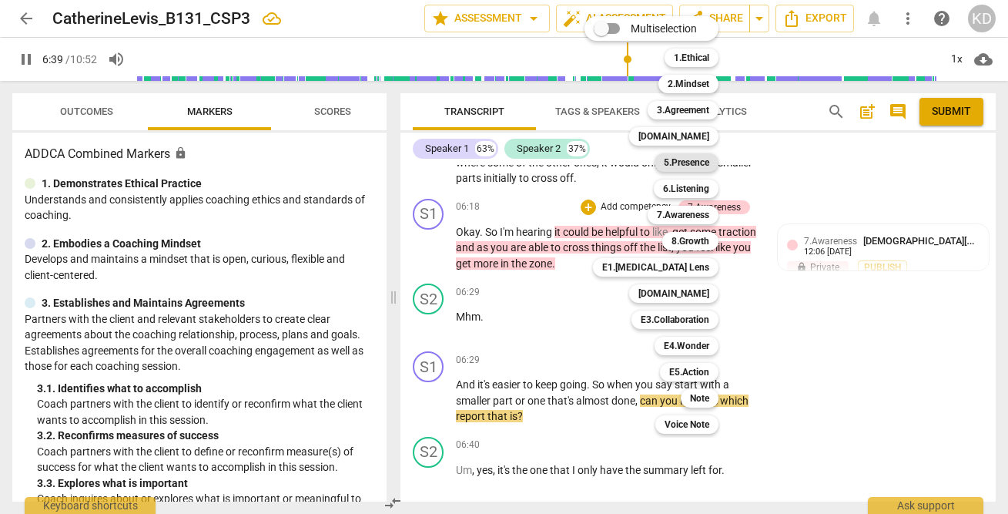
click at [689, 160] on b "5.Presence" at bounding box center [686, 162] width 45 height 18
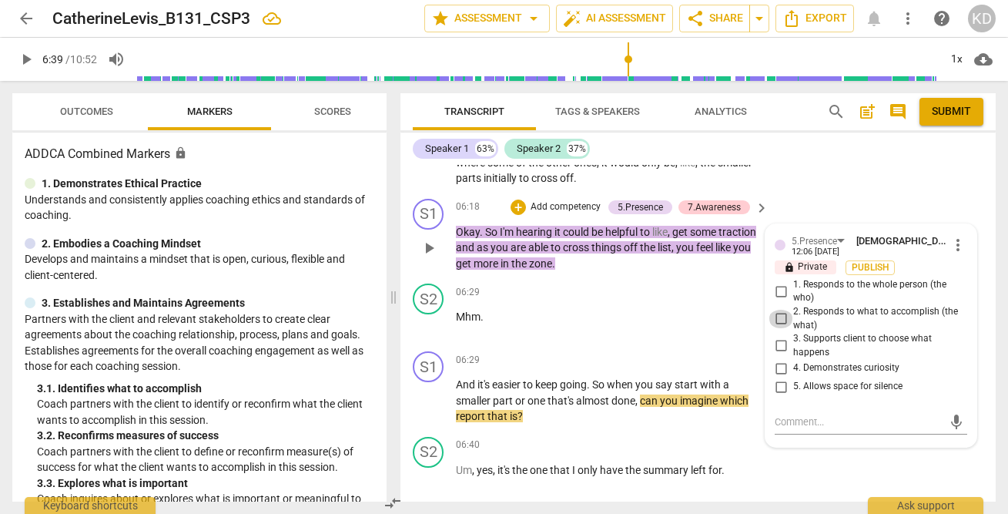
click at [776, 319] on input "2. Responds to what to accomplish (the what)" at bounding box center [780, 319] width 25 height 18
click at [402, 277] on div "S2 play_arrow pause 06:29 + Add competency keyboard_arrow_right Mhm ." at bounding box center [697, 311] width 595 height 68
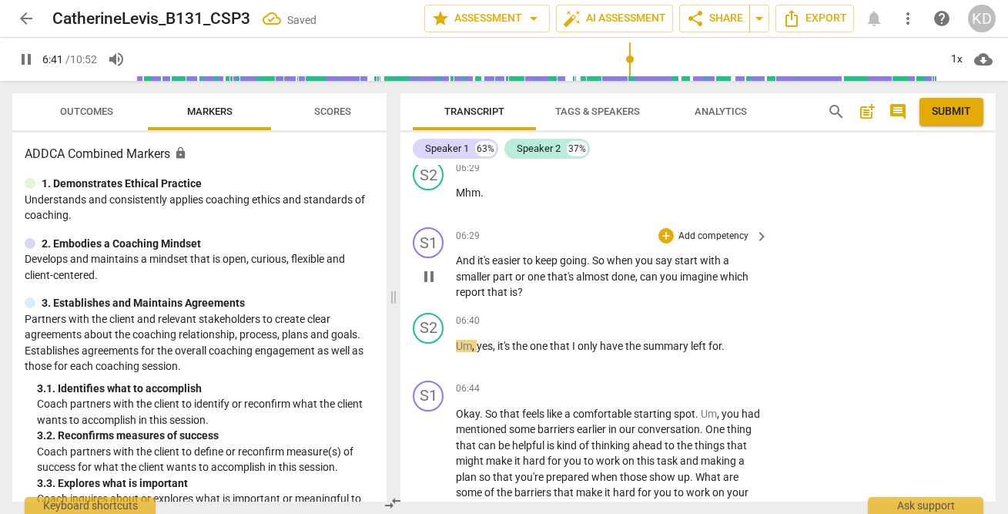
scroll to position [4889, 0]
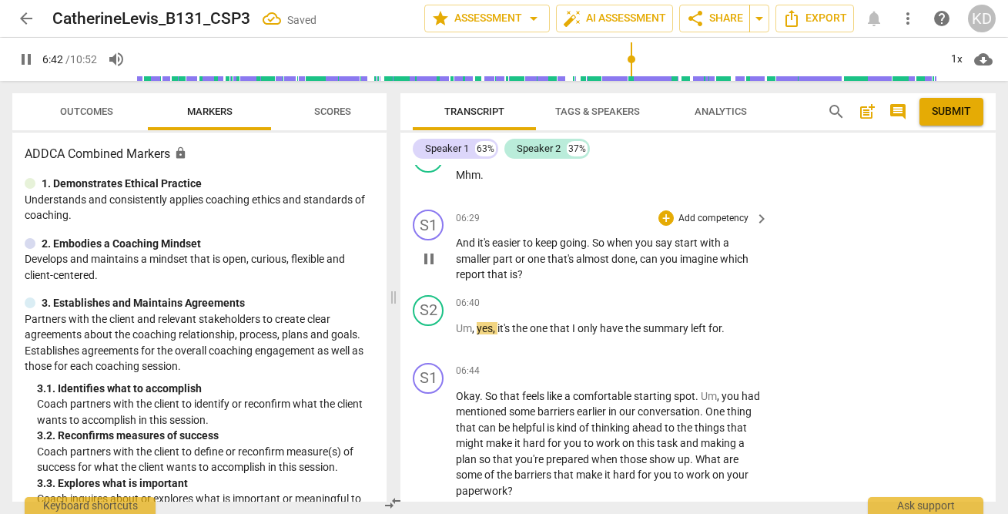
click at [430, 263] on span "pause" at bounding box center [429, 258] width 18 height 18
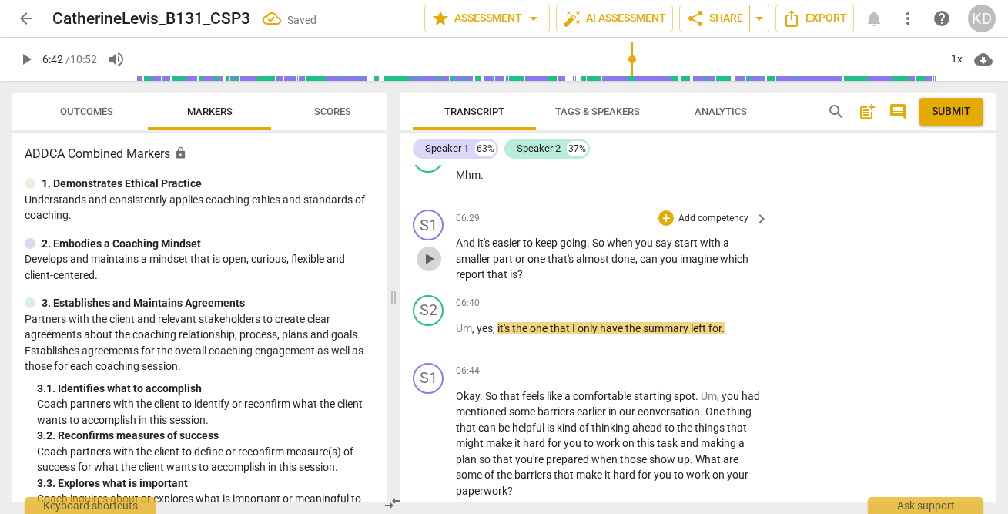
click at [430, 263] on span "play_arrow" at bounding box center [429, 258] width 18 height 18
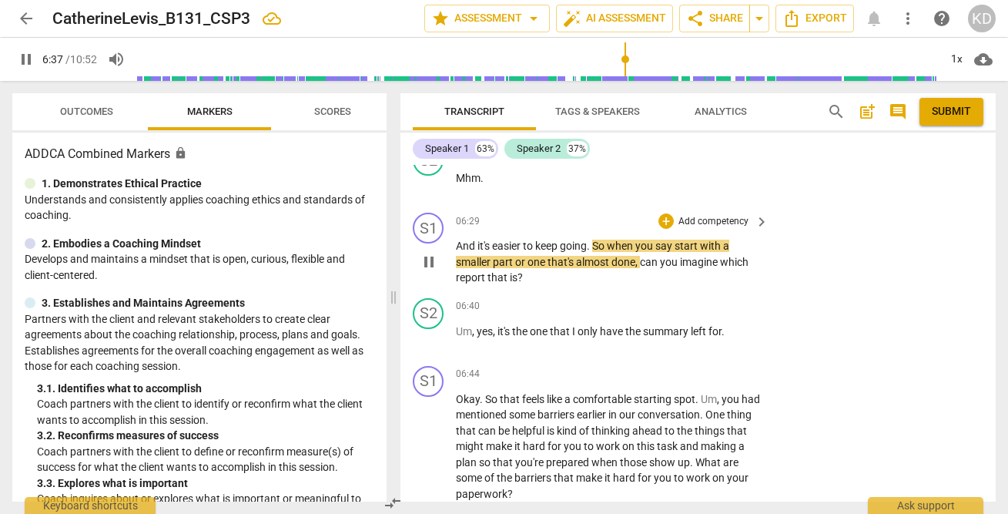
scroll to position [4887, 0]
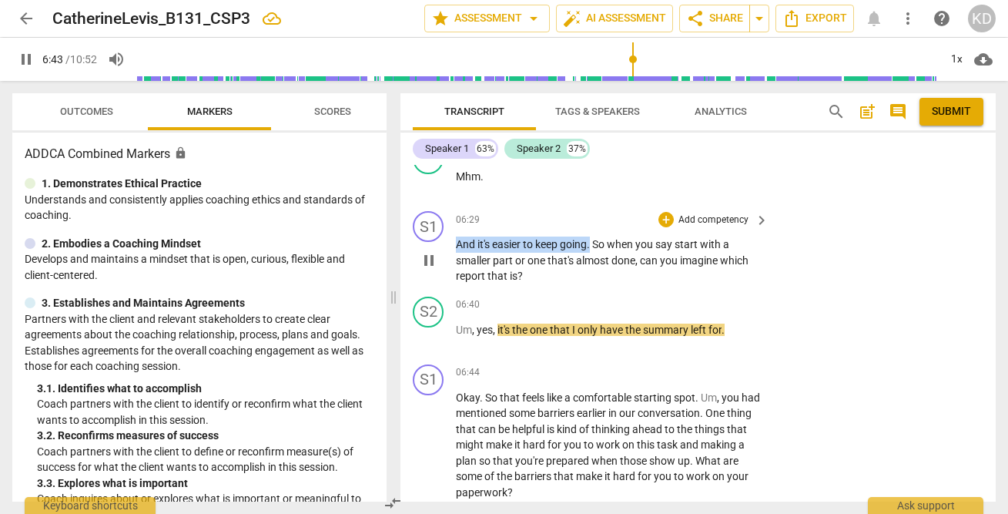
drag, startPoint x: 456, startPoint y: 245, endPoint x: 588, endPoint y: 249, distance: 132.5
click at [589, 249] on p "And it's easier to keep going . So when you say start with a smaller part or on…" at bounding box center [608, 260] width 305 height 48
click at [625, 276] on p "And it's easier to keep going . So when you say start with a smaller part or on…" at bounding box center [608, 260] width 305 height 48
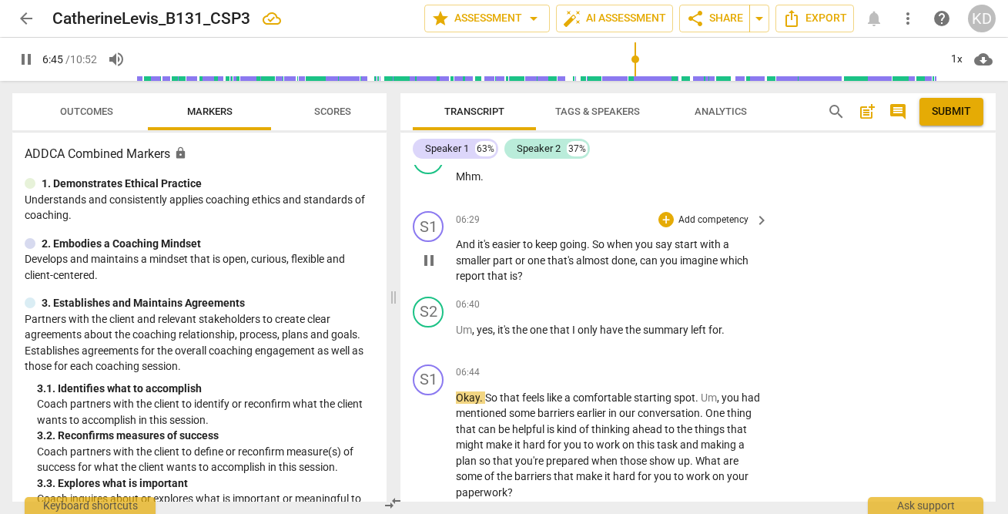
click at [644, 260] on span "can" at bounding box center [650, 260] width 20 height 12
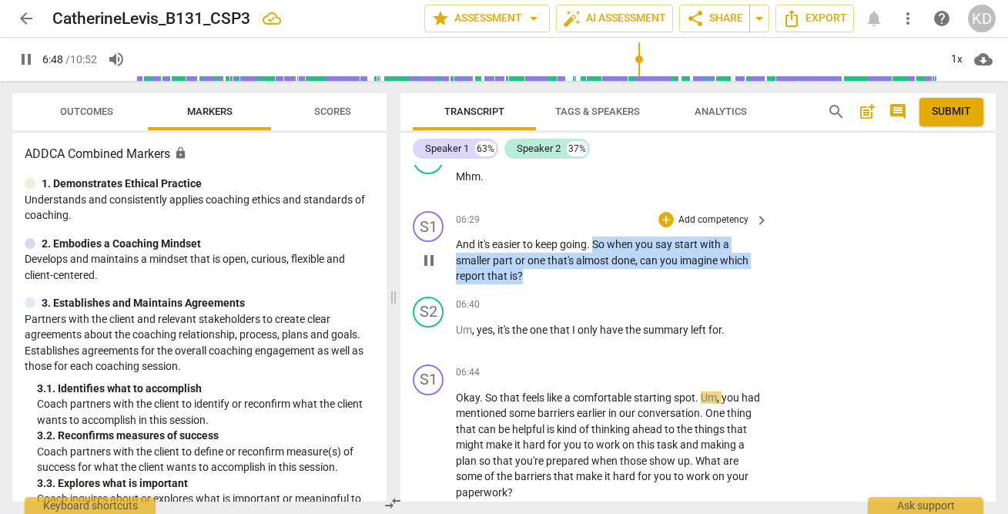
drag, startPoint x: 596, startPoint y: 243, endPoint x: 611, endPoint y: 274, distance: 34.1
click at [611, 274] on p "And it's easier to keep going . So when you say start with a smaller part or on…" at bounding box center [608, 260] width 305 height 48
click at [697, 221] on p "Add competency" at bounding box center [713, 220] width 73 height 14
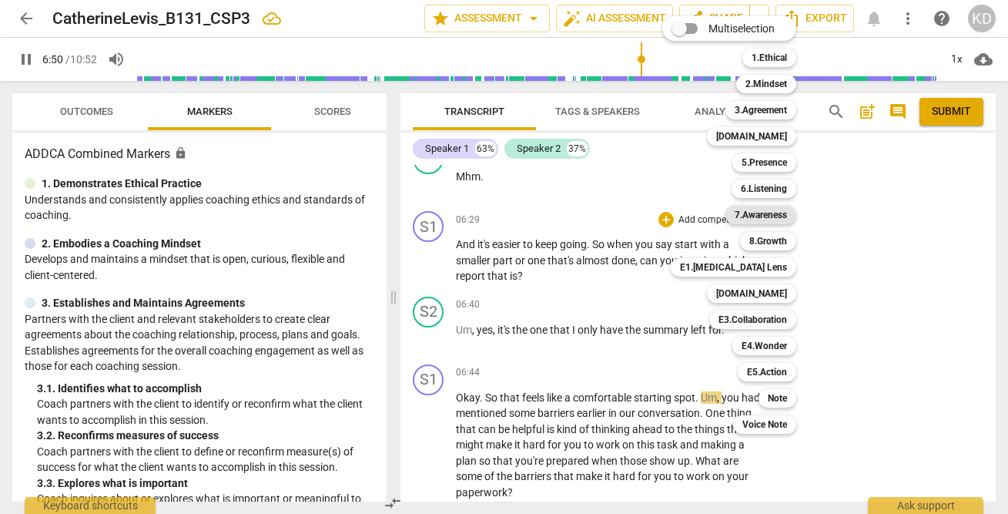
click at [769, 211] on b "7.Awareness" at bounding box center [760, 215] width 52 height 18
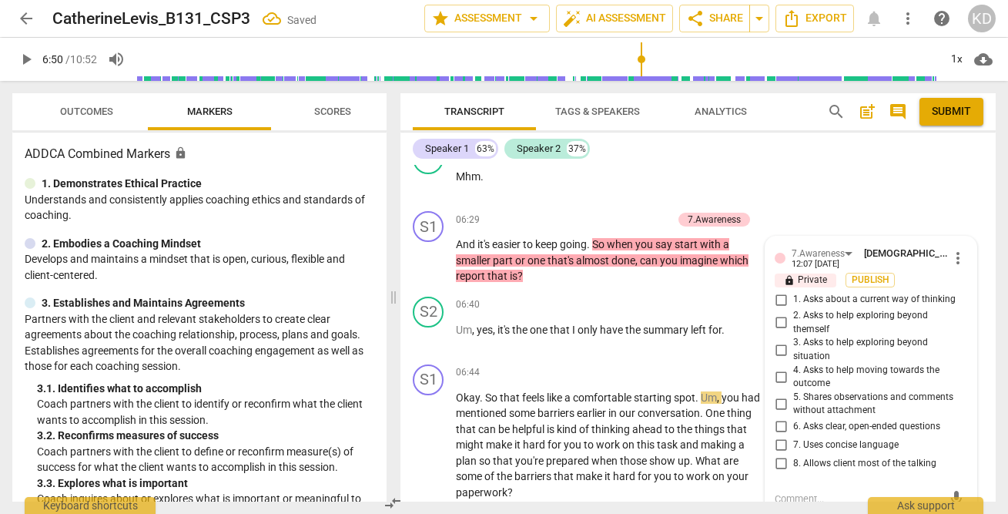
scroll to position [4890, 0]
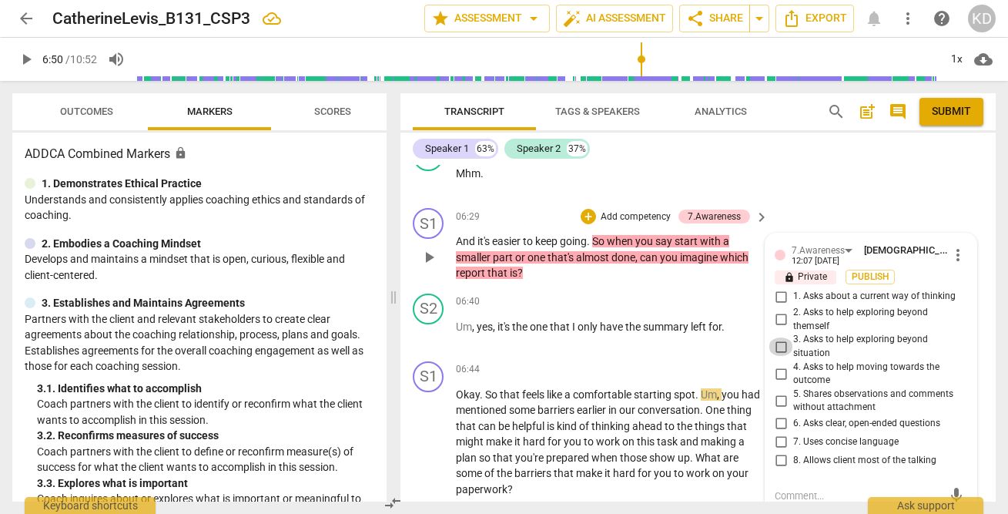
click at [778, 346] on input "3. Asks to help exploring beyond situation" at bounding box center [780, 346] width 25 height 18
click at [779, 443] on input "7. Uses concise language" at bounding box center [780, 442] width 25 height 18
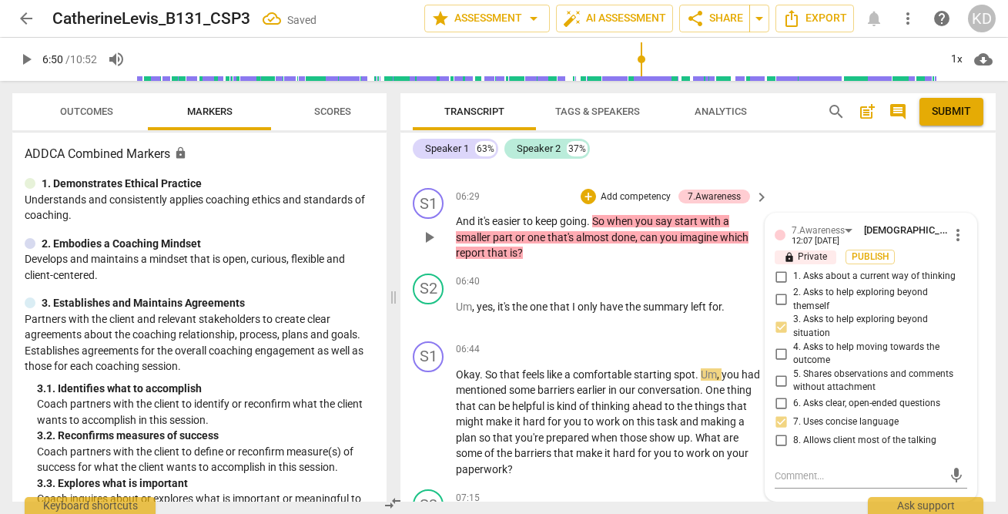
scroll to position [4908, 0]
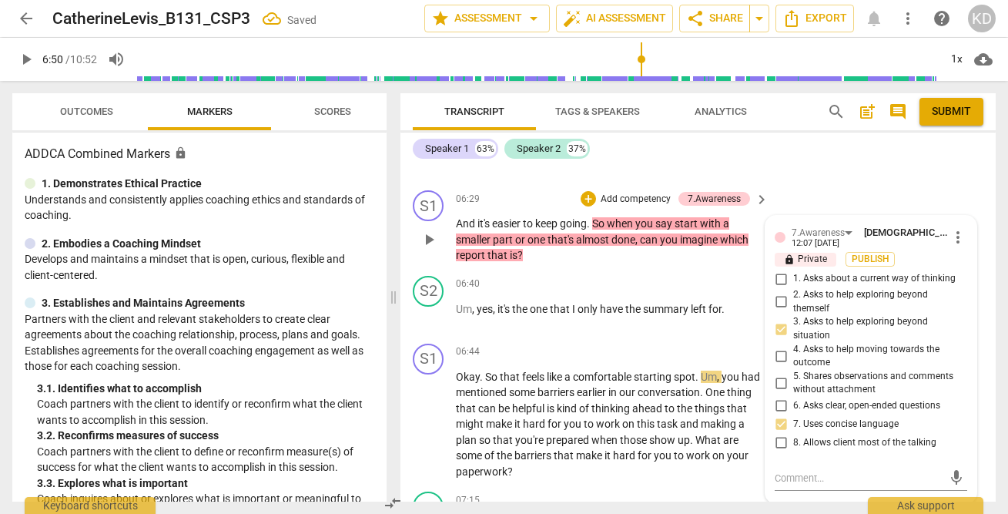
click at [781, 443] on input "8. Allows client most of the talking" at bounding box center [780, 442] width 25 height 18
click at [614, 199] on p "Add competency" at bounding box center [635, 199] width 73 height 14
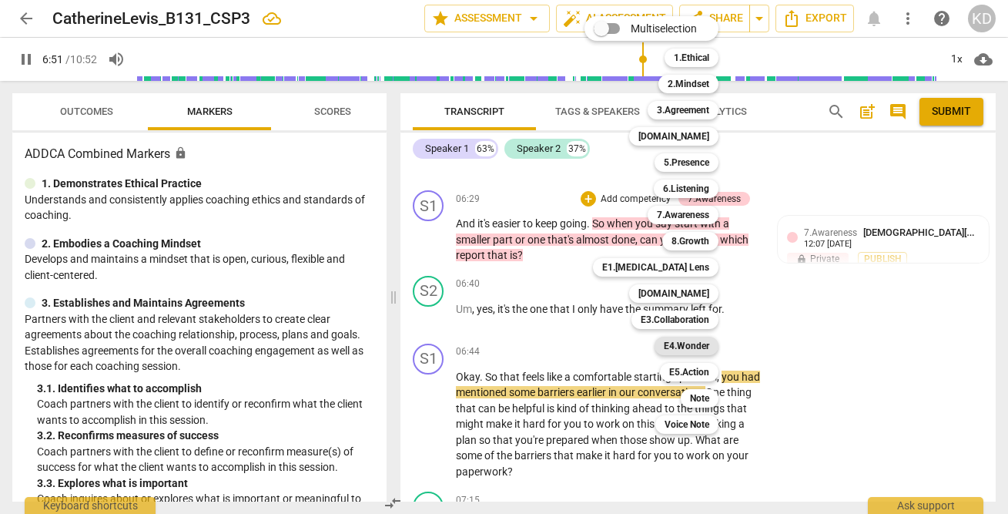
click at [697, 345] on b "E4.Wonder" at bounding box center [686, 345] width 45 height 18
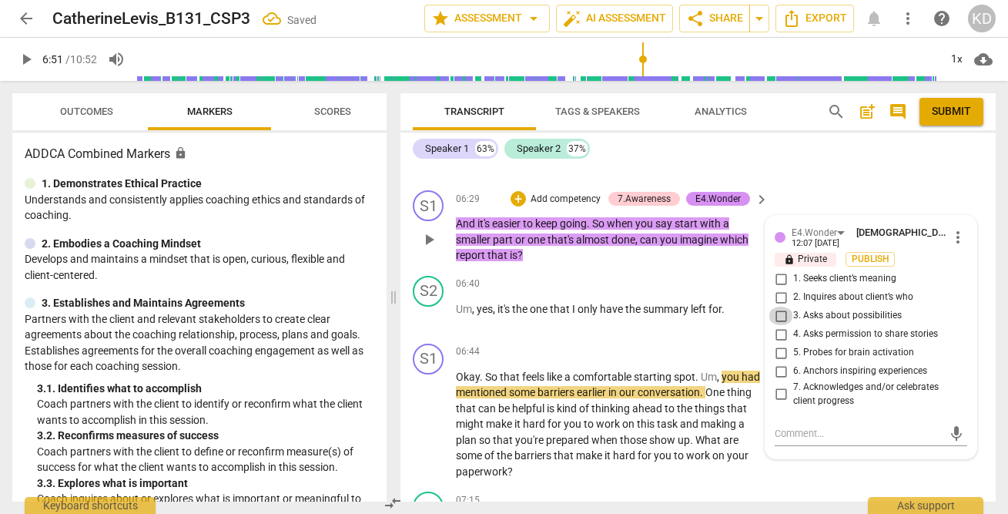
click at [779, 317] on input "3. Asks about possibilities" at bounding box center [780, 315] width 25 height 18
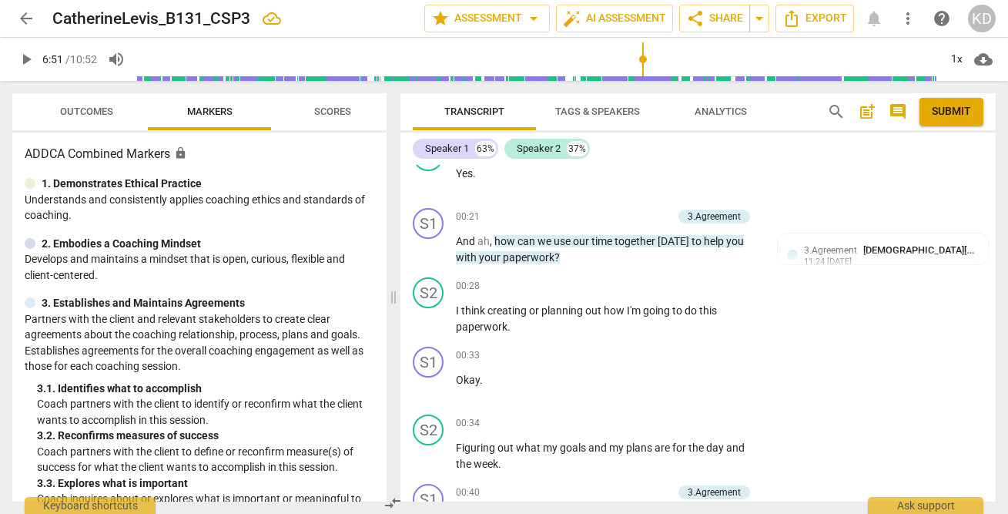
scroll to position [195, 0]
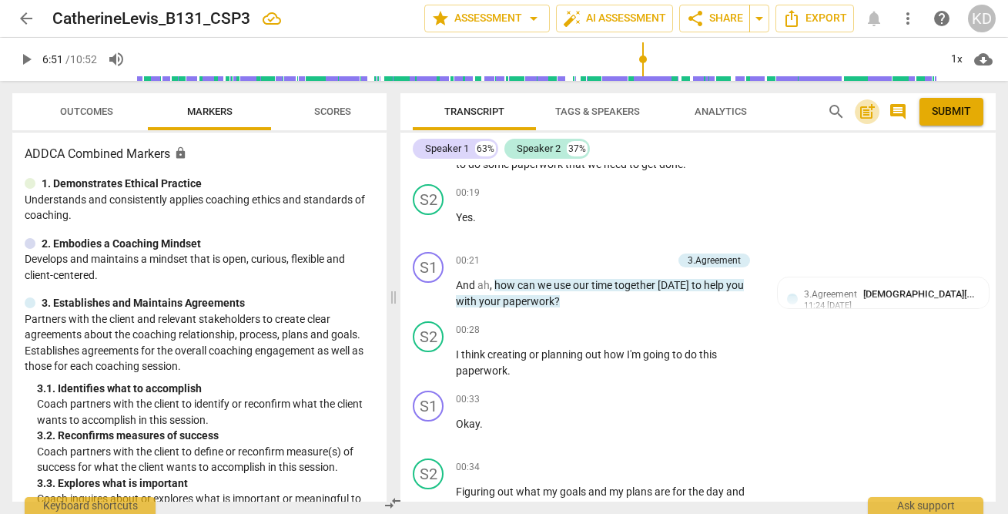
click at [869, 115] on span "post_add" at bounding box center [867, 111] width 18 height 18
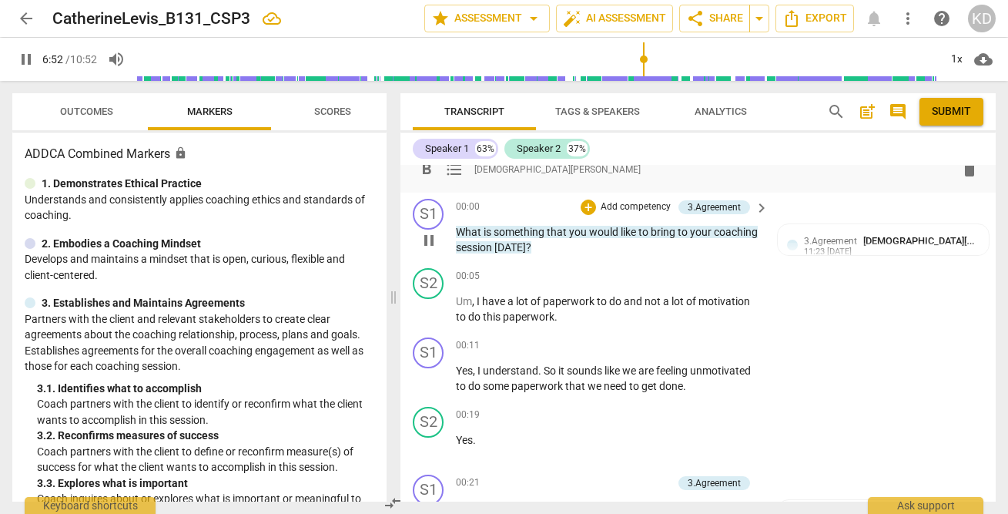
scroll to position [0, 0]
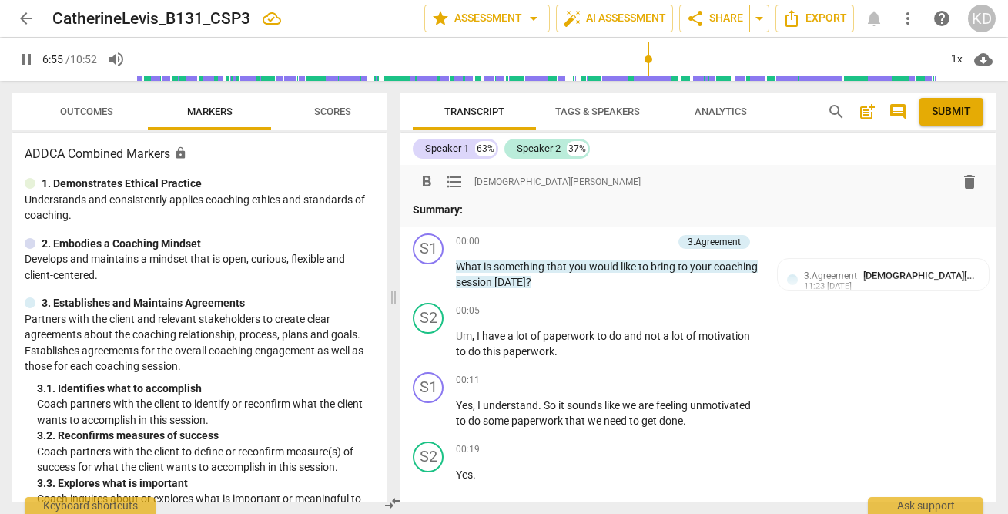
click at [508, 215] on p "Summary:" at bounding box center [698, 210] width 571 height 16
click at [838, 413] on div "S1 play_arrow pause 00:11 + Add competency keyboard_arrow_right Yes , I underst…" at bounding box center [697, 400] width 595 height 69
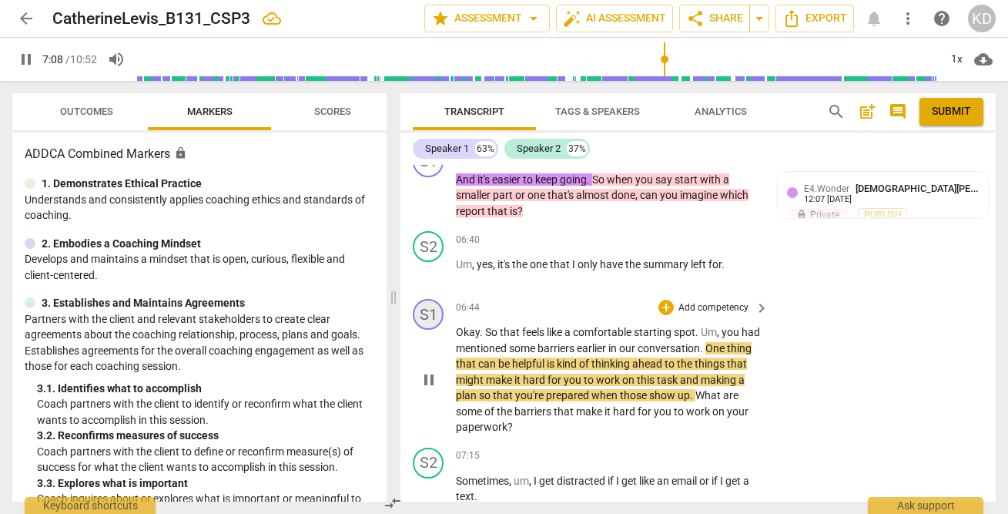
scroll to position [5022, 0]
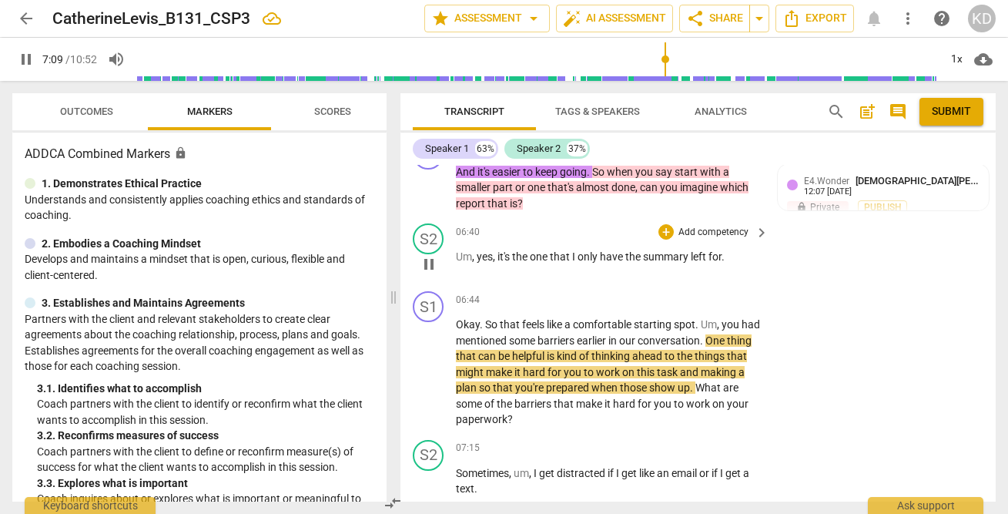
click at [428, 265] on span "pause" at bounding box center [429, 264] width 18 height 18
click at [429, 265] on span "play_arrow" at bounding box center [429, 264] width 18 height 18
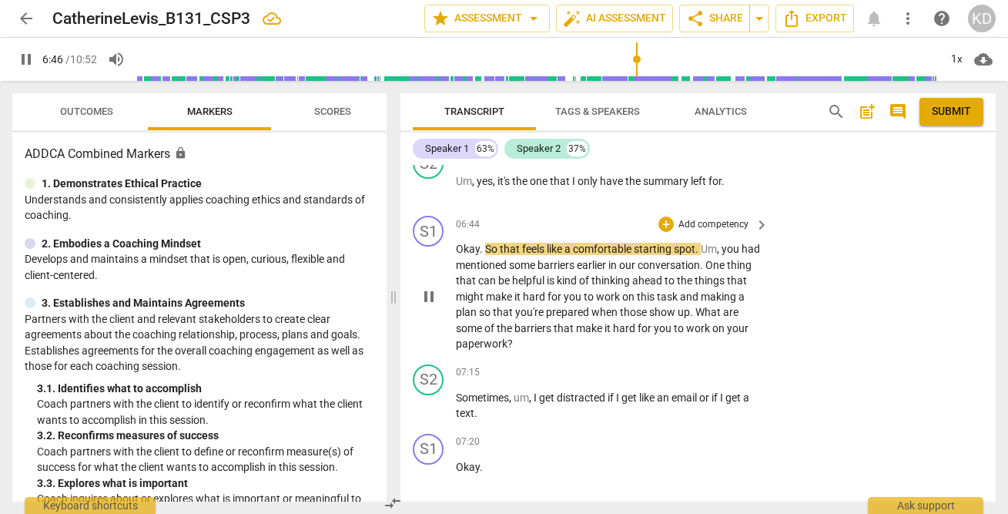
scroll to position [5099, 0]
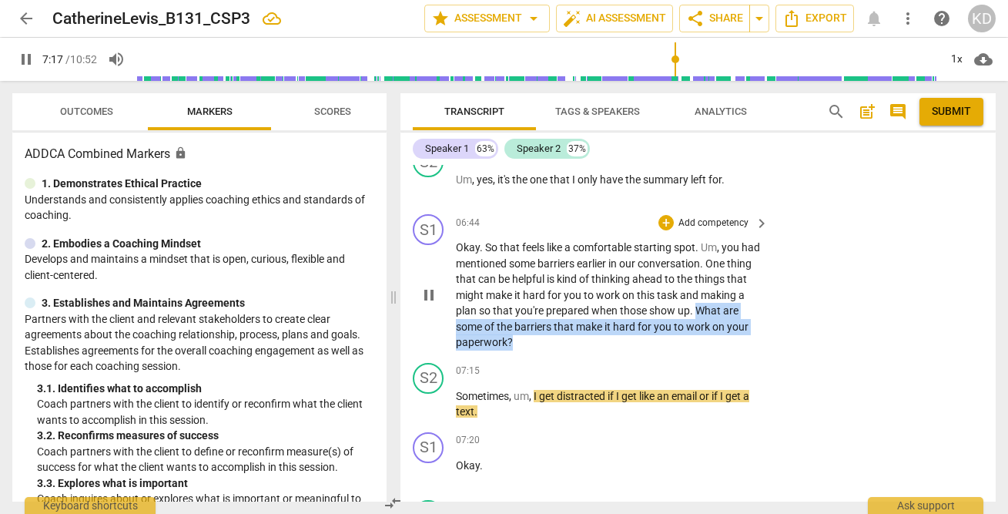
drag, startPoint x: 456, startPoint y: 326, endPoint x: 565, endPoint y: 345, distance: 111.0
click at [565, 345] on p "Okay . So that feels like a comfortable starting spot . Um , you had mentioned …" at bounding box center [608, 294] width 305 height 111
click at [562, 321] on div "+" at bounding box center [563, 322] width 15 height 15
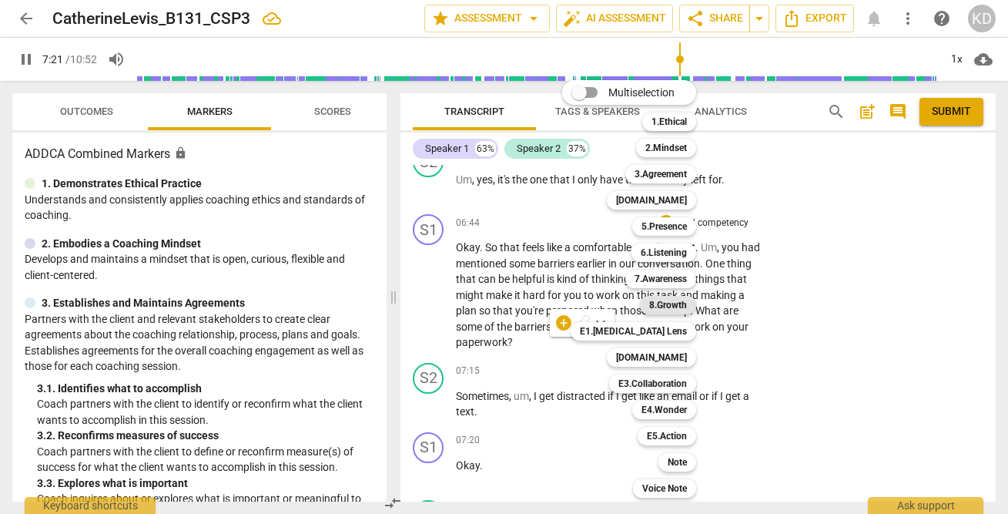
click at [673, 305] on b "8.Growth" at bounding box center [668, 305] width 38 height 18
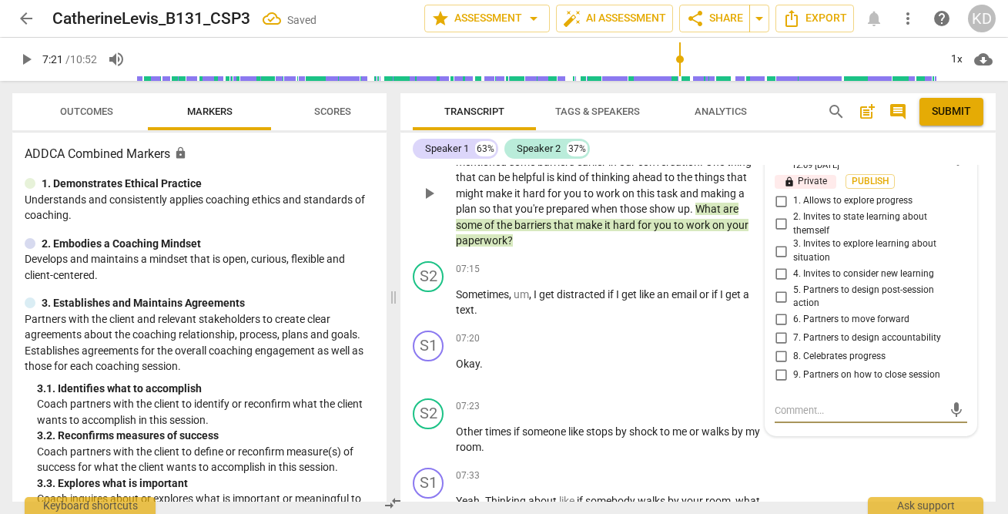
scroll to position [5198, 0]
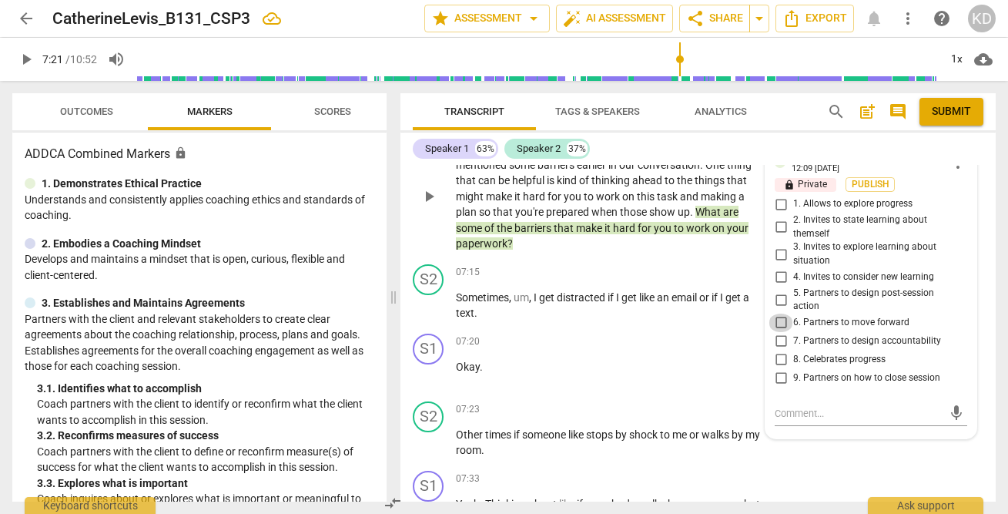
click at [778, 322] on input "6. Partners to move forward" at bounding box center [780, 322] width 25 height 18
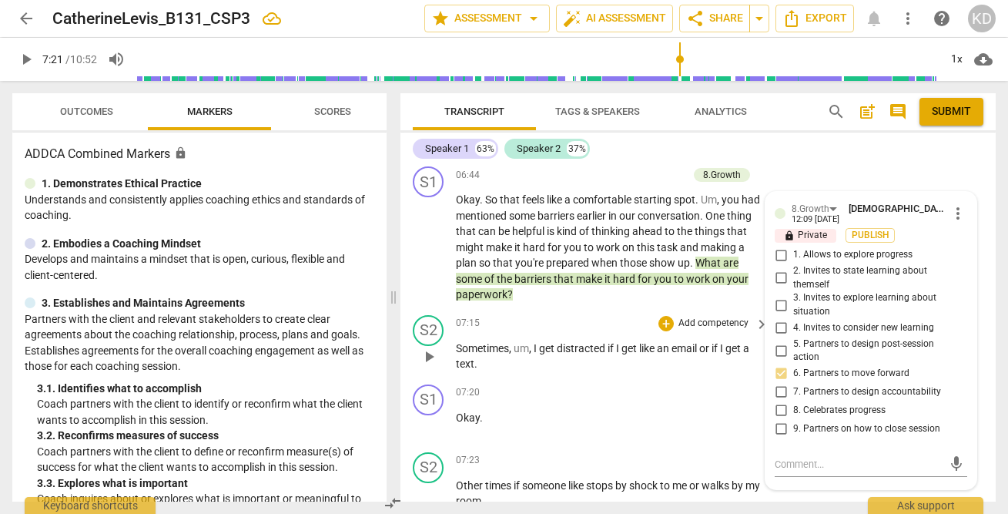
scroll to position [5145, 0]
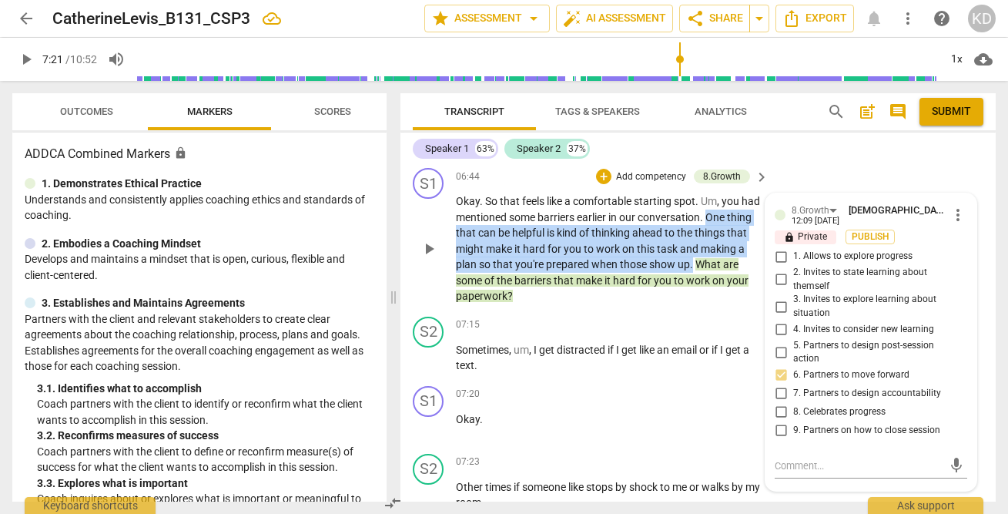
drag, startPoint x: 728, startPoint y: 217, endPoint x: 748, endPoint y: 263, distance: 50.0
click at [748, 263] on p "Okay . So that feels like a comfortable starting spot . Um , you had mentioned …" at bounding box center [608, 248] width 305 height 111
click at [660, 176] on p "Add competency" at bounding box center [650, 177] width 73 height 14
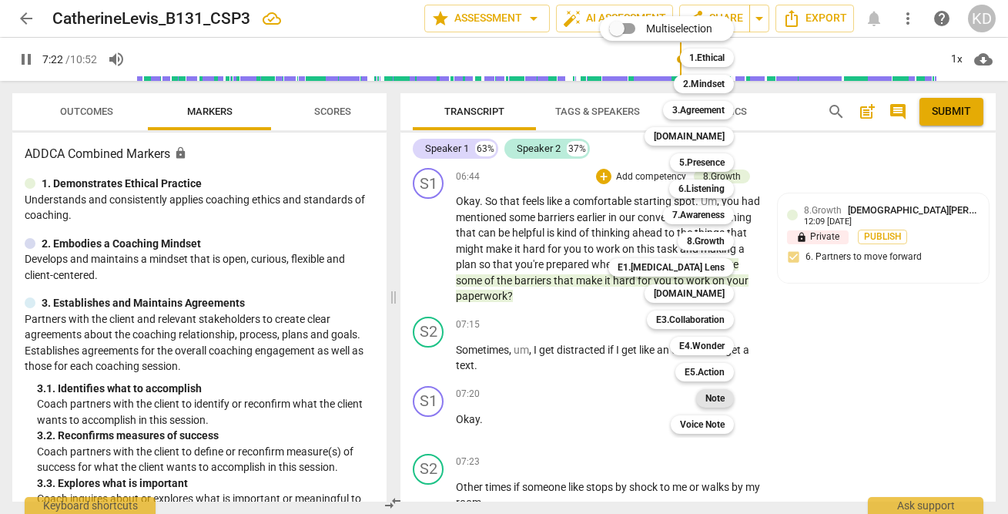
click at [720, 396] on b "Note" at bounding box center [714, 398] width 19 height 18
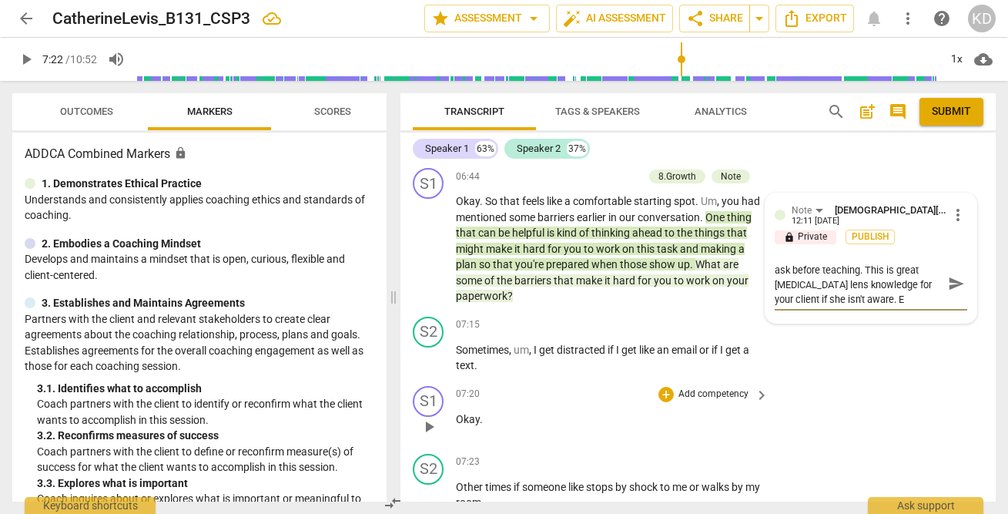
scroll to position [0, 0]
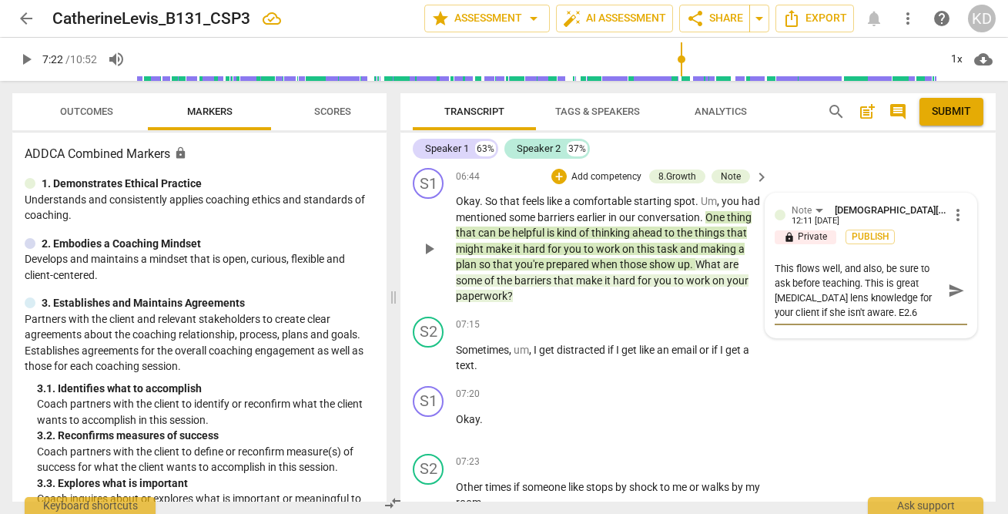
click at [835, 269] on textarea "This flows well, and also, be sure to ask before teaching. This is great ADHD l…" at bounding box center [859, 290] width 168 height 59
click at [865, 271] on textarea "This flows well here, and also, be sure to ask before teaching. This is great A…" at bounding box center [859, 290] width 168 height 59
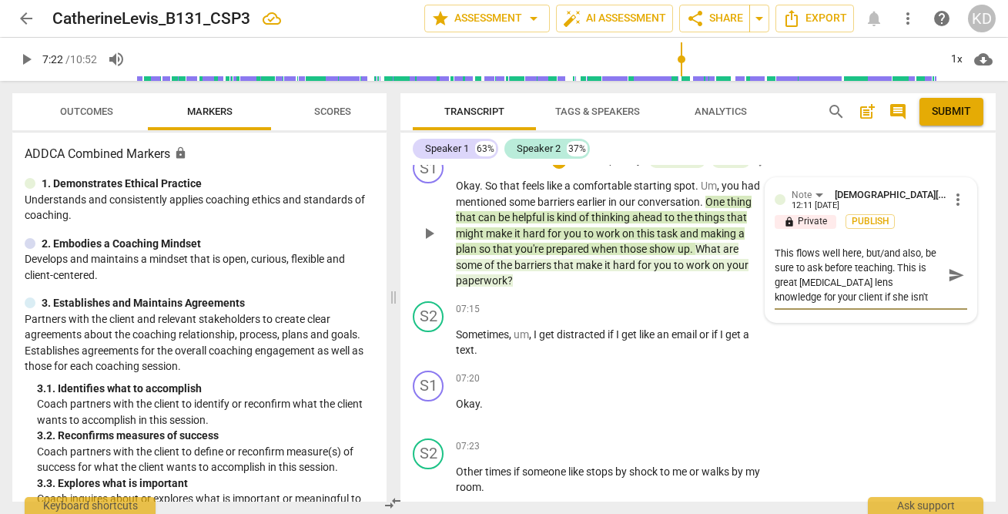
scroll to position [5149, 0]
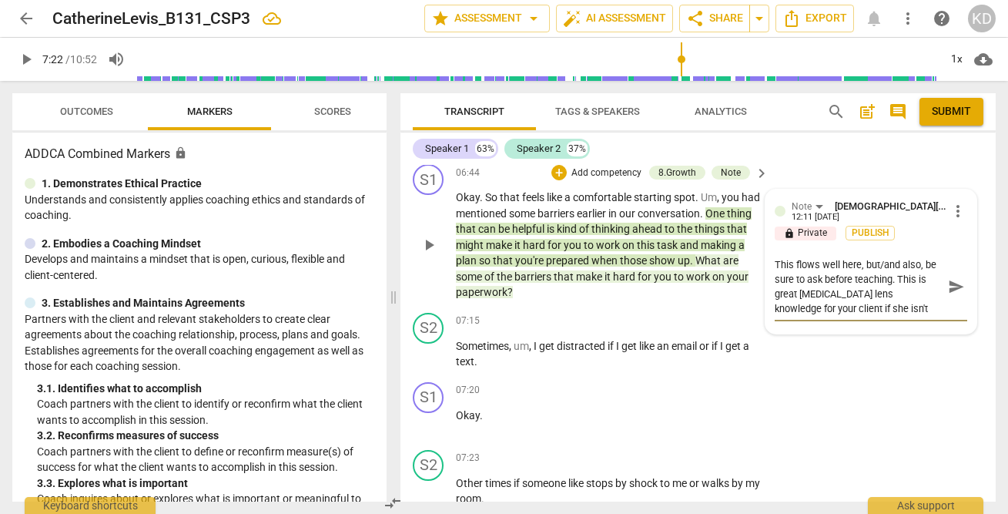
click at [901, 311] on textarea "This flows well here, but/and also, be sure to ask before teaching. This is gre…" at bounding box center [859, 286] width 168 height 59
click at [870, 310] on textarea "This flows well here, but/and also, be sure to ask before teaching. This is gre…" at bounding box center [859, 286] width 168 height 59
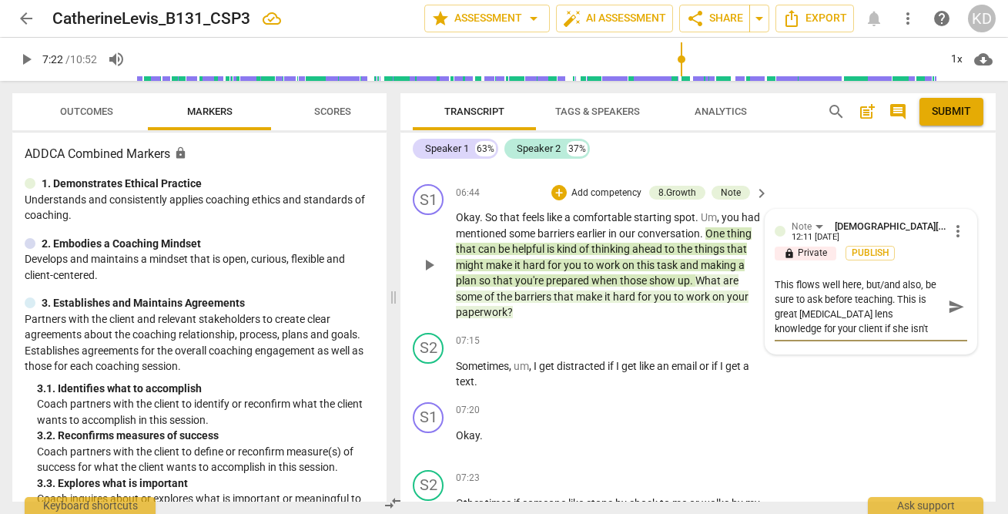
scroll to position [5111, 0]
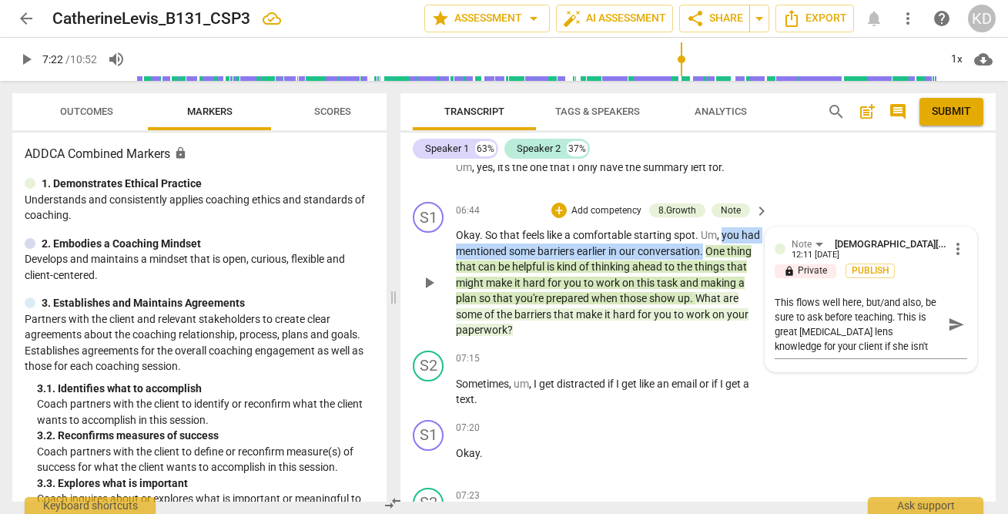
drag, startPoint x: 724, startPoint y: 235, endPoint x: 727, endPoint y: 252, distance: 17.2
click at [727, 252] on p "Okay . So that feels like a comfortable starting spot . Um , you had mentioned …" at bounding box center [608, 282] width 305 height 111
click at [743, 228] on div "+" at bounding box center [742, 230] width 15 height 15
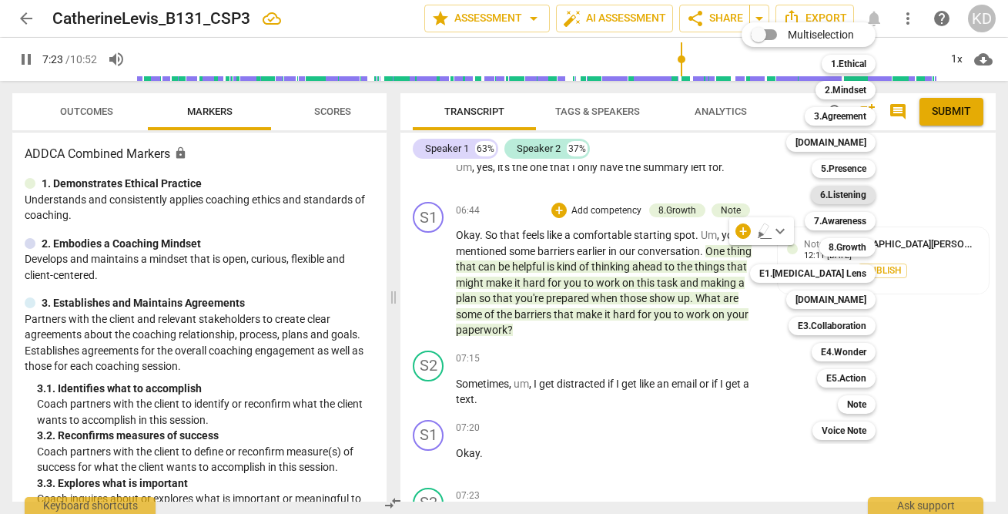
click at [848, 198] on b "6.Listening" at bounding box center [843, 195] width 46 height 18
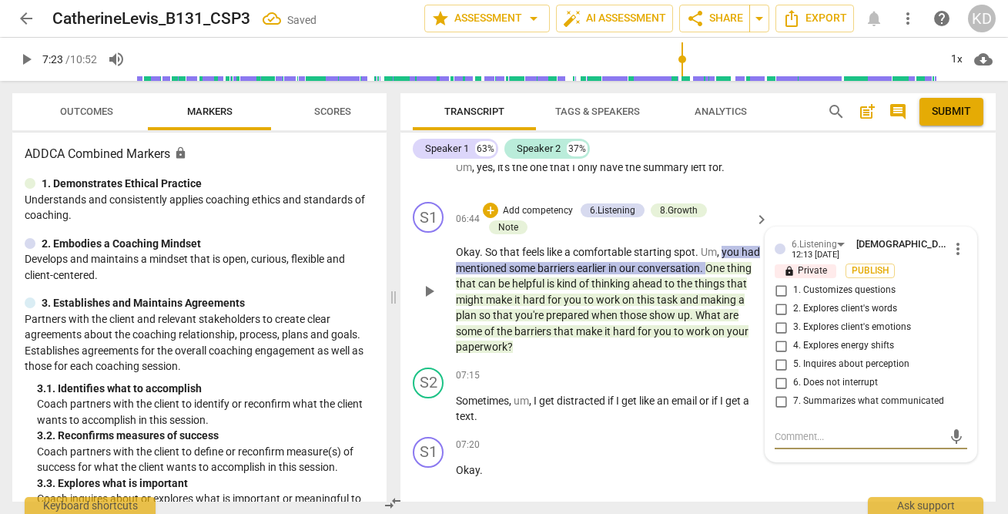
click at [780, 402] on input "7. Summarizes what communicated" at bounding box center [780, 401] width 25 height 18
click at [778, 310] on input "2. Explores client's words" at bounding box center [780, 308] width 25 height 18
click at [410, 263] on div "S1 play_arrow pause 06:44 + Add competency 6.Listening 8.Growth Note keyboard_a…" at bounding box center [697, 279] width 595 height 166
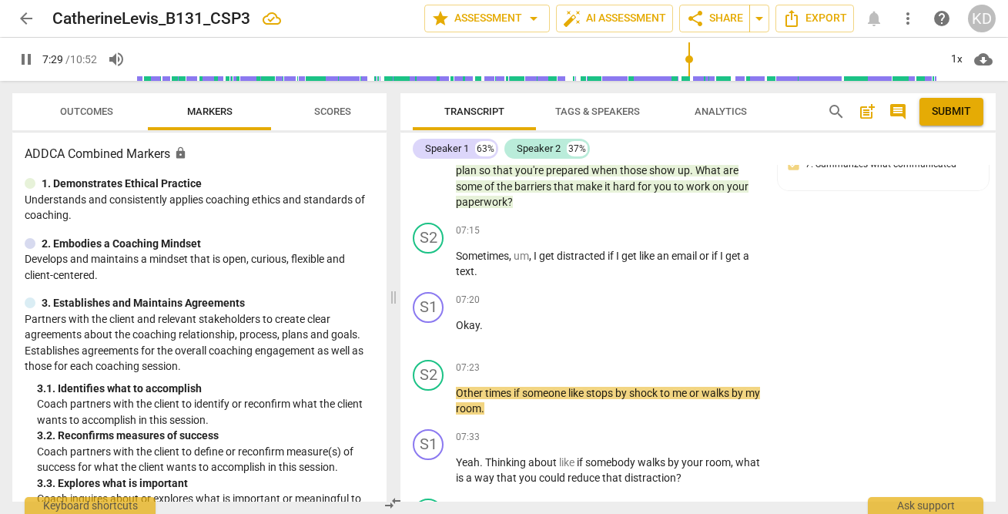
scroll to position [5268, 0]
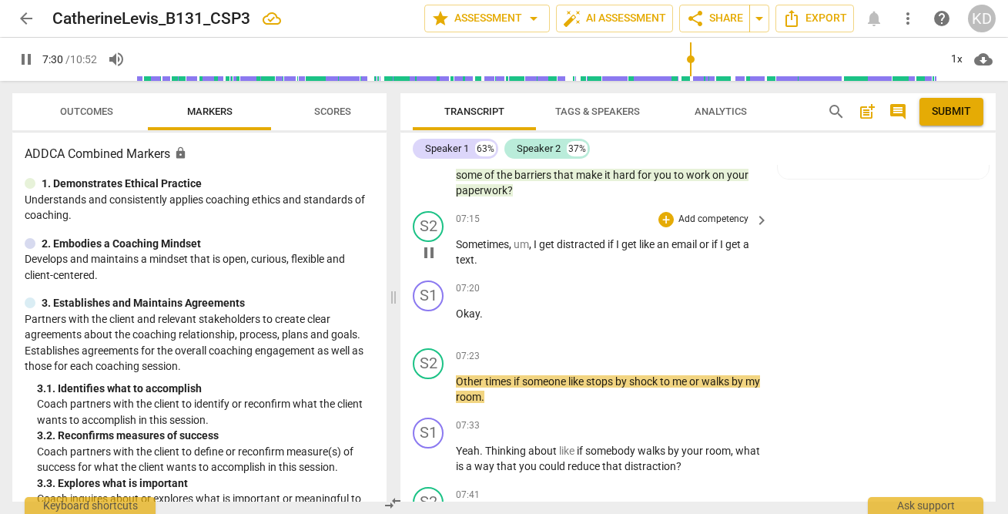
click at [427, 253] on span "pause" at bounding box center [429, 252] width 18 height 18
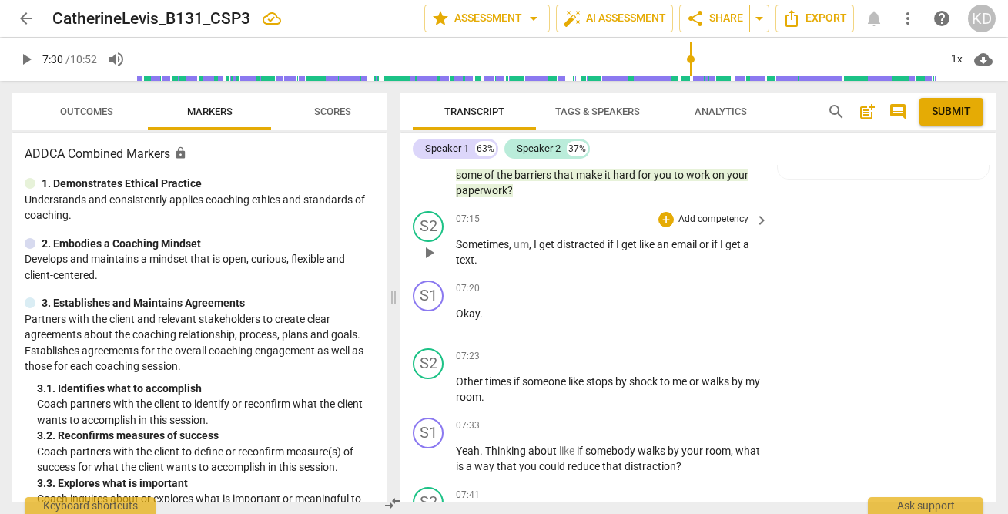
click at [427, 253] on span "play_arrow" at bounding box center [429, 252] width 18 height 18
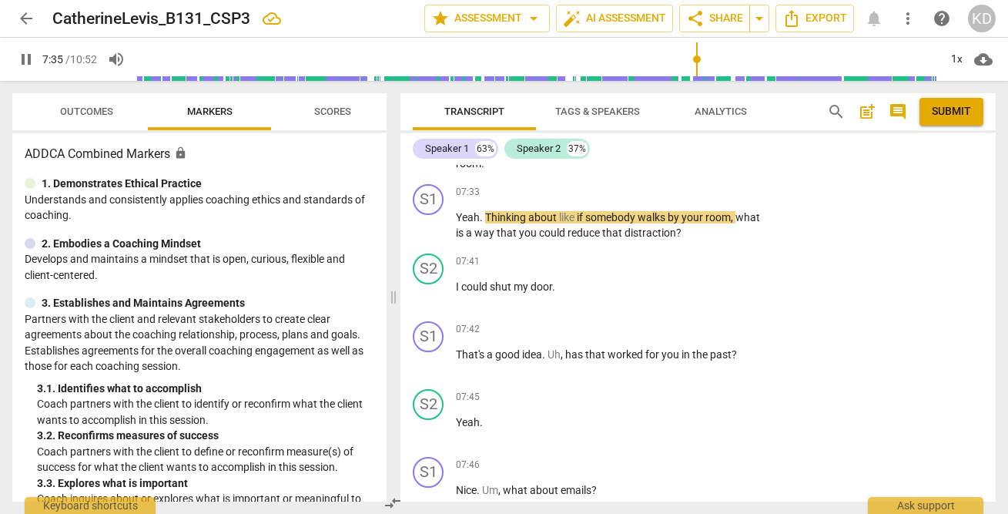
scroll to position [5486, 0]
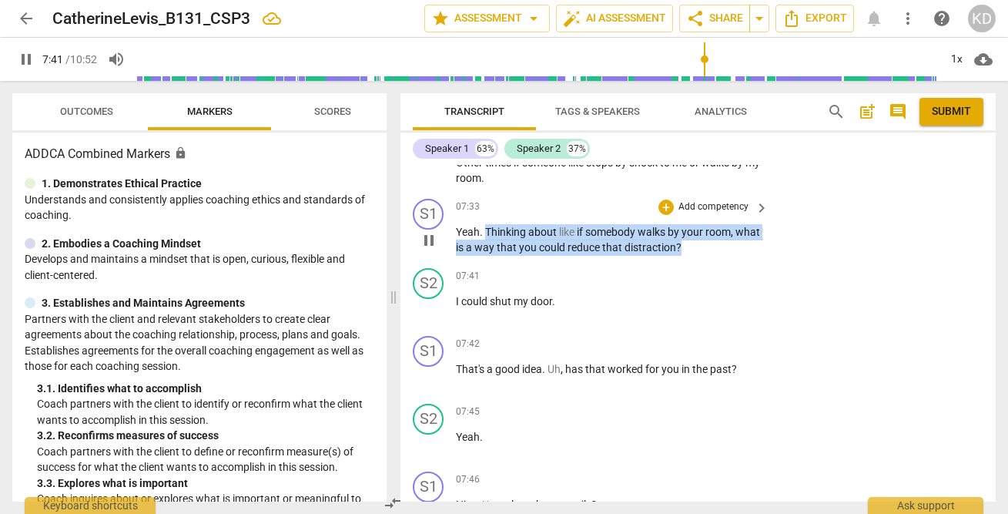
drag, startPoint x: 484, startPoint y: 229, endPoint x: 718, endPoint y: 249, distance: 234.9
click at [718, 249] on p "Yeah . Thinking about like if somebody walks by your room , what is a way that …" at bounding box center [608, 240] width 305 height 32
click at [703, 205] on p "Add competency" at bounding box center [713, 207] width 73 height 14
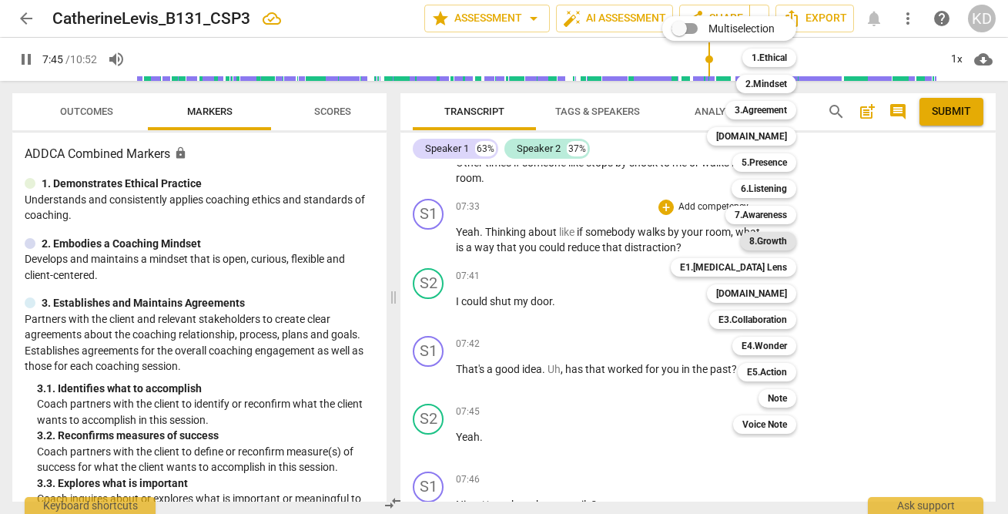
click at [771, 243] on b "8.Growth" at bounding box center [768, 241] width 38 height 18
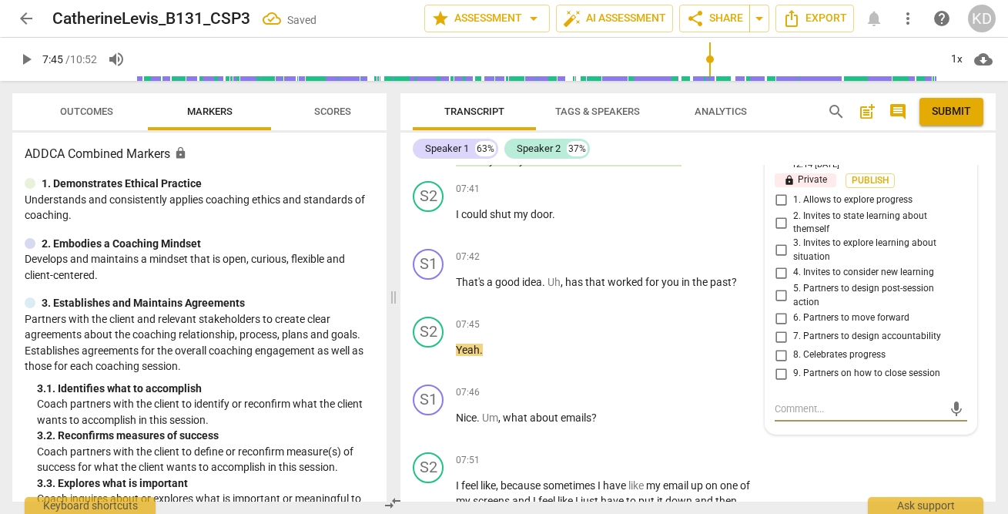
scroll to position [5576, 0]
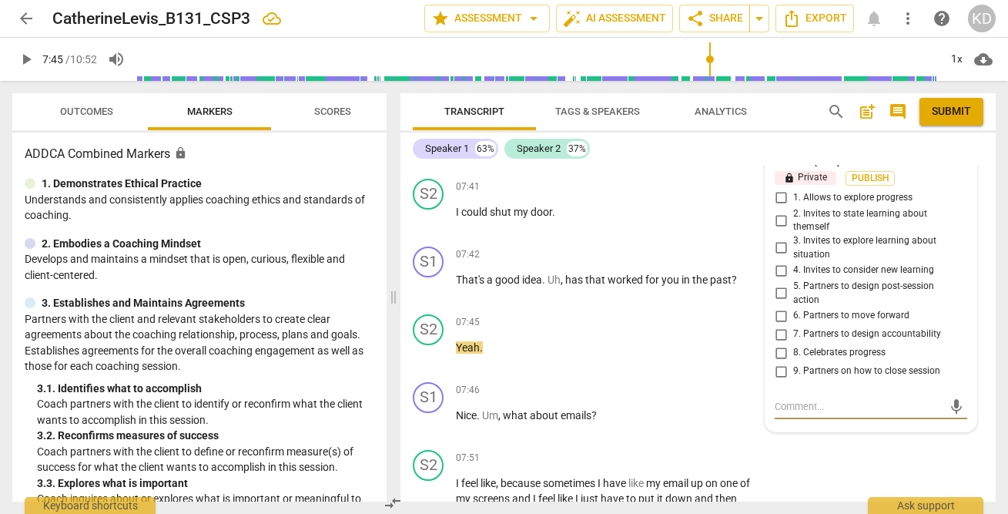
click at [778, 316] on input "6. Partners to move forward" at bounding box center [780, 315] width 25 height 18
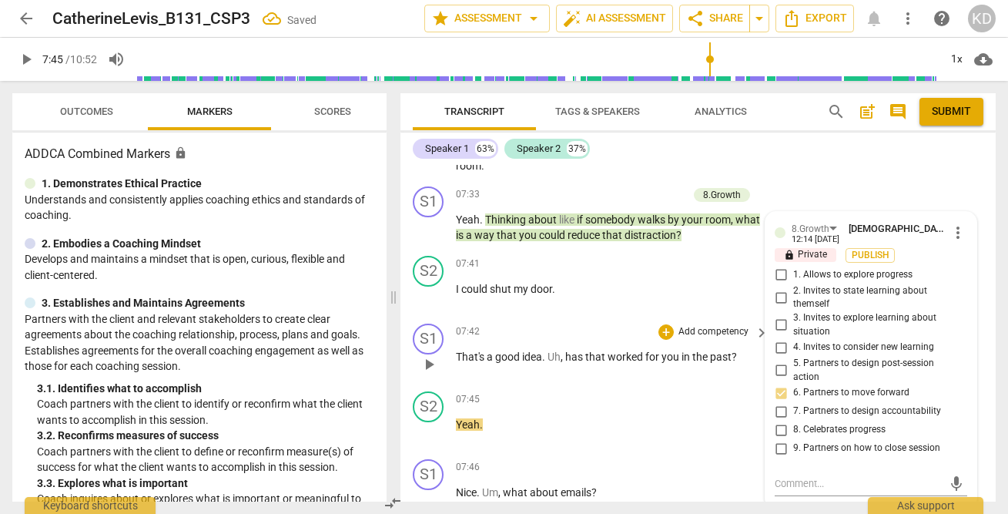
scroll to position [5489, 0]
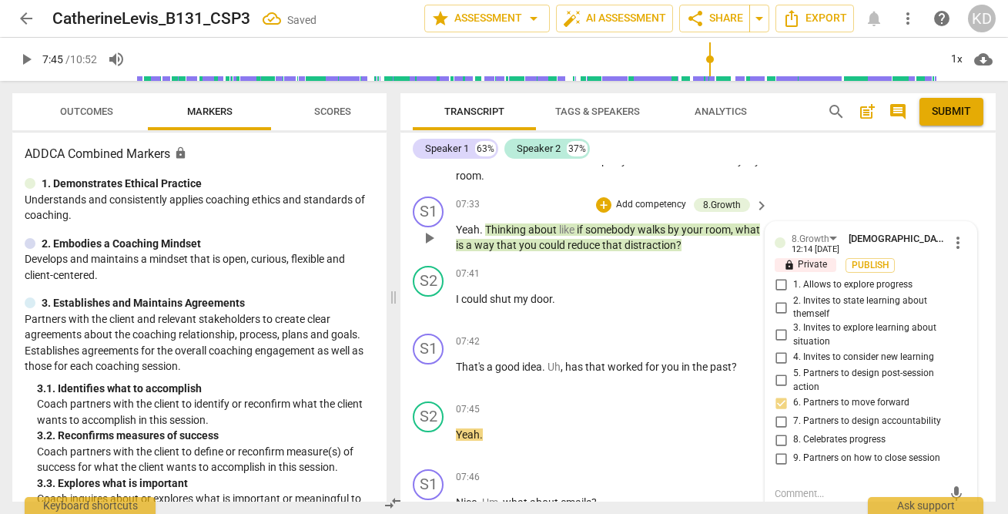
click at [646, 205] on p "Add competency" at bounding box center [650, 205] width 73 height 14
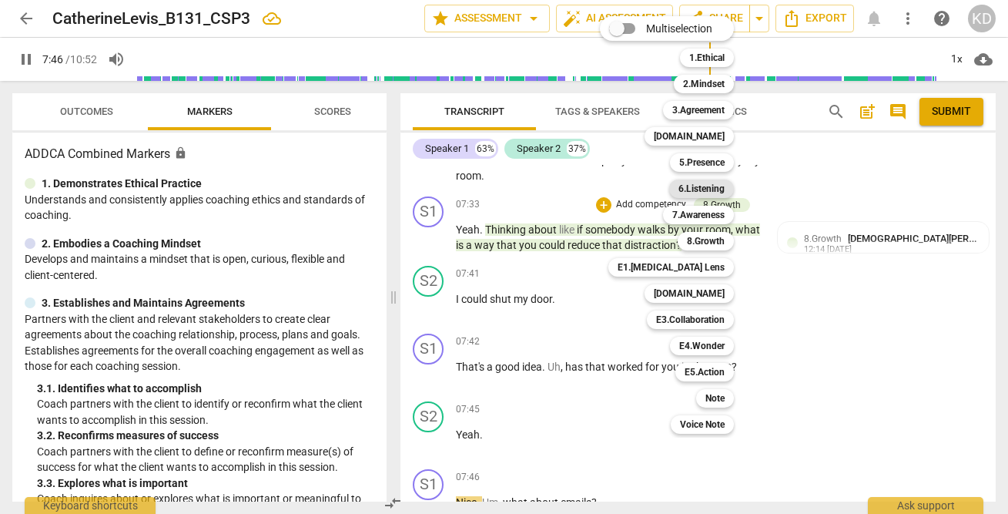
click at [708, 189] on b "6.Listening" at bounding box center [701, 188] width 46 height 18
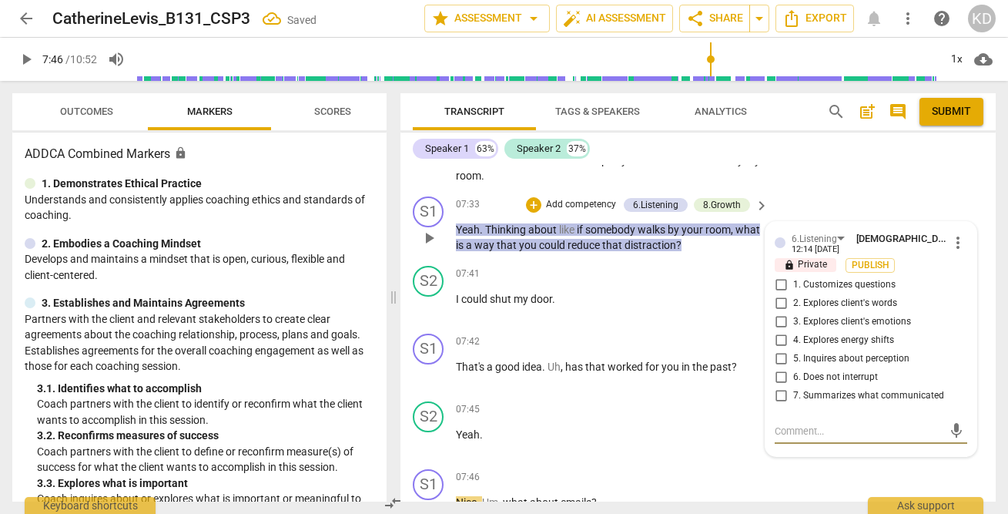
click at [778, 284] on input "1. Customizes questions" at bounding box center [780, 285] width 25 height 18
click at [778, 304] on input "2. Explores client's words" at bounding box center [780, 303] width 25 height 18
click at [775, 356] on input "5. Inquires about perception" at bounding box center [780, 359] width 25 height 18
click at [424, 308] on span "play_arrow" at bounding box center [429, 306] width 18 height 18
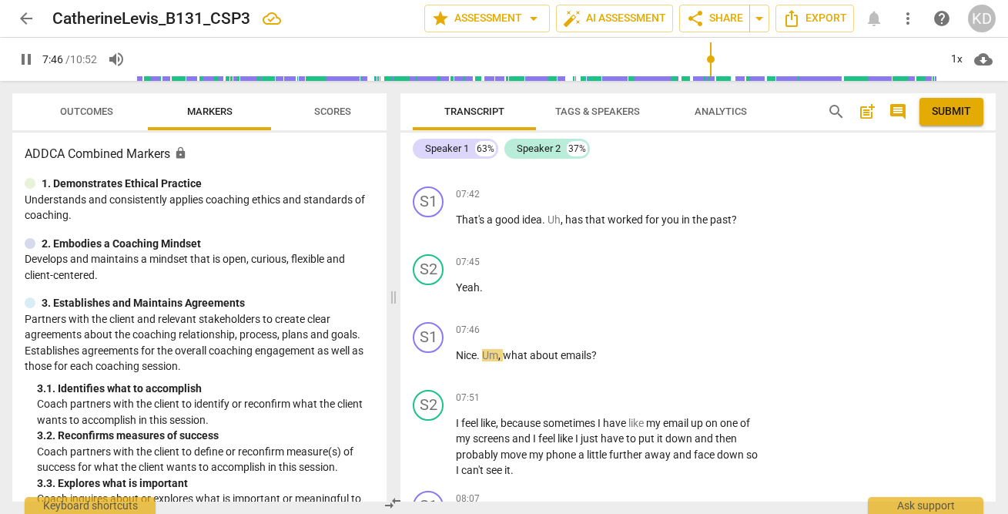
scroll to position [5645, 0]
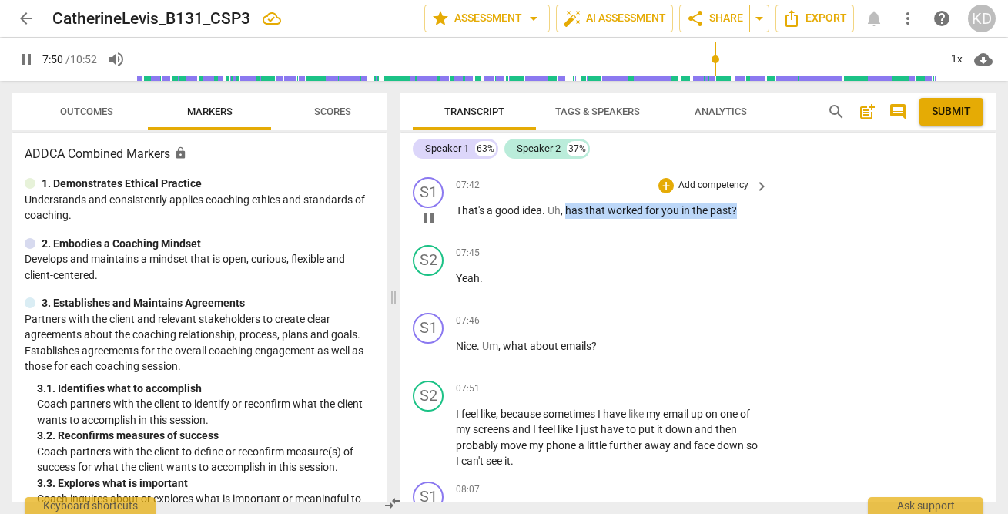
drag, startPoint x: 566, startPoint y: 209, endPoint x: 747, endPoint y: 212, distance: 181.0
click at [748, 212] on p "That's a good idea . Uh , has that worked for you in the past ?" at bounding box center [608, 210] width 305 height 16
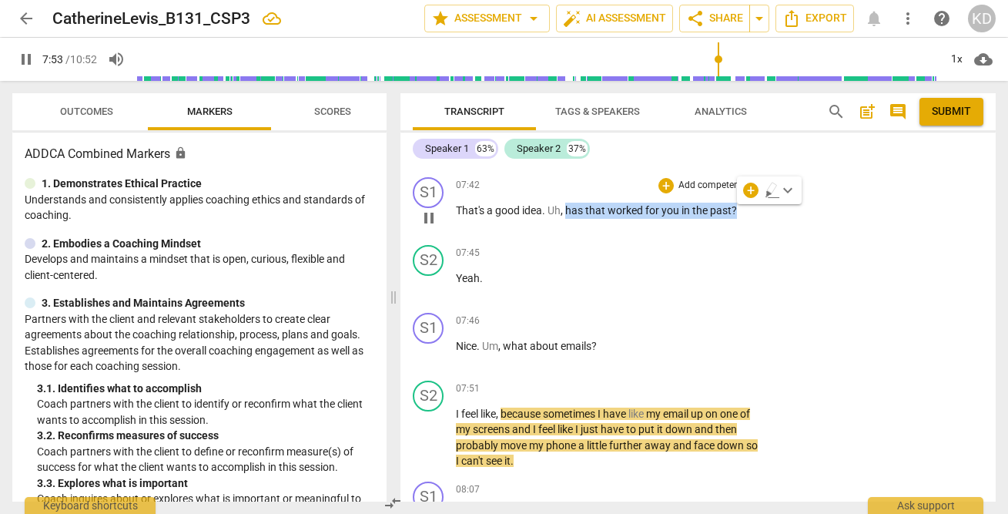
click at [715, 184] on p "Add competency" at bounding box center [713, 186] width 73 height 14
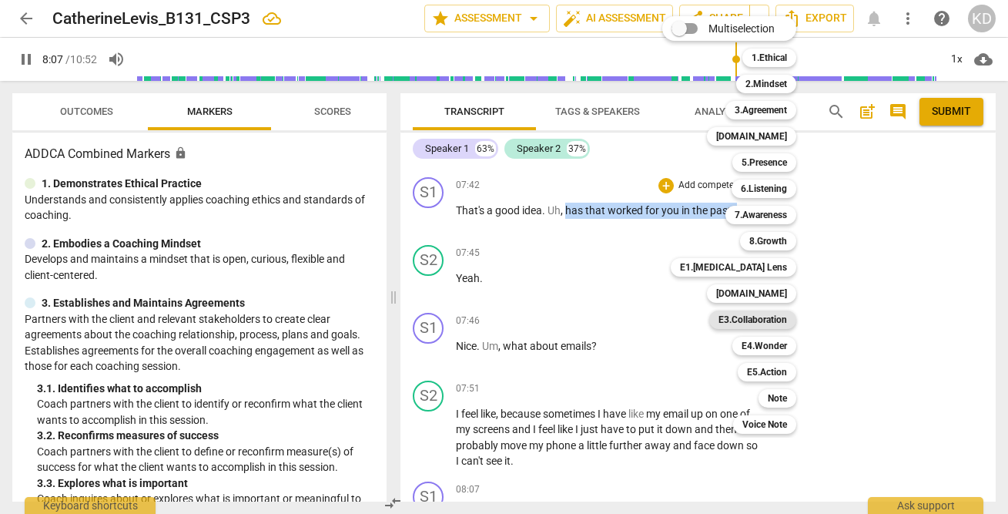
scroll to position [5988, 0]
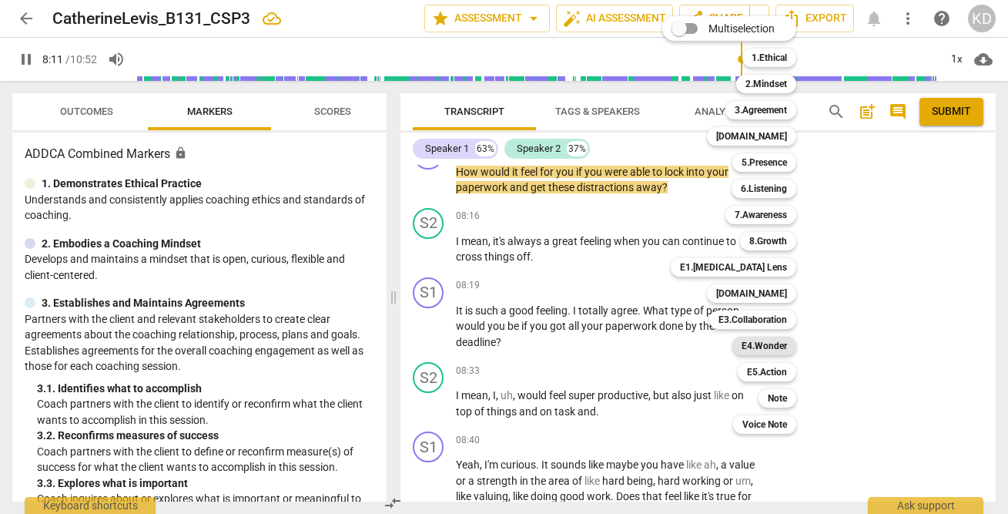
click at [775, 348] on b "E4.Wonder" at bounding box center [763, 345] width 45 height 18
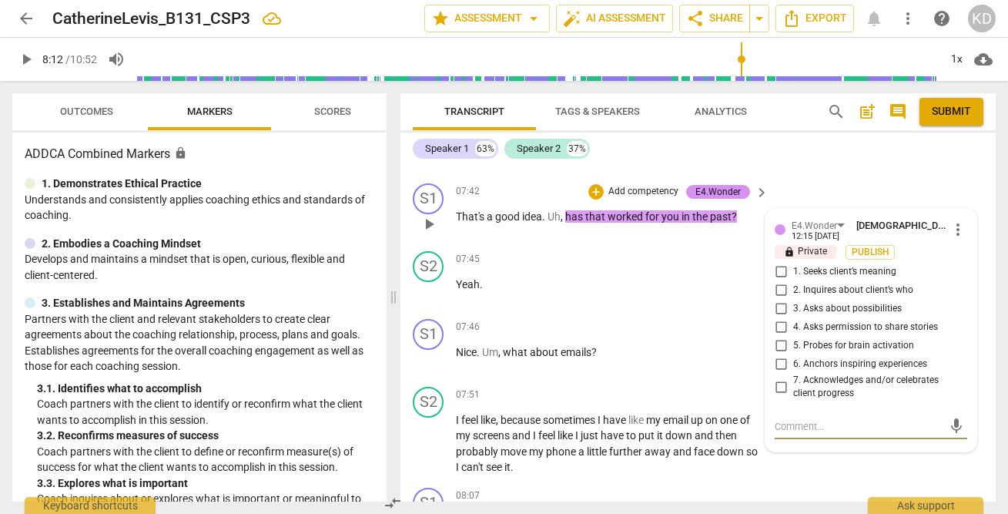
scroll to position [5653, 0]
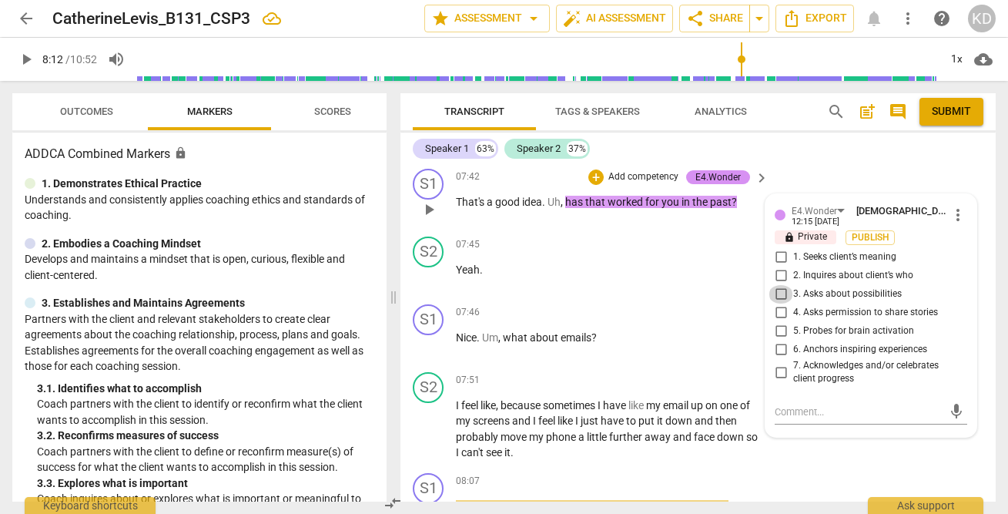
click at [777, 293] on input "3. Asks about possibilities" at bounding box center [780, 294] width 25 height 18
click at [780, 350] on input "6. Anchors inspiring experiences" at bounding box center [780, 349] width 25 height 18
click at [427, 276] on span "play_arrow" at bounding box center [429, 277] width 18 height 18
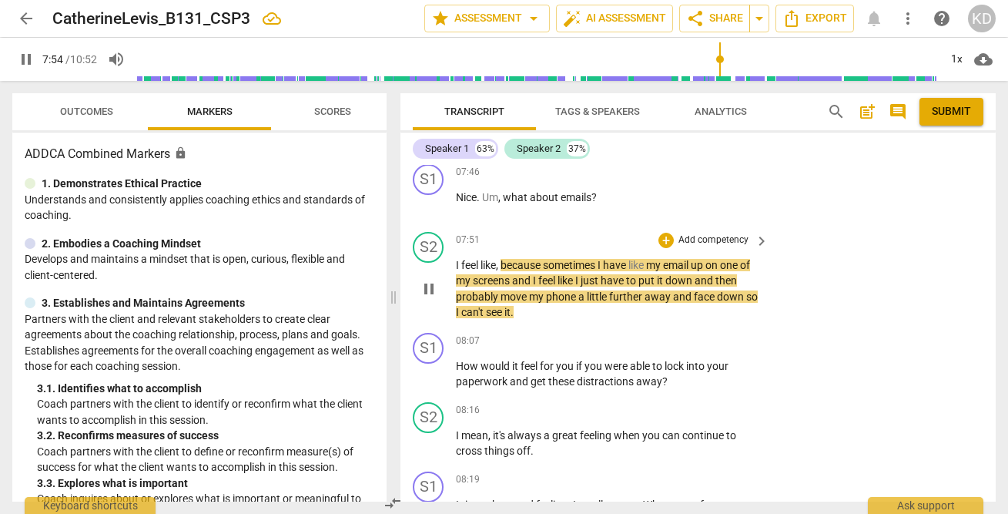
scroll to position [5758, 0]
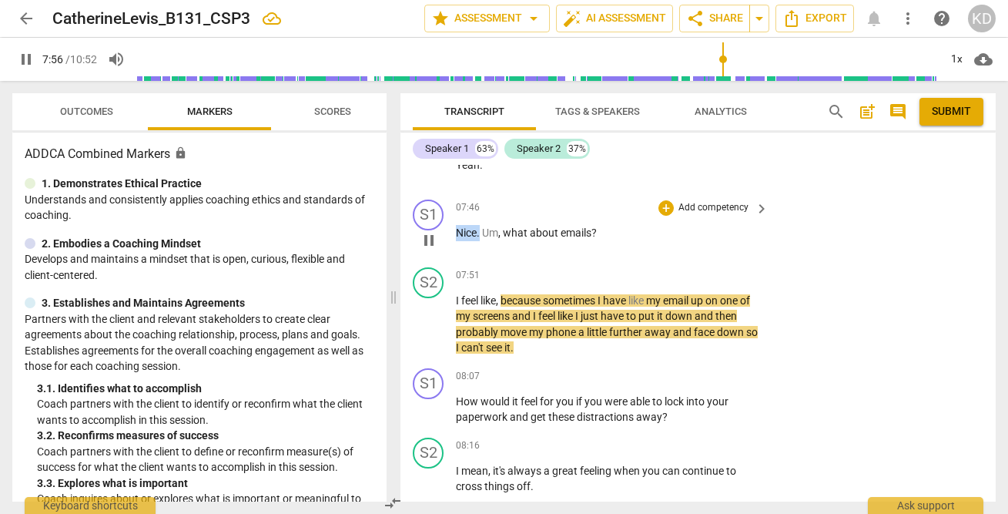
drag, startPoint x: 456, startPoint y: 232, endPoint x: 480, endPoint y: 232, distance: 23.9
click at [480, 232] on p "Nice . Um , what about emails ?" at bounding box center [608, 233] width 305 height 16
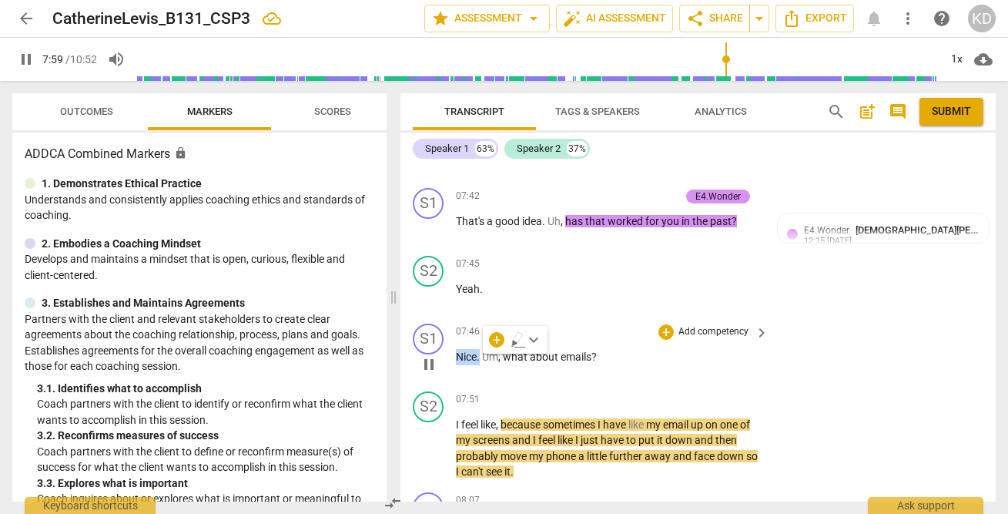
scroll to position [5622, 0]
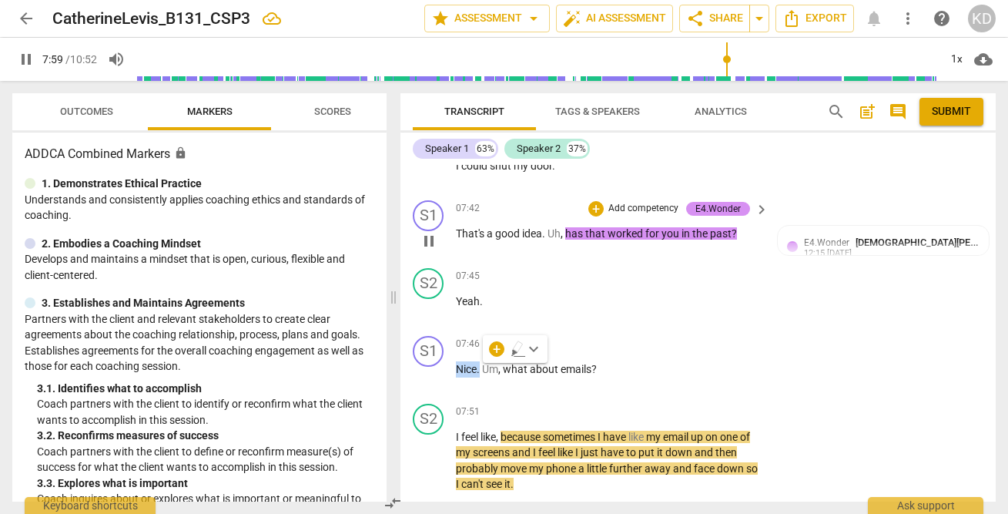
click at [428, 238] on span "pause" at bounding box center [429, 241] width 18 height 18
click at [430, 239] on span "play_arrow" at bounding box center [429, 241] width 18 height 18
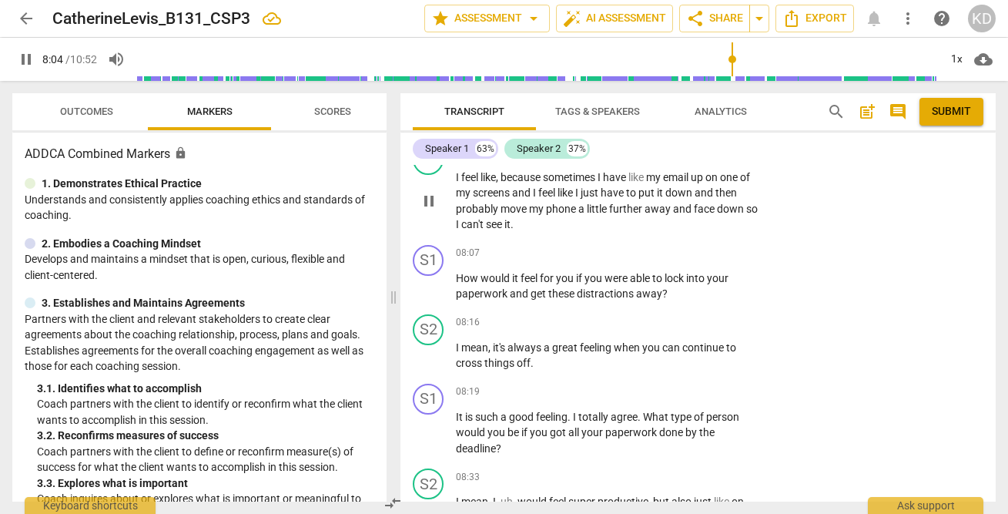
scroll to position [5891, 0]
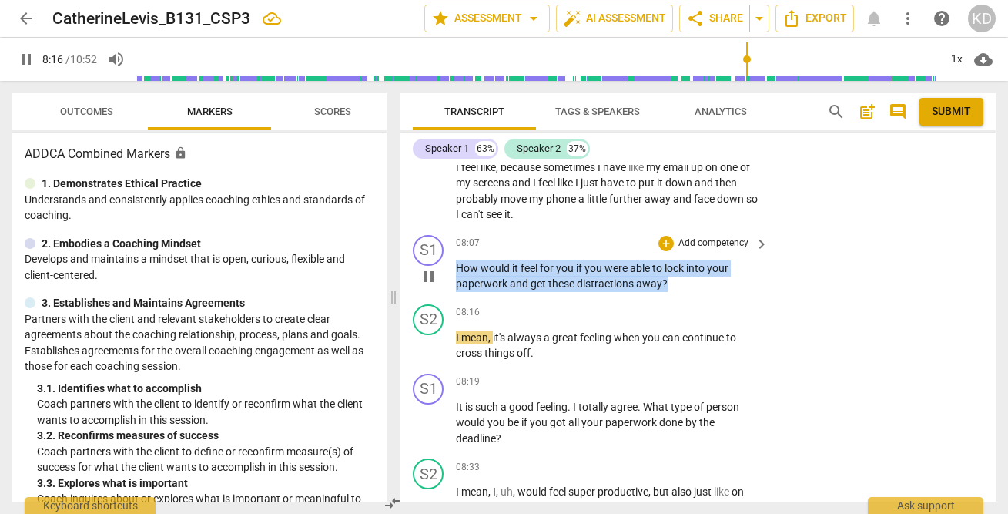
drag, startPoint x: 457, startPoint y: 269, endPoint x: 678, endPoint y: 292, distance: 222.2
click at [678, 292] on div "S1 play_arrow pause 08:07 + Add competency keyboard_arrow_right How would it fe…" at bounding box center [697, 263] width 595 height 69
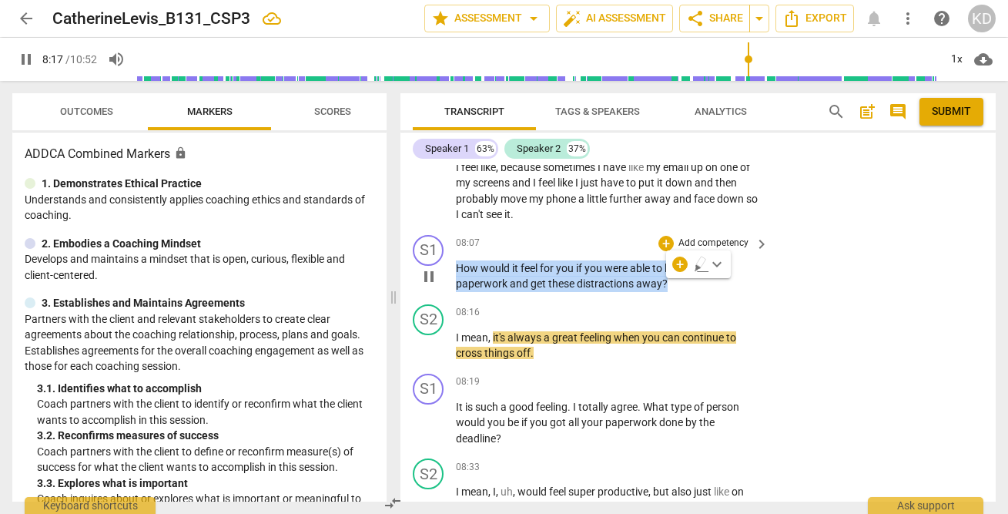
click at [708, 243] on p "Add competency" at bounding box center [713, 243] width 73 height 14
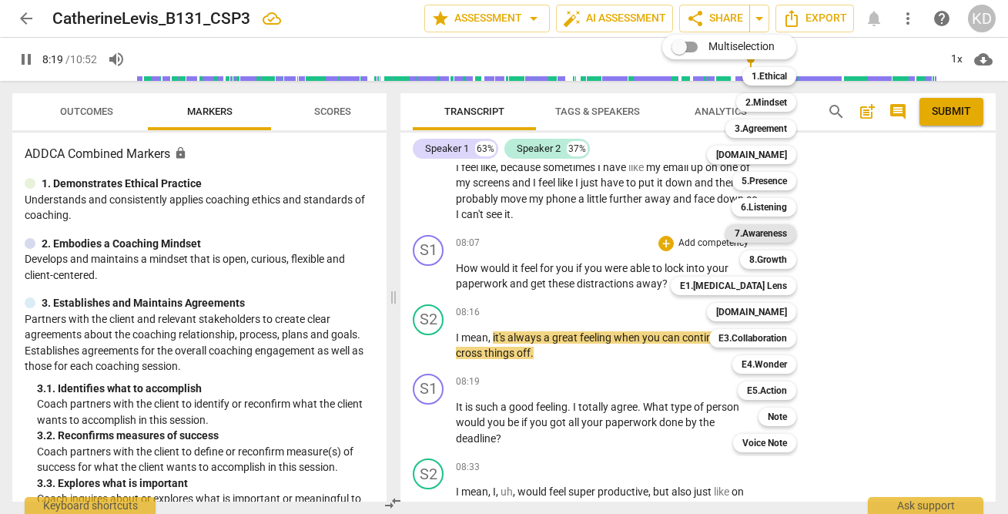
click at [763, 231] on b "7.Awareness" at bounding box center [760, 233] width 52 height 18
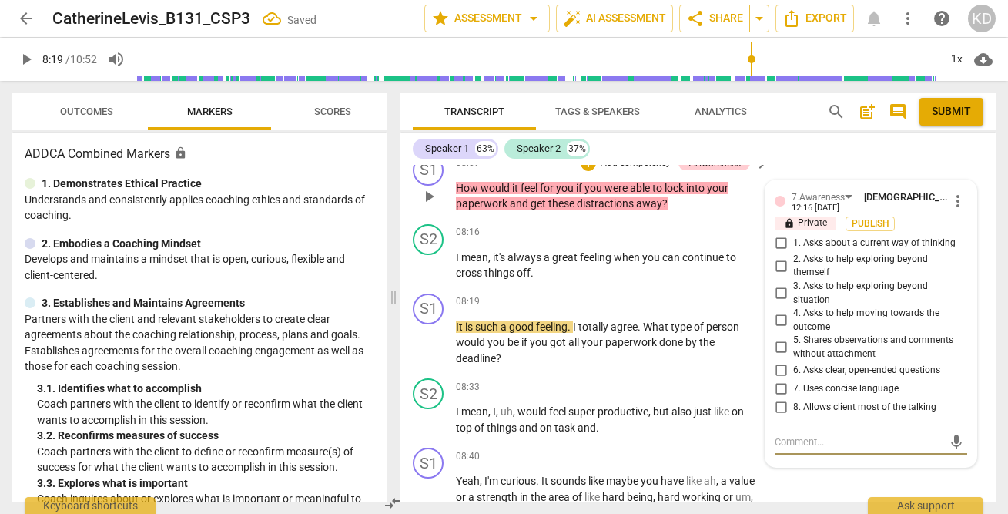
scroll to position [5957, 0]
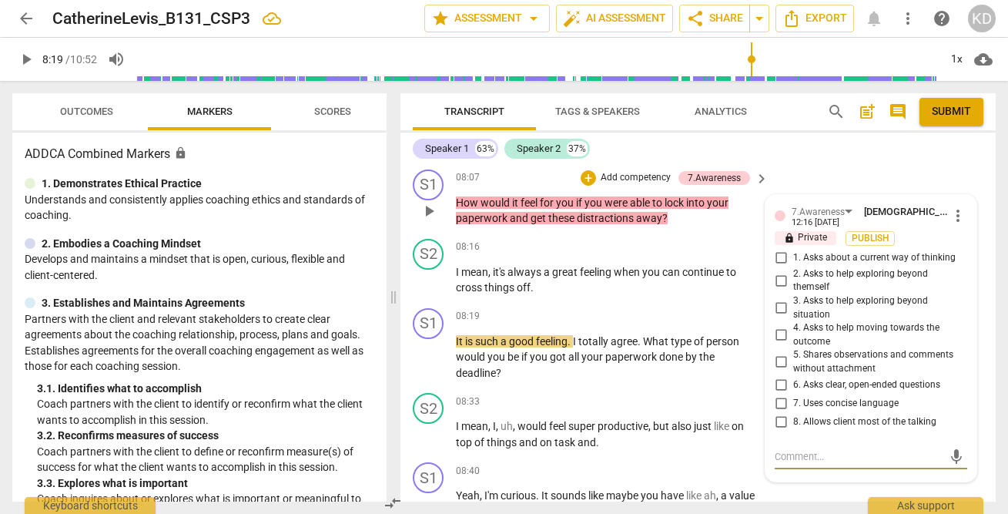
click at [779, 259] on input "1. Asks about a current way of thinking" at bounding box center [780, 258] width 25 height 18
click at [779, 306] on input "3. Asks to help exploring beyond situation" at bounding box center [780, 308] width 25 height 18
click at [779, 281] on input "2. Asks to help exploring beyond themself" at bounding box center [780, 280] width 25 height 18
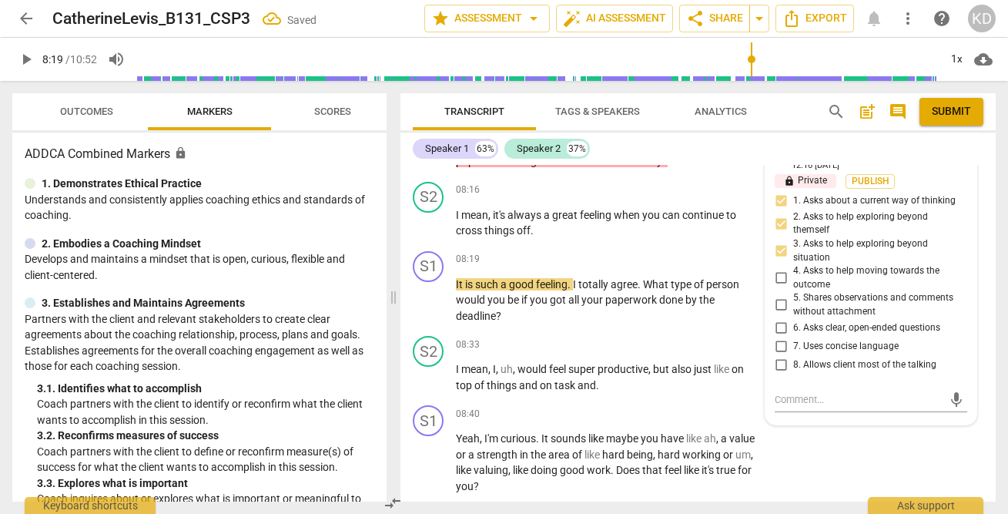
scroll to position [6022, 0]
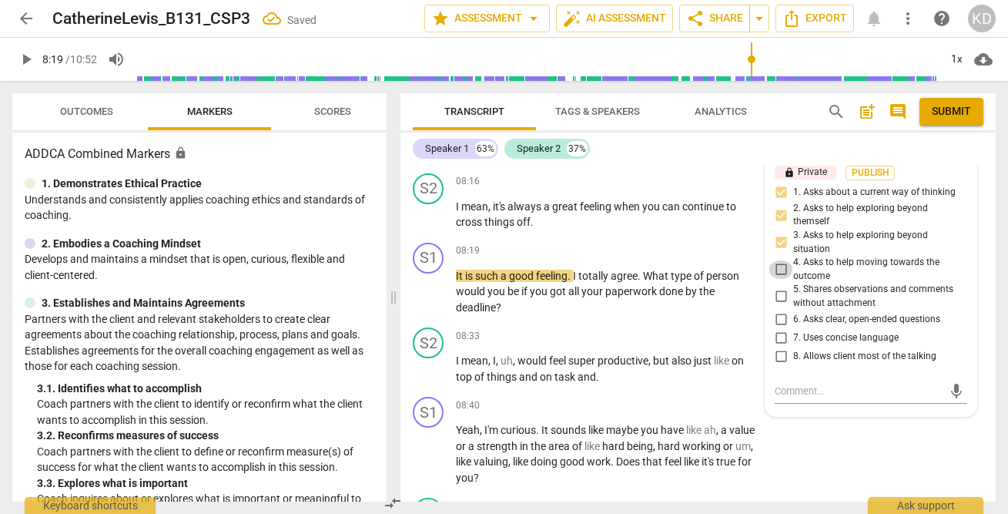
click at [778, 267] on input "4. Asks to help moving towards the outcome" at bounding box center [780, 269] width 25 height 18
click at [778, 318] on input "6. Asks clear, open-ended questions" at bounding box center [780, 319] width 25 height 18
click at [781, 334] on input "7. Uses concise language" at bounding box center [780, 337] width 25 height 18
click at [781, 353] on input "8. Allows client most of the talking" at bounding box center [780, 355] width 25 height 18
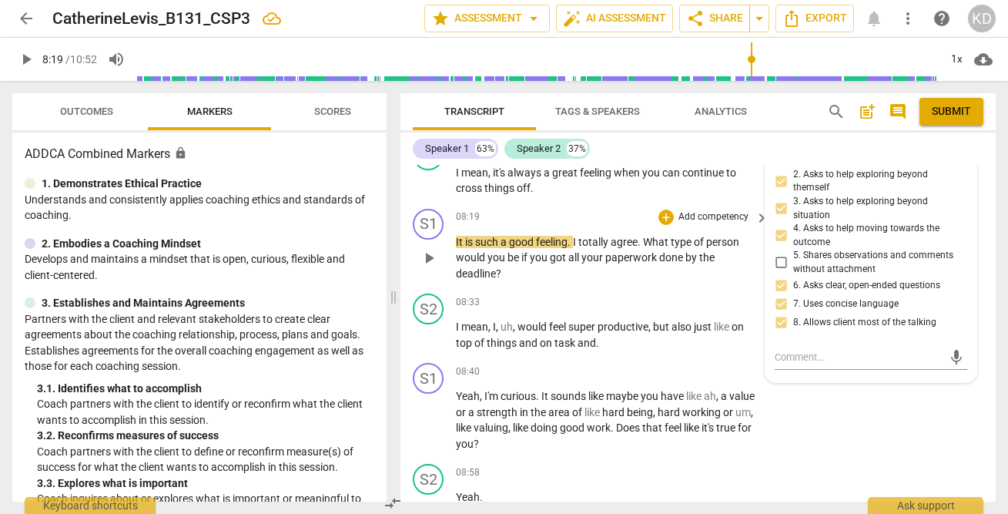
scroll to position [6060, 0]
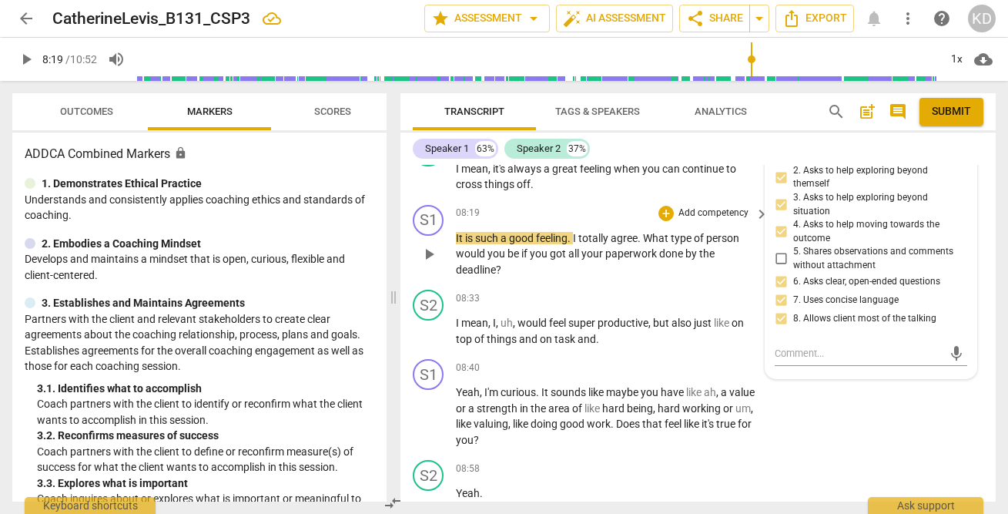
click at [431, 253] on span "play_arrow" at bounding box center [429, 254] width 18 height 18
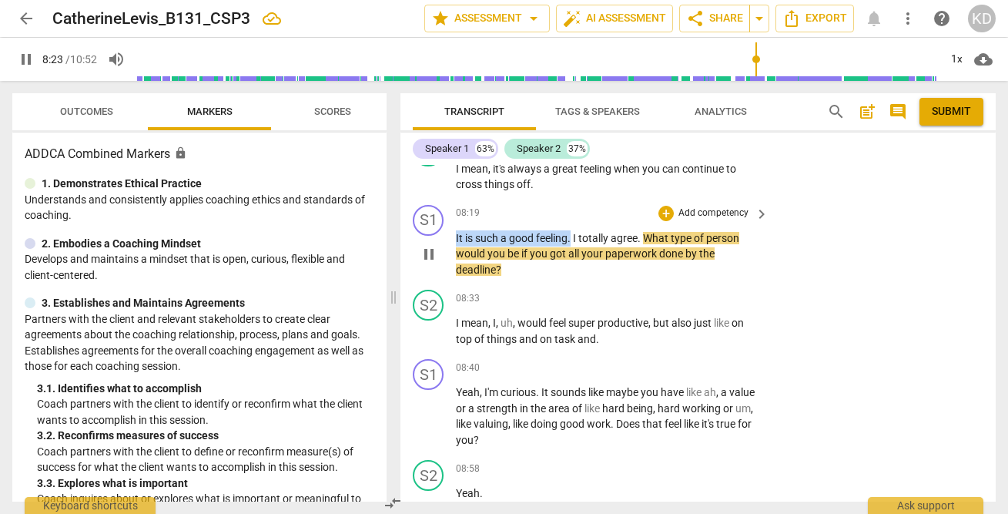
drag, startPoint x: 456, startPoint y: 238, endPoint x: 573, endPoint y: 239, distance: 117.0
click at [573, 239] on p "It is such a good feeling . I totally agree . What type of person would you be …" at bounding box center [608, 254] width 305 height 48
click at [591, 216] on div "+" at bounding box center [588, 217] width 15 height 15
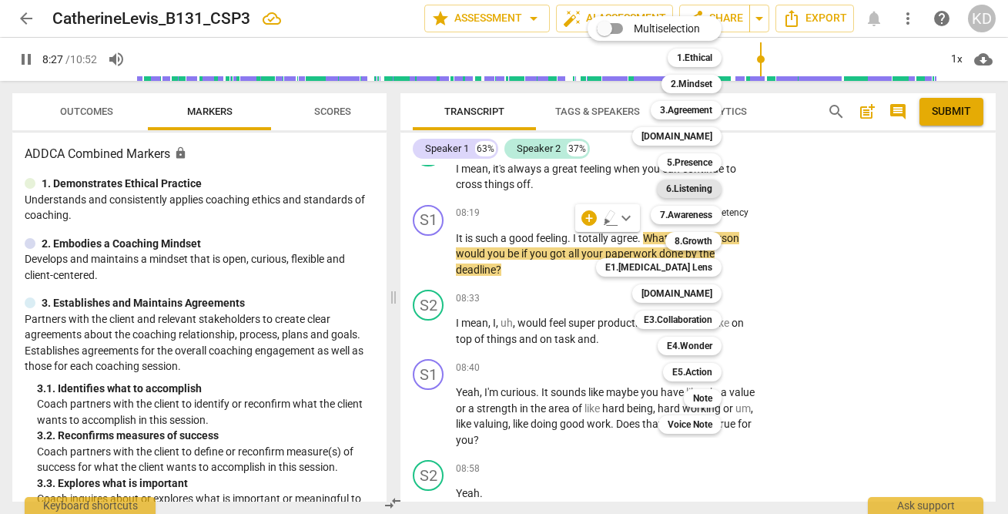
click at [694, 188] on b "6.Listening" at bounding box center [689, 188] width 46 height 18
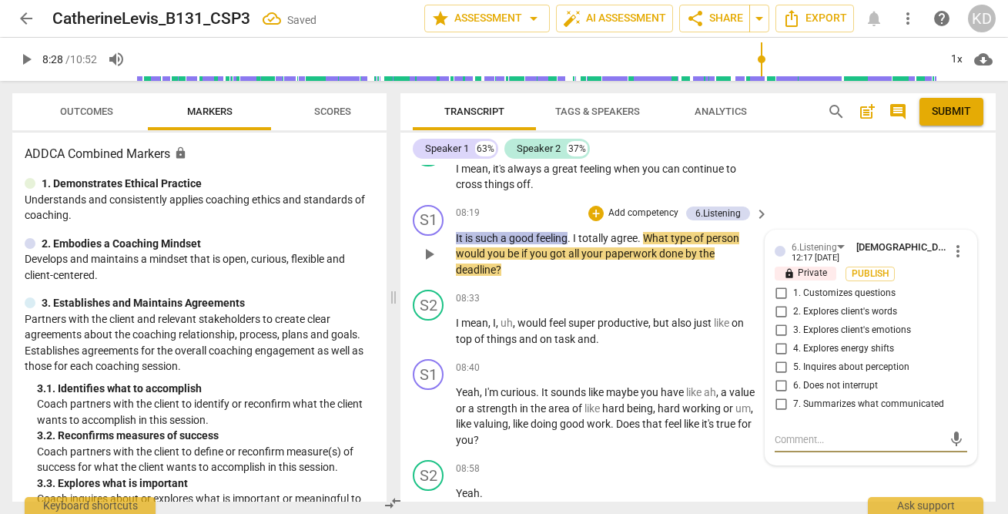
click at [779, 401] on input "7. Summarizes what communicated" at bounding box center [780, 404] width 25 height 18
click at [607, 212] on p "Add competency" at bounding box center [643, 213] width 73 height 14
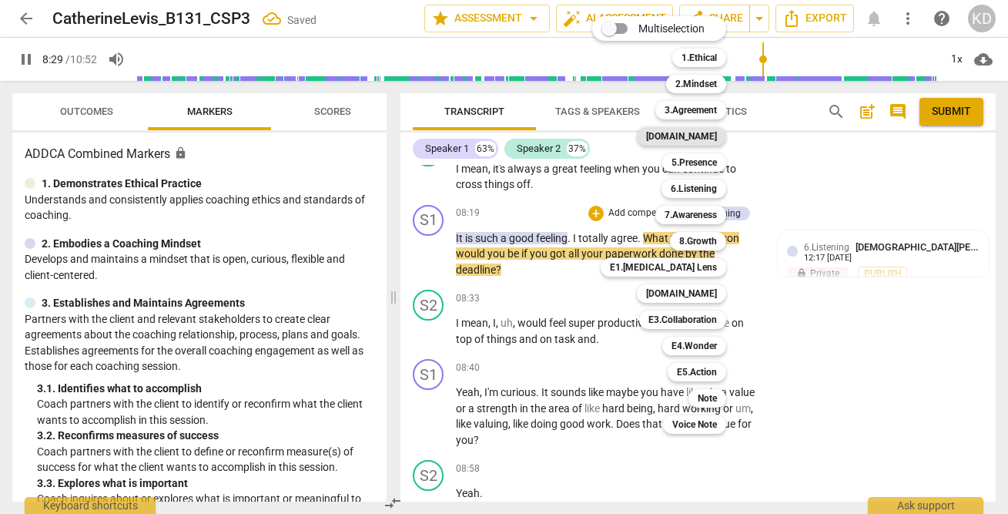
click at [705, 138] on b "[DOMAIN_NAME]" at bounding box center [681, 136] width 71 height 18
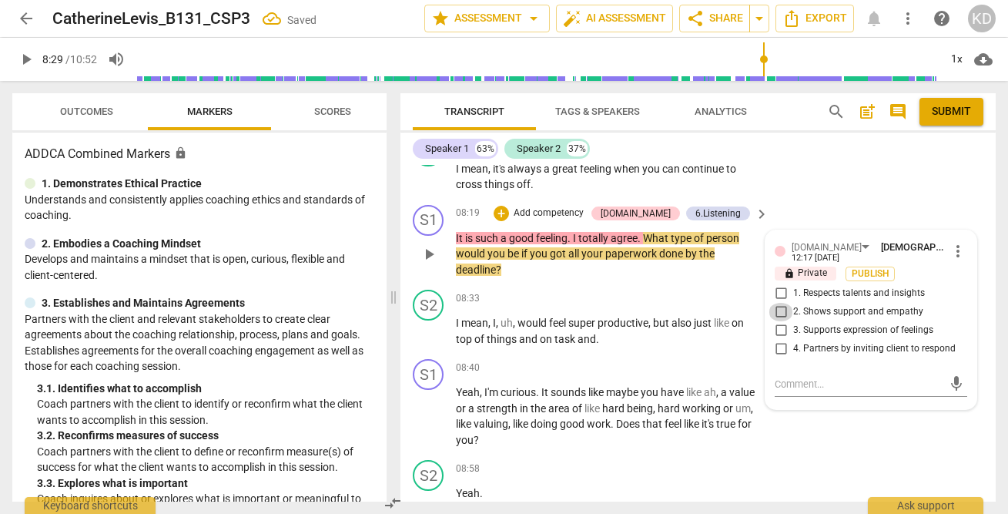
click at [777, 312] on input "2. Shows support and empathy" at bounding box center [780, 312] width 25 height 18
click at [779, 293] on input "1. Respects talents and insights" at bounding box center [780, 293] width 25 height 18
click at [585, 206] on p "Add competency" at bounding box center [548, 213] width 73 height 14
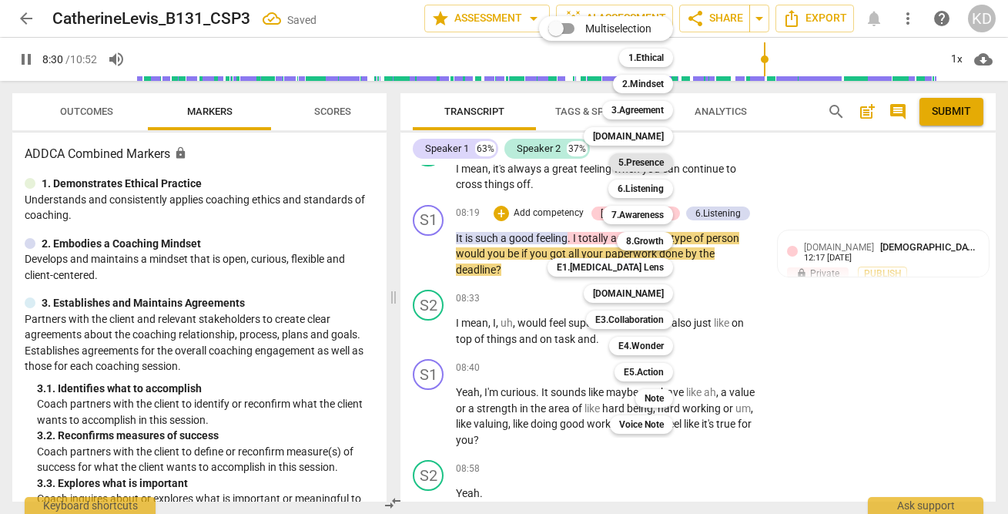
click at [652, 164] on b "5.Presence" at bounding box center [640, 162] width 45 height 18
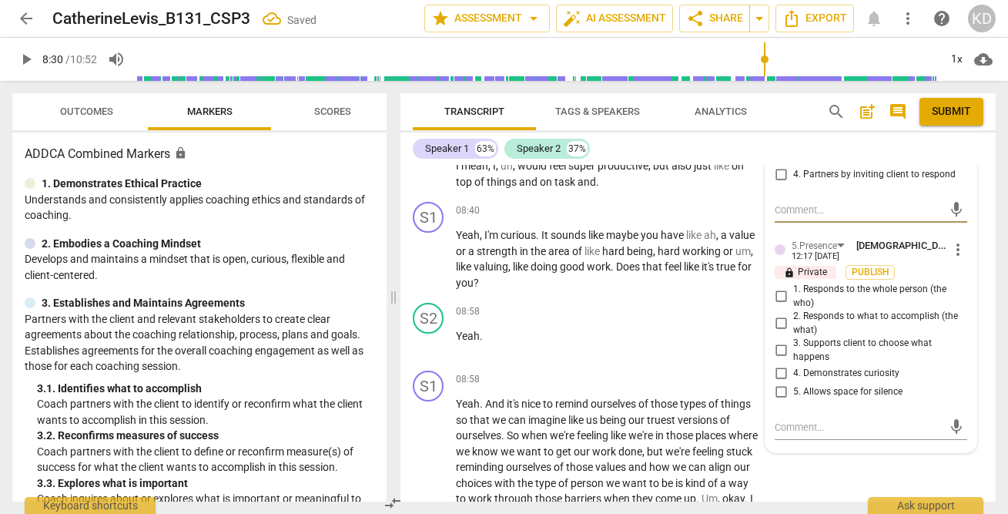
scroll to position [6235, 0]
click at [954, 249] on span "more_vert" at bounding box center [958, 248] width 18 height 18
click at [969, 282] on li "Delete" at bounding box center [968, 277] width 53 height 29
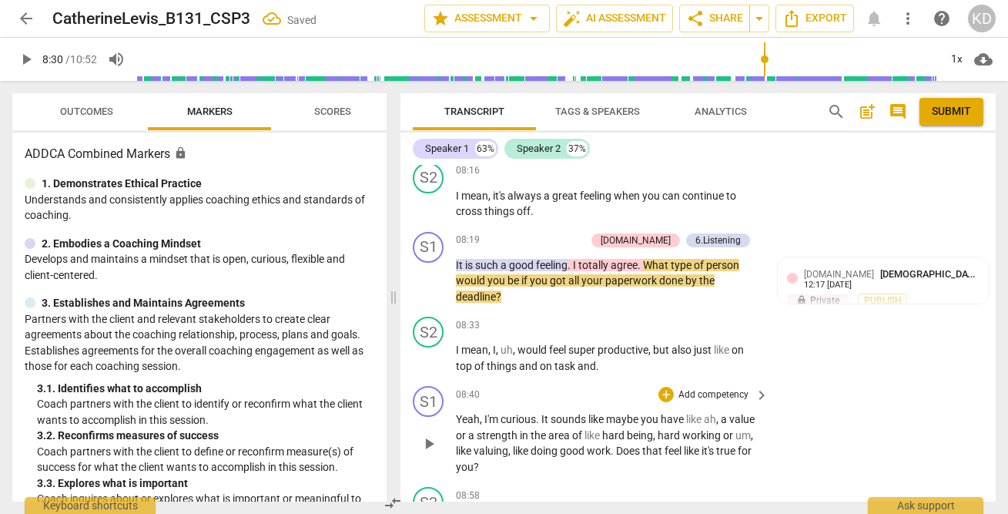
scroll to position [6032, 0]
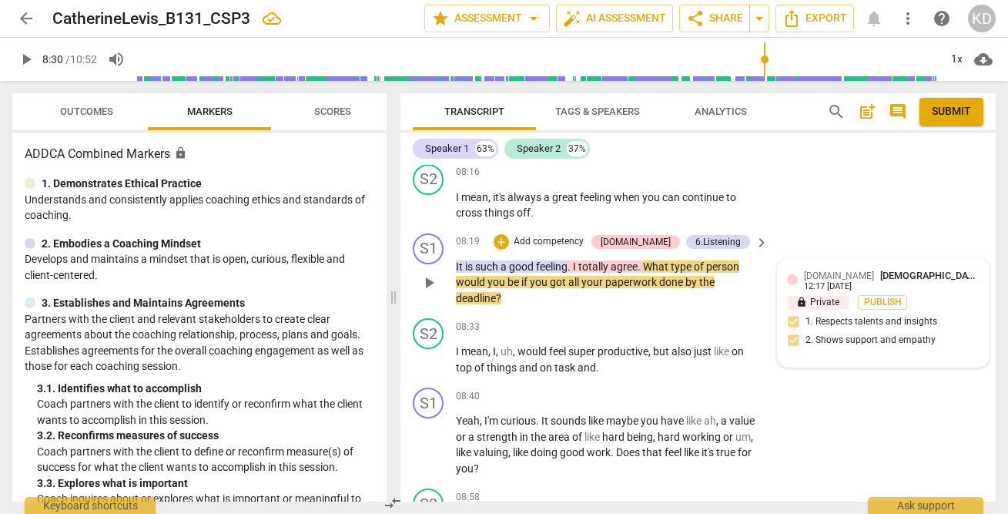
click at [880, 277] on span "[DEMOGRAPHIC_DATA][PERSON_NAME]" at bounding box center [967, 275] width 175 height 12
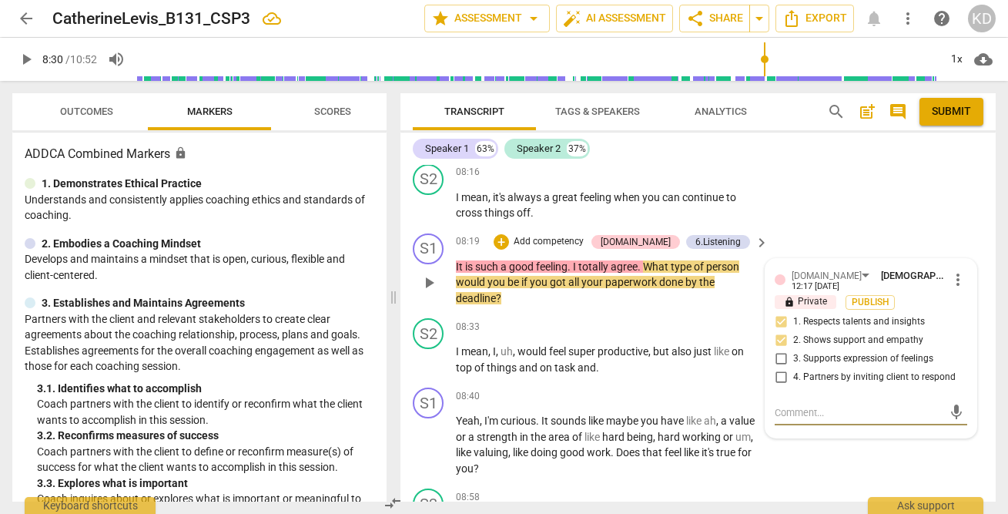
click at [953, 281] on span "more_vert" at bounding box center [958, 279] width 18 height 18
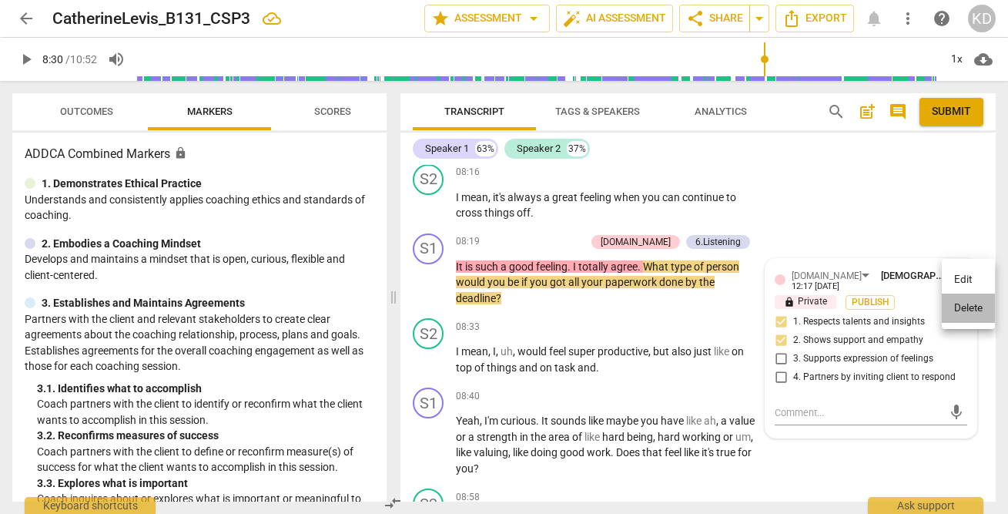
click at [973, 310] on li "Delete" at bounding box center [968, 307] width 53 height 29
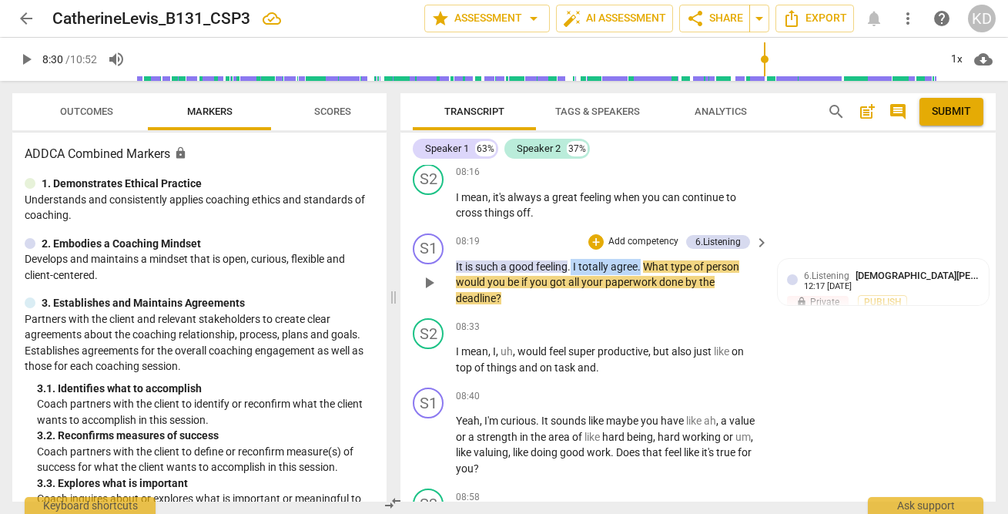
drag, startPoint x: 573, startPoint y: 265, endPoint x: 643, endPoint y: 265, distance: 70.1
click at [643, 265] on p "It is such a good feeling . I totally agree . What type of person would you be …" at bounding box center [608, 283] width 305 height 48
click at [648, 324] on div "08:33 + Add competency keyboard_arrow_right" at bounding box center [613, 326] width 314 height 17
click at [405, 371] on div "S2 play_arrow pause 08:33 + Add competency keyboard_arrow_right I mean , I , uh…" at bounding box center [697, 346] width 595 height 69
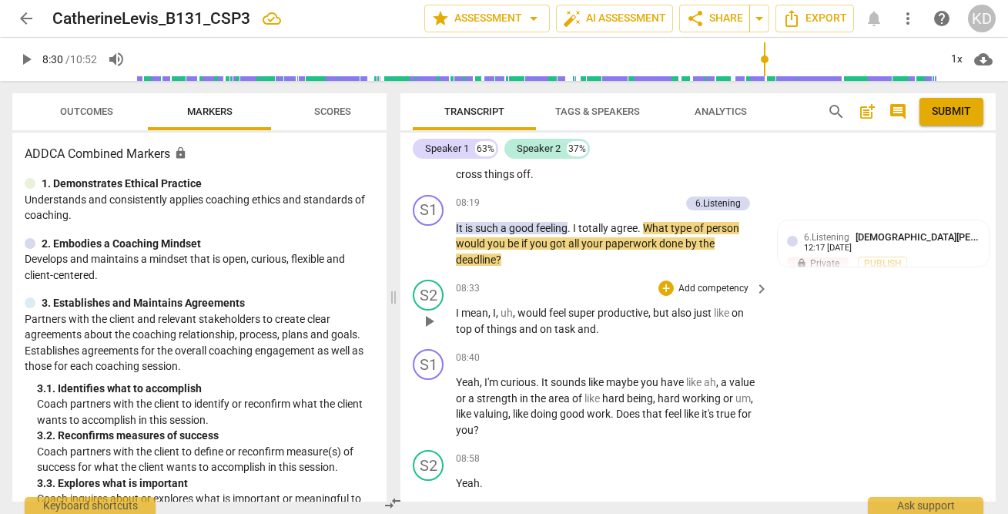
scroll to position [6074, 0]
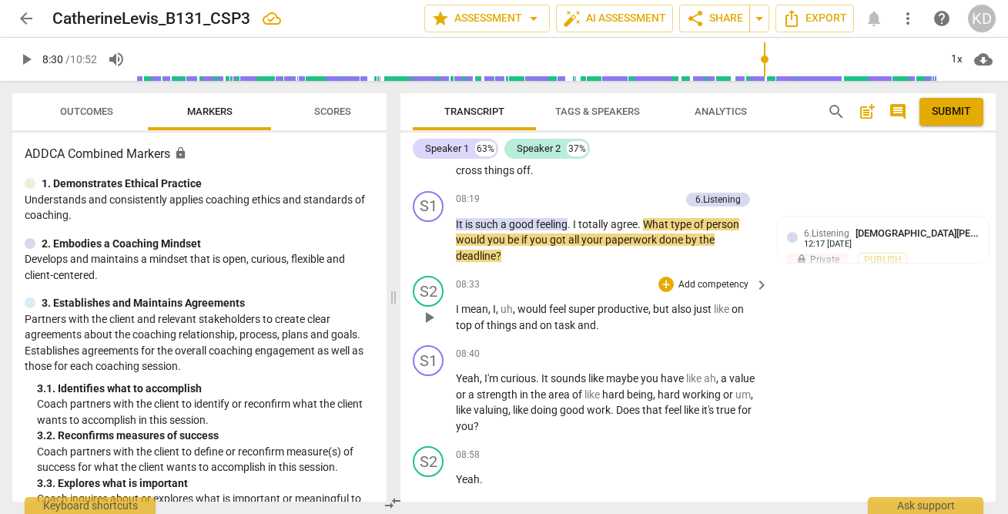
click at [431, 313] on span "play_arrow" at bounding box center [429, 317] width 18 height 18
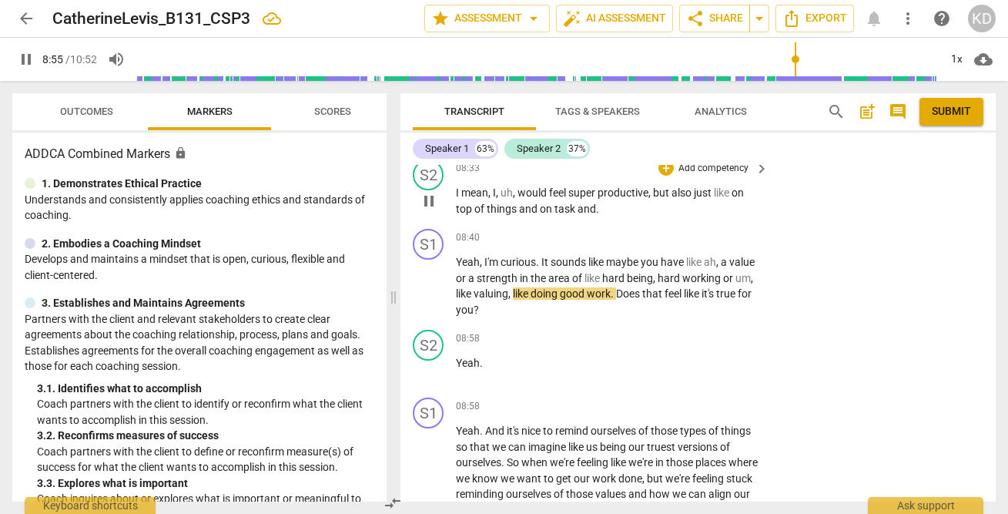
scroll to position [6189, 0]
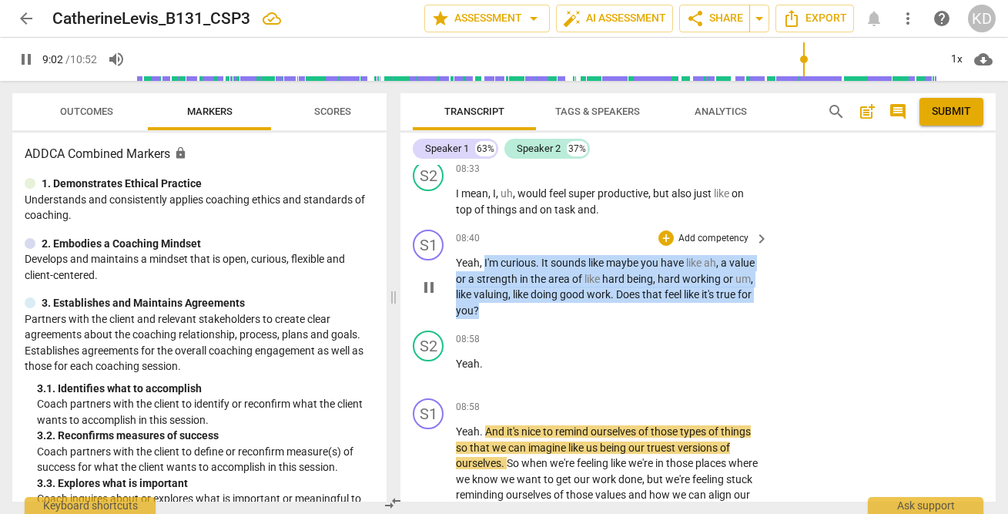
drag, startPoint x: 484, startPoint y: 263, endPoint x: 534, endPoint y: 308, distance: 67.6
click at [534, 308] on p "Yeah , I'm curious . It sounds like maybe you have like ah , a value or a stren…" at bounding box center [608, 286] width 305 height 63
click at [709, 238] on p "Add competency" at bounding box center [713, 239] width 73 height 14
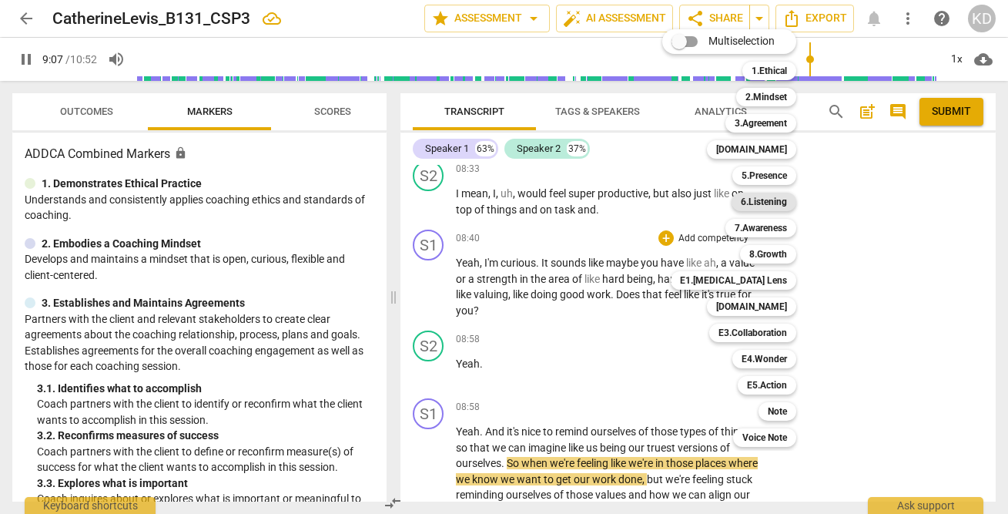
click at [770, 200] on b "6.Listening" at bounding box center [764, 201] width 46 height 18
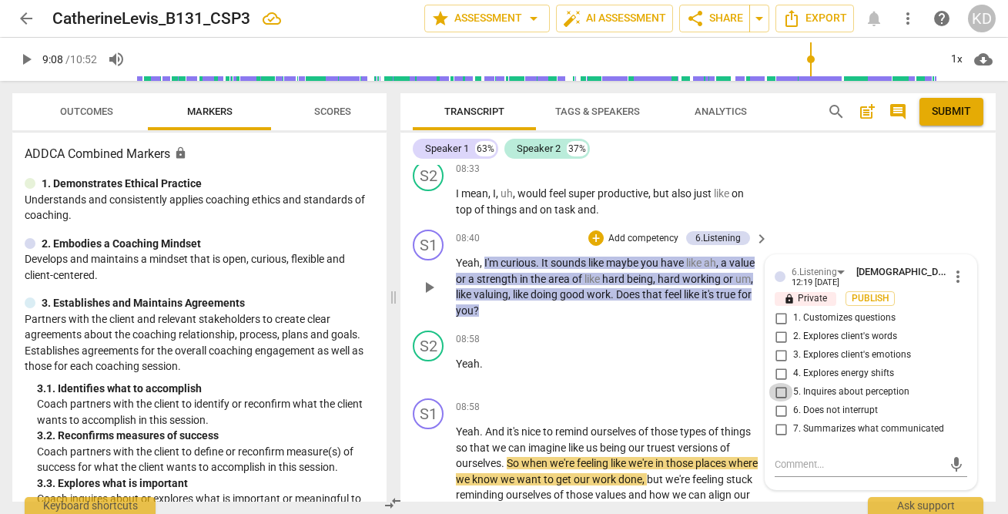
click at [779, 390] on input "5. Inquires about perception" at bounding box center [780, 392] width 25 height 18
click at [631, 242] on p "Add competency" at bounding box center [643, 239] width 73 height 14
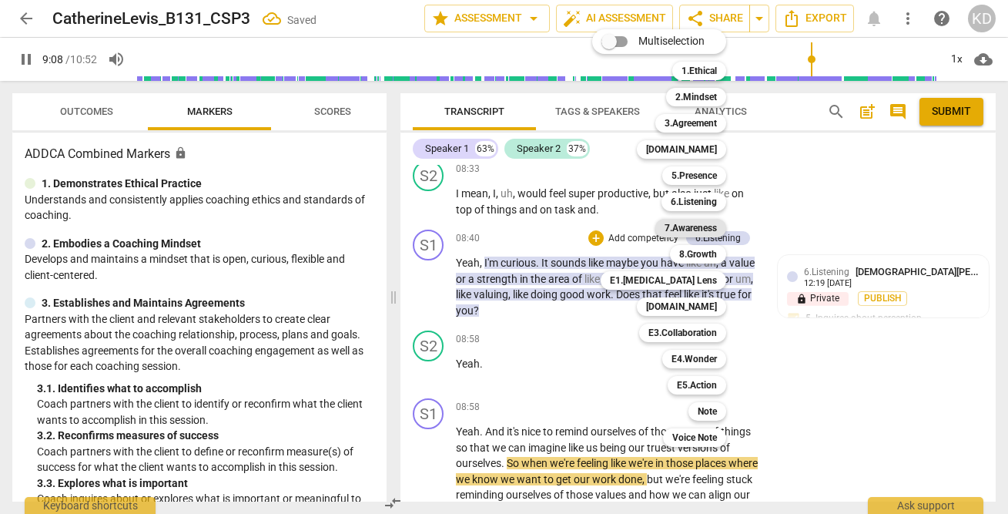
click at [682, 220] on b "7.Awareness" at bounding box center [690, 228] width 52 height 18
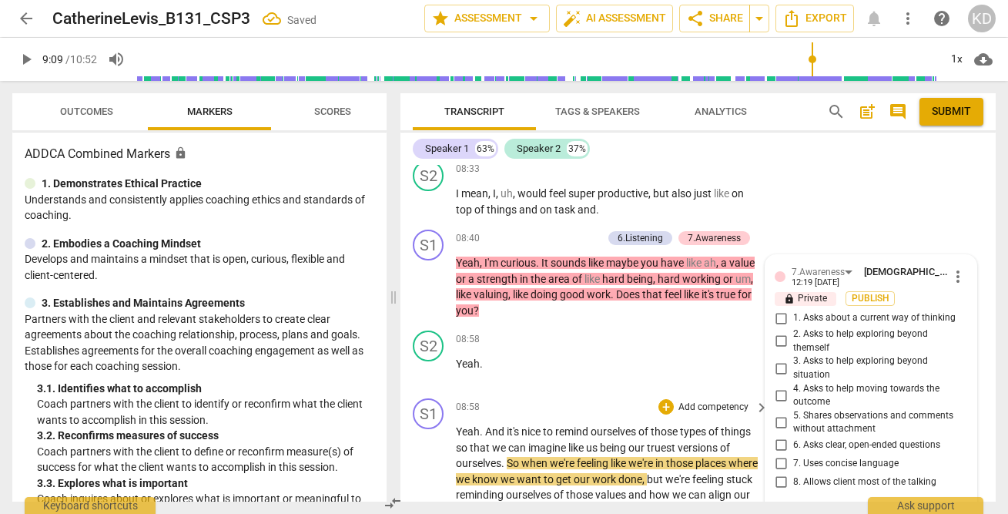
scroll to position [6373, 0]
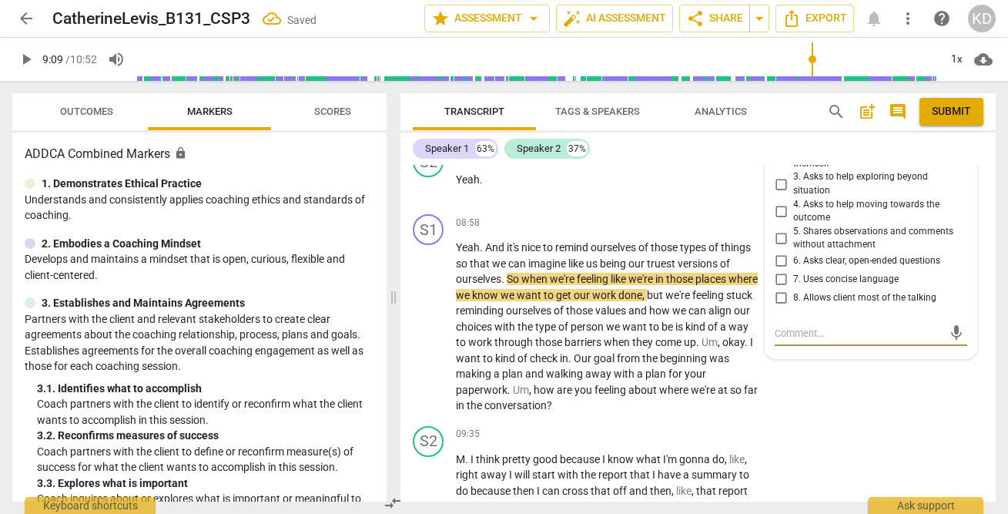
click at [778, 236] on input "5. Shares observations and comments without attachment" at bounding box center [780, 238] width 25 height 18
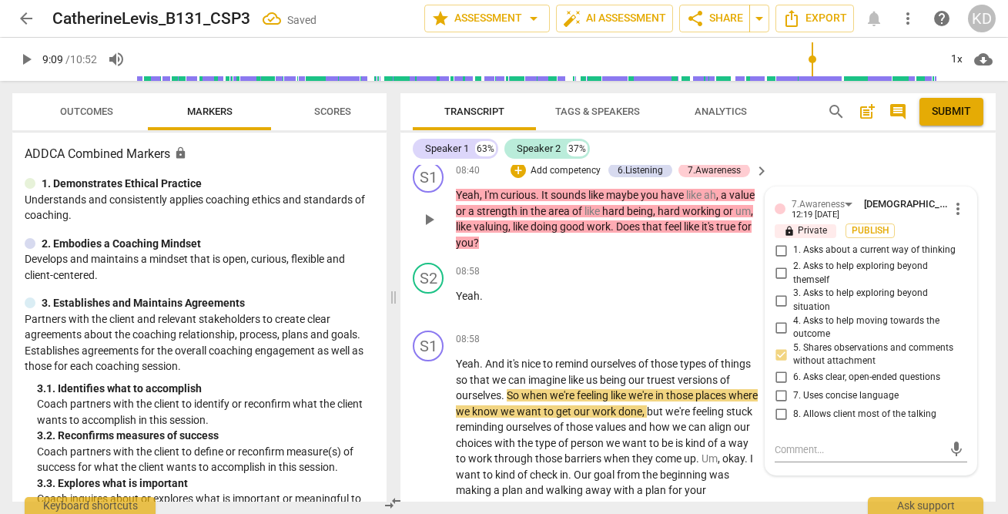
scroll to position [6256, 0]
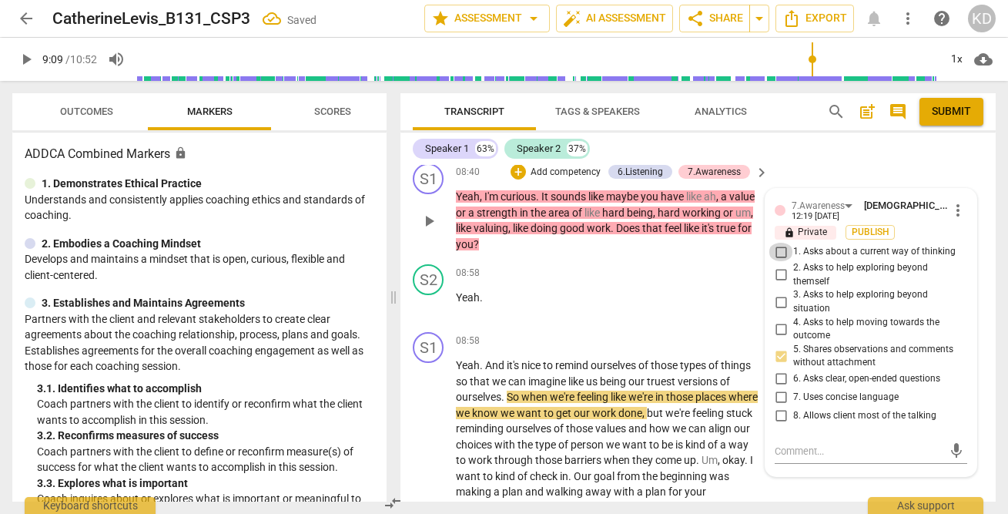
click at [779, 252] on input "1. Asks about a current way of thinking" at bounding box center [780, 252] width 25 height 18
click at [573, 172] on p "Add competency" at bounding box center [565, 173] width 73 height 14
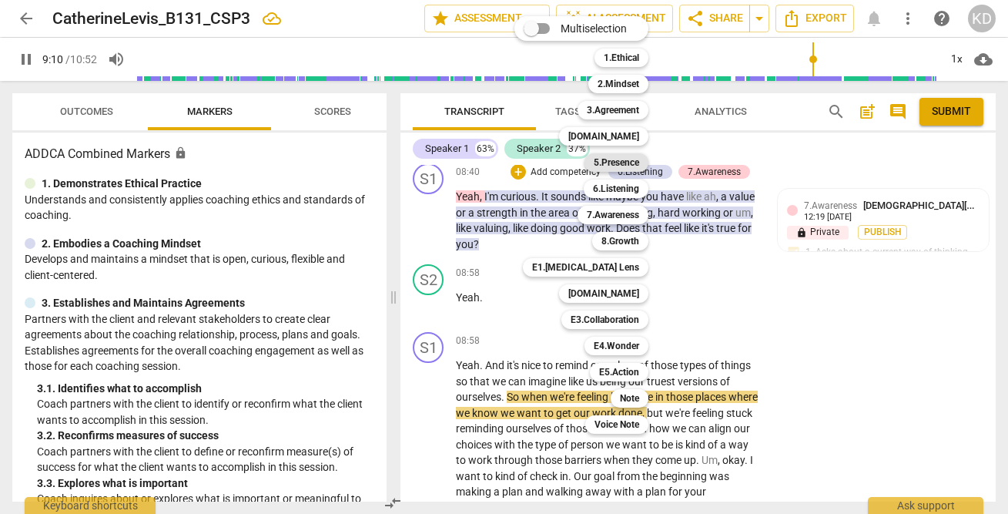
click at [619, 165] on b "5.Presence" at bounding box center [616, 162] width 45 height 18
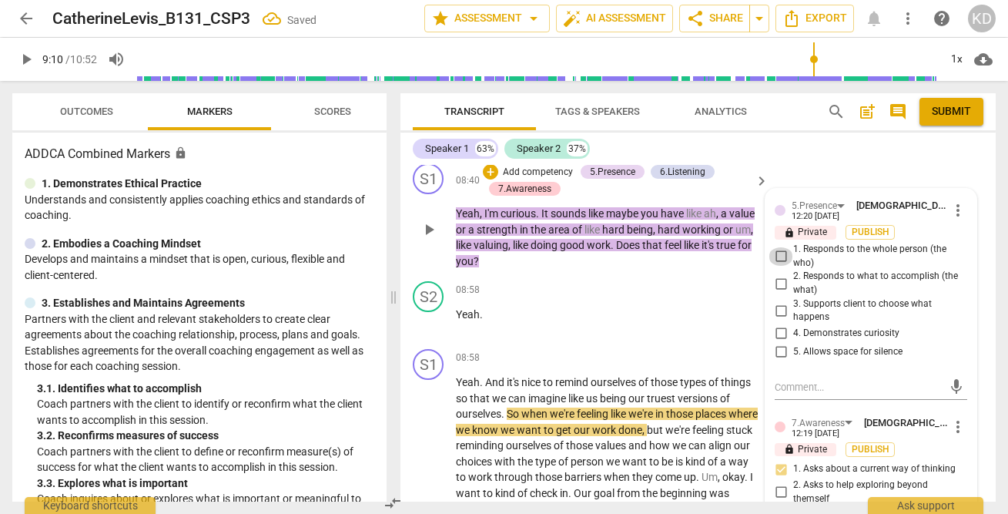
click at [777, 255] on input "1. Responds to the whole person (the who)" at bounding box center [780, 256] width 25 height 18
click at [778, 333] on input "4. Demonstrates curiosity" at bounding box center [780, 333] width 25 height 18
click at [410, 254] on div "S1 play_arrow pause 08:40 + Add competency 5.Presence 6.Listening 7.Awareness k…" at bounding box center [697, 216] width 595 height 118
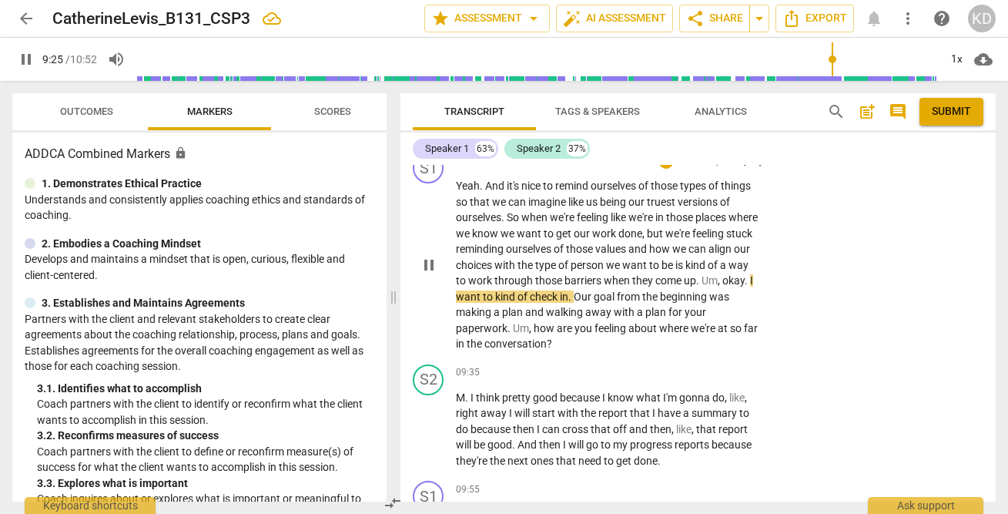
scroll to position [6457, 0]
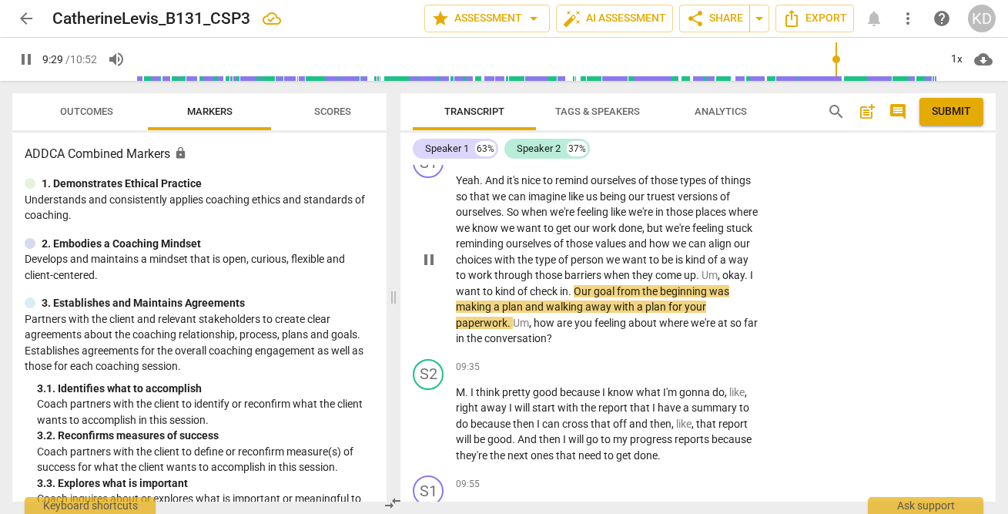
drag, startPoint x: 503, startPoint y: 293, endPoint x: 612, endPoint y: 294, distance: 109.3
click at [612, 294] on p "Yeah . And it's nice to remind ourselves of those types of things so that we ca…" at bounding box center [608, 259] width 305 height 174
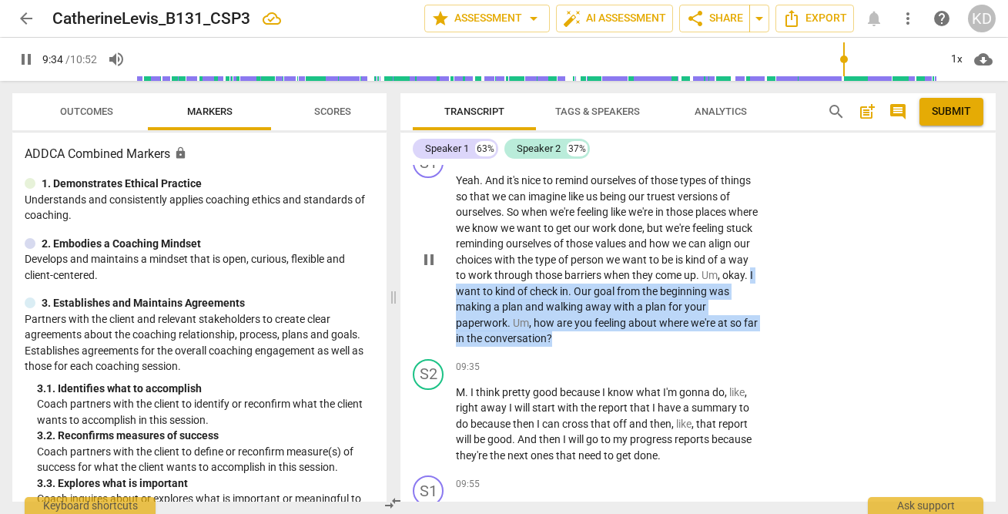
drag, startPoint x: 504, startPoint y: 289, endPoint x: 602, endPoint y: 340, distance: 110.5
click at [602, 340] on p "Yeah . And it's nice to remind ourselves of those types of things so that we ca…" at bounding box center [608, 259] width 305 height 174
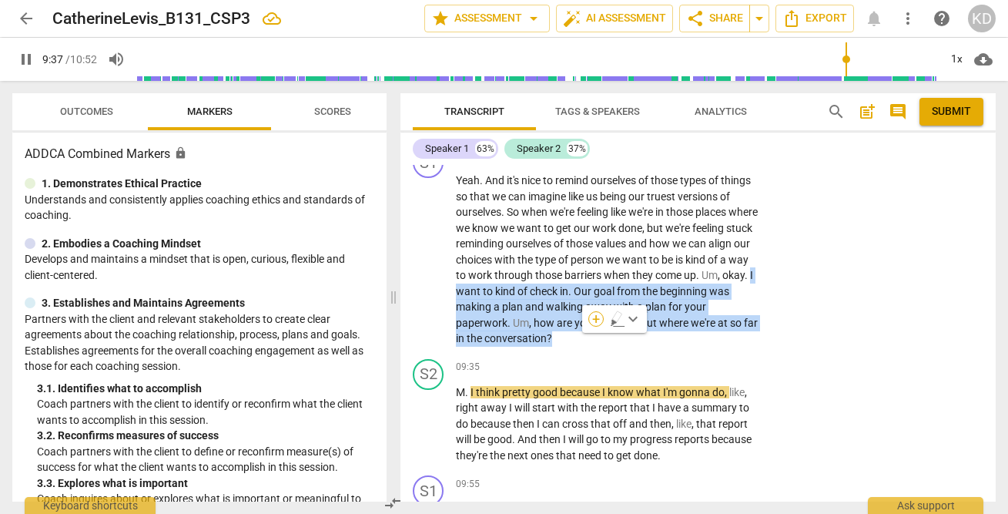
click at [596, 324] on div "+" at bounding box center [595, 318] width 15 height 15
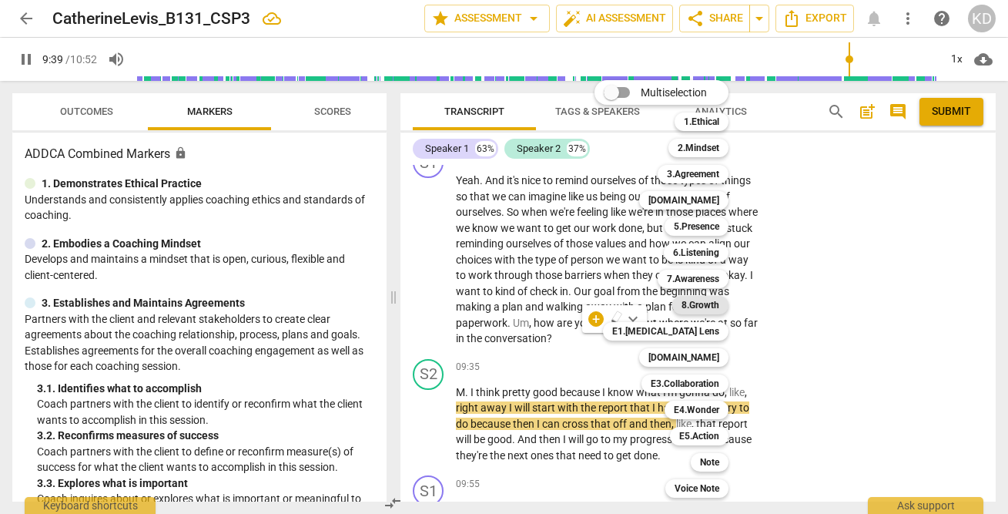
click at [702, 304] on b "8.Growth" at bounding box center [700, 305] width 38 height 18
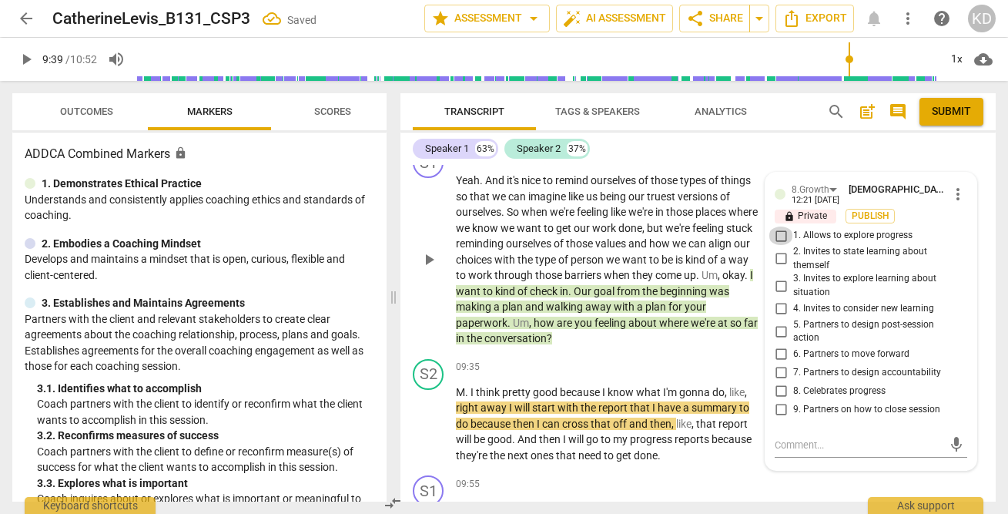
click at [780, 236] on input "1. Allows to explore progress" at bounding box center [780, 235] width 25 height 18
click at [405, 290] on div "S1 play_arrow pause 08:58 + Add competency 8.Growth keyboard_arrow_right Yeah .…" at bounding box center [697, 247] width 595 height 212
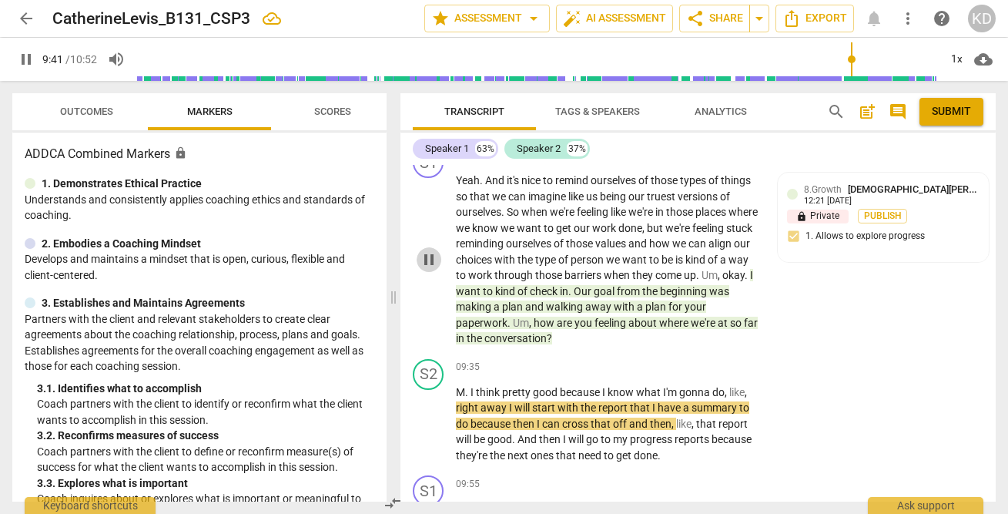
click at [430, 262] on span "pause" at bounding box center [429, 259] width 18 height 18
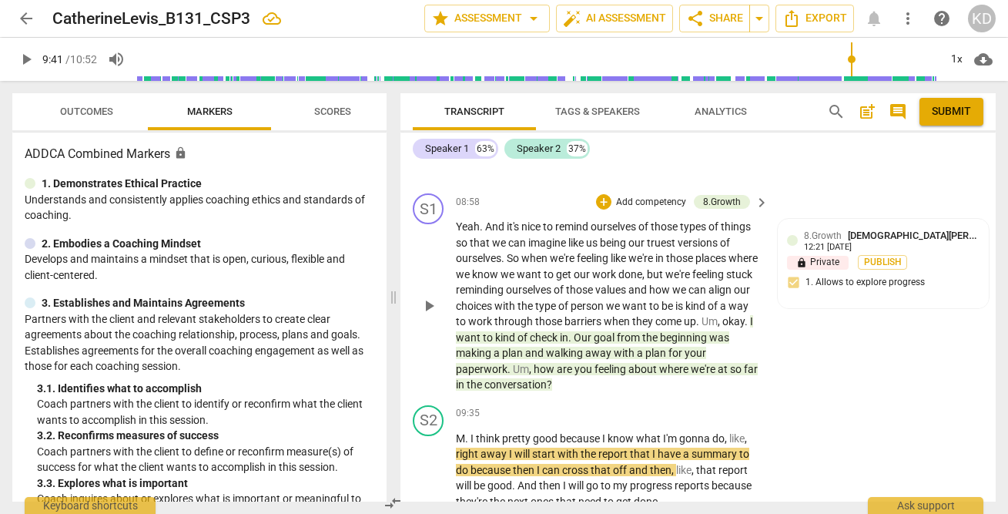
scroll to position [6413, 0]
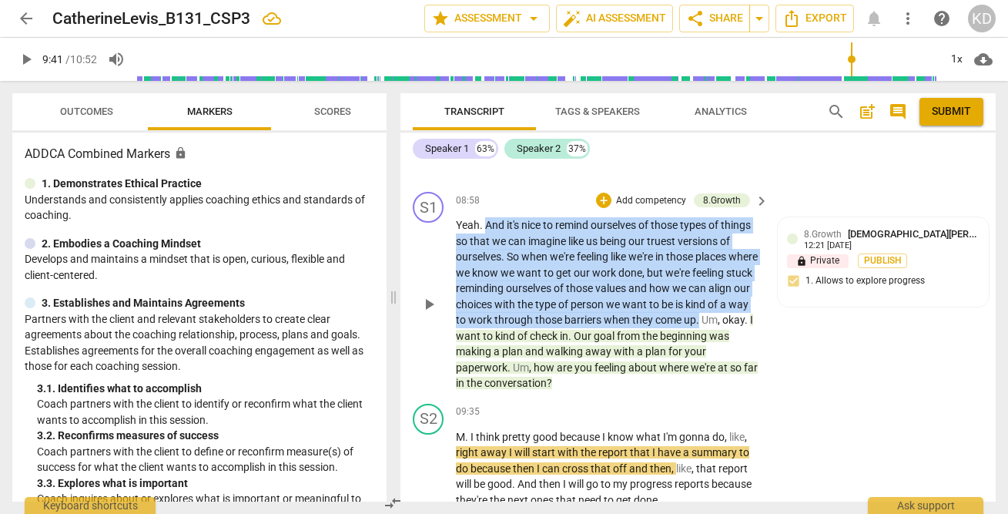
drag, startPoint x: 486, startPoint y: 223, endPoint x: 756, endPoint y: 320, distance: 287.4
click at [756, 320] on p "Yeah . And it's nice to remind ourselves of those types of things so that we ca…" at bounding box center [608, 304] width 305 height 174
click at [776, 303] on icon "button" at bounding box center [776, 300] width 15 height 18
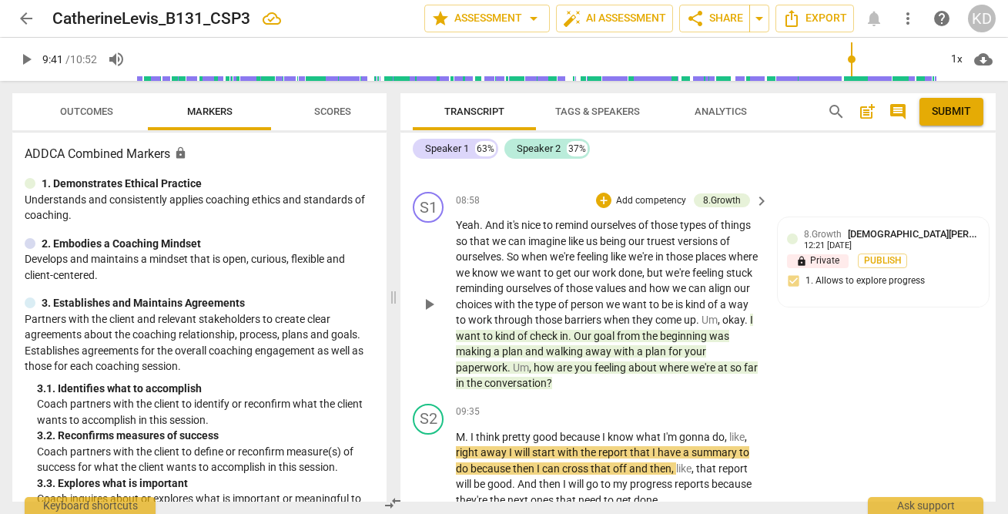
click at [486, 226] on span "And" at bounding box center [496, 225] width 22 height 12
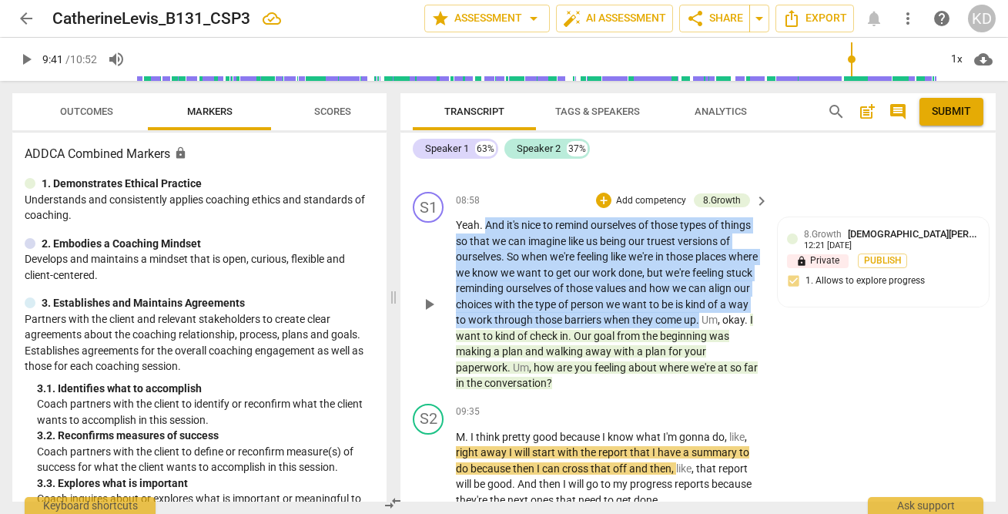
drag, startPoint x: 486, startPoint y: 226, endPoint x: 769, endPoint y: 320, distance: 298.7
click at [768, 320] on div "S1 play_arrow pause 08:58 + Add competency 8.Growth keyboard_arrow_right Yeah .…" at bounding box center [697, 292] width 595 height 212
click at [777, 299] on icon "button" at bounding box center [775, 298] width 9 height 11
drag, startPoint x: 485, startPoint y: 227, endPoint x: 748, endPoint y: 323, distance: 280.1
click at [748, 323] on p "Yeah . And it's nice to remind ourselves of those types of things so that we ca…" at bounding box center [608, 304] width 305 height 174
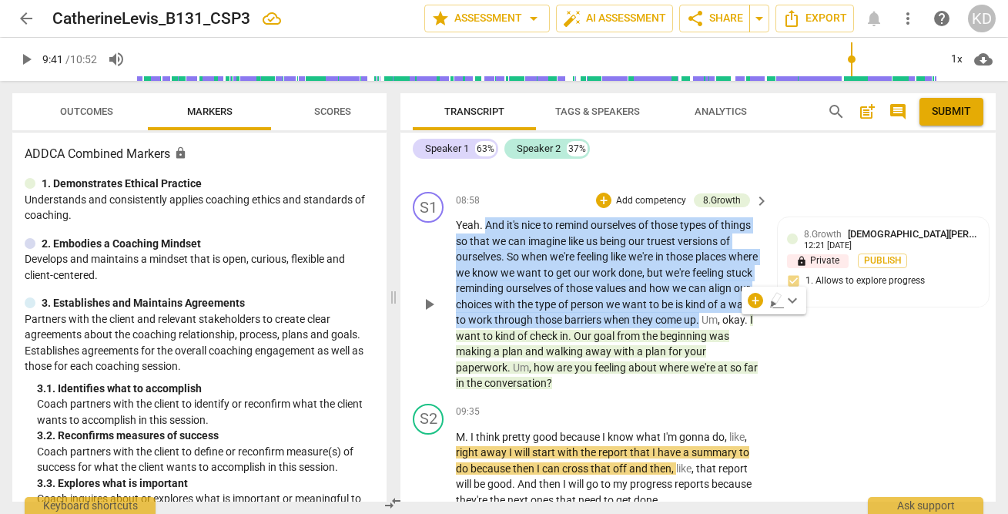
click at [641, 196] on p "Add competency" at bounding box center [650, 201] width 73 height 14
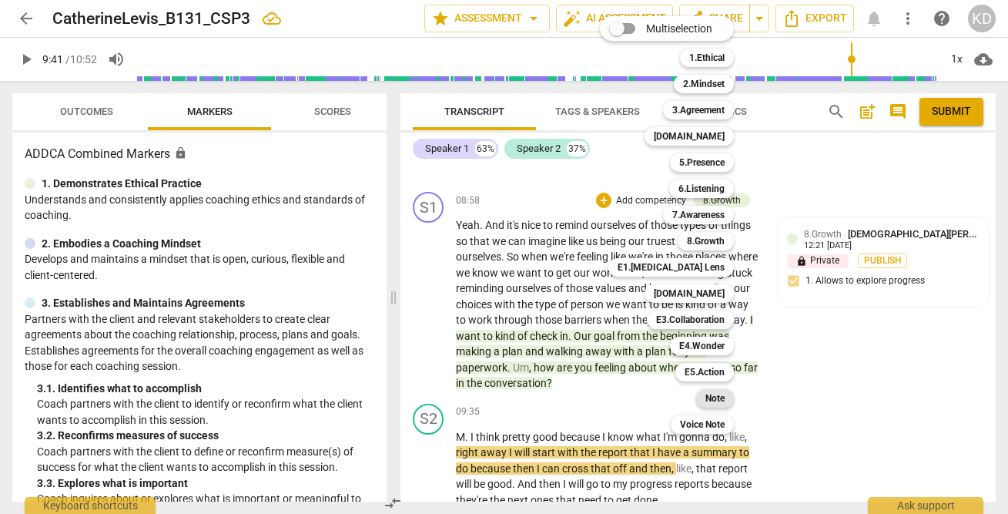
click at [720, 399] on b "Note" at bounding box center [714, 398] width 19 height 18
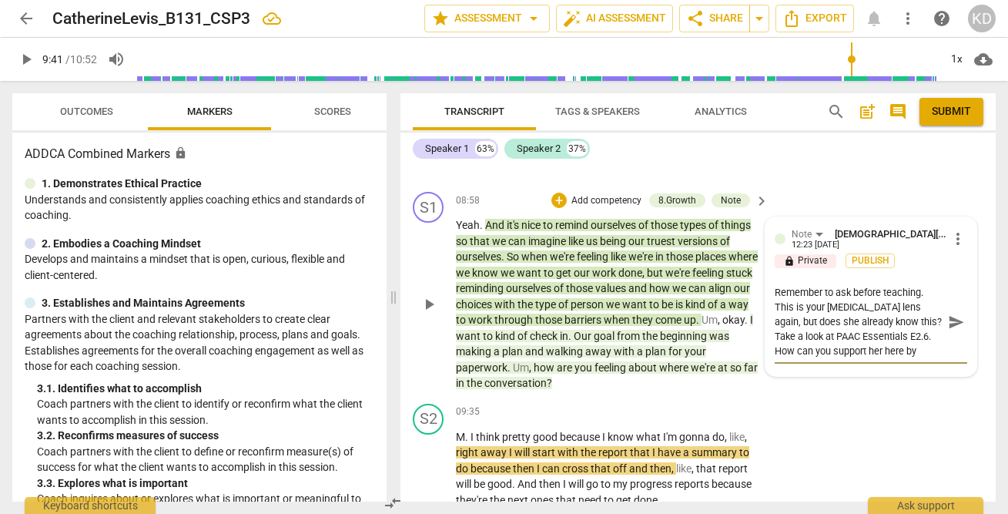
scroll to position [13, 0]
click at [401, 345] on div "S1 play_arrow pause 08:58 + Add competency 8.Growth Note keyboard_arrow_right Y…" at bounding box center [697, 292] width 595 height 212
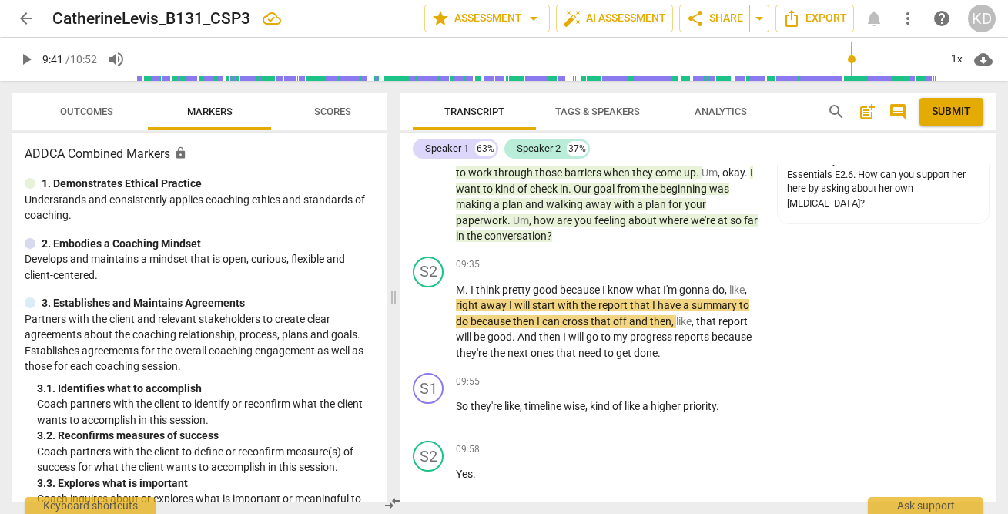
scroll to position [6563, 0]
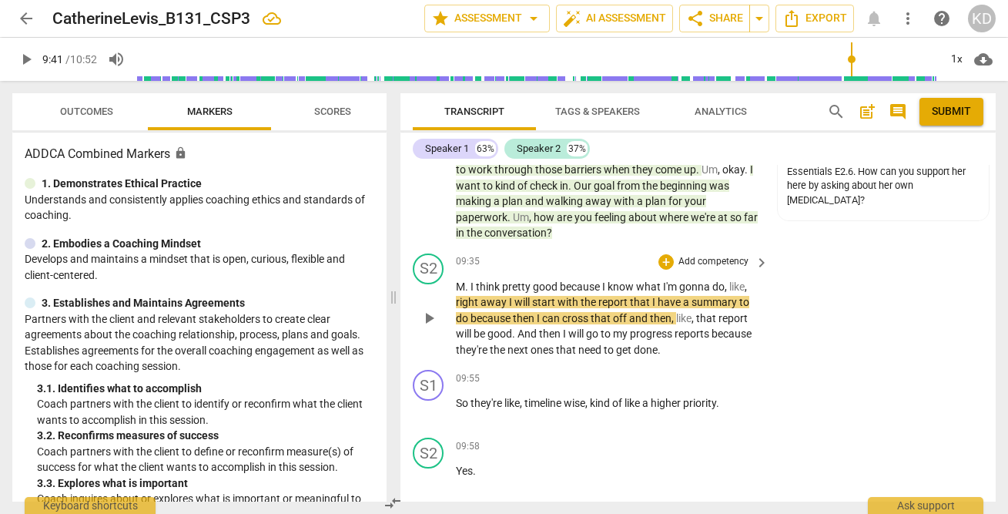
click at [428, 318] on span "play_arrow" at bounding box center [429, 318] width 18 height 18
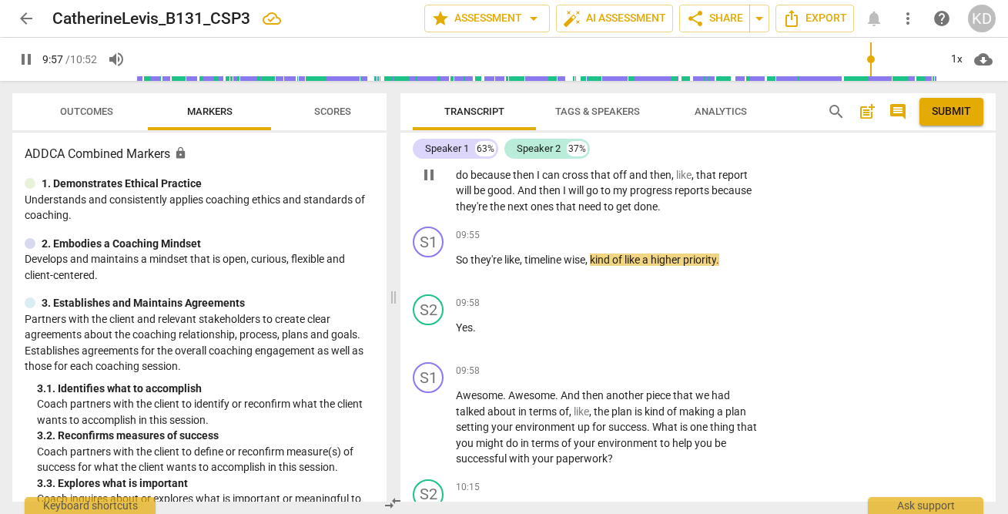
scroll to position [6712, 0]
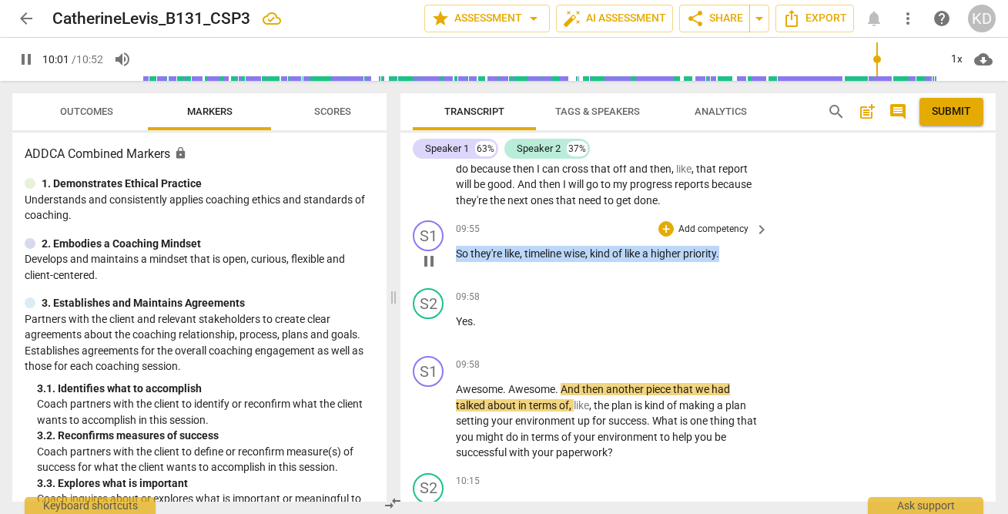
drag, startPoint x: 455, startPoint y: 253, endPoint x: 736, endPoint y: 255, distance: 281.0
click at [736, 255] on p "So they're like , timeline wise , kind of like a higher priority ." at bounding box center [608, 254] width 305 height 16
click at [704, 228] on p "Add competency" at bounding box center [713, 230] width 73 height 14
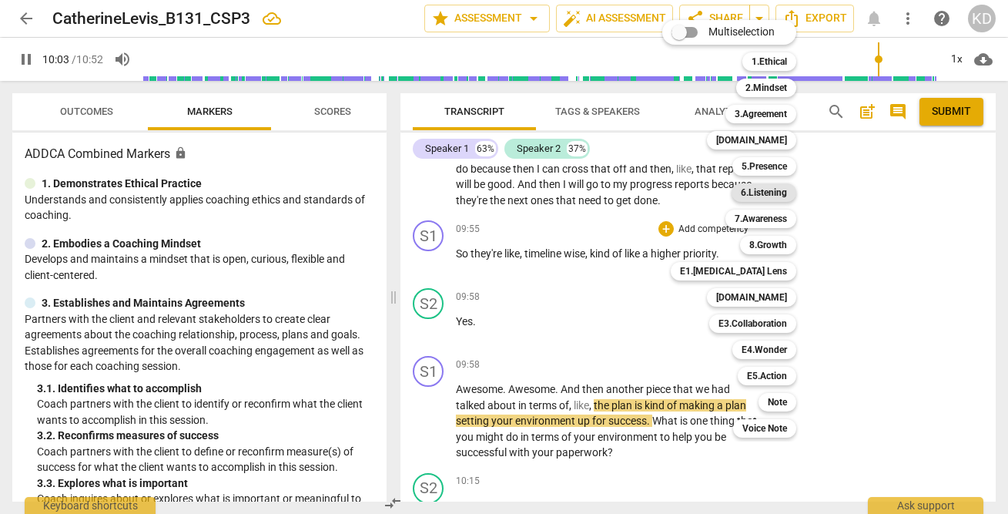
click at [767, 187] on b "6.Listening" at bounding box center [764, 192] width 46 height 18
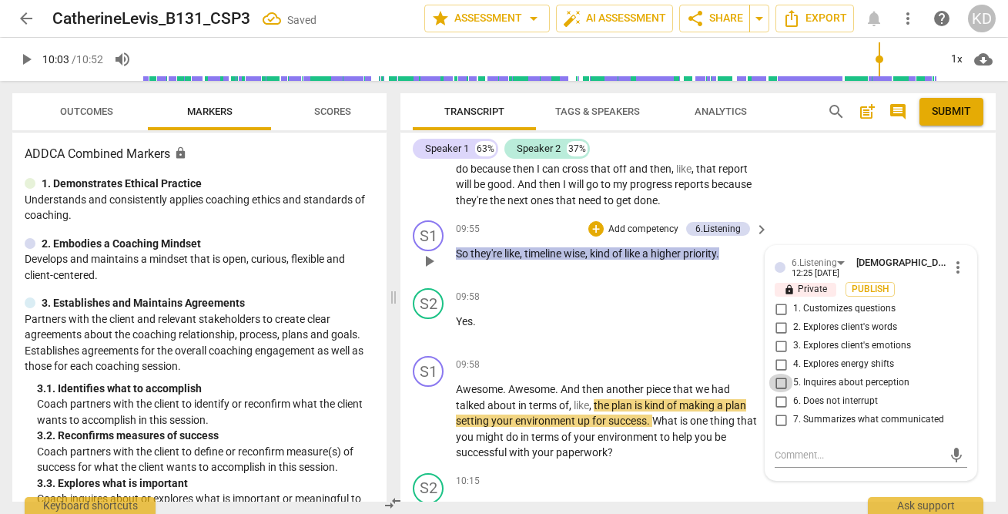
click at [778, 382] on input "5. Inquires about perception" at bounding box center [780, 382] width 25 height 18
click at [779, 421] on input "7. Summarizes what communicated" at bounding box center [780, 419] width 25 height 18
click at [779, 309] on input "1. Customizes questions" at bounding box center [780, 308] width 25 height 18
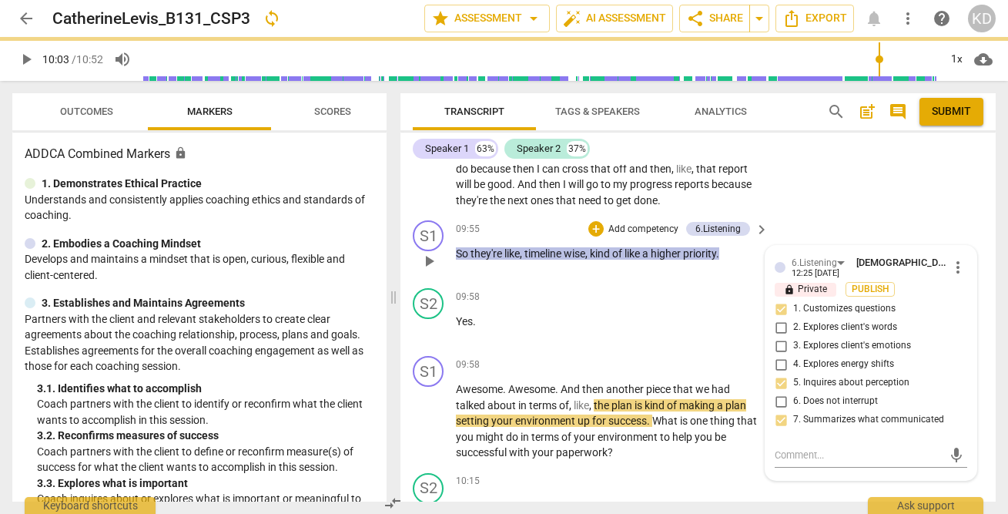
click at [652, 229] on p "Add competency" at bounding box center [643, 230] width 73 height 14
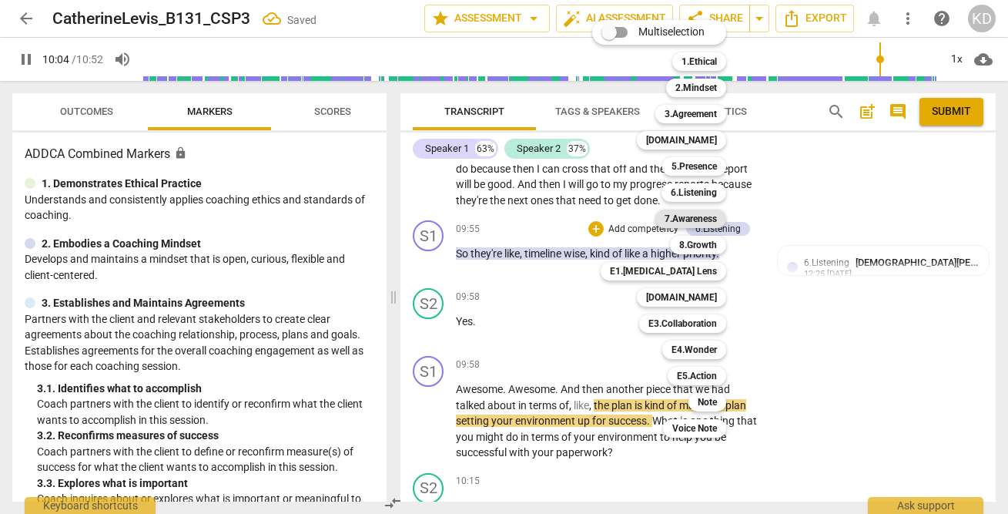
click at [699, 215] on b "7.Awareness" at bounding box center [690, 218] width 52 height 18
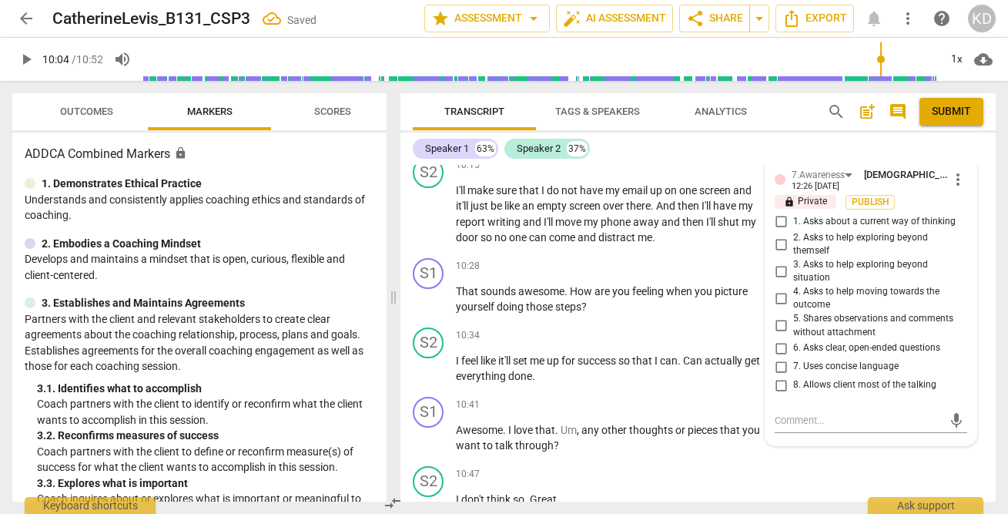
scroll to position [7011, 0]
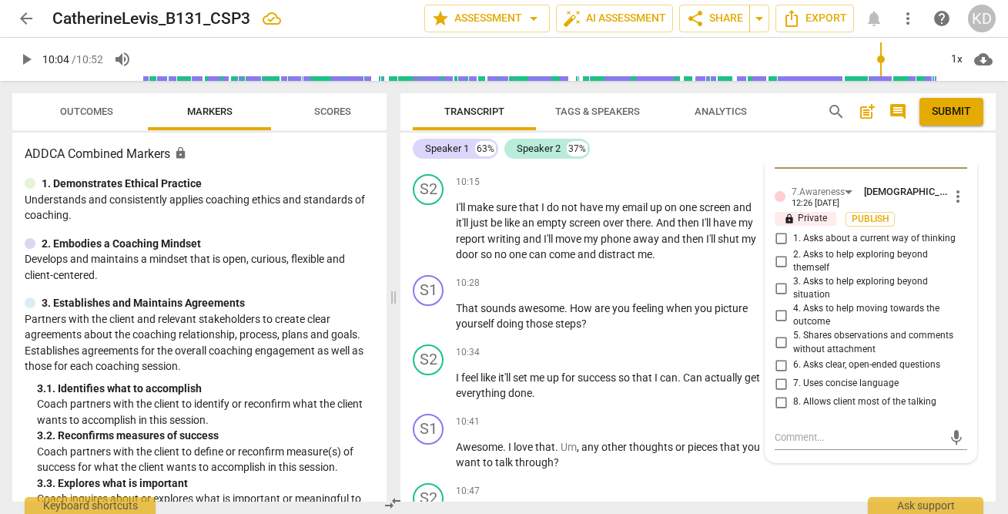
click at [779, 384] on input "7. Uses concise language" at bounding box center [780, 383] width 25 height 18
click at [781, 400] on input "8. Allows client most of the talking" at bounding box center [780, 402] width 25 height 18
click at [408, 243] on div "S2 play_arrow pause 10:15 + Add competency keyboard_arrow_right I'll make sure …" at bounding box center [697, 218] width 595 height 101
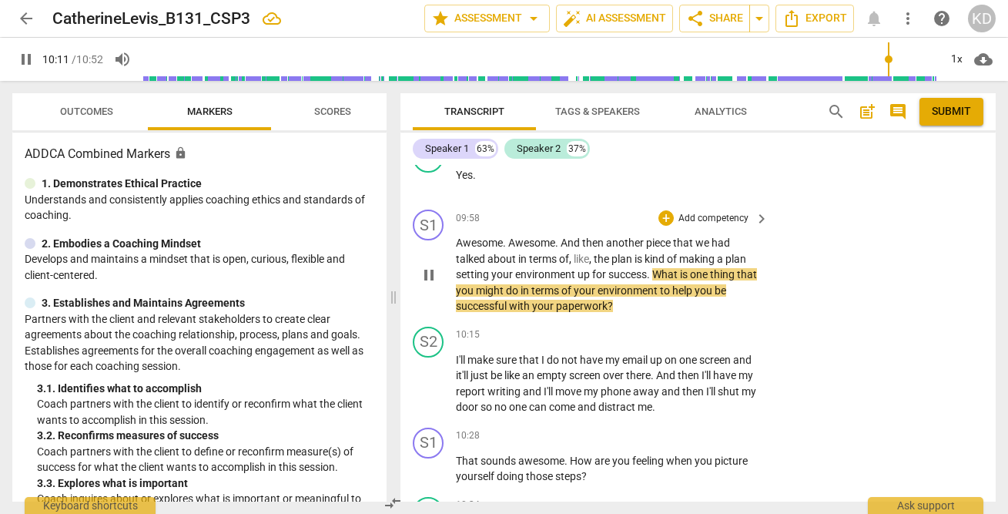
scroll to position [6881, 0]
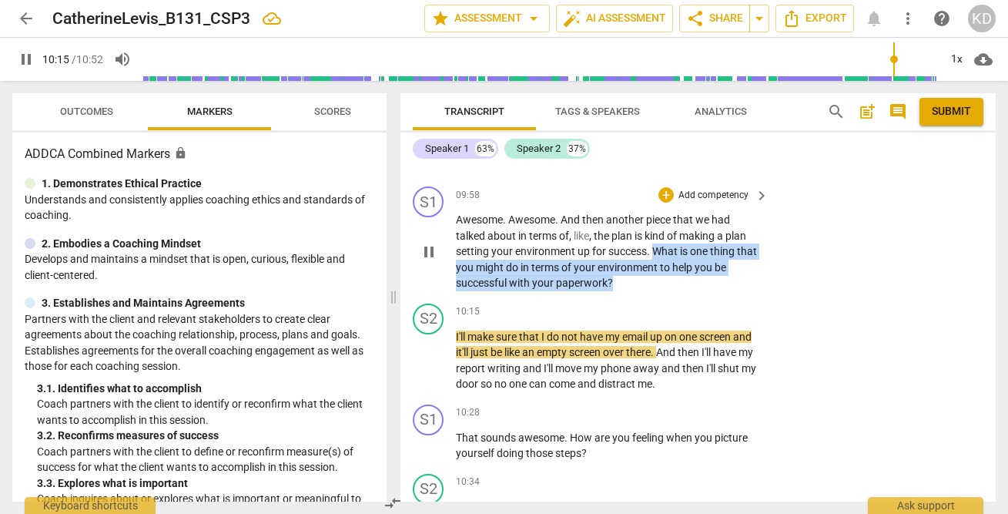
drag, startPoint x: 653, startPoint y: 250, endPoint x: 673, endPoint y: 274, distance: 31.2
click at [673, 274] on p "Awesome . Awesome . And then another piece that we had talked about in terms of…" at bounding box center [608, 251] width 305 height 79
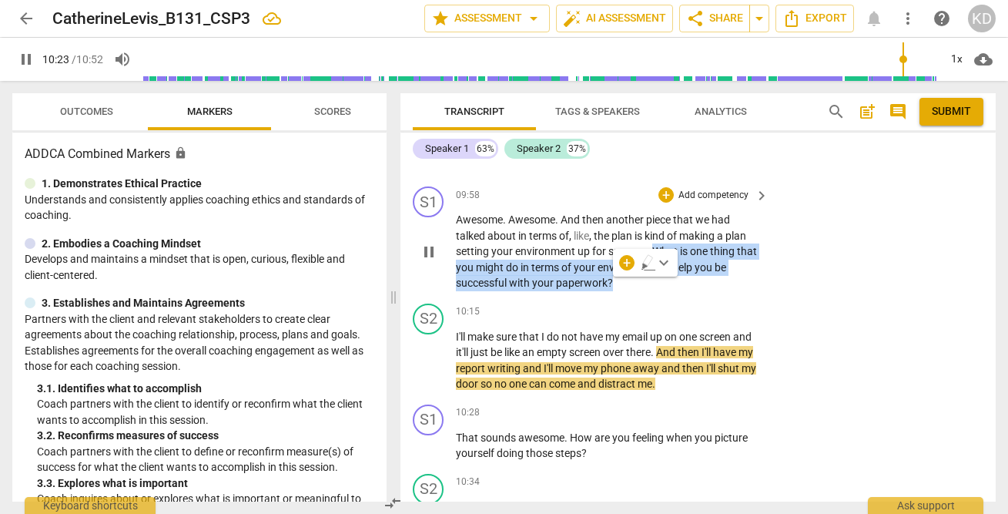
click at [720, 196] on p "Add competency" at bounding box center [713, 196] width 73 height 14
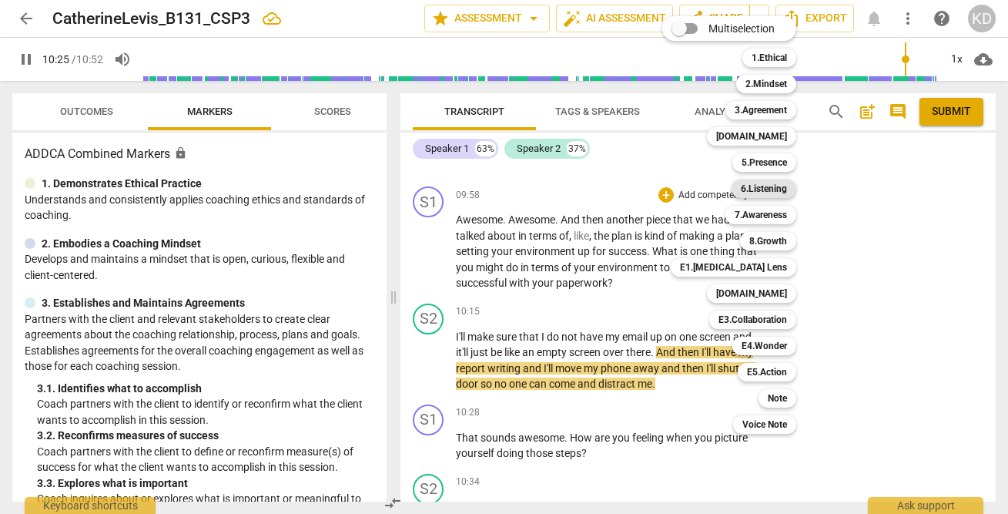
click at [767, 186] on b "6.Listening" at bounding box center [764, 188] width 46 height 18
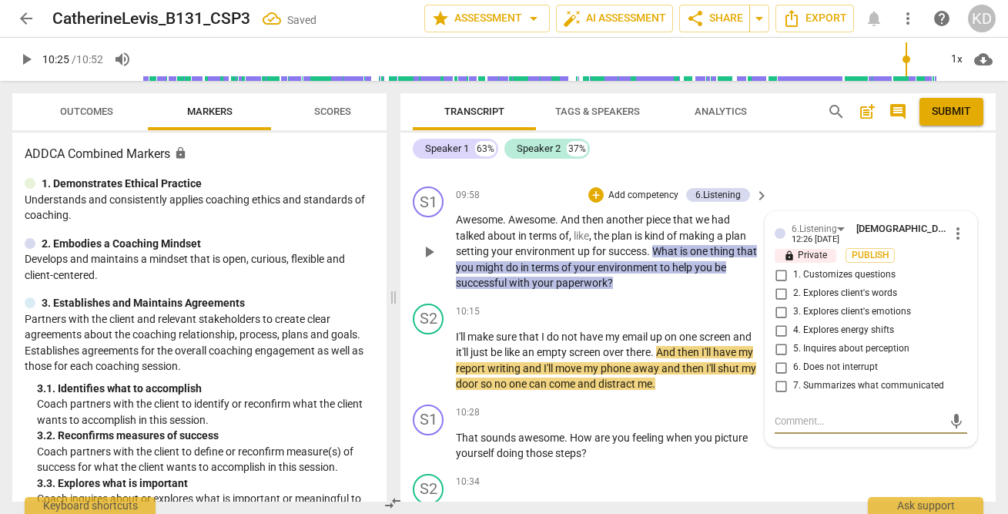
click at [778, 275] on input "1. Customizes questions" at bounding box center [780, 275] width 25 height 18
click at [779, 353] on input "5. Inquires about perception" at bounding box center [780, 349] width 25 height 18
click at [645, 195] on p "Add competency" at bounding box center [643, 196] width 73 height 14
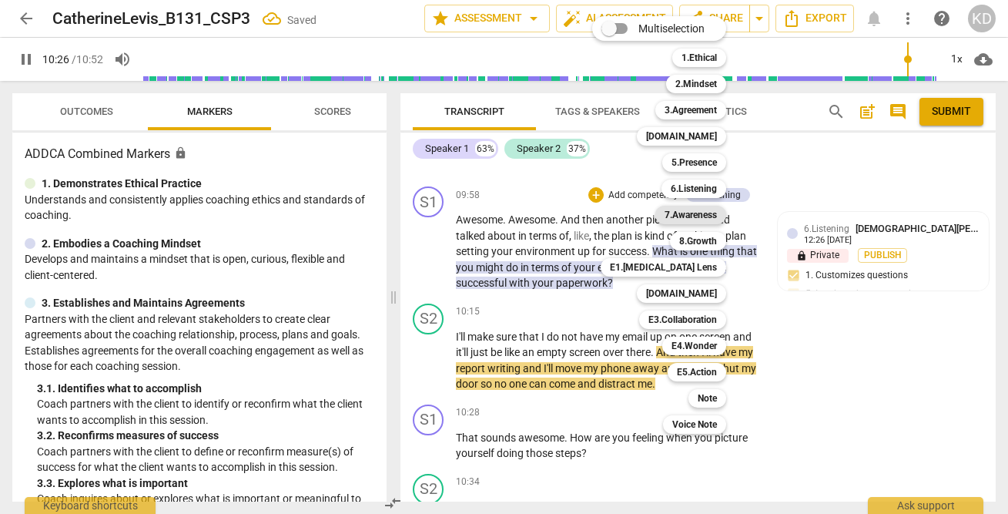
click at [701, 219] on b "7.Awareness" at bounding box center [690, 215] width 52 height 18
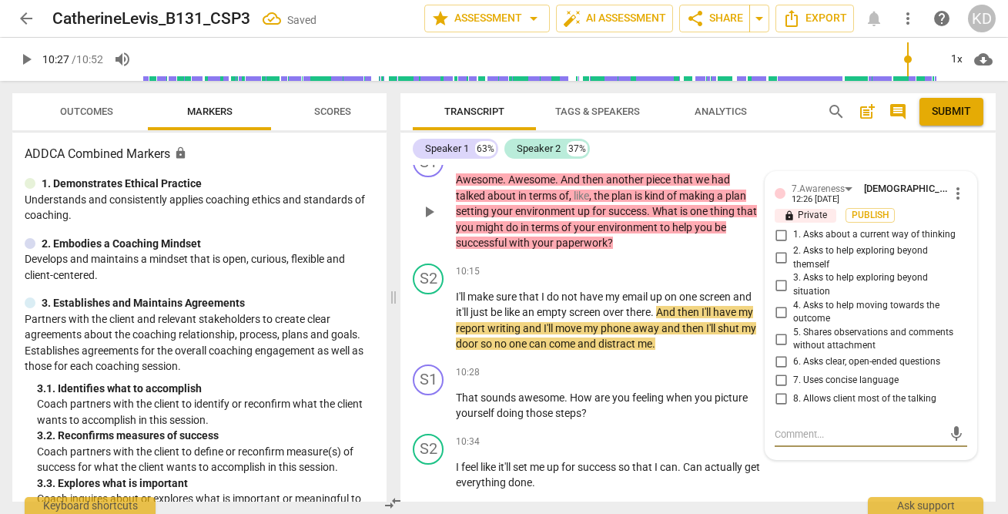
scroll to position [6923, 0]
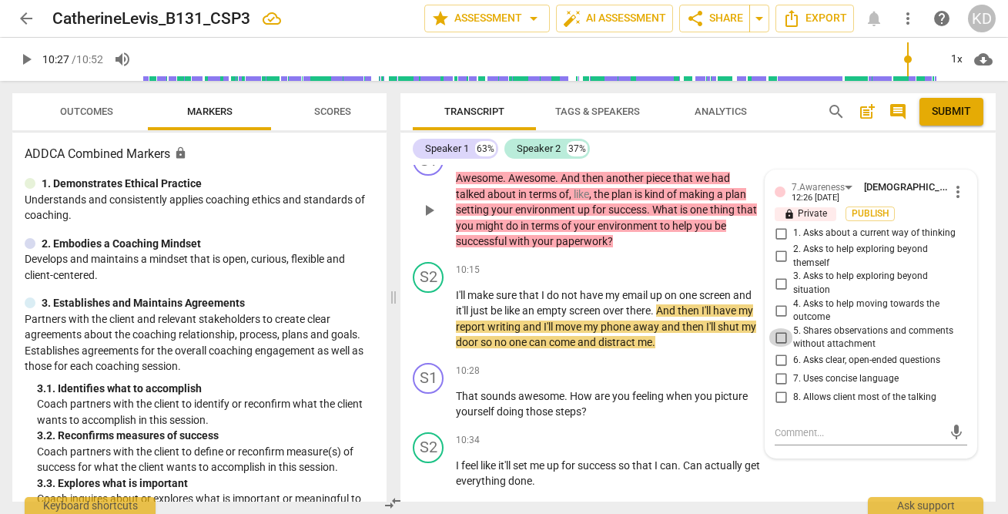
click at [776, 336] on input "5. Shares observations and comments without attachment" at bounding box center [780, 337] width 25 height 18
click at [779, 286] on input "3. Asks to help exploring beyond situation" at bounding box center [780, 283] width 25 height 18
click at [777, 380] on input "7. Uses concise language" at bounding box center [780, 379] width 25 height 18
click at [778, 363] on input "6. Asks clear, open-ended questions" at bounding box center [780, 360] width 25 height 18
click at [801, 434] on textarea at bounding box center [859, 432] width 168 height 15
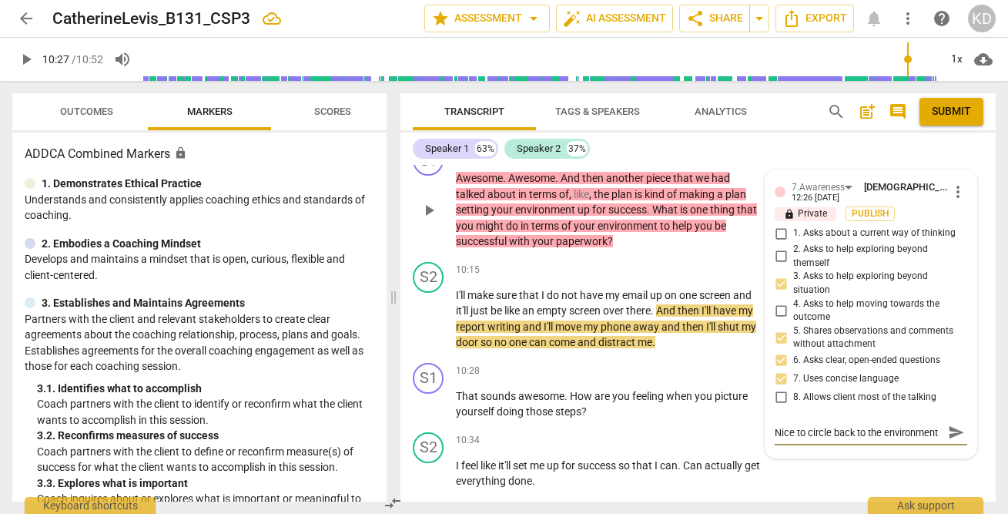
scroll to position [13, 0]
click at [403, 222] on div "S1 play_arrow pause 09:58 + Add competency 6.Listening 7.Awareness keyboard_arr…" at bounding box center [697, 197] width 595 height 117
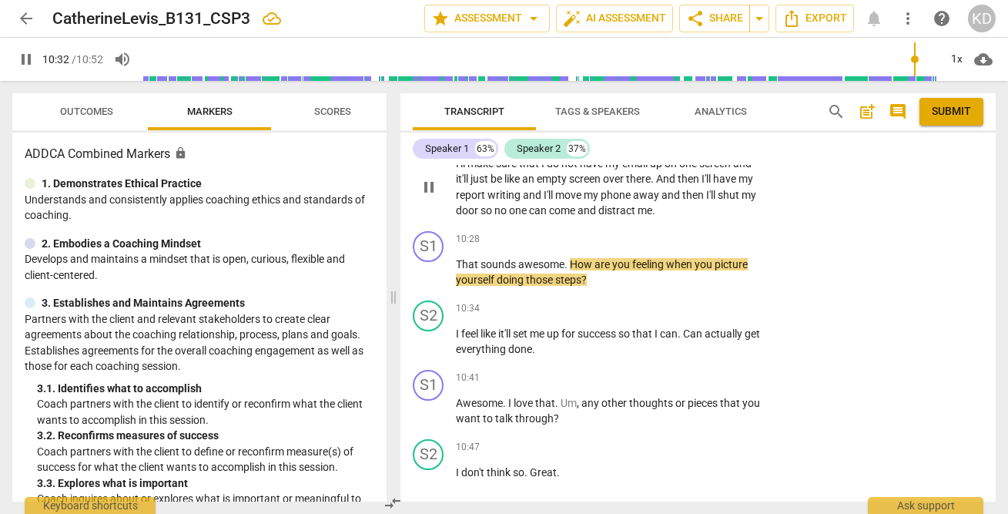
scroll to position [7055, 0]
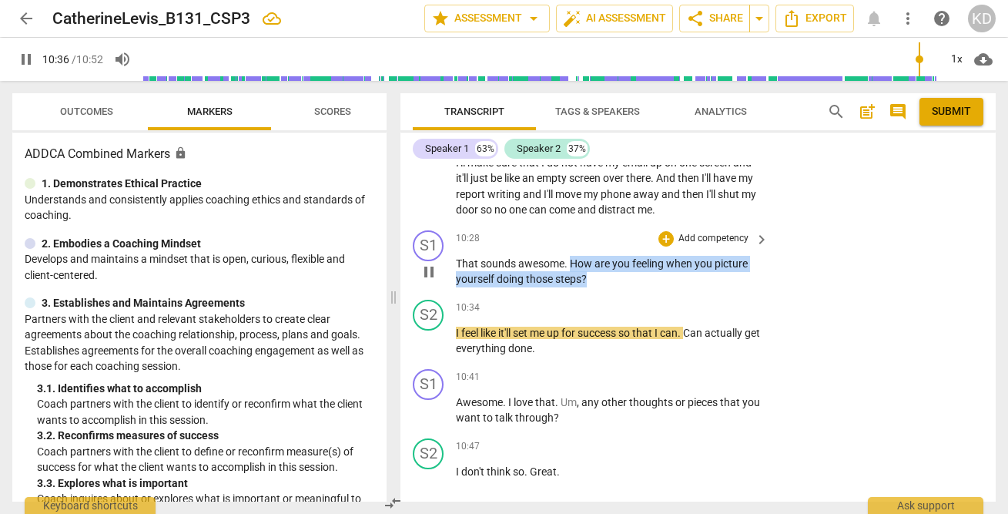
drag, startPoint x: 571, startPoint y: 261, endPoint x: 597, endPoint y: 279, distance: 32.2
click at [597, 279] on p "That sounds awesome . How are you feeling when you picture yourself doing those…" at bounding box center [608, 272] width 305 height 32
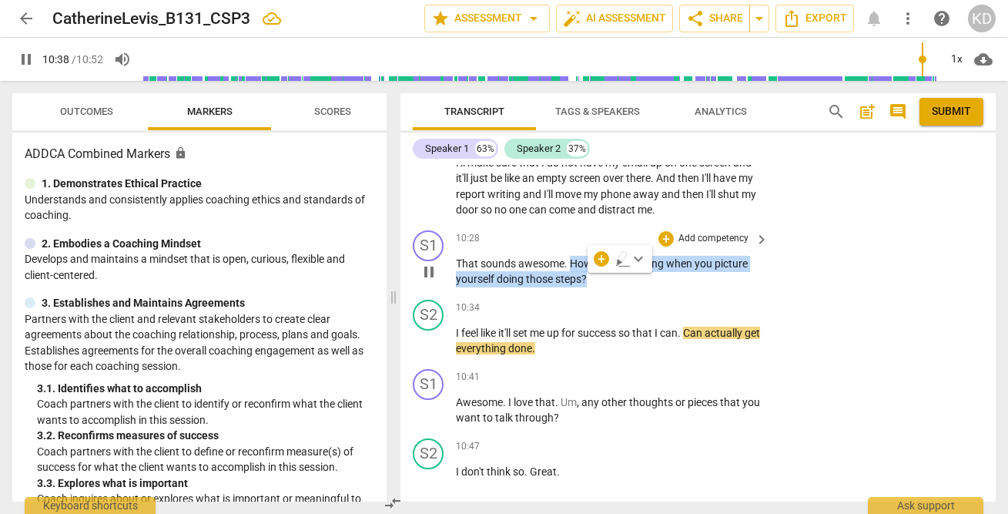
click at [725, 239] on p "Add competency" at bounding box center [713, 239] width 73 height 14
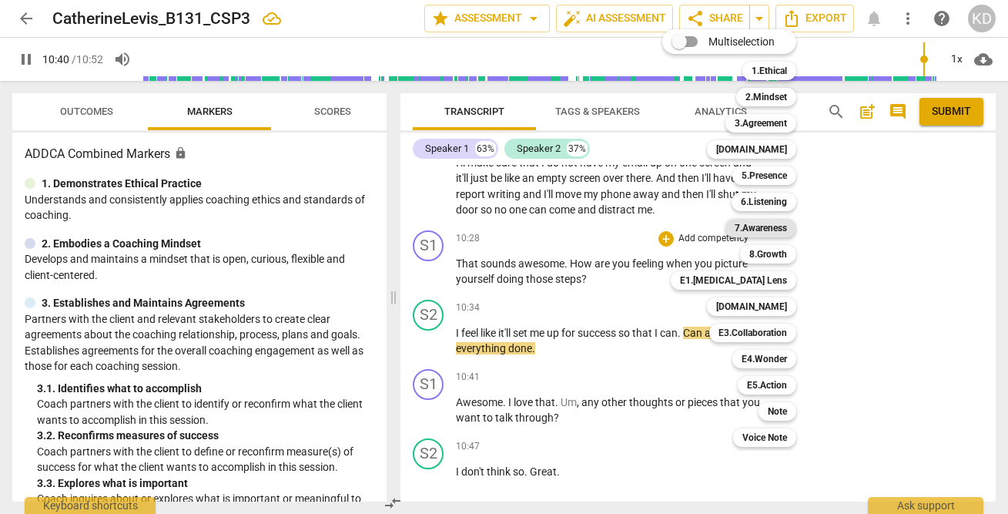
click at [788, 226] on div "7.Awareness" at bounding box center [760, 228] width 71 height 18
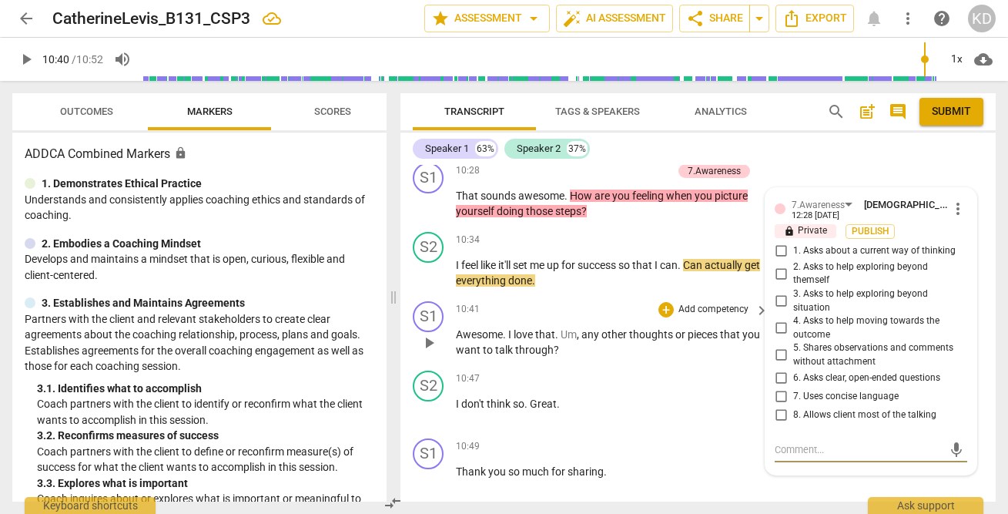
scroll to position [7135, 0]
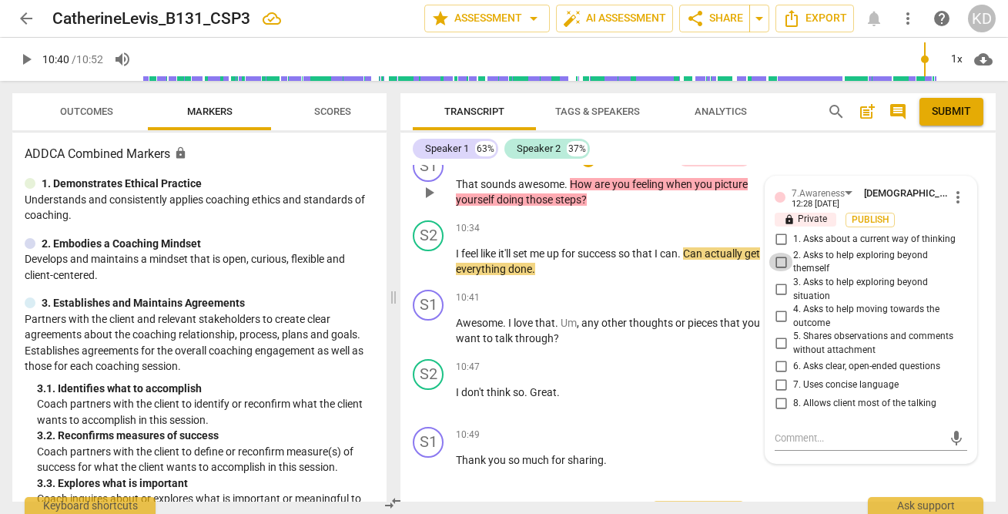
click at [777, 262] on input "2. Asks to help exploring beyond themself" at bounding box center [780, 262] width 25 height 18
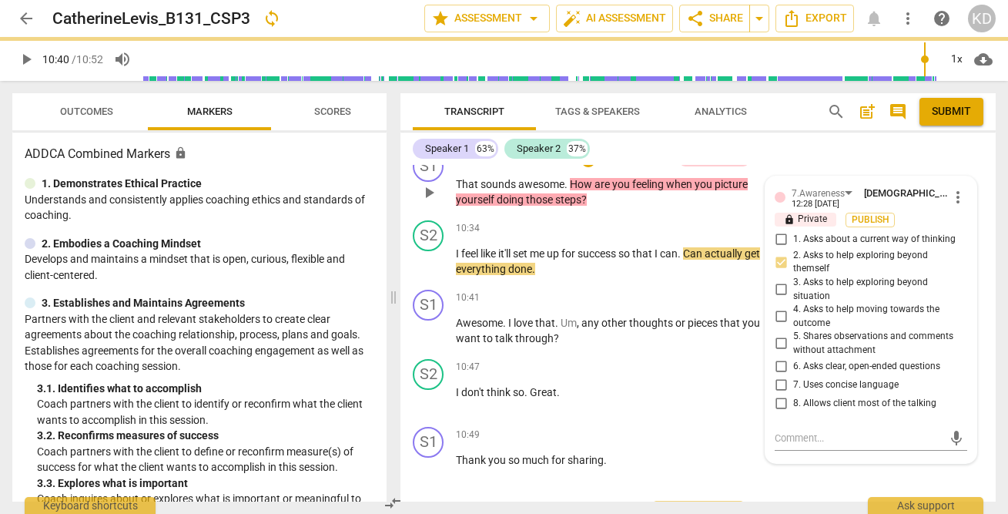
click at [779, 316] on input "4. Asks to help moving towards the outcome" at bounding box center [780, 316] width 25 height 18
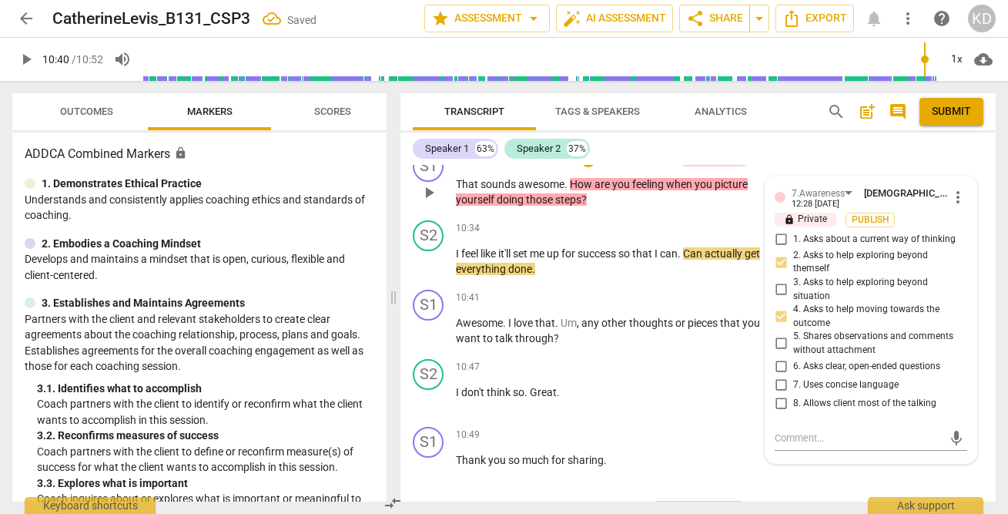
click at [779, 366] on input "6. Asks clear, open-ended questions" at bounding box center [780, 365] width 25 height 18
click at [780, 386] on input "7. Uses concise language" at bounding box center [780, 384] width 25 height 18
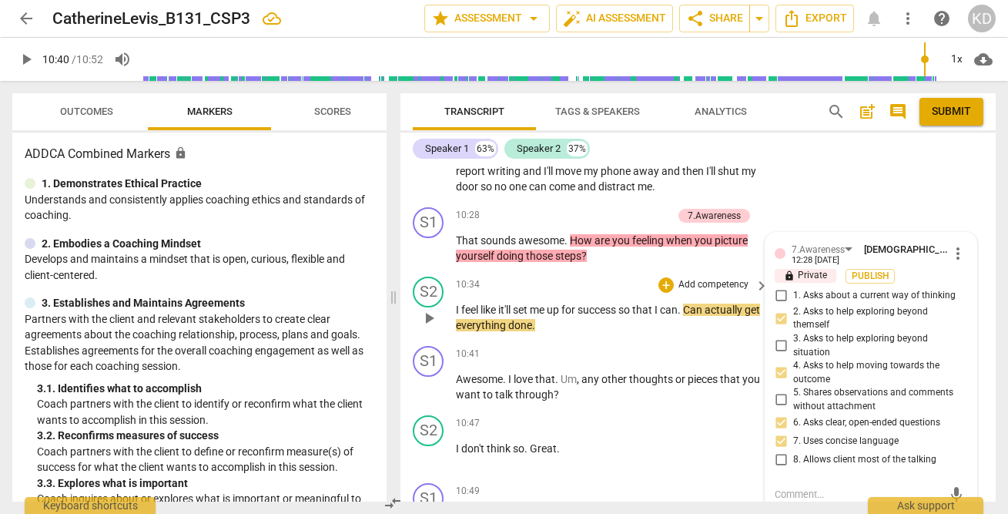
scroll to position [7049, 0]
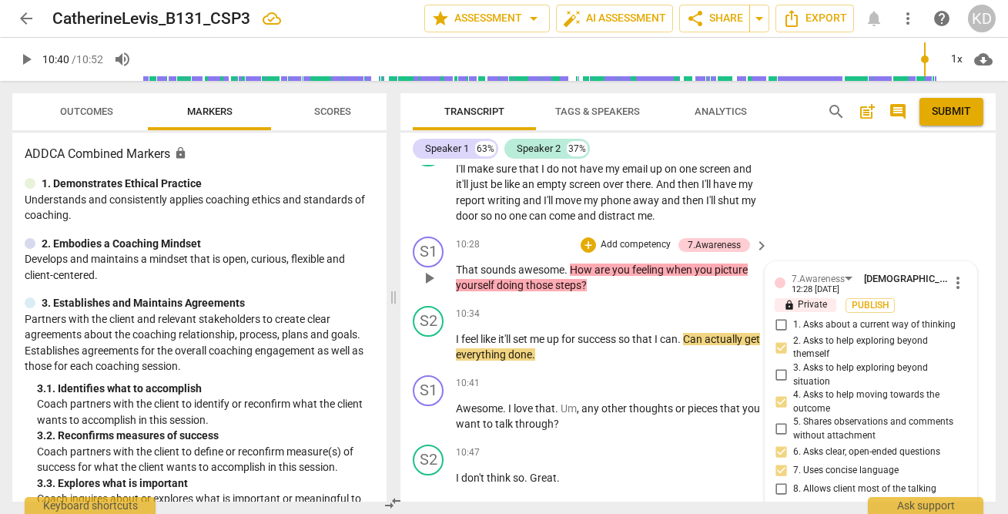
click at [627, 243] on p "Add competency" at bounding box center [635, 245] width 73 height 14
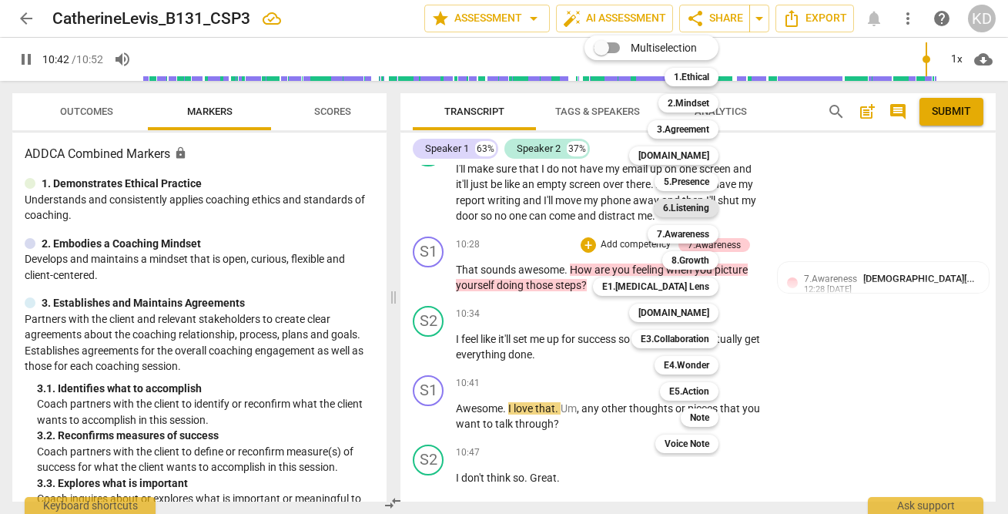
click at [692, 206] on b "6.Listening" at bounding box center [686, 208] width 46 height 18
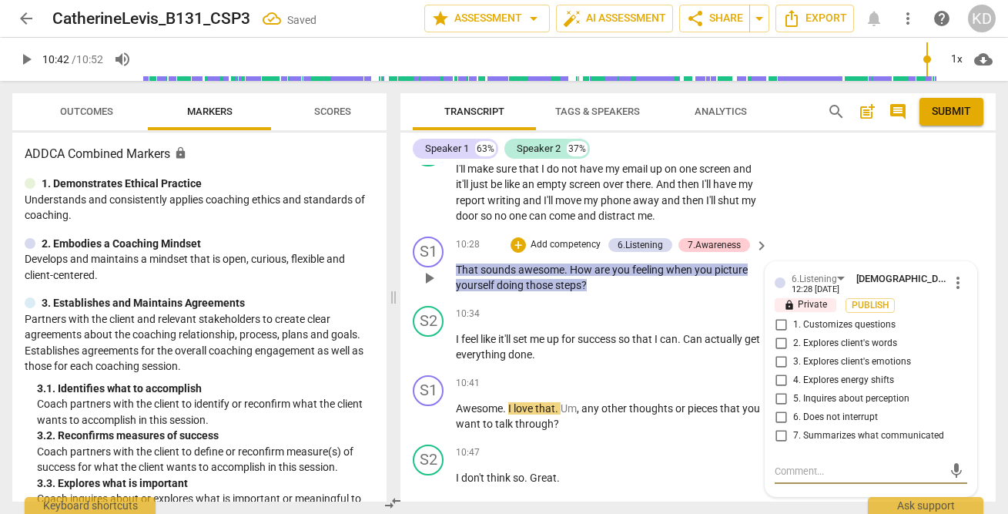
click at [777, 322] on input "1. Customizes questions" at bounding box center [780, 325] width 25 height 18
click at [778, 361] on input "3. Explores client's emotions" at bounding box center [780, 362] width 25 height 18
click at [780, 397] on input "5. Inquires about perception" at bounding box center [780, 399] width 25 height 18
click at [427, 346] on span "play_arrow" at bounding box center [429, 347] width 18 height 18
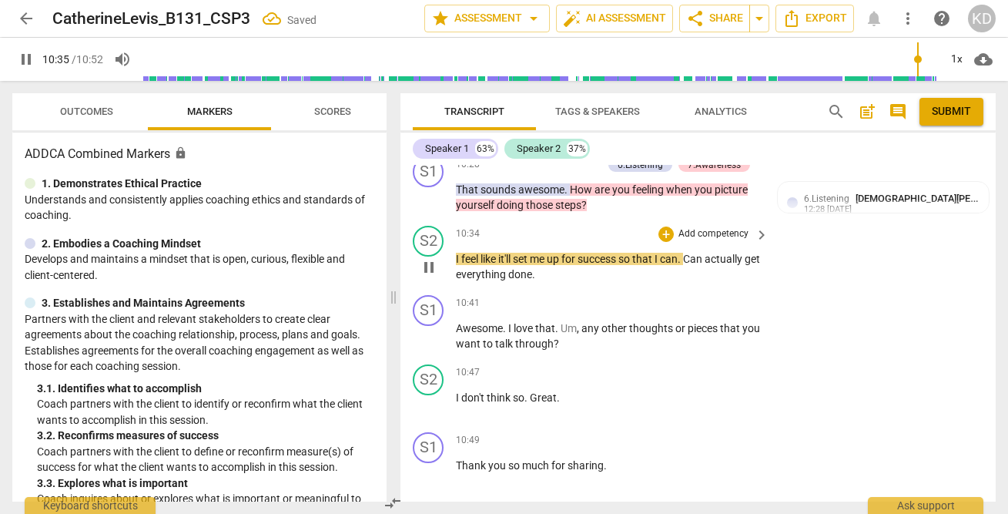
scroll to position [7156, 0]
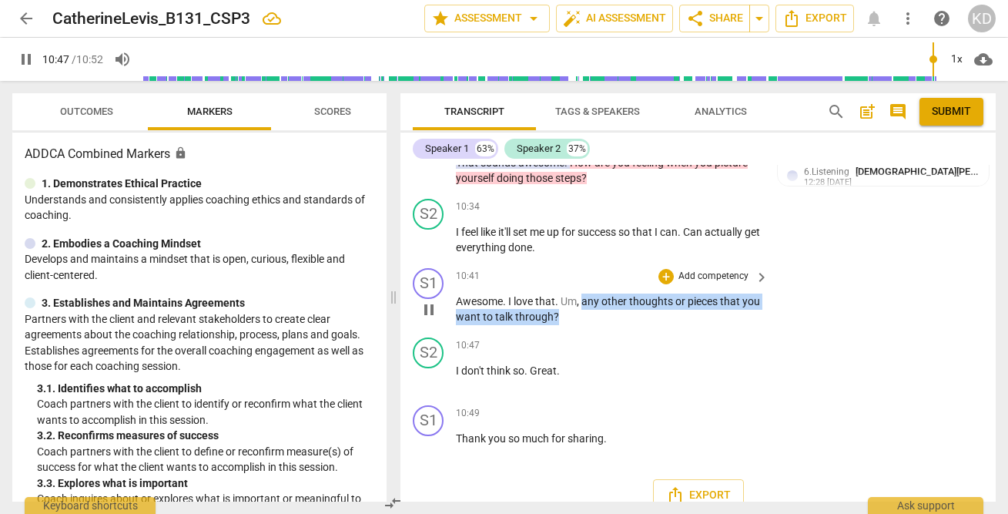
drag, startPoint x: 583, startPoint y: 300, endPoint x: 598, endPoint y: 317, distance: 22.9
click at [598, 317] on p "Awesome . I love that . Um , any other thoughts or pieces that you want to talk…" at bounding box center [608, 309] width 305 height 32
click at [696, 274] on p "Add competency" at bounding box center [713, 276] width 73 height 14
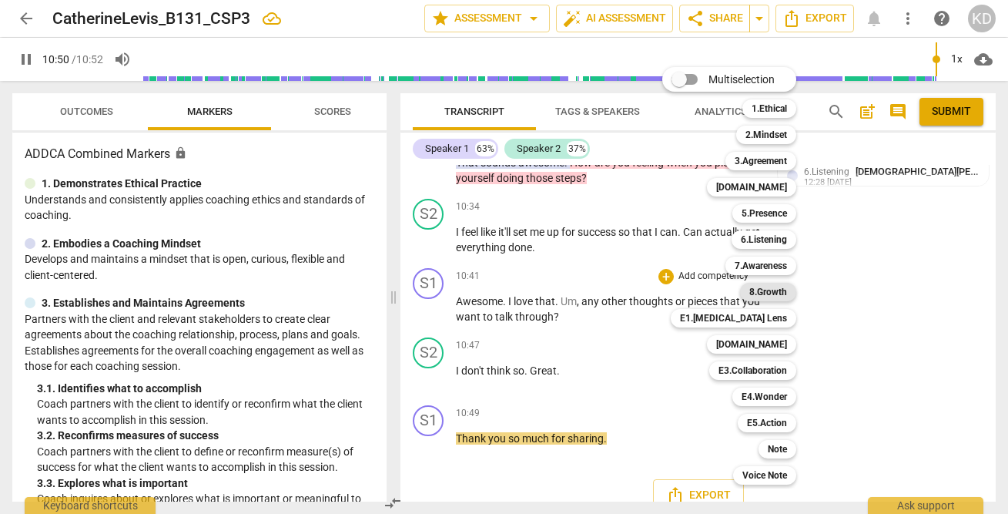
click at [768, 292] on b "8.Growth" at bounding box center [768, 292] width 38 height 18
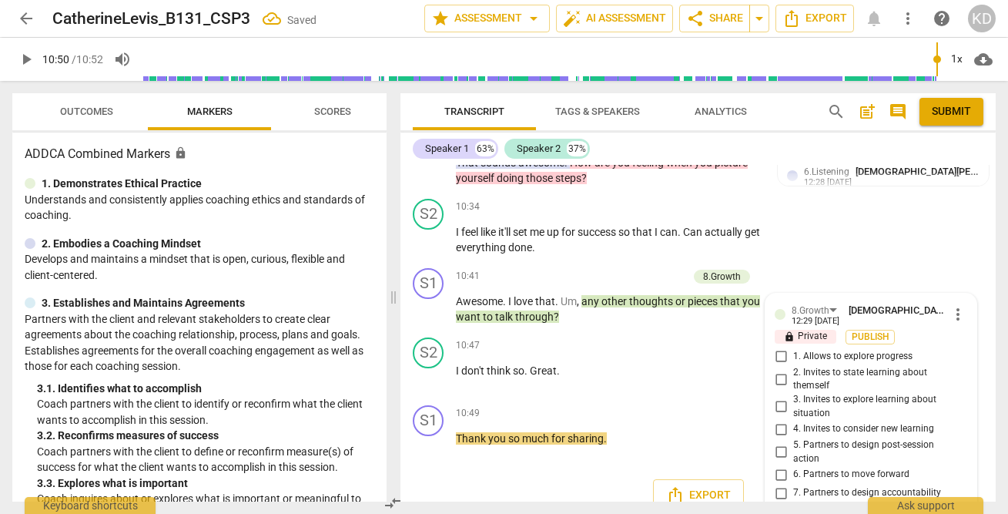
scroll to position [7246, 0]
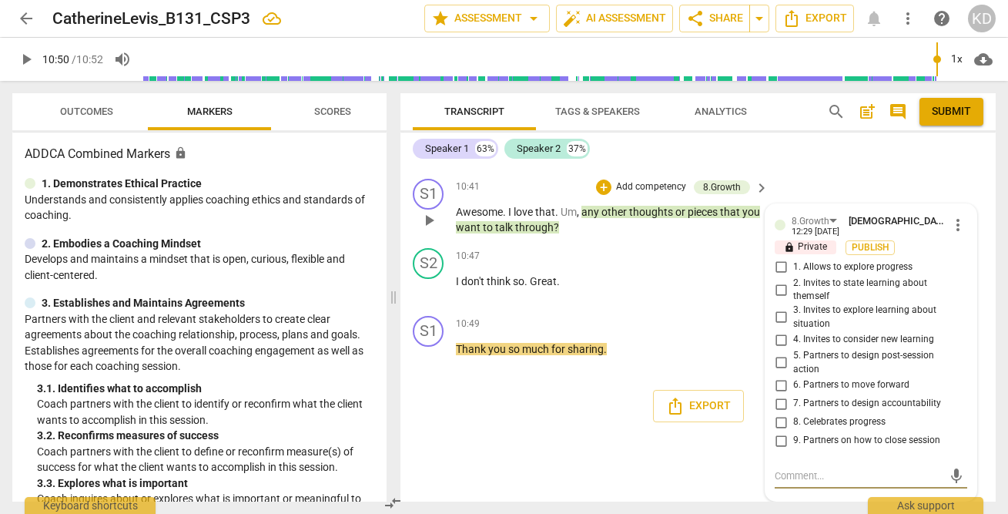
click at [780, 441] on input "9. Partners on how to close session" at bounding box center [780, 440] width 25 height 18
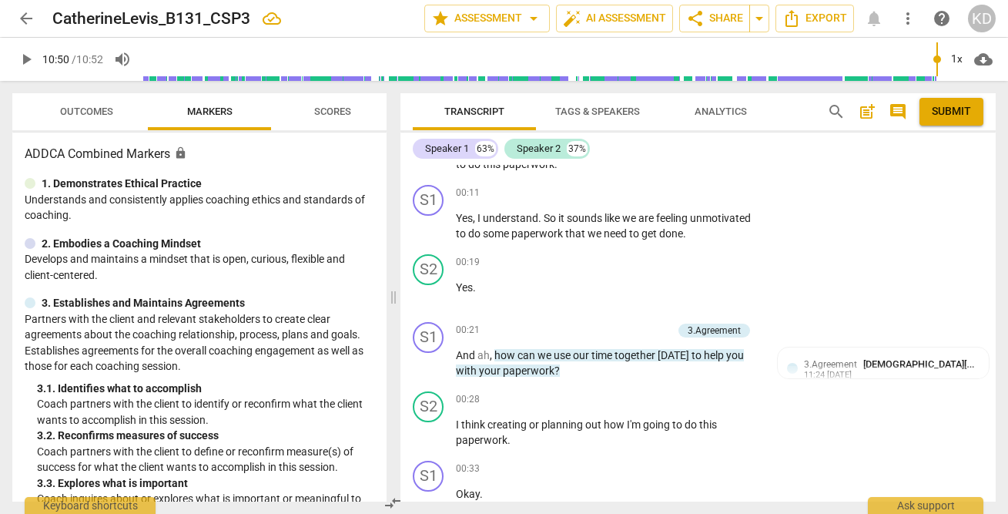
scroll to position [0, 0]
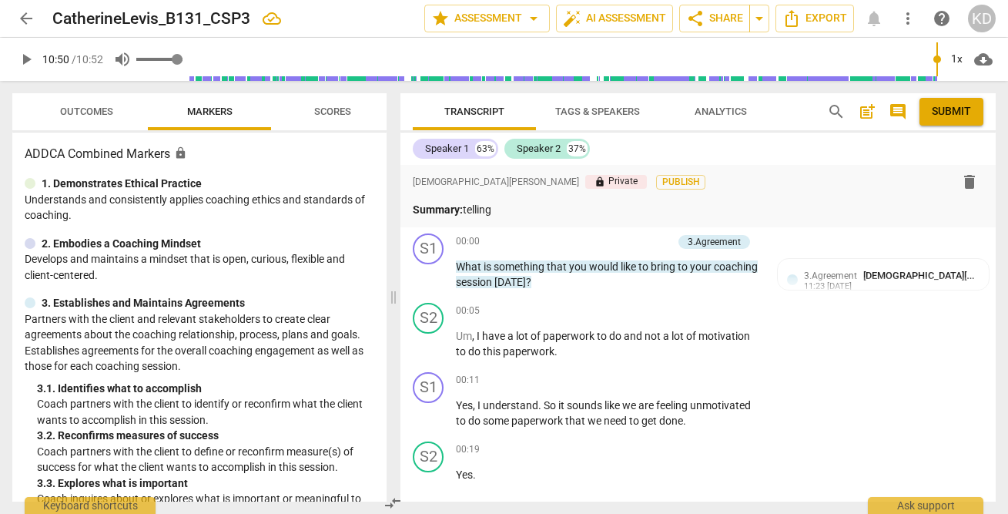
click at [130, 59] on span "volume_up" at bounding box center [122, 59] width 18 height 18
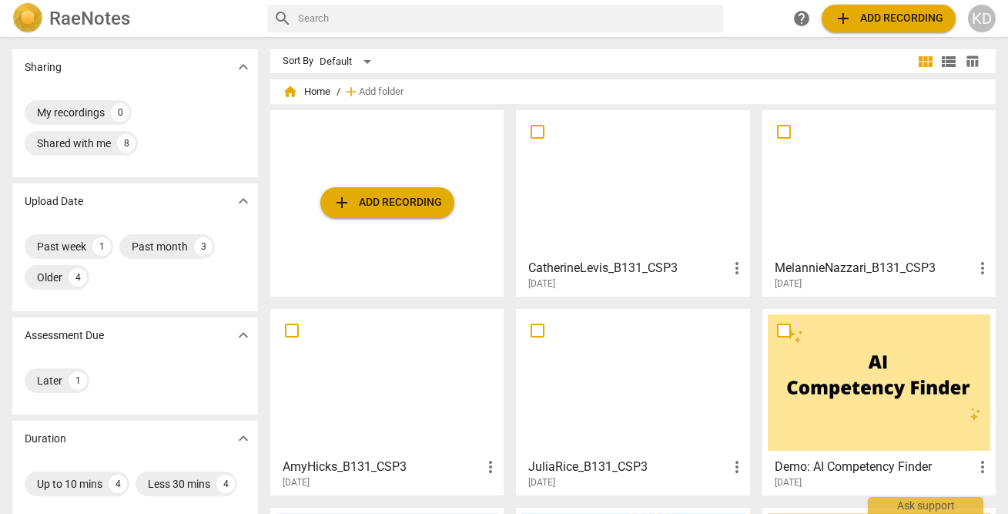
click at [611, 233] on div at bounding box center [632, 183] width 223 height 136
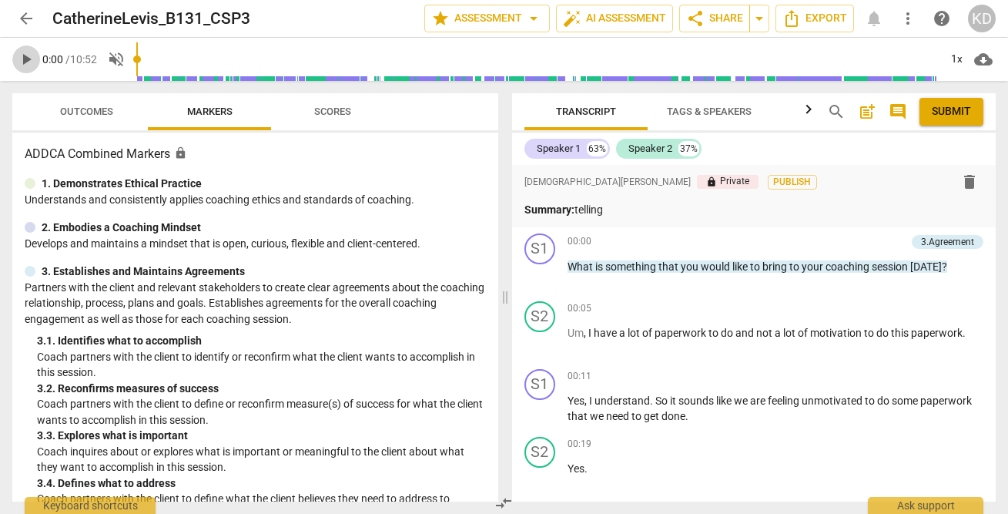
click at [25, 62] on span "play_arrow" at bounding box center [26, 59] width 18 height 18
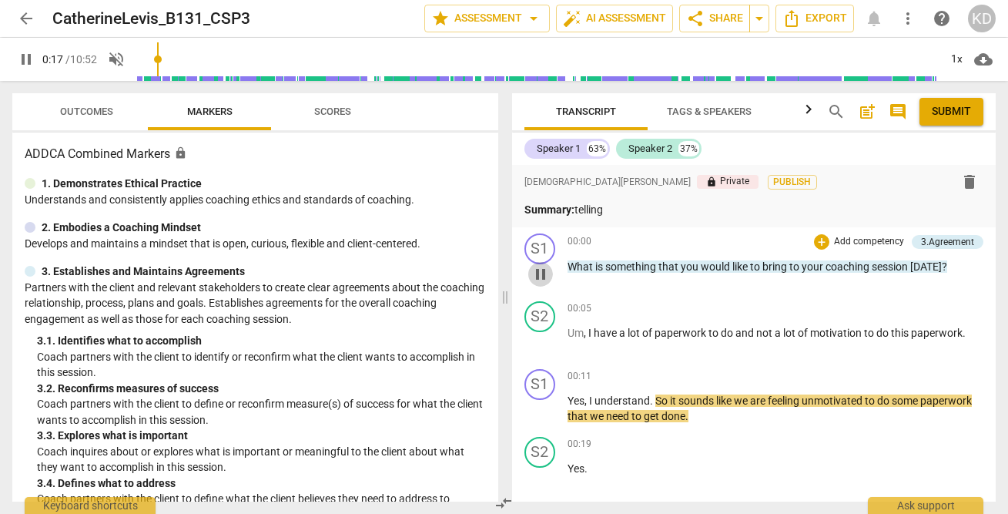
click at [543, 276] on span "pause" at bounding box center [540, 274] width 18 height 18
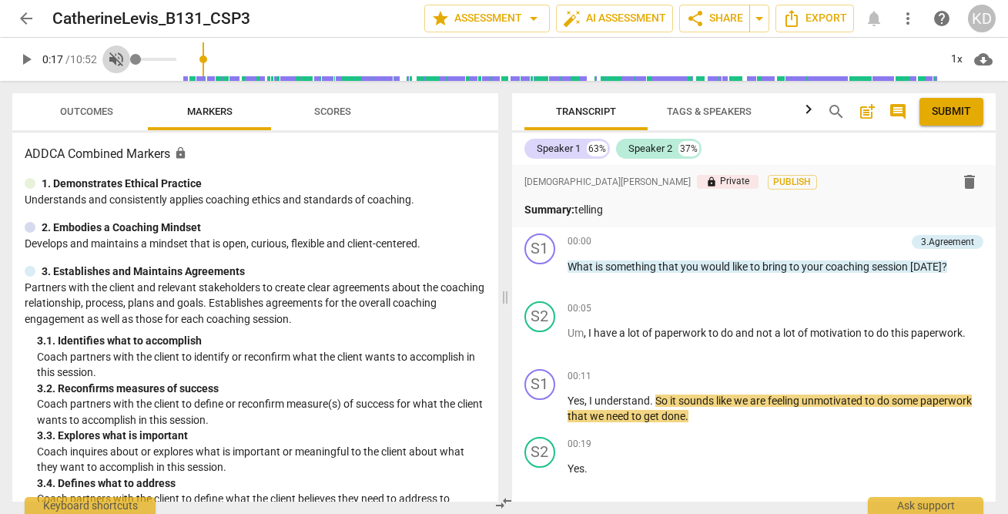
click at [118, 56] on span "volume_off" at bounding box center [116, 59] width 18 height 18
click at [122, 60] on span "volume_off" at bounding box center [116, 59] width 18 height 18
click at [27, 60] on span "play_arrow" at bounding box center [26, 59] width 18 height 18
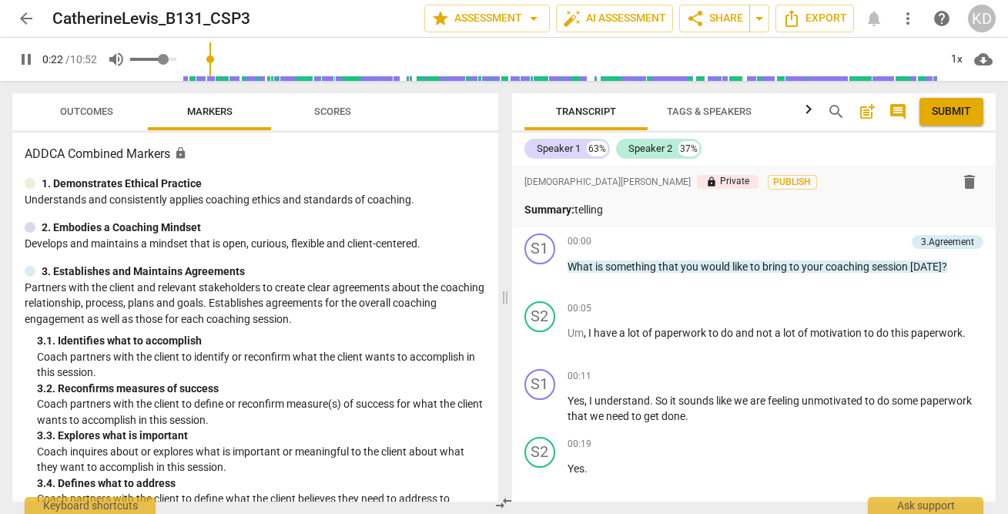
drag, startPoint x: 139, startPoint y: 60, endPoint x: 166, endPoint y: 61, distance: 26.2
click at [166, 61] on input "range" at bounding box center [153, 59] width 46 height 3
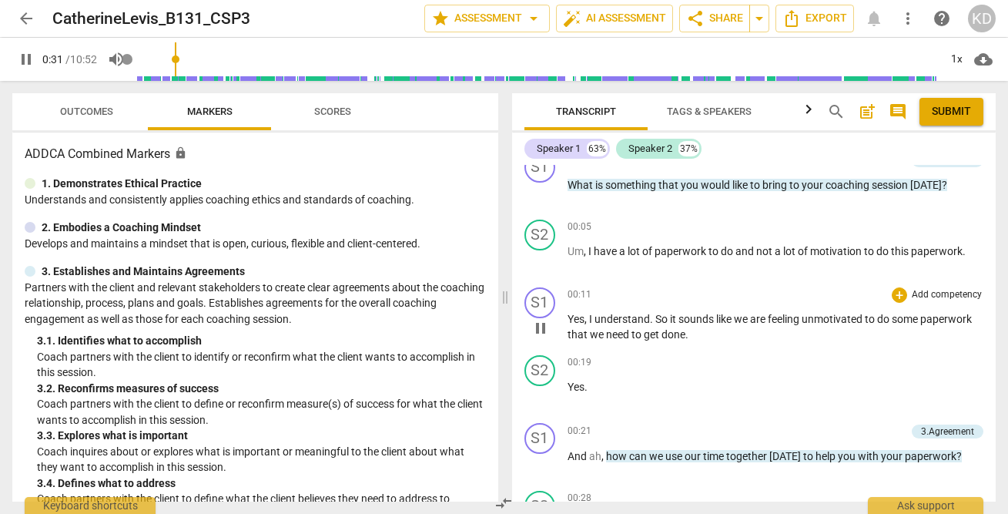
scroll to position [80, 0]
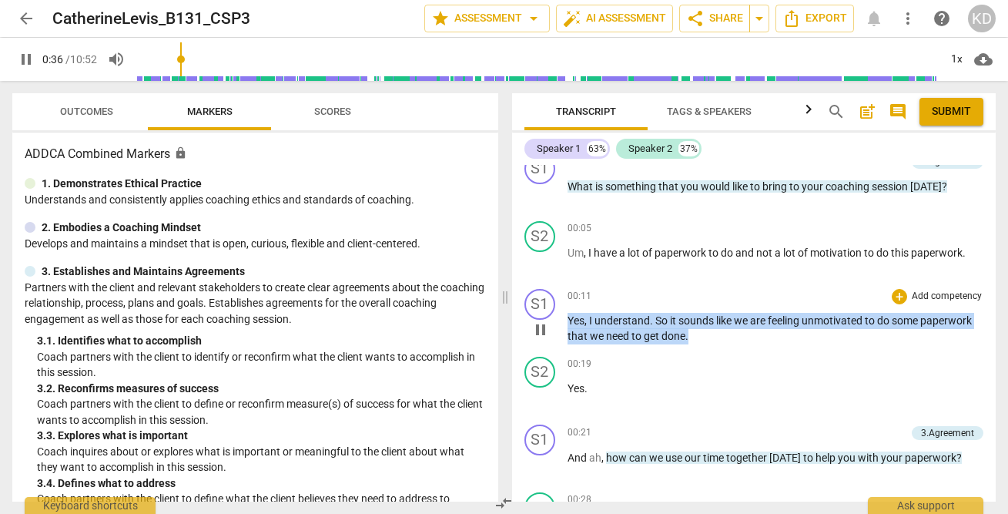
drag, startPoint x: 567, startPoint y: 319, endPoint x: 691, endPoint y: 338, distance: 124.7
click at [693, 338] on p "Yes , I understand . So it sounds like we are feeling unmotivated to do some pa…" at bounding box center [775, 329] width 417 height 32
click at [701, 315] on div "+" at bounding box center [701, 316] width 15 height 15
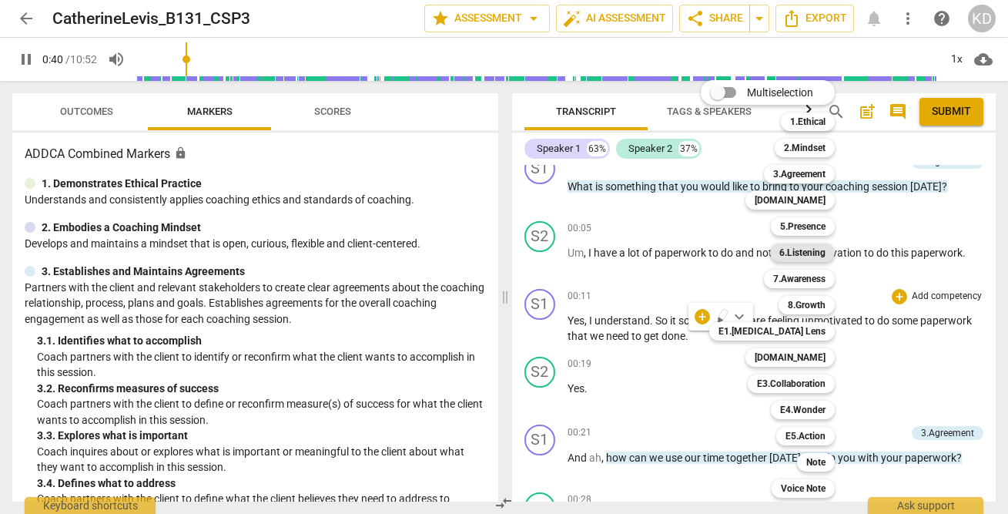
click at [809, 256] on b "6.Listening" at bounding box center [802, 252] width 46 height 18
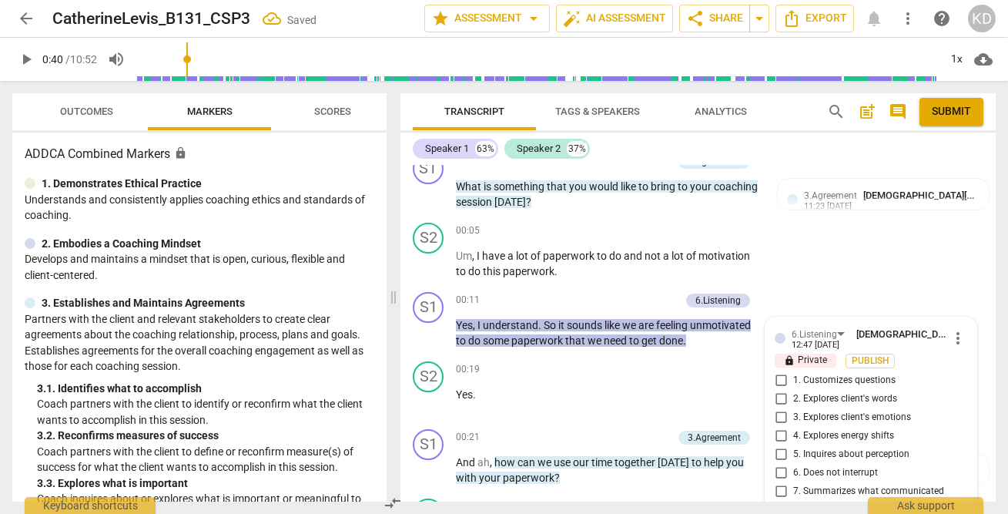
scroll to position [273, 0]
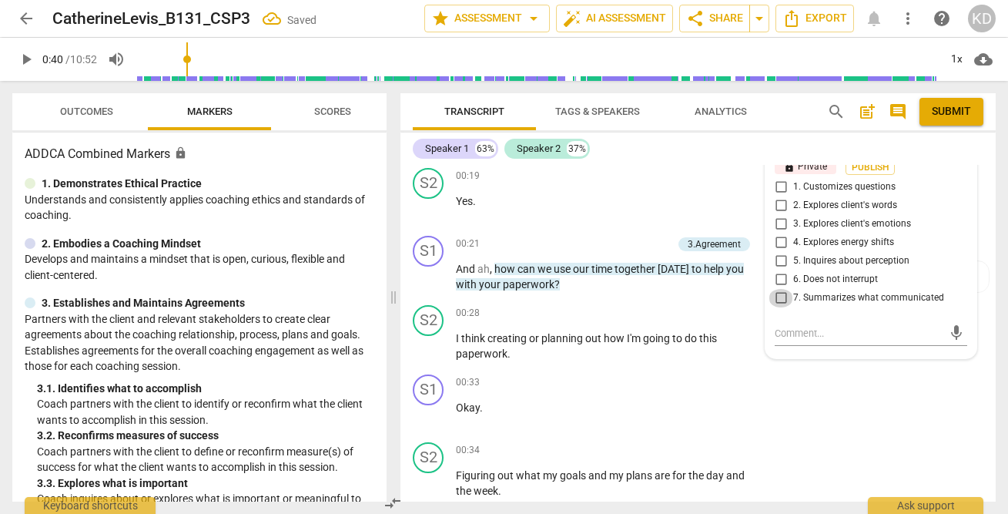
click at [780, 299] on input "7. Summarizes what communicated" at bounding box center [780, 298] width 25 height 18
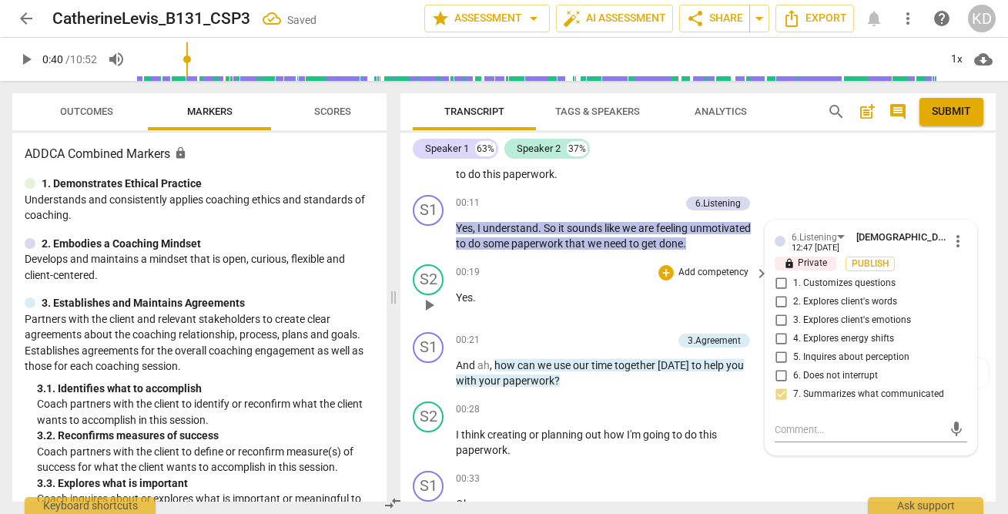
scroll to position [176, 0]
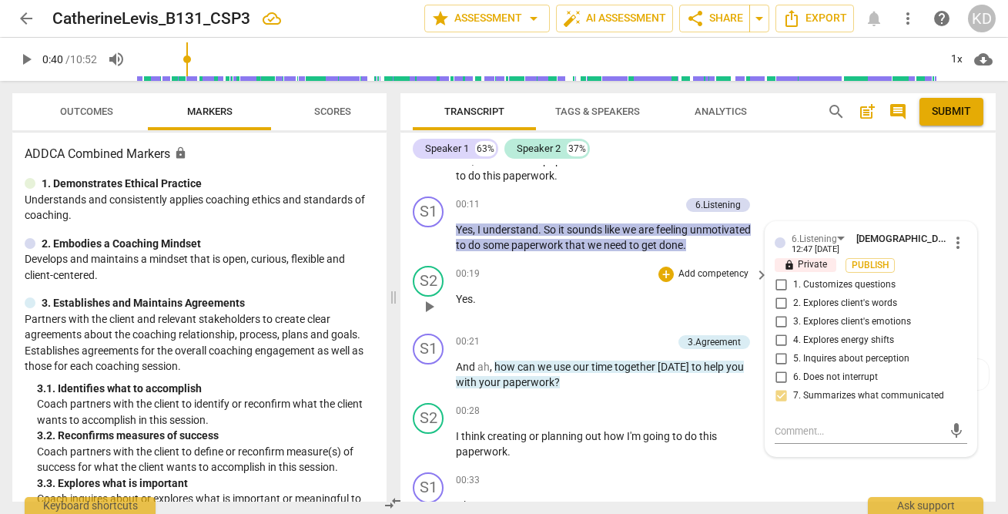
click at [406, 316] on div "S2 play_arrow pause 00:19 + Add competency keyboard_arrow_right Yes ." at bounding box center [697, 293] width 595 height 68
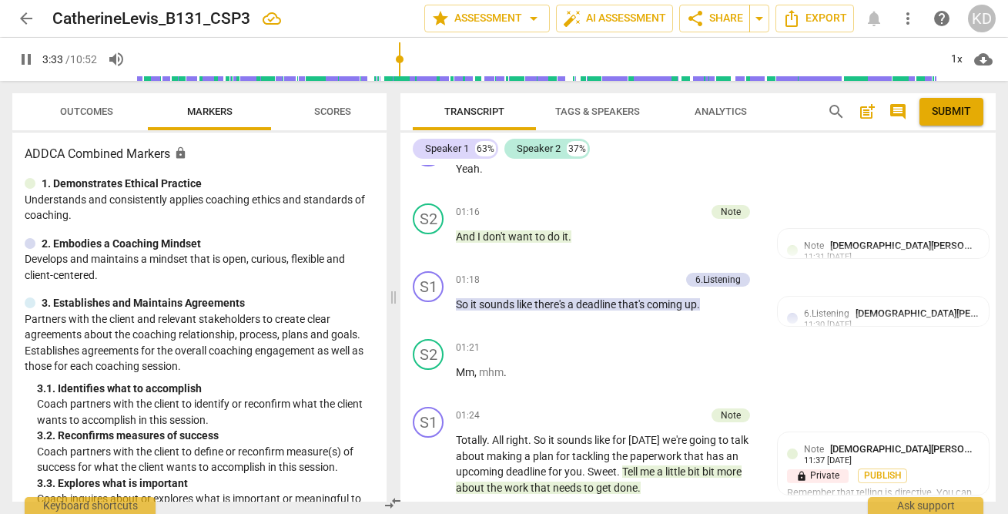
scroll to position [1079, 0]
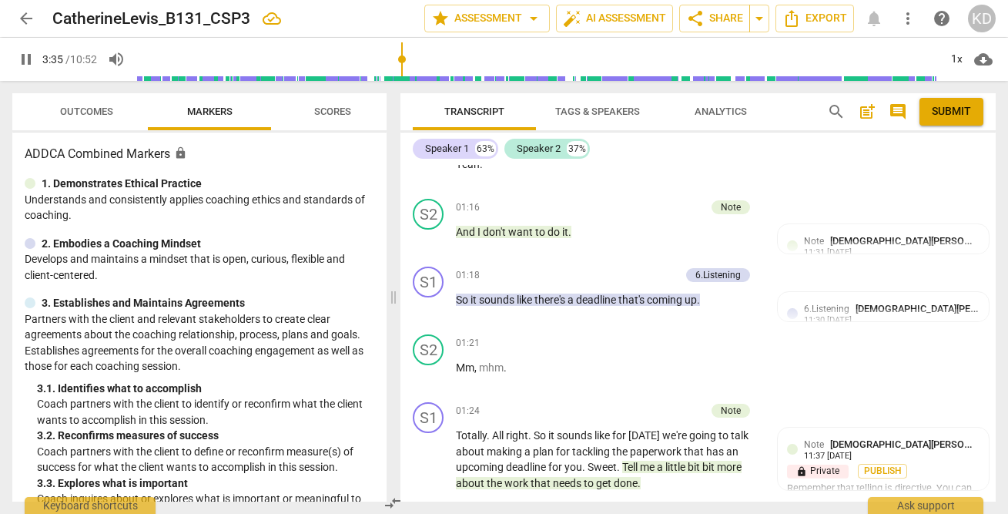
click at [28, 55] on span "pause" at bounding box center [26, 59] width 18 height 18
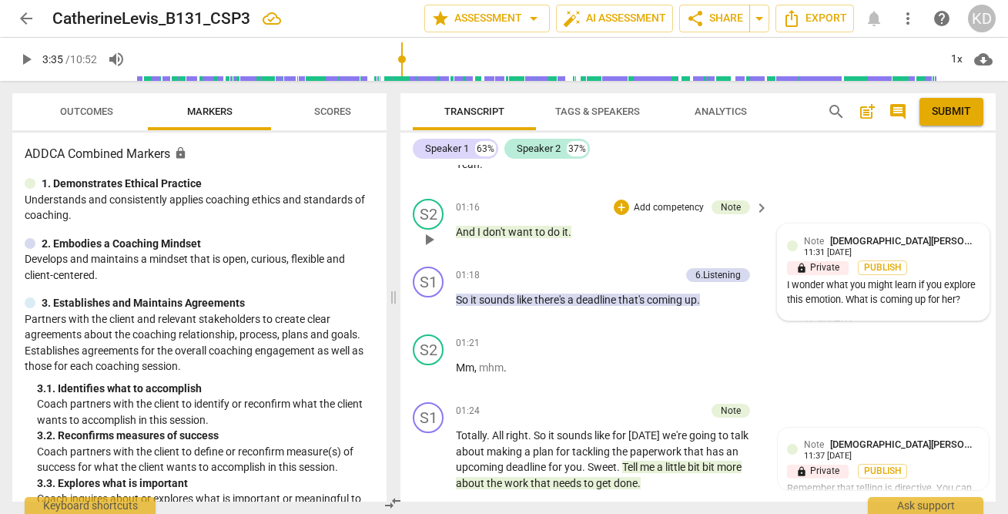
click at [856, 236] on span "[DEMOGRAPHIC_DATA][PERSON_NAME]" at bounding box center [917, 241] width 175 height 12
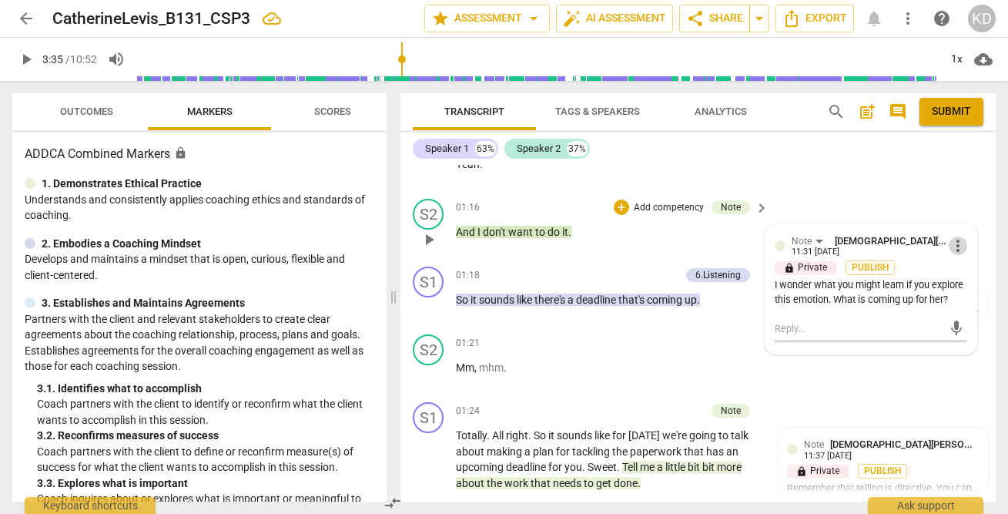
click at [953, 248] on span "more_vert" at bounding box center [958, 245] width 18 height 18
click at [966, 246] on li "Edit" at bounding box center [968, 245] width 53 height 29
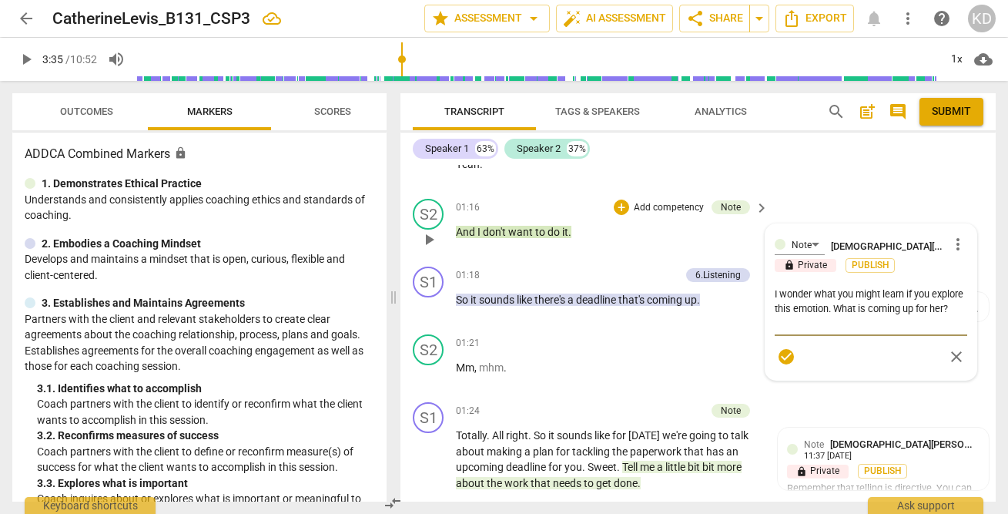
click at [831, 320] on textarea "I wonder what you might learn if you explore this emotion. What is coming up fo…" at bounding box center [871, 308] width 192 height 44
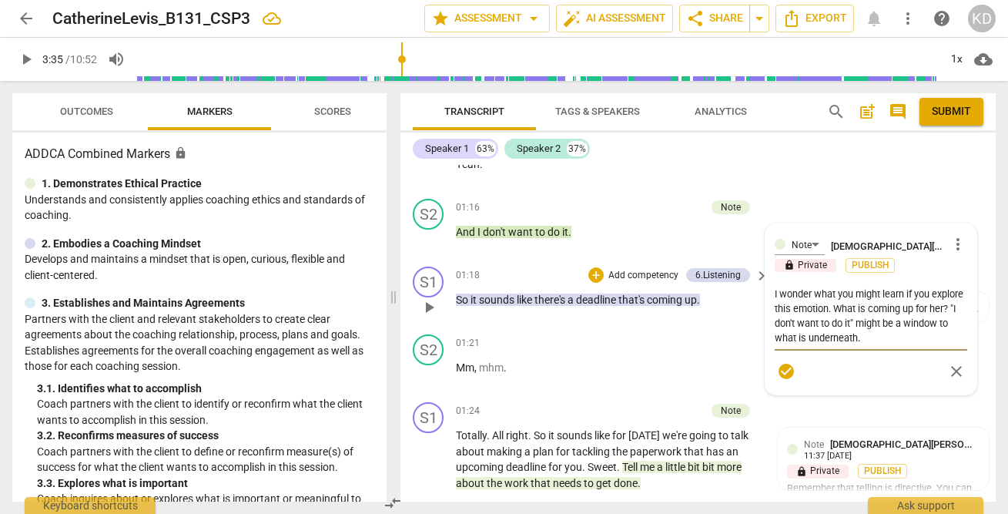
click at [404, 320] on div "S1 play_arrow pause 01:18 + Add competency 6.Listening keyboard_arrow_right So …" at bounding box center [697, 294] width 595 height 68
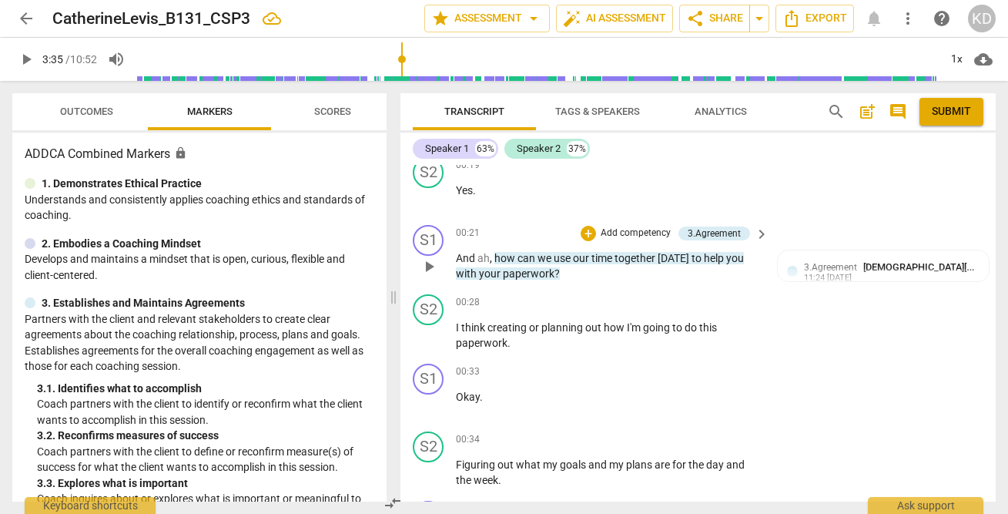
scroll to position [273, 0]
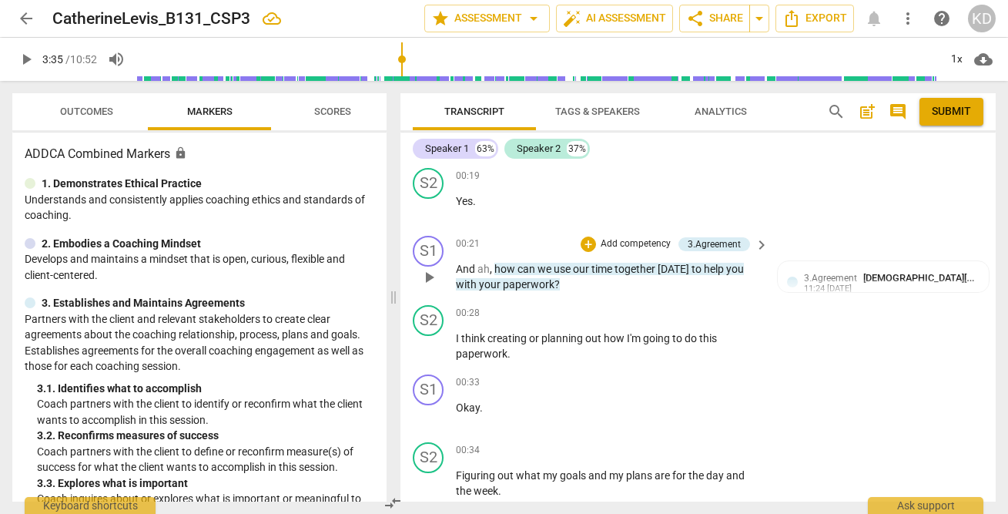
click at [424, 273] on span "play_arrow" at bounding box center [429, 277] width 18 height 18
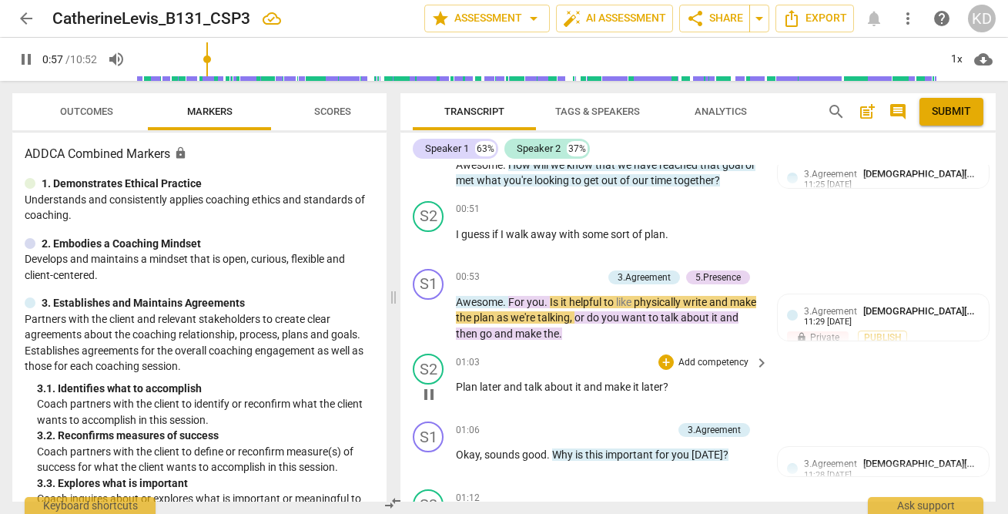
scroll to position [656, 0]
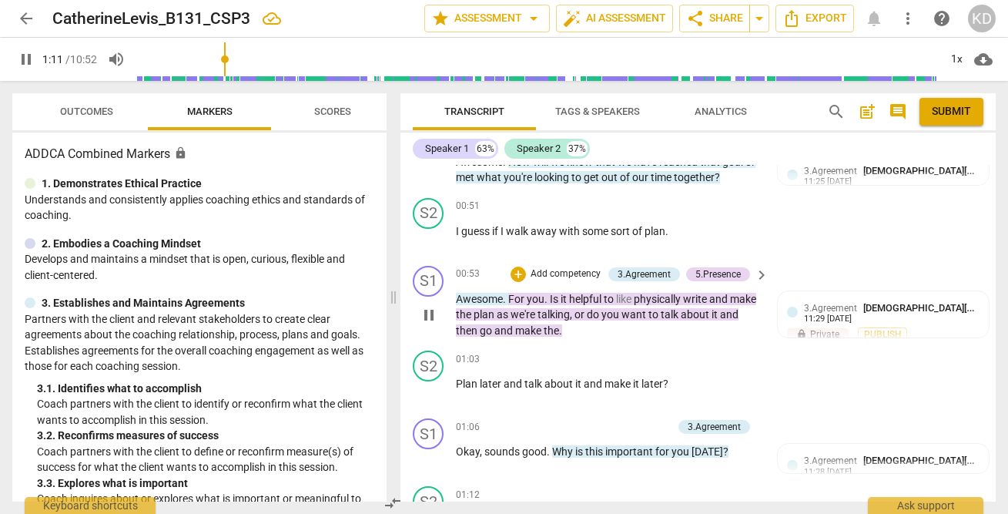
click at [574, 275] on p "Add competency" at bounding box center [565, 274] width 73 height 14
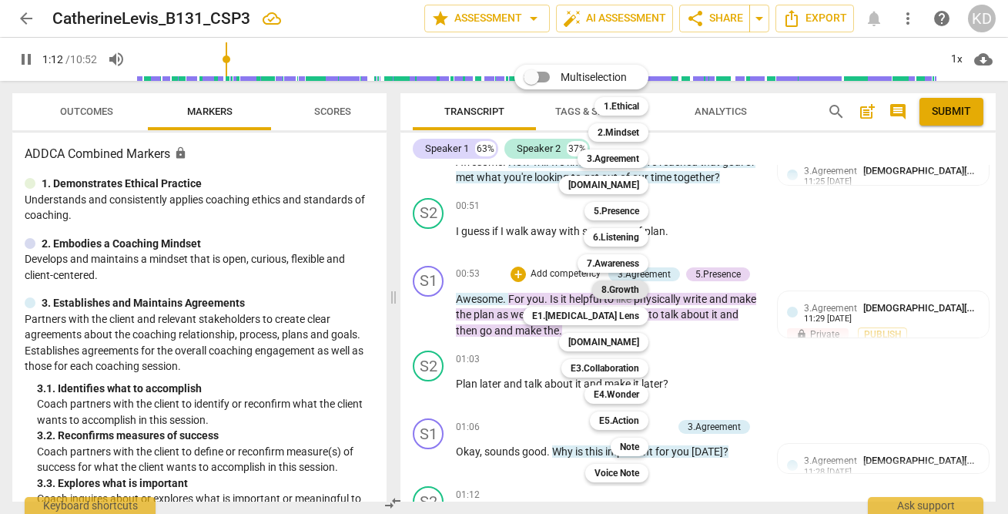
scroll to position [1004, 0]
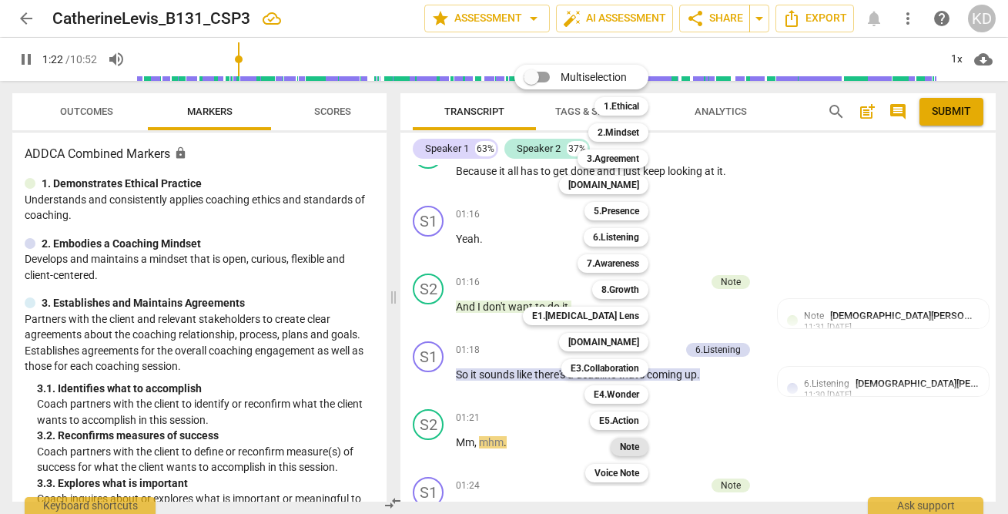
click at [627, 448] on b "Note" at bounding box center [629, 446] width 19 height 18
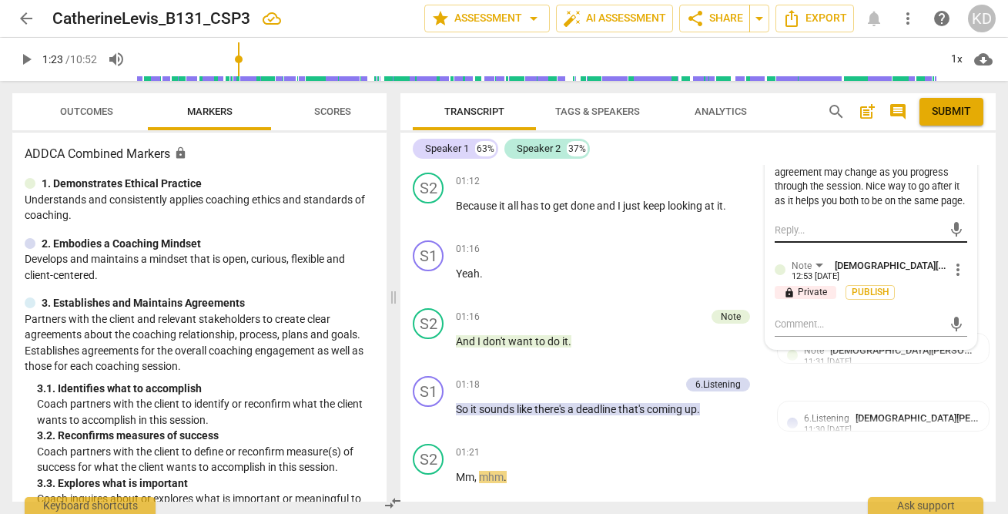
scroll to position [1022, 0]
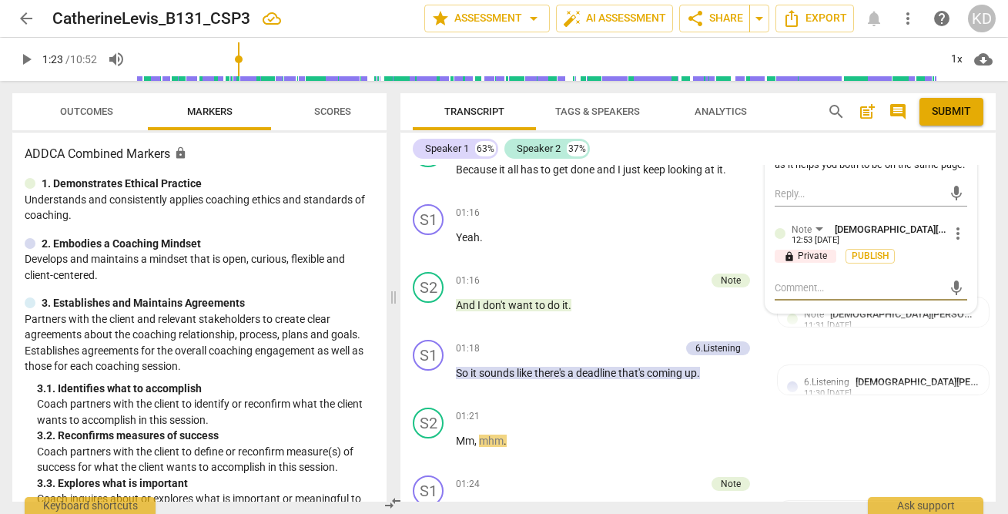
click at [793, 295] on textarea at bounding box center [859, 287] width 168 height 15
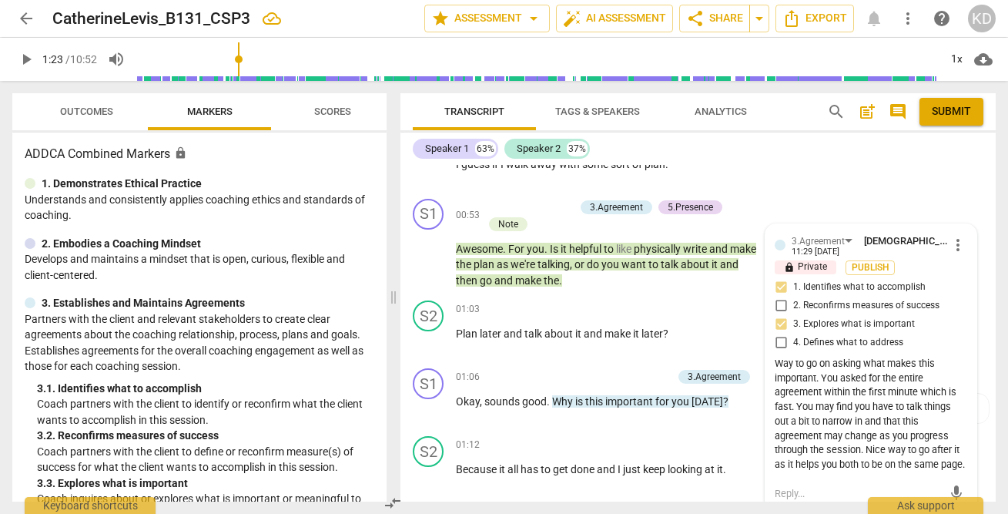
scroll to position [714, 0]
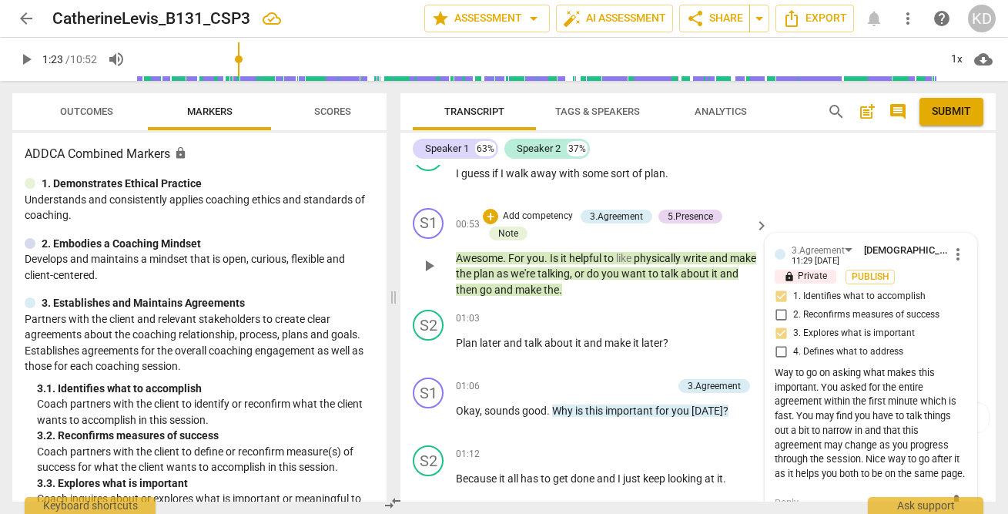
click at [427, 268] on span "play_arrow" at bounding box center [429, 265] width 18 height 18
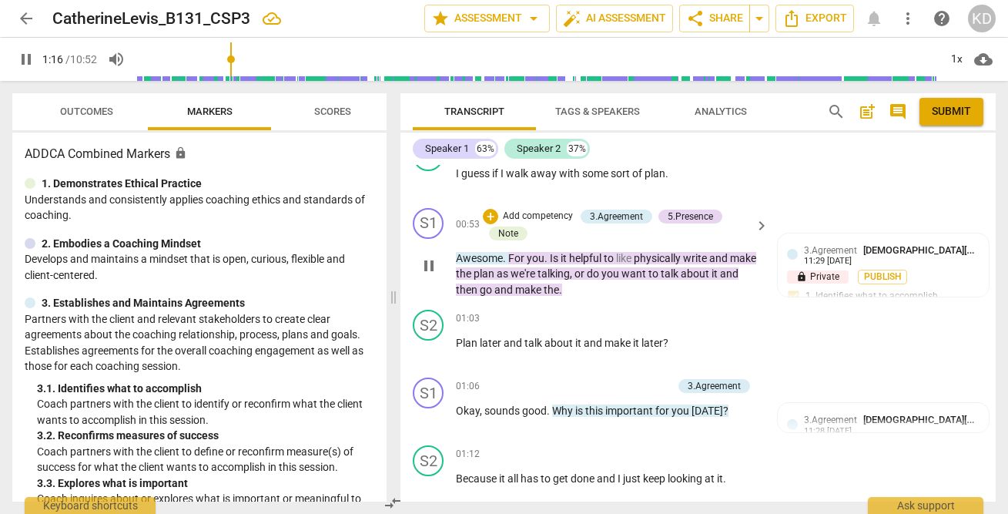
scroll to position [1089, 0]
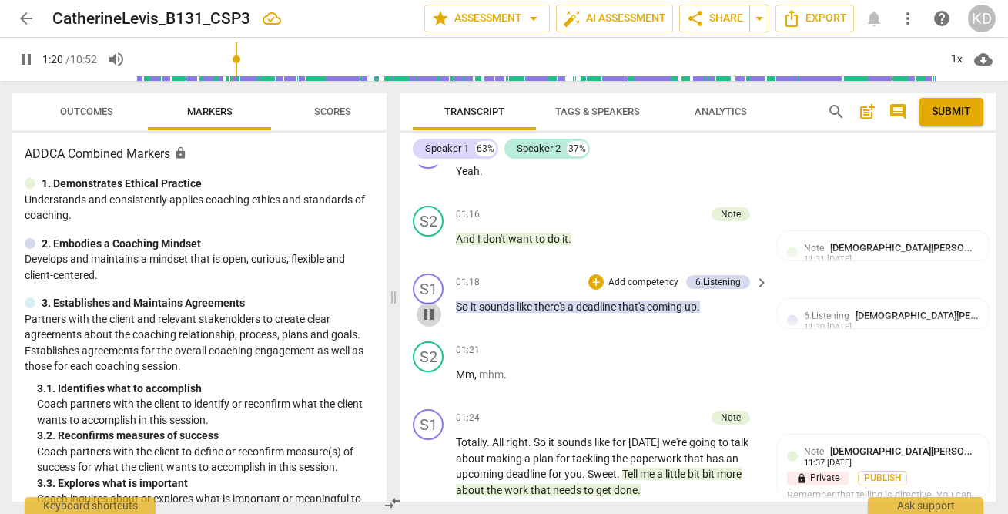
click at [430, 308] on span "pause" at bounding box center [429, 314] width 18 height 18
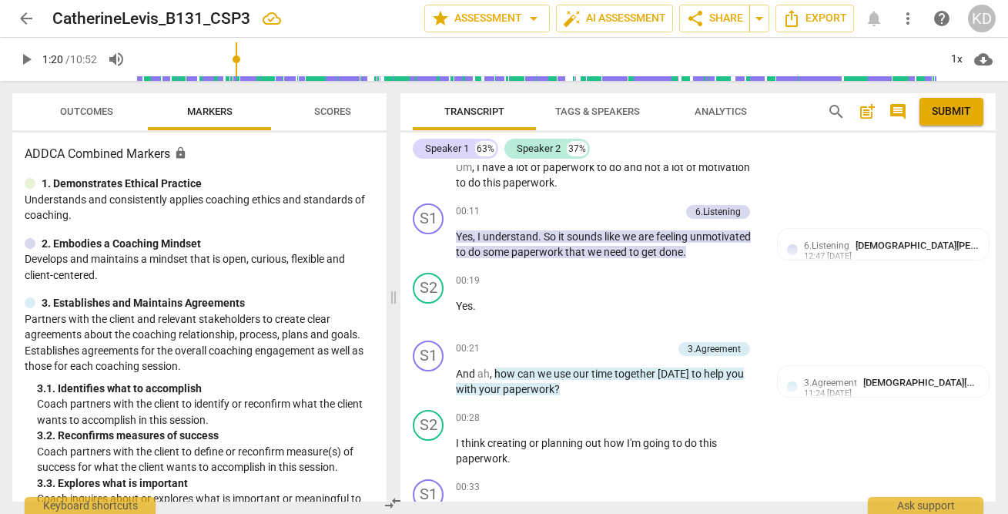
scroll to position [0, 0]
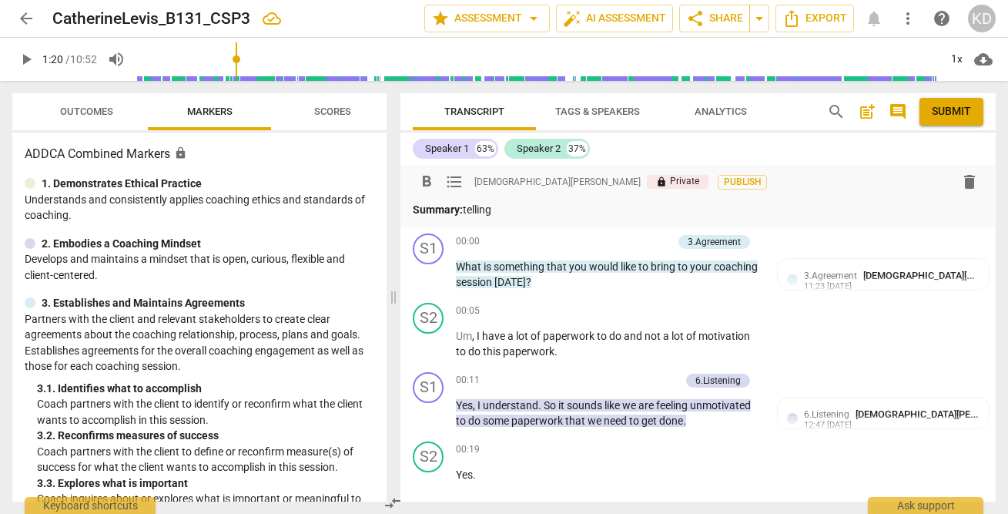
click at [523, 213] on p "Summary: telling" at bounding box center [698, 210] width 571 height 16
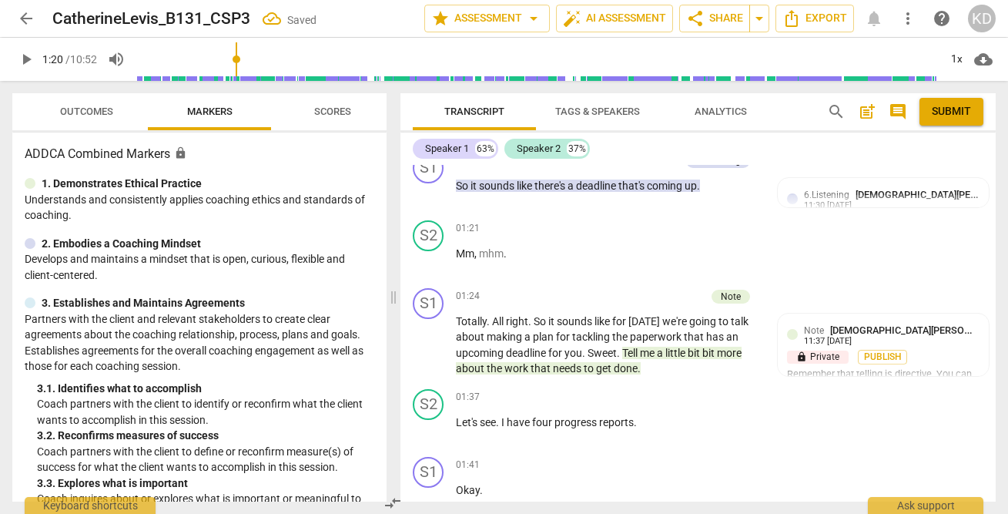
scroll to position [1231, 0]
click at [427, 346] on span "play_arrow" at bounding box center [429, 345] width 18 height 18
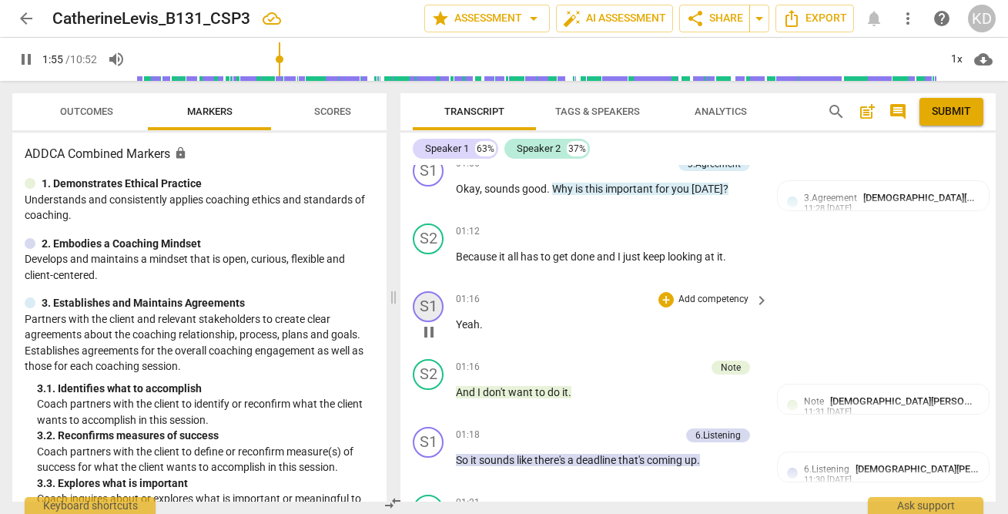
scroll to position [956, 0]
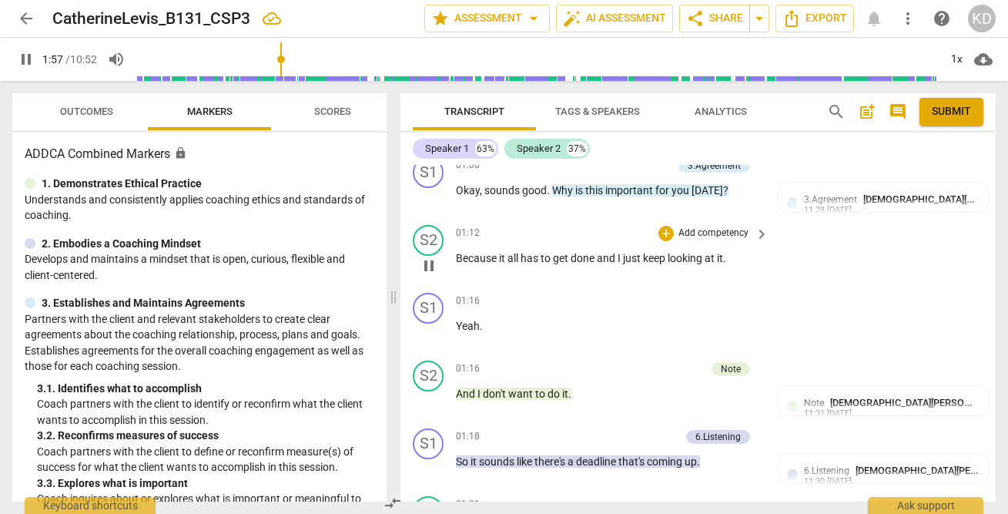
click at [430, 266] on span "pause" at bounding box center [429, 265] width 18 height 18
click at [491, 326] on p "Yeah ." at bounding box center [608, 326] width 305 height 16
click at [715, 302] on p "Add competency" at bounding box center [713, 301] width 73 height 14
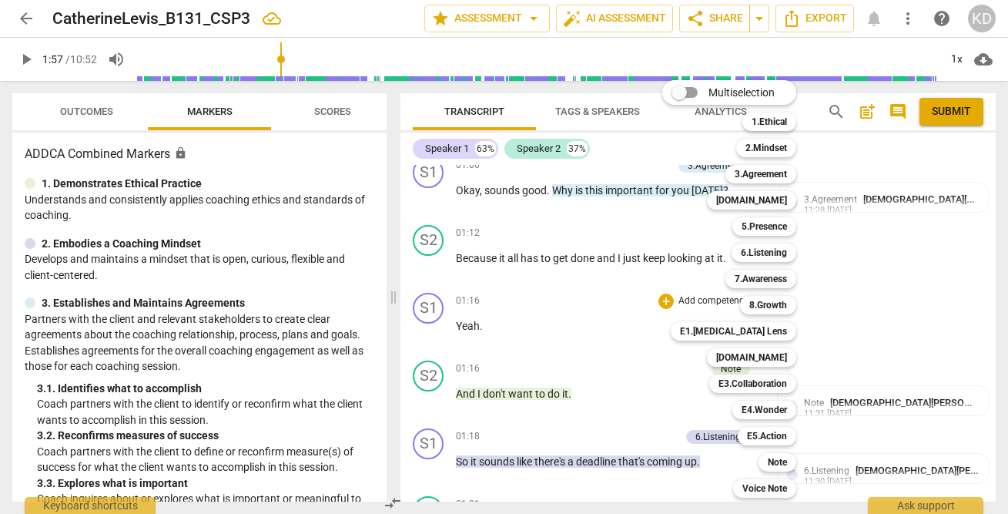
click at [411, 273] on div at bounding box center [504, 257] width 1008 height 514
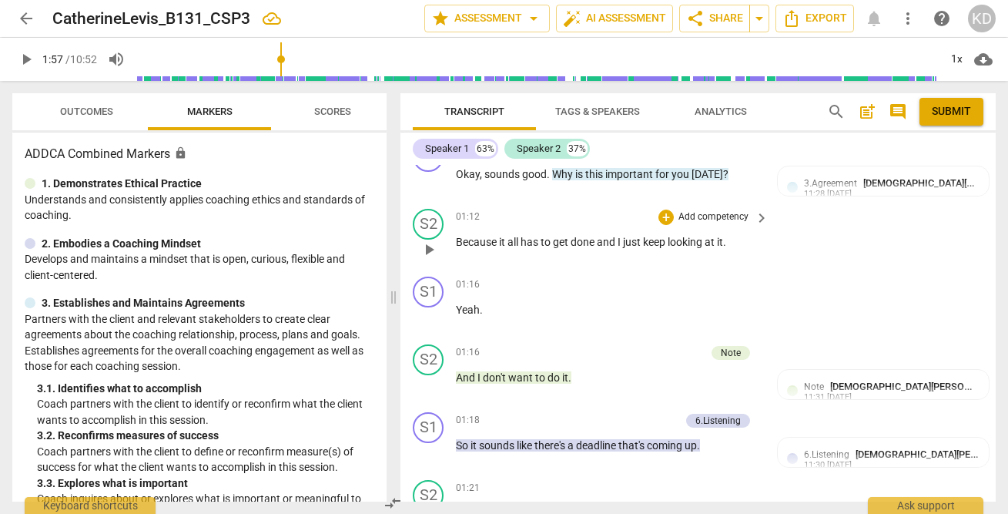
scroll to position [983, 0]
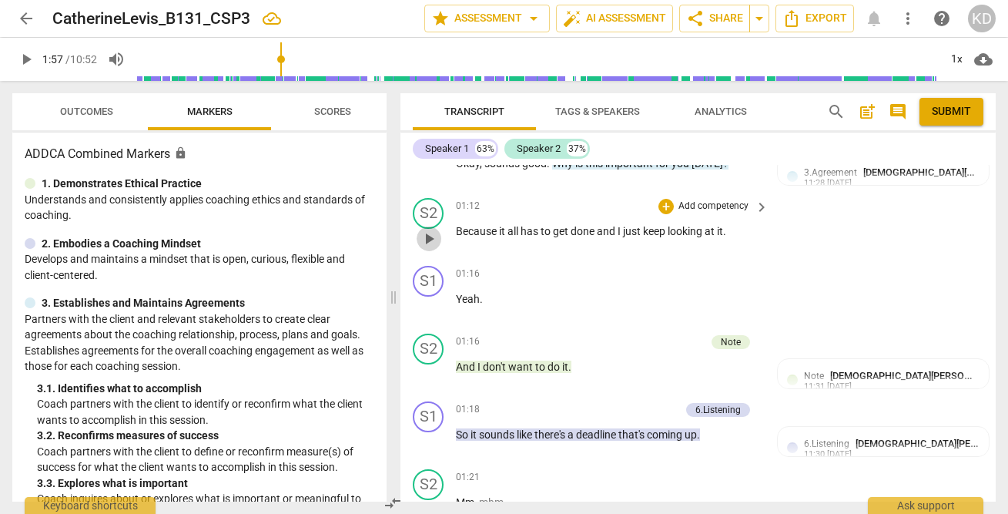
click at [428, 239] on span "play_arrow" at bounding box center [429, 238] width 18 height 18
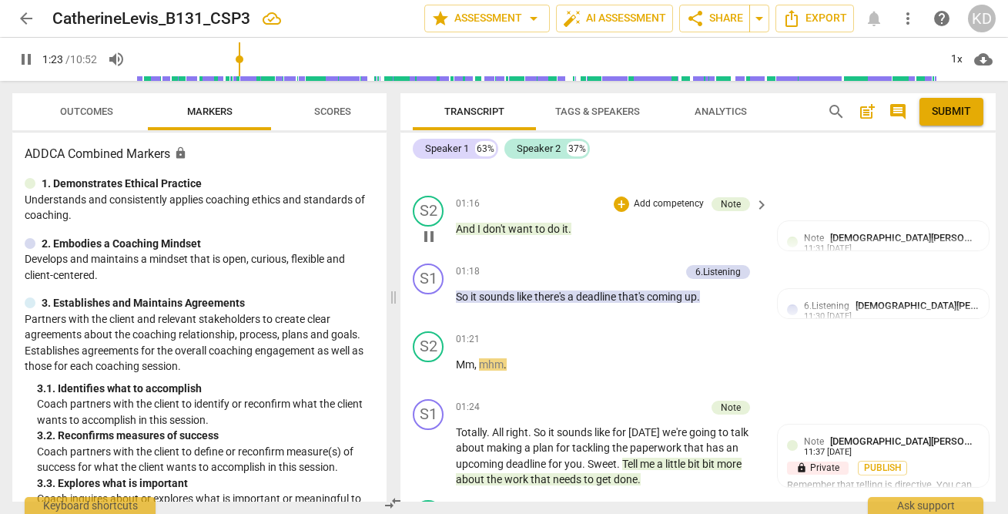
scroll to position [1139, 0]
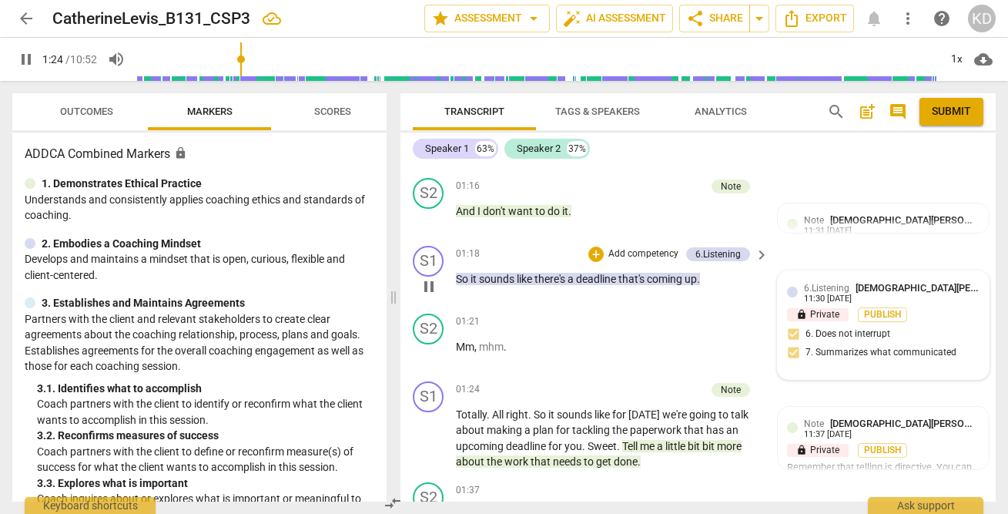
click at [820, 286] on span "6.Listening" at bounding box center [826, 288] width 45 height 11
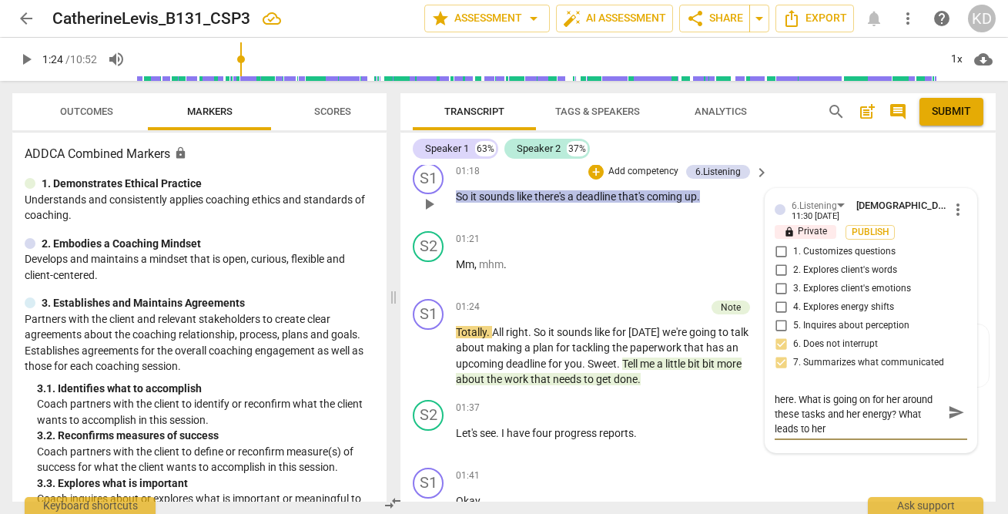
scroll to position [15, 0]
drag, startPoint x: 862, startPoint y: 432, endPoint x: 772, endPoint y: 431, distance: 90.1
click at [775, 431] on textarea "I'm noticing your client's energy is low here. What is going on for her around …" at bounding box center [859, 412] width 168 height 44
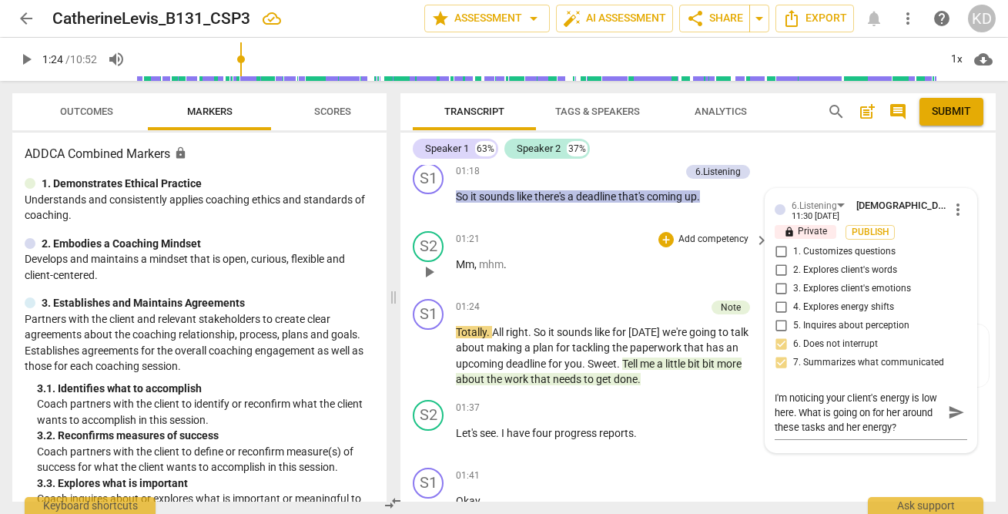
click at [407, 278] on div "S2 play_arrow pause 01:21 + Add competency keyboard_arrow_right Mm , mhm ." at bounding box center [697, 259] width 595 height 68
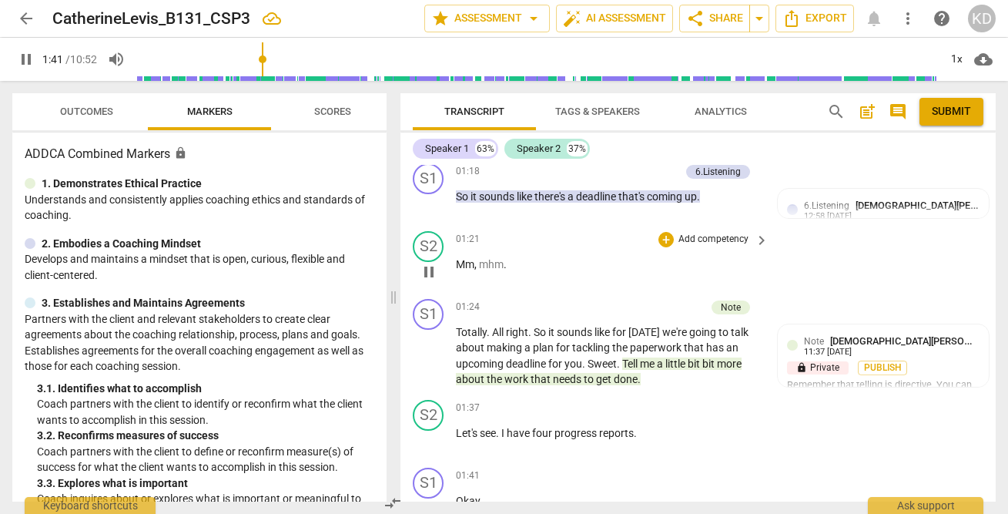
scroll to position [1618, 0]
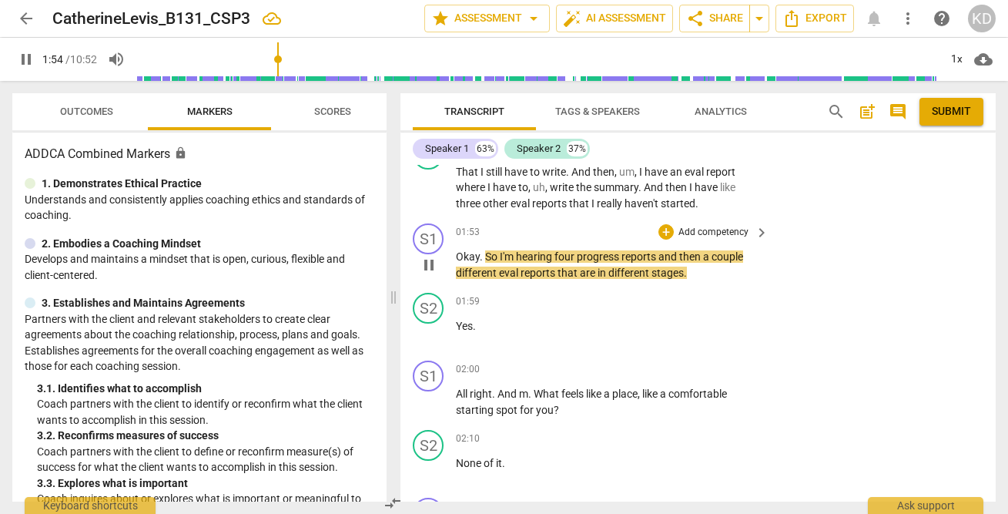
click at [431, 268] on span "pause" at bounding box center [429, 265] width 18 height 18
click at [422, 199] on div "play_arrow pause" at bounding box center [436, 188] width 39 height 38
click at [431, 182] on span "play_arrow" at bounding box center [429, 188] width 18 height 18
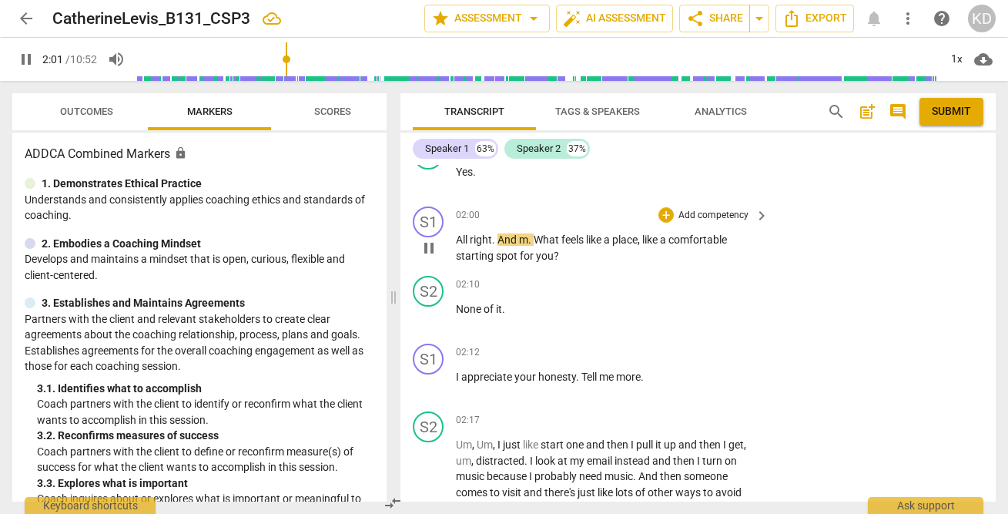
scroll to position [1773, 0]
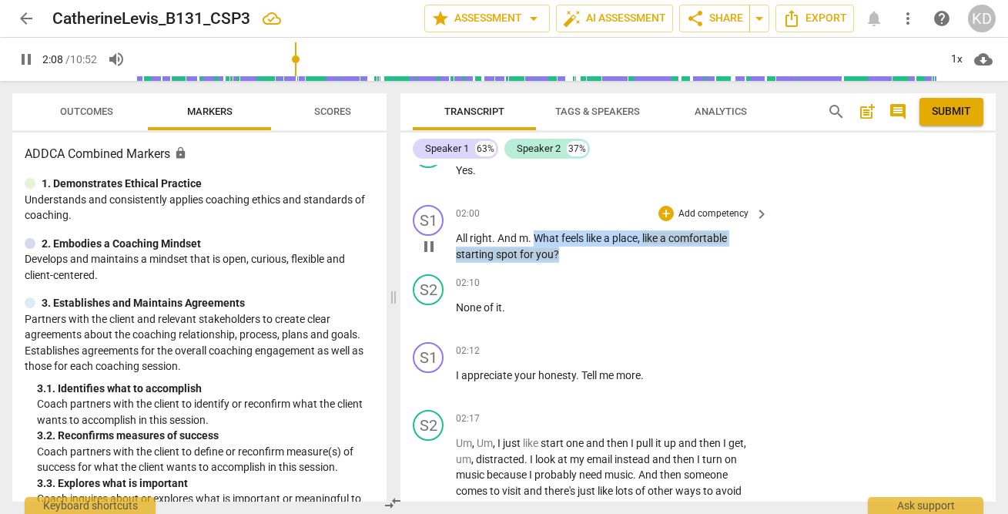
drag, startPoint x: 534, startPoint y: 238, endPoint x: 567, endPoint y: 253, distance: 35.8
click at [567, 253] on p "All right . And m . What feels like a place , like a comfortable starting spot …" at bounding box center [608, 246] width 305 height 32
click at [700, 212] on p "Add competency" at bounding box center [713, 214] width 73 height 14
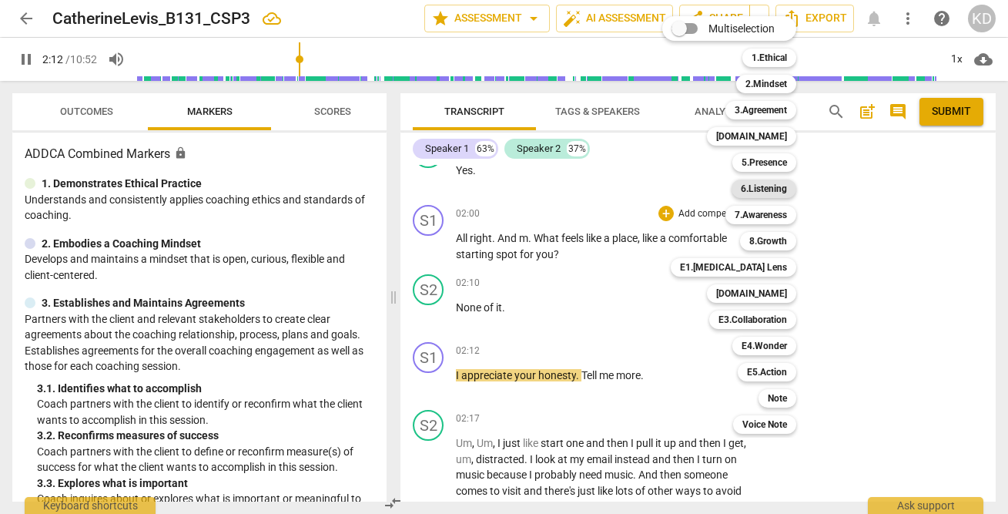
click at [768, 187] on b "6.Listening" at bounding box center [764, 188] width 46 height 18
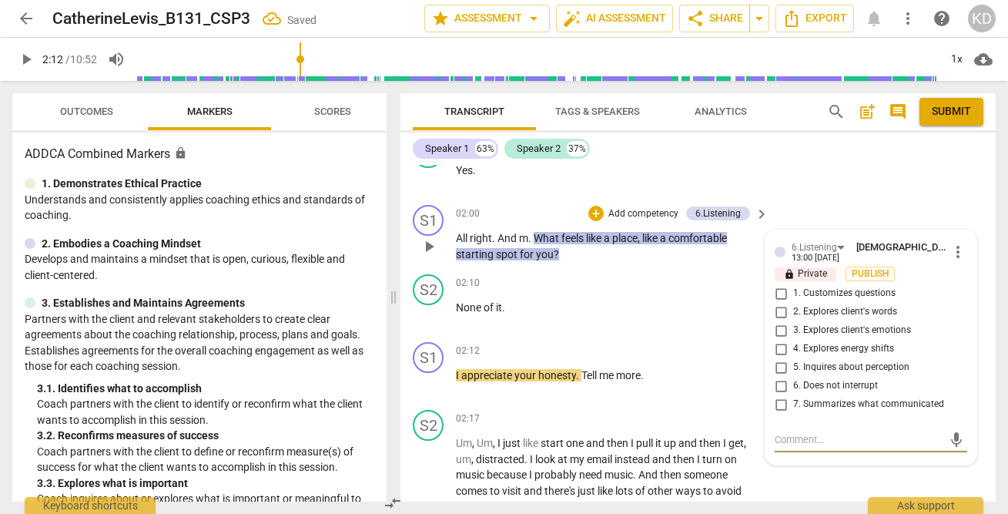
click at [779, 295] on input "1. Customizes questions" at bounding box center [780, 293] width 25 height 18
click at [778, 367] on input "5. Inquires about perception" at bounding box center [780, 367] width 25 height 18
click at [413, 257] on div "S1 play_arrow pause" at bounding box center [434, 233] width 43 height 57
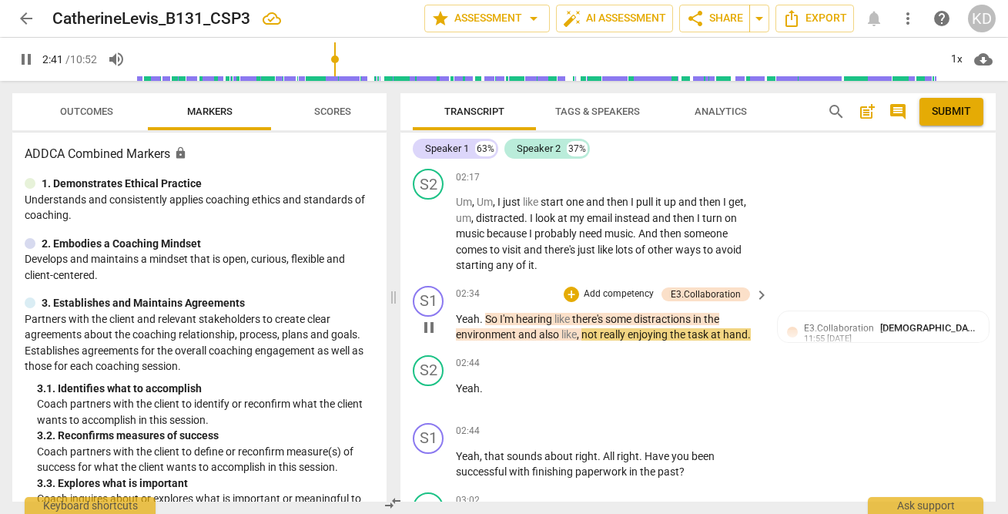
scroll to position [2022, 0]
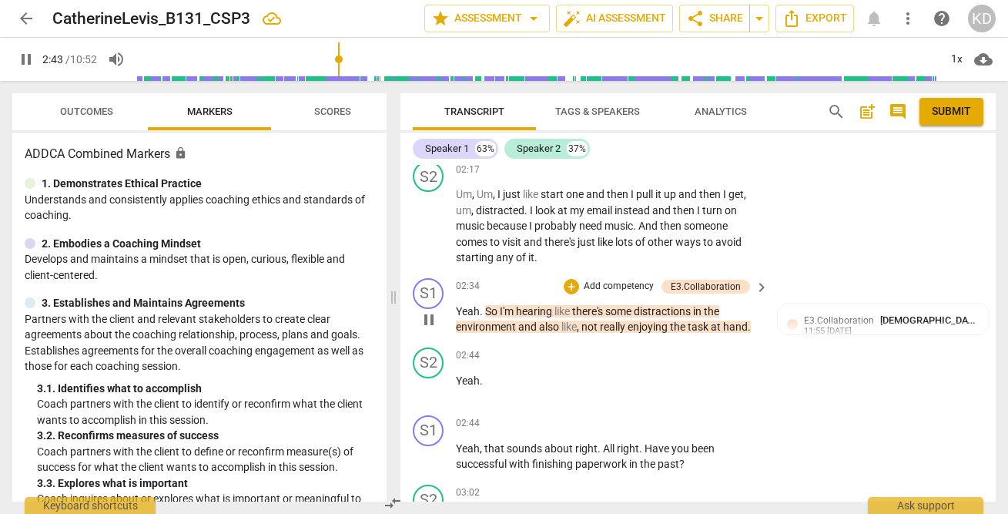
click at [409, 324] on div "S1 play_arrow pause 02:34 + Add competency E3.Collaboration keyboard_arrow_righ…" at bounding box center [697, 306] width 595 height 69
click at [612, 283] on p "Add competency" at bounding box center [618, 286] width 73 height 14
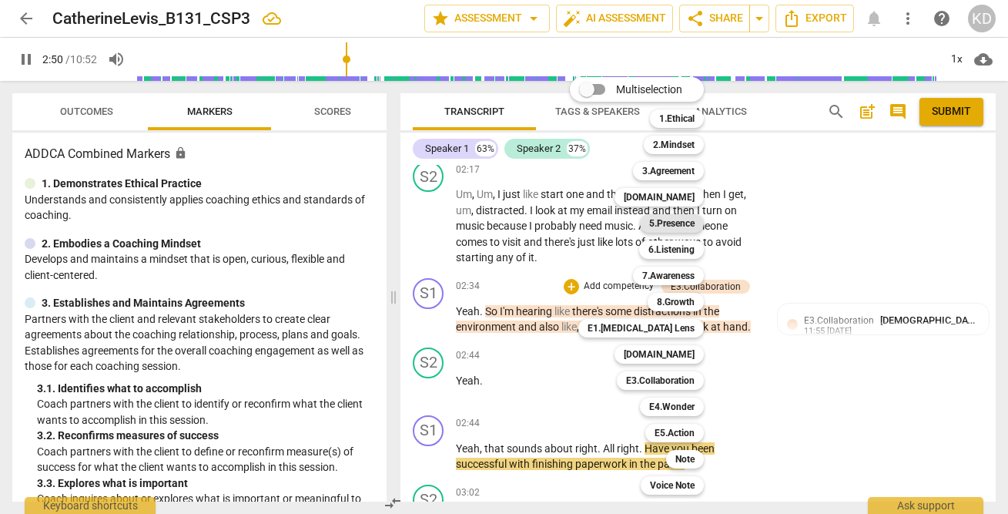
click at [677, 225] on b "5.Presence" at bounding box center [671, 223] width 45 height 18
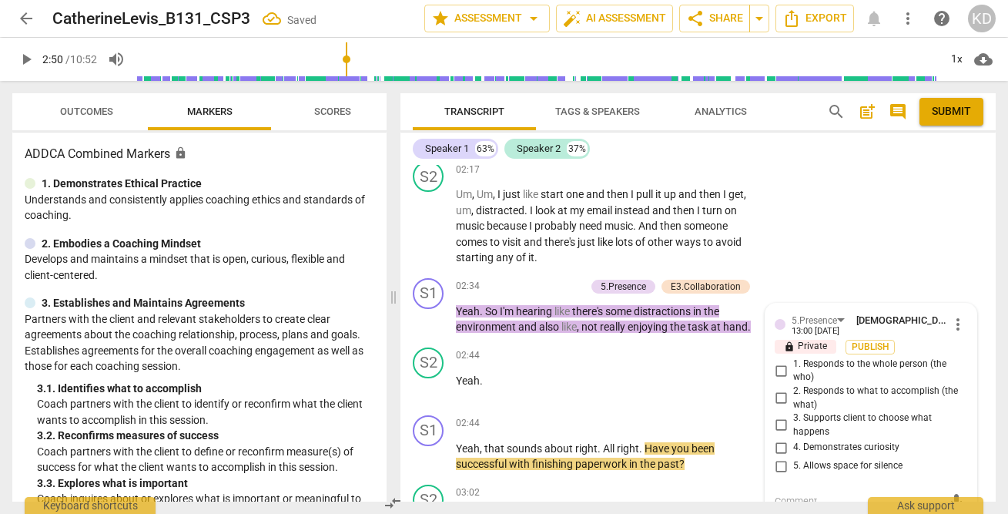
scroll to position [2027, 0]
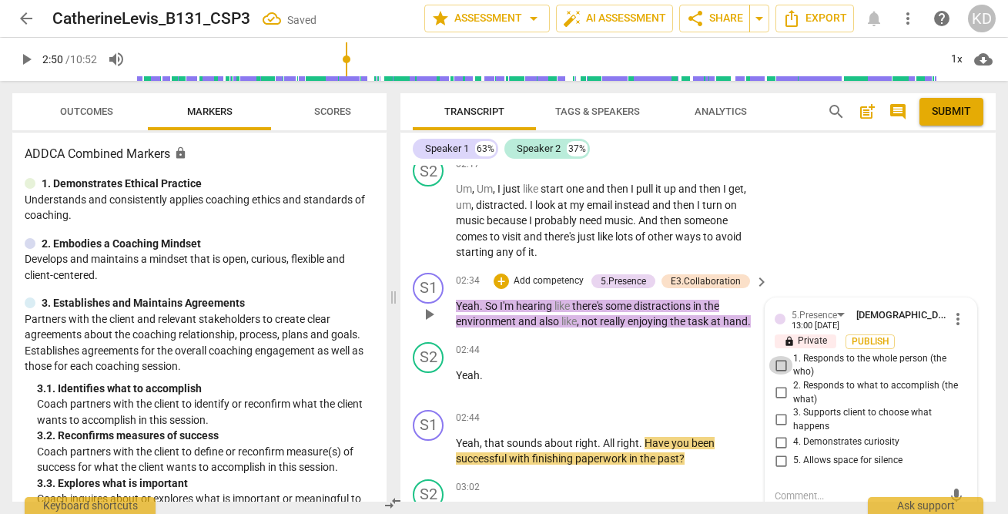
click at [776, 364] on input "1. Responds to the whole person (the who)" at bounding box center [780, 365] width 25 height 18
click at [560, 283] on p "Add competency" at bounding box center [548, 281] width 73 height 14
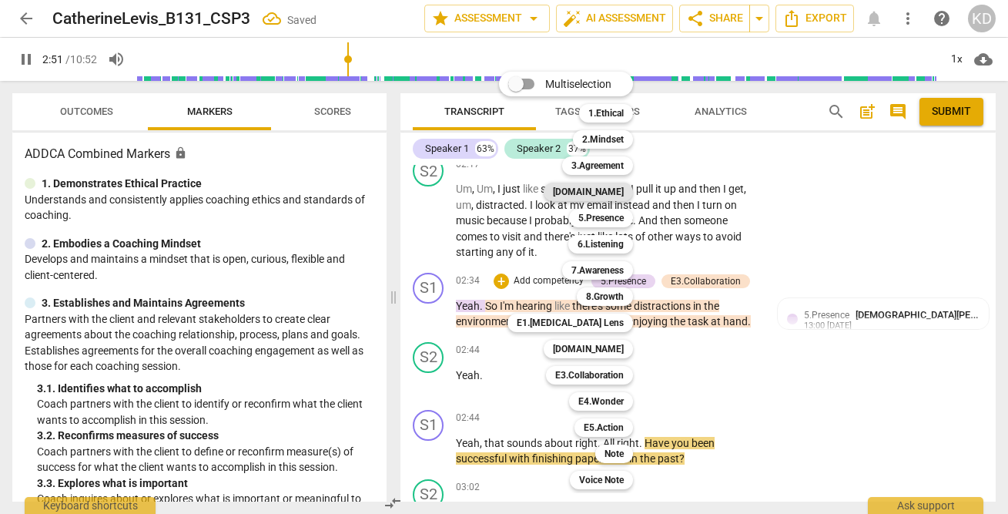
click at [611, 190] on b "[DOMAIN_NAME]" at bounding box center [588, 191] width 71 height 18
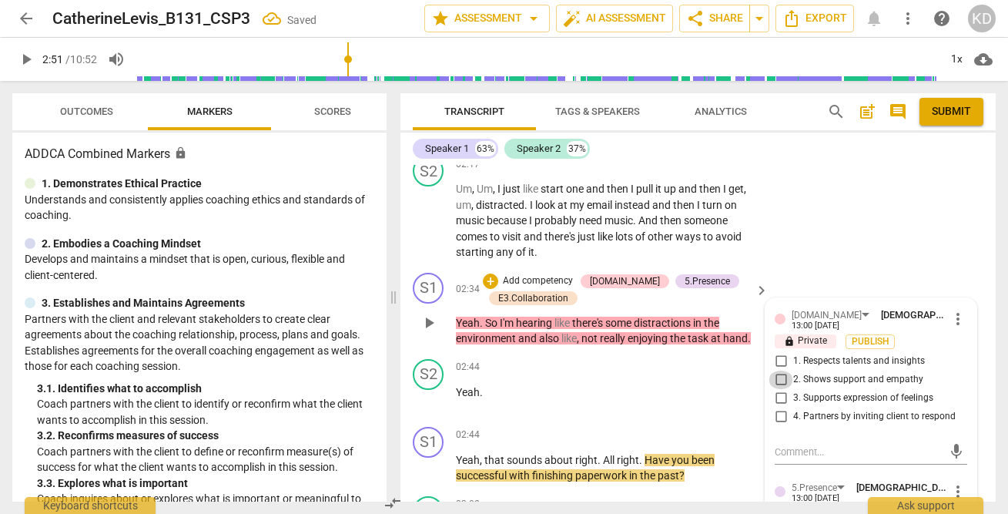
click at [780, 380] on input "2. Shows support and empathy" at bounding box center [780, 379] width 25 height 18
click at [775, 358] on input "1. Respects talents and insights" at bounding box center [780, 361] width 25 height 18
click at [777, 394] on input "3. Supports expression of feelings" at bounding box center [780, 398] width 25 height 18
click at [781, 416] on input "4. Partners by inviting client to respond" at bounding box center [780, 416] width 25 height 18
click at [537, 279] on p "Add competency" at bounding box center [537, 281] width 73 height 14
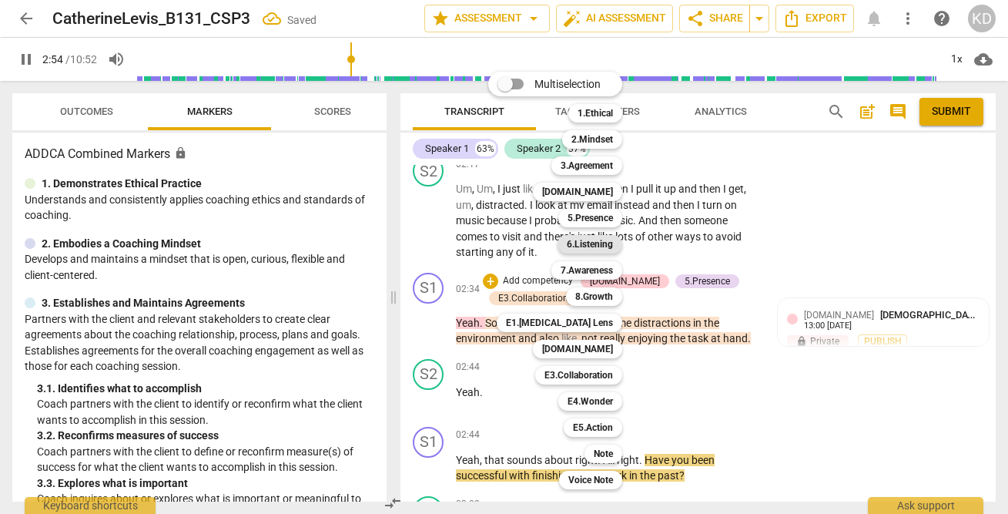
click at [598, 248] on b "6.Listening" at bounding box center [590, 244] width 46 height 18
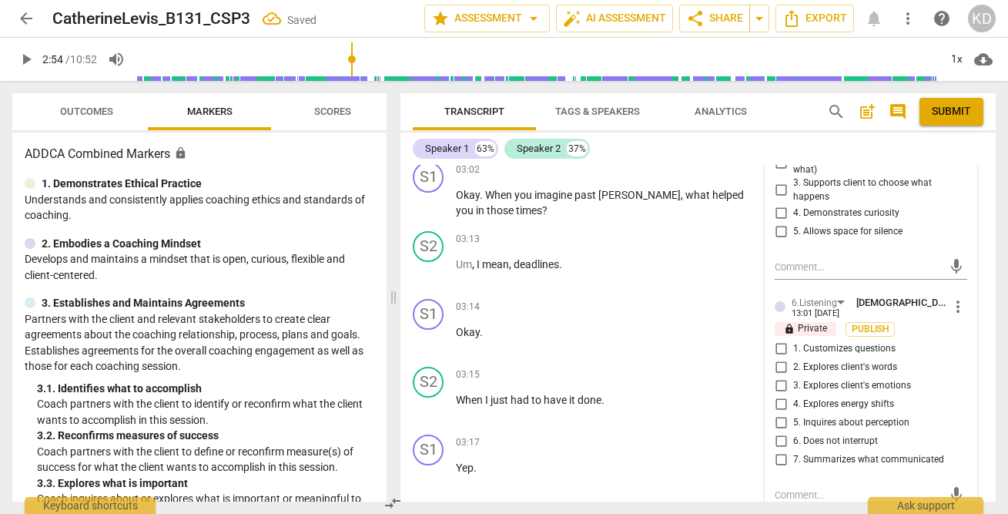
scroll to position [2430, 0]
click at [780, 460] on input "7. Summarizes what communicated" at bounding box center [780, 459] width 25 height 18
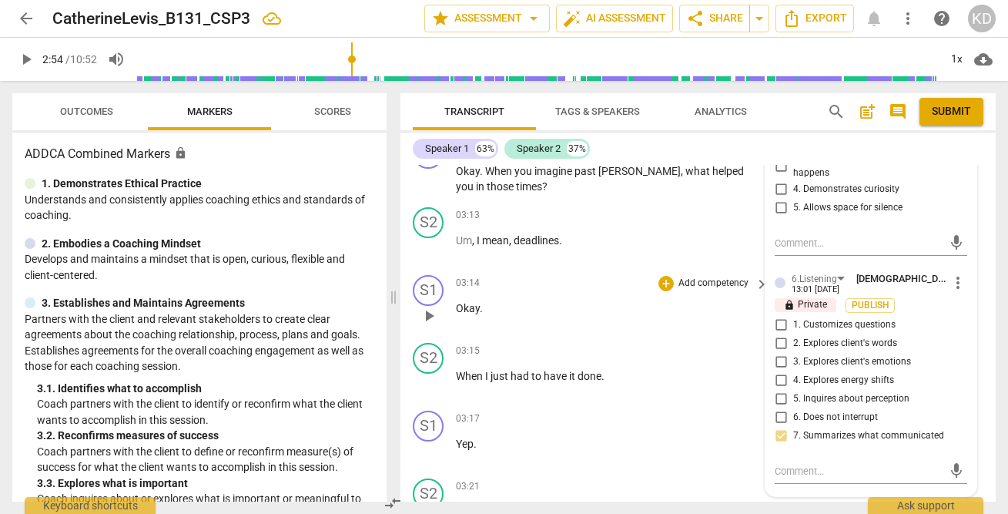
scroll to position [2468, 0]
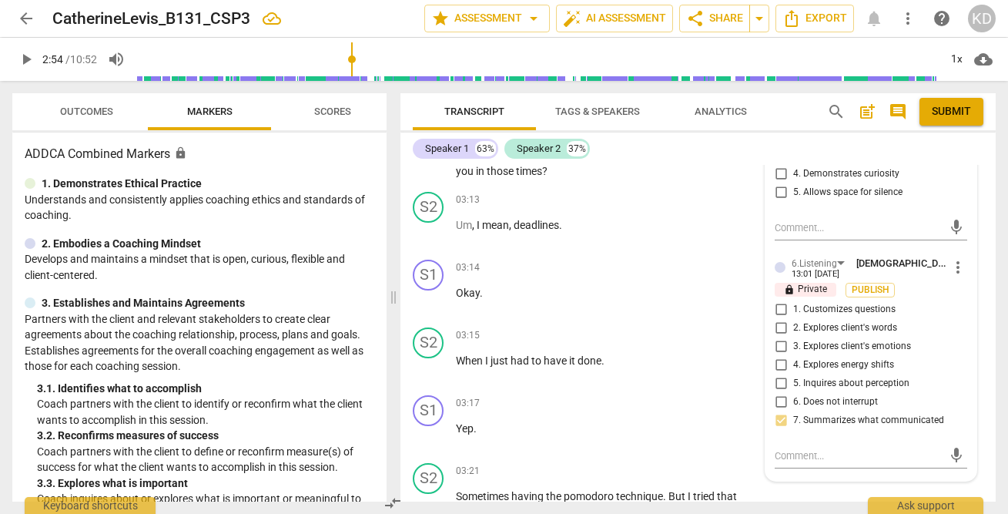
click at [778, 347] on input "3. Explores client's emotions" at bounding box center [780, 346] width 25 height 18
click at [409, 239] on div "S2 play_arrow pause 03:13 + Add competency keyboard_arrow_right Um , I mean , d…" at bounding box center [697, 220] width 595 height 68
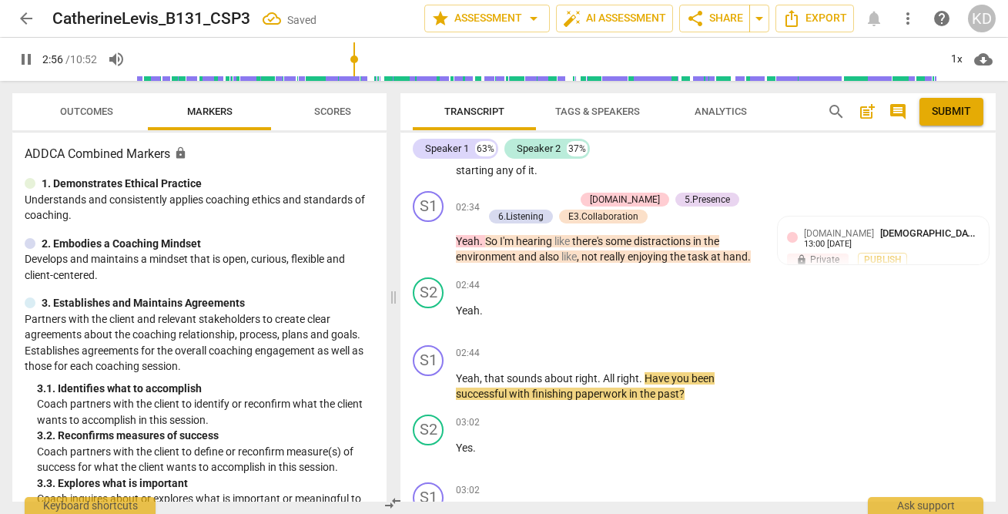
scroll to position [2096, 0]
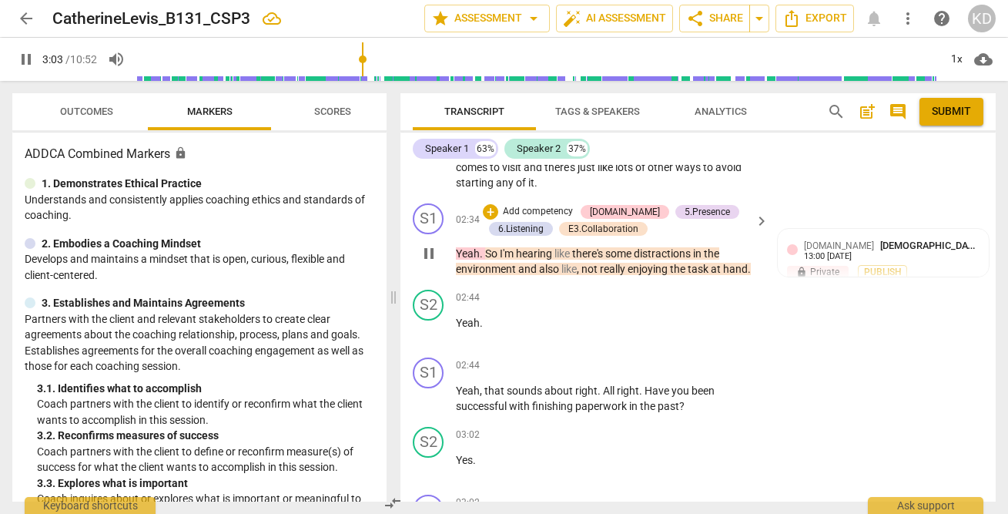
click at [536, 212] on p "Add competency" at bounding box center [537, 212] width 73 height 14
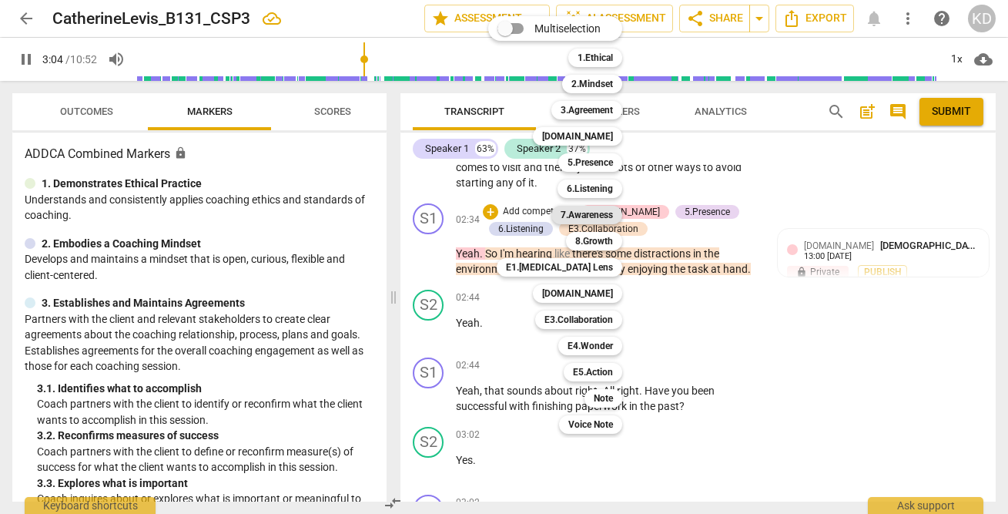
click at [583, 216] on b "7.Awareness" at bounding box center [586, 215] width 52 height 18
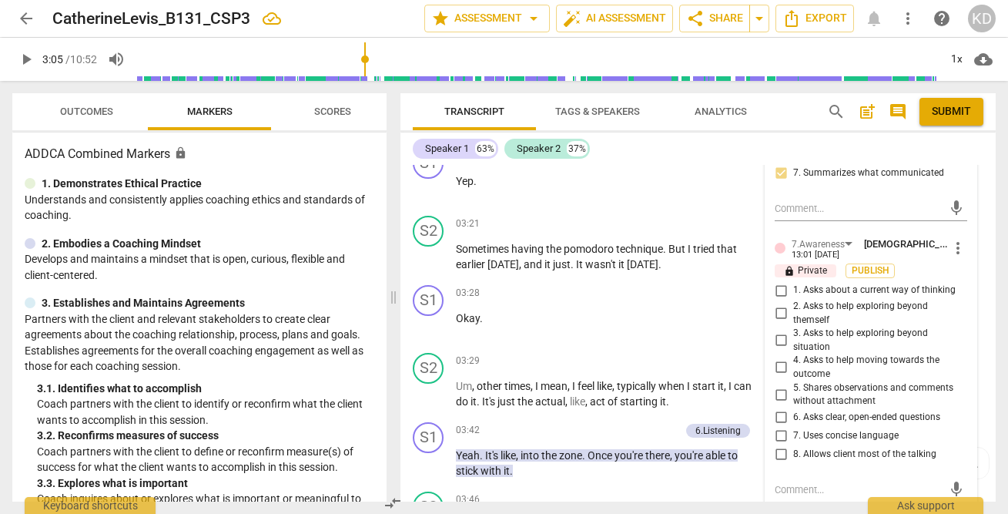
scroll to position [2713, 0]
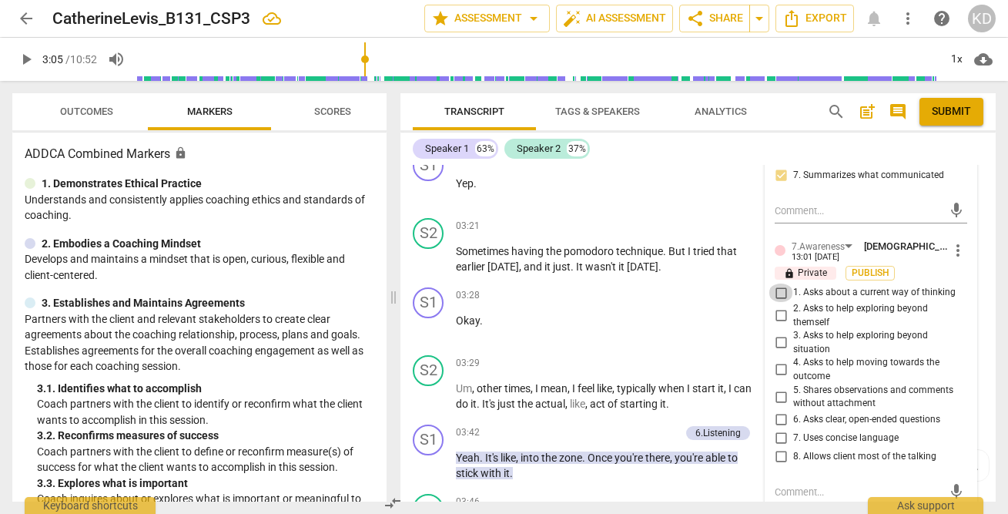
click at [779, 291] on input "1. Asks about a current way of thinking" at bounding box center [780, 292] width 25 height 18
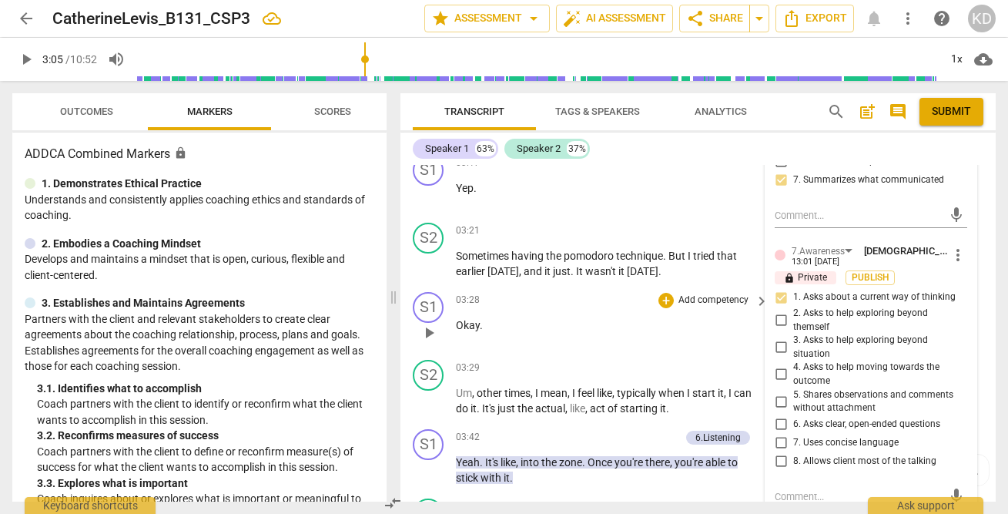
click at [403, 318] on div "S1 play_arrow pause 03:28 + Add competency keyboard_arrow_right Okay ." at bounding box center [697, 320] width 595 height 68
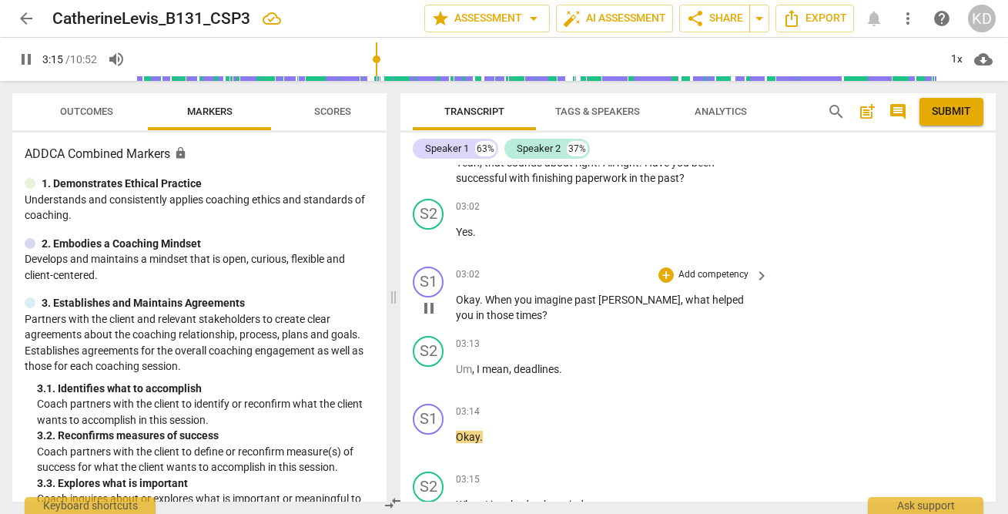
scroll to position [2338, 0]
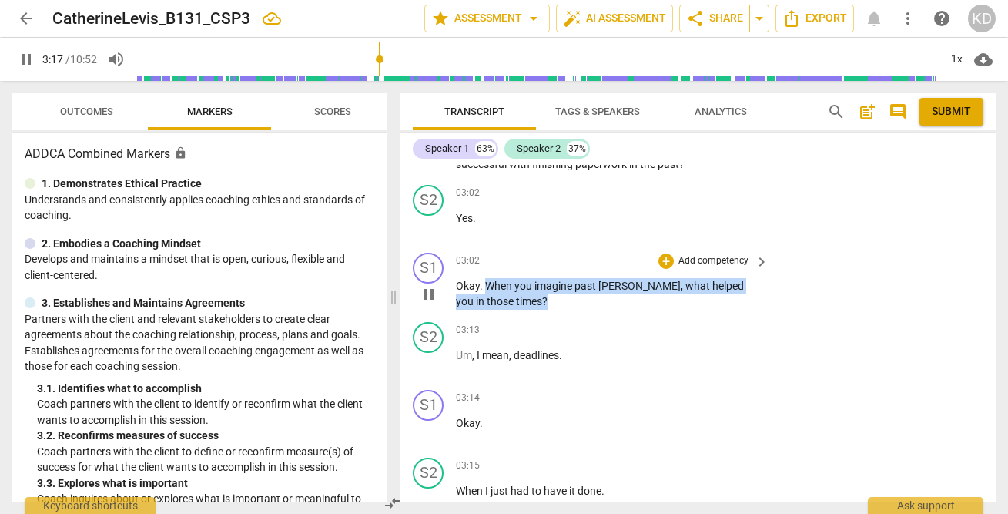
drag, startPoint x: 484, startPoint y: 283, endPoint x: 535, endPoint y: 300, distance: 53.6
click at [535, 300] on p "Okay . When you imagine past Christina , what helped you in those times ?" at bounding box center [608, 294] width 305 height 32
click at [724, 258] on p "Add competency" at bounding box center [713, 261] width 73 height 14
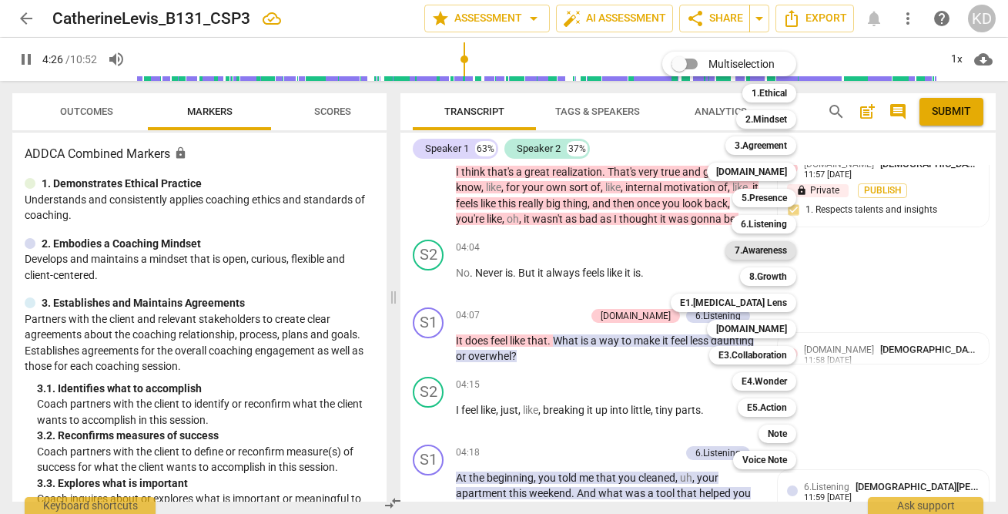
scroll to position [3544, 0]
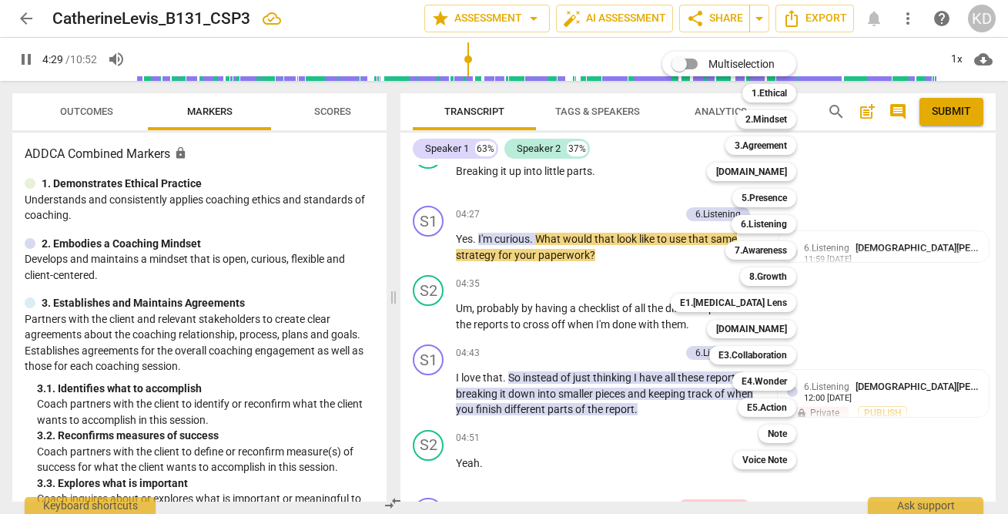
click at [638, 188] on div at bounding box center [504, 257] width 1008 height 514
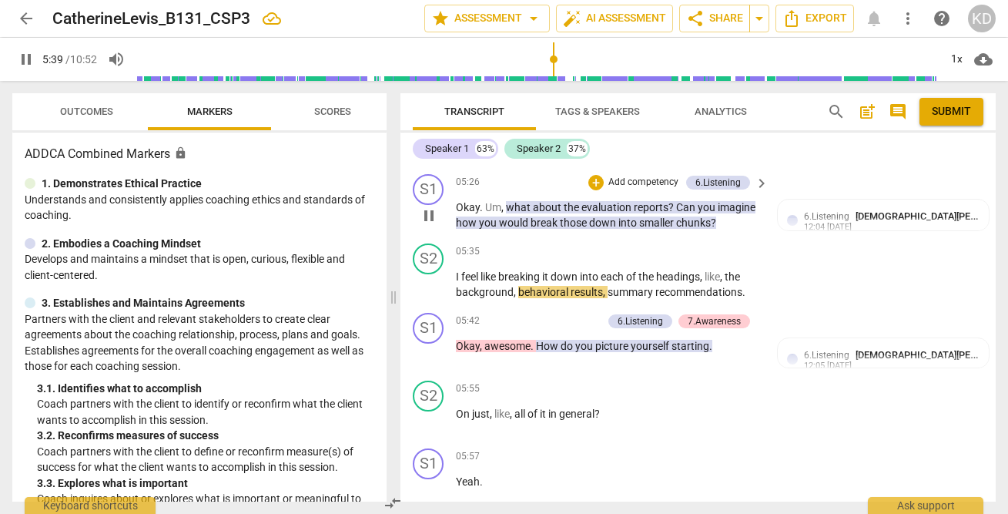
scroll to position [4314, 0]
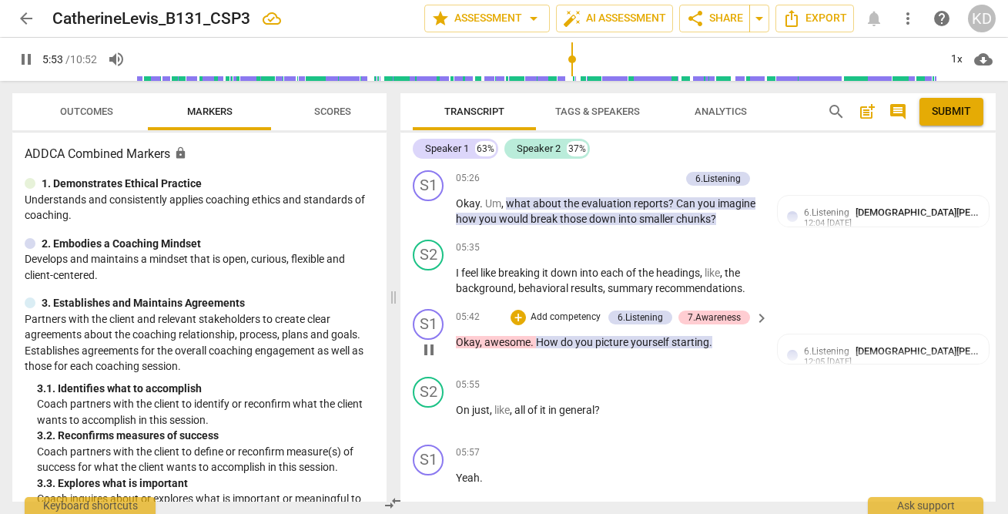
click at [563, 314] on p "Add competency" at bounding box center [565, 317] width 73 height 14
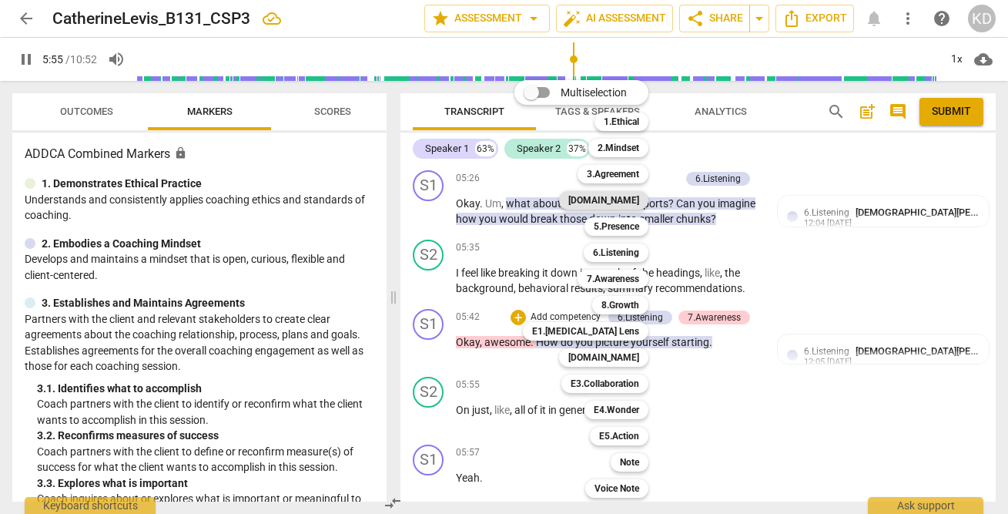
click at [624, 199] on b "[DOMAIN_NAME]" at bounding box center [603, 200] width 71 height 18
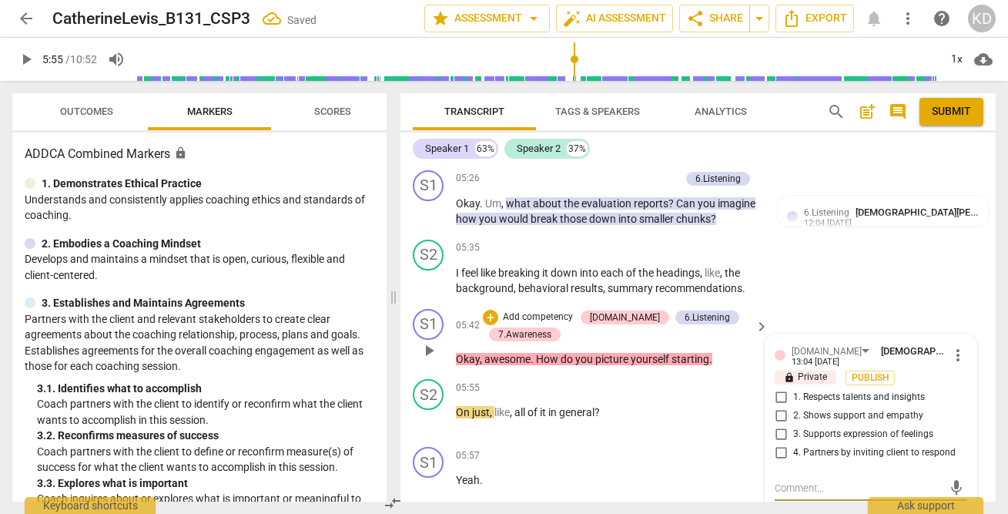
click at [781, 398] on input "1. Respects talents and insights" at bounding box center [780, 397] width 25 height 18
click at [407, 361] on div "S1 play_arrow pause 05:42 + Add competency 4.Trust 6.Listening 7.Awareness keyb…" at bounding box center [697, 338] width 595 height 71
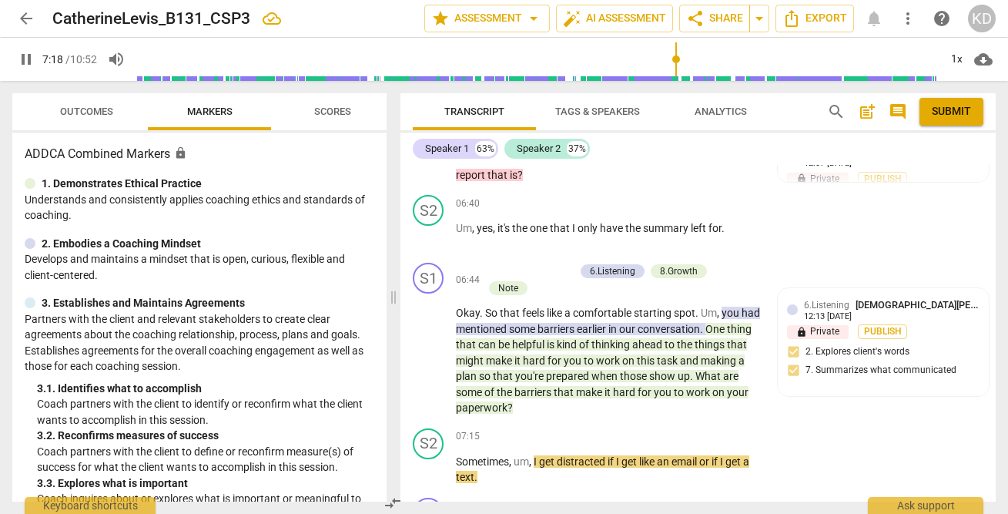
scroll to position [5103, 0]
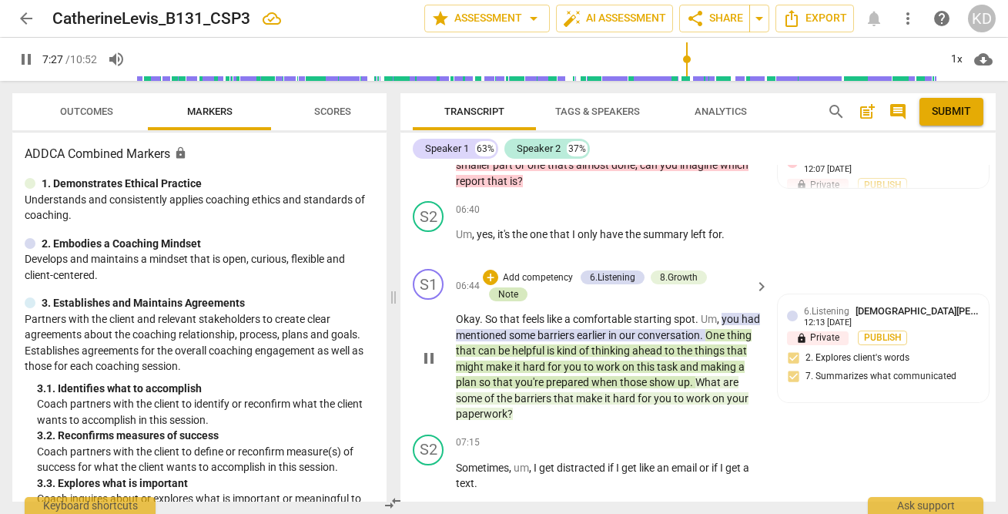
click at [511, 294] on div "Note" at bounding box center [508, 294] width 20 height 14
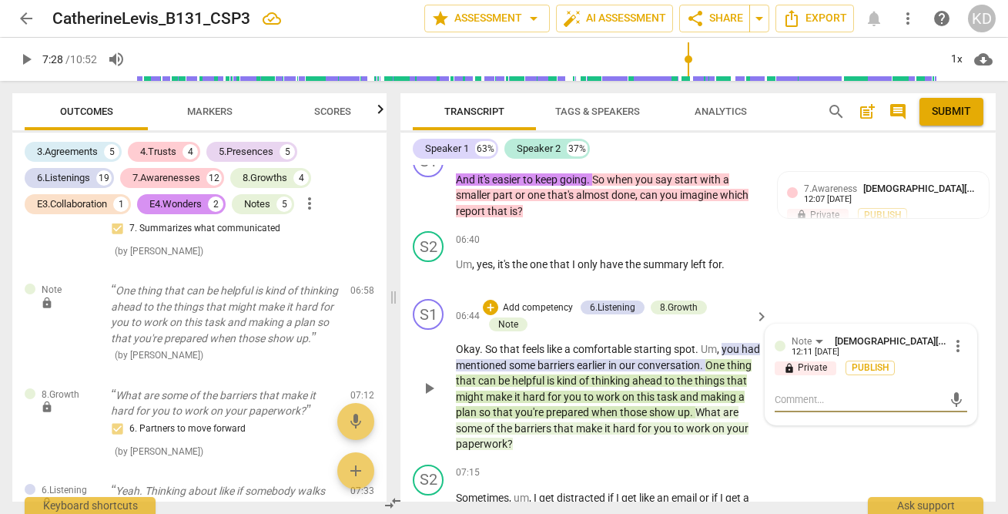
scroll to position [5077, 0]
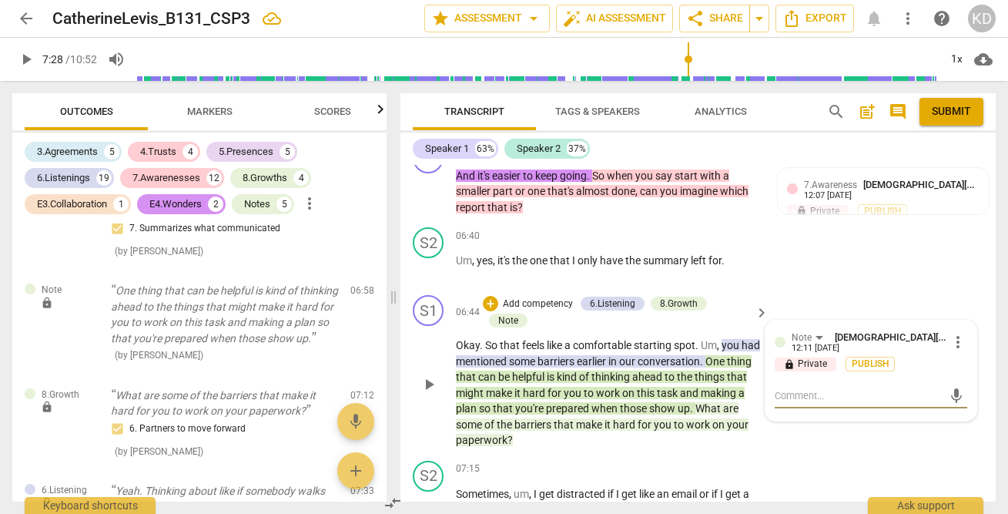
click at [955, 339] on span "more_vert" at bounding box center [958, 342] width 18 height 18
click at [971, 369] on li "Delete" at bounding box center [968, 370] width 53 height 29
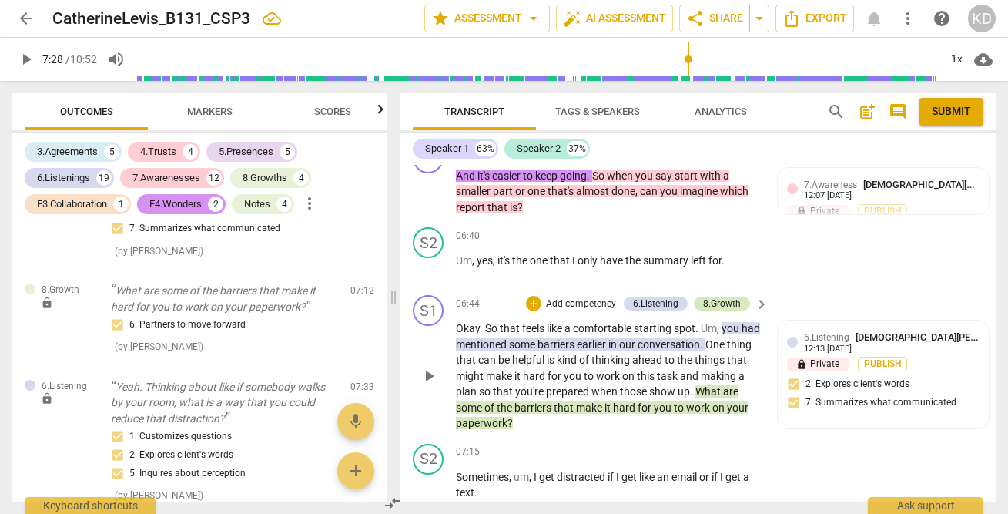
click at [725, 301] on div "8.Growth" at bounding box center [722, 303] width 38 height 14
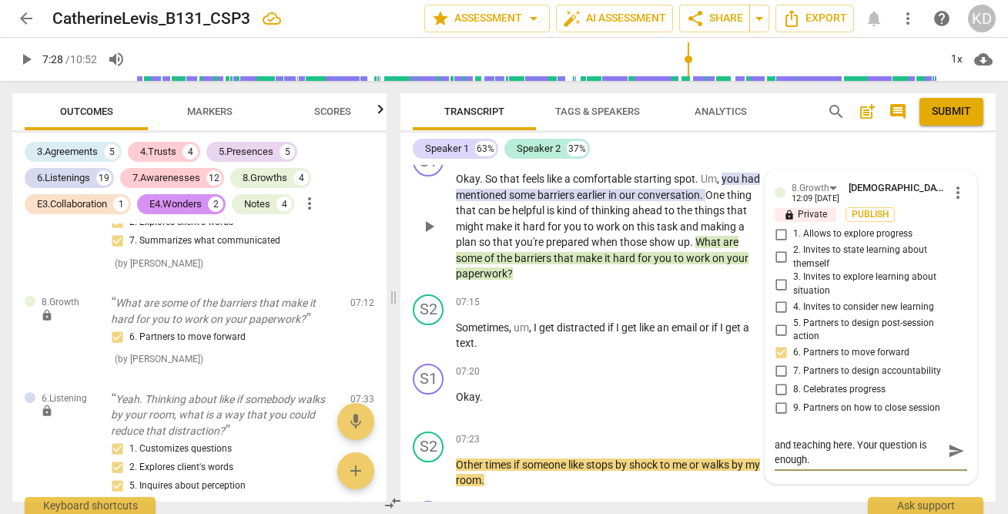
scroll to position [0, 0]
click at [925, 444] on textarea "I'm not sure you need the reflection and teaching here. Your question is enough." at bounding box center [859, 450] width 168 height 29
click at [827, 460] on textarea "I'm not sure you need the reflection and teaching here. Your question is enough." at bounding box center [859, 450] width 168 height 29
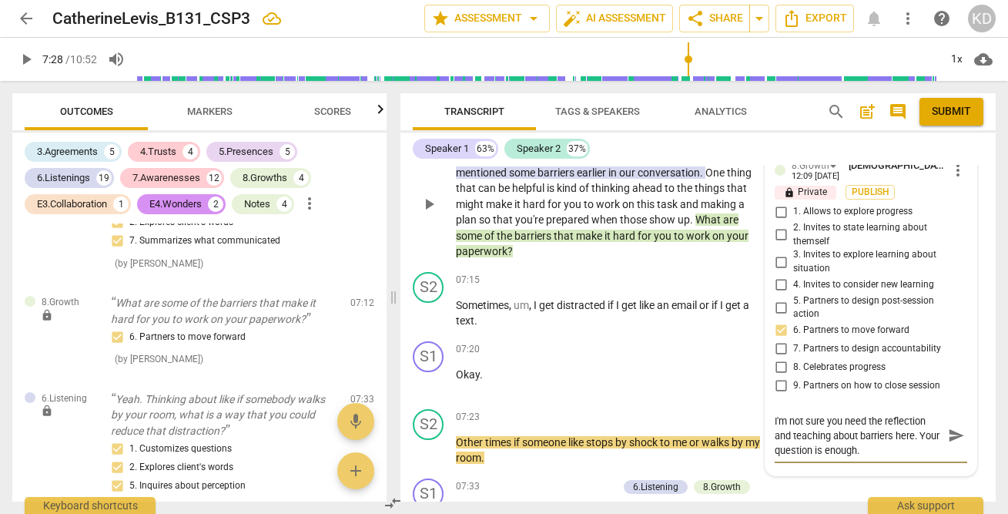
scroll to position [5252, 0]
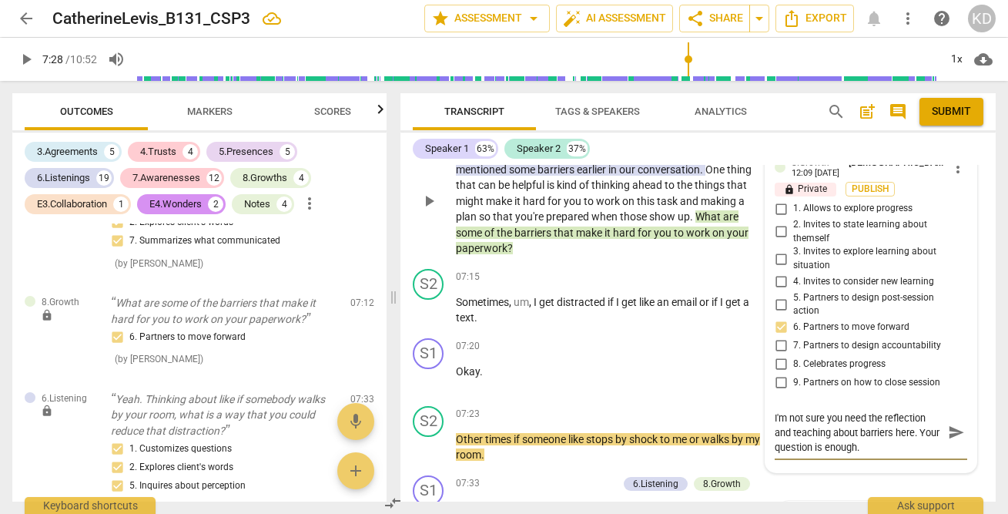
click at [831, 449] on textarea "I'm not sure you need the reflection and teaching about barriers here. Your que…" at bounding box center [859, 432] width 168 height 44
click at [889, 448] on textarea "I'm not sure you need the reflection and teaching about barriers here. Your que…" at bounding box center [859, 432] width 168 height 44
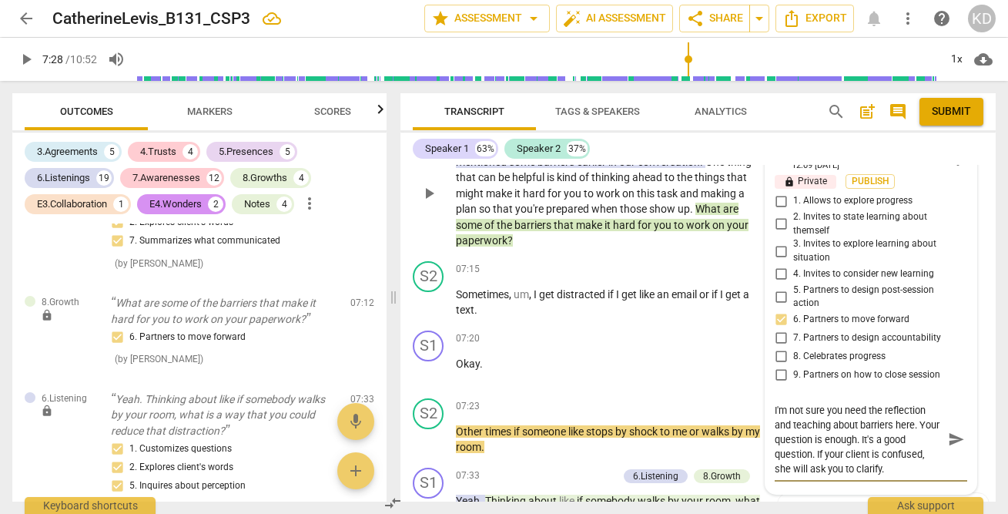
drag, startPoint x: 843, startPoint y: 413, endPoint x: 764, endPoint y: 413, distance: 79.3
click at [765, 413] on div "8.Growth Kristen Denney 12:09 09-03-2025 more_vert lock Private Publish 1. Allo…" at bounding box center [870, 316] width 211 height 356
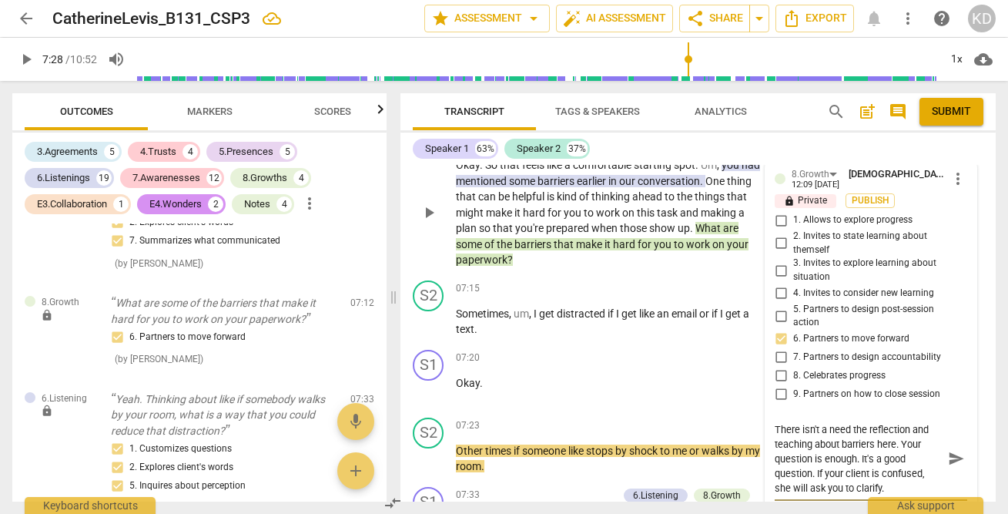
scroll to position [5228, 0]
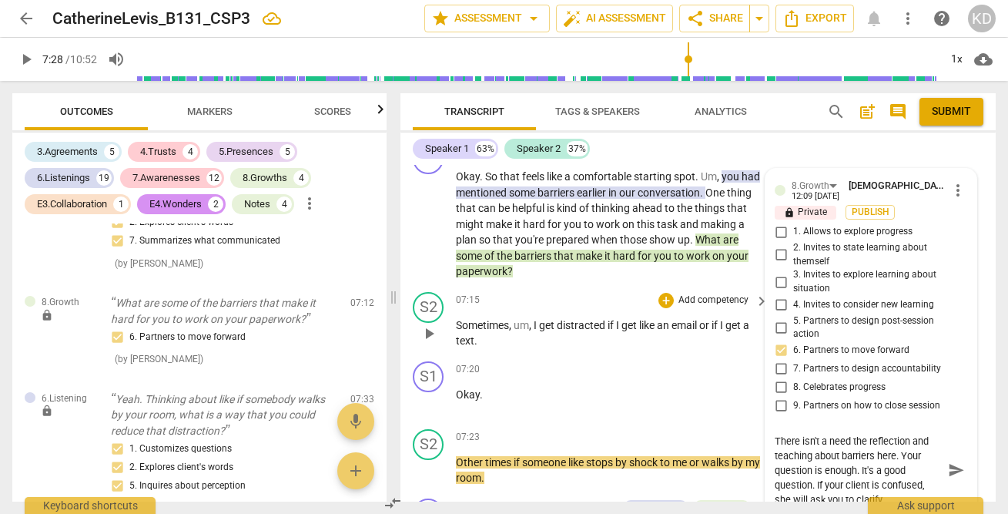
click at [408, 346] on div "S2 play_arrow pause 07:15 + Add competency keyboard_arrow_right Sometimes , um …" at bounding box center [697, 320] width 595 height 69
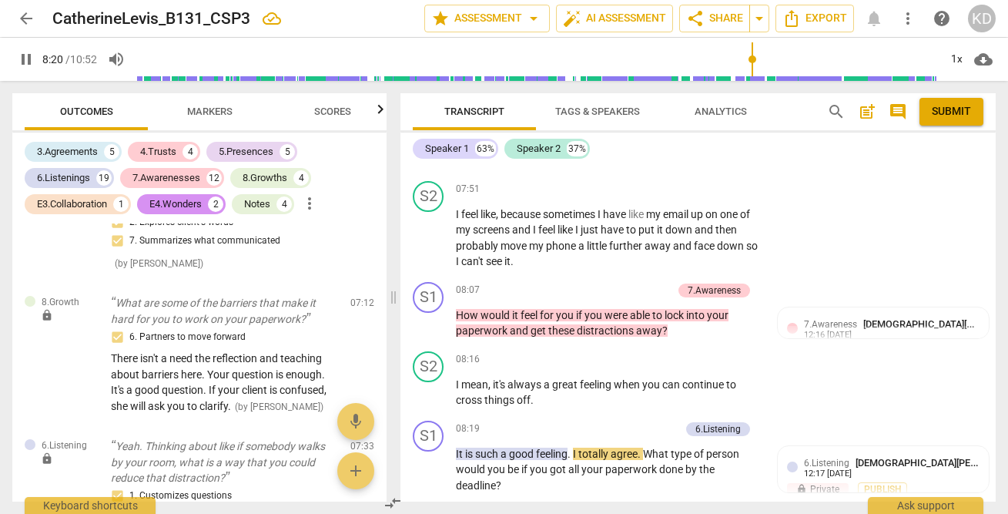
scroll to position [5859, 0]
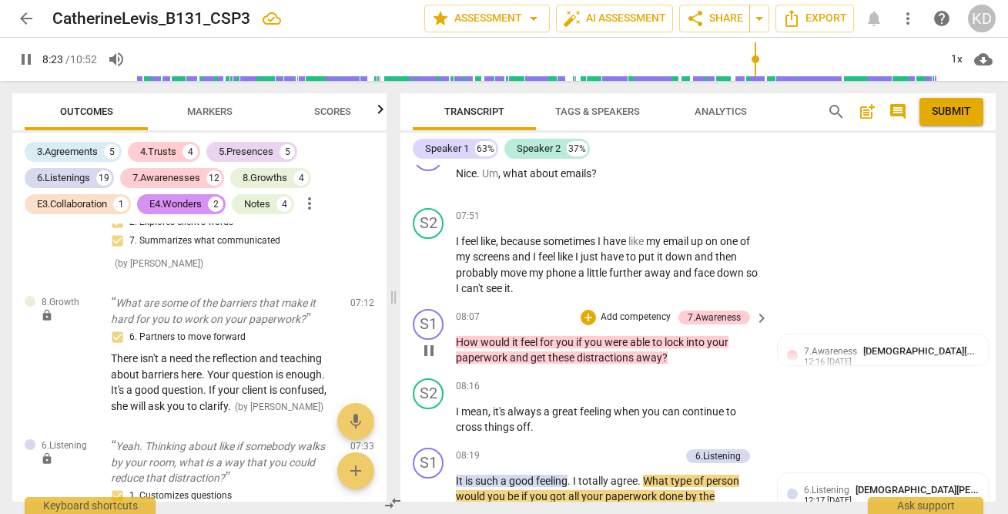
click at [623, 316] on p "Add competency" at bounding box center [635, 317] width 73 height 14
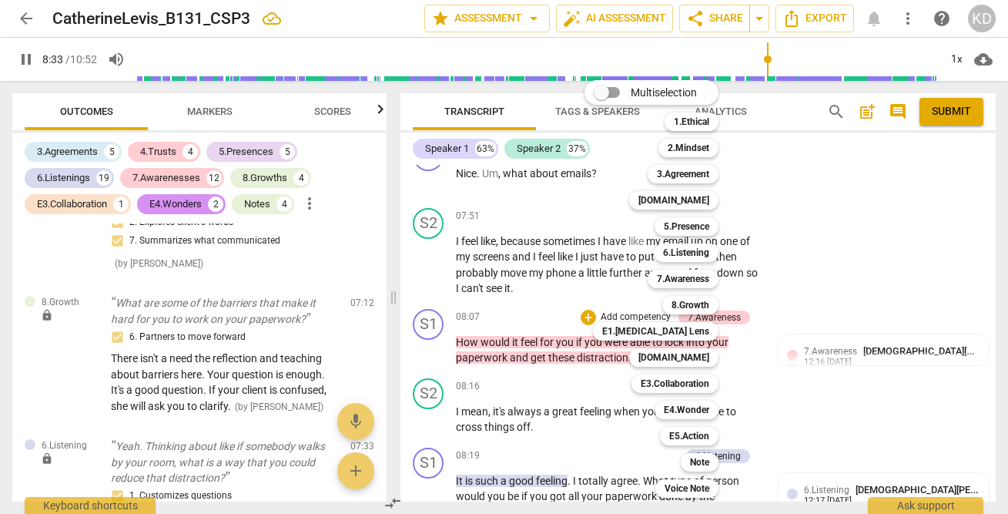
scroll to position [6253, 0]
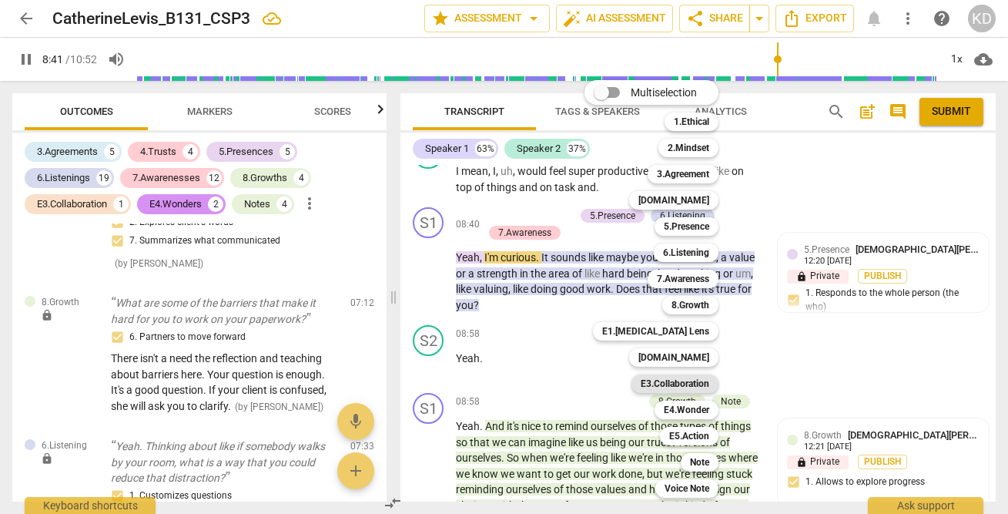
click at [687, 381] on b "E3.Collaboration" at bounding box center [675, 383] width 69 height 18
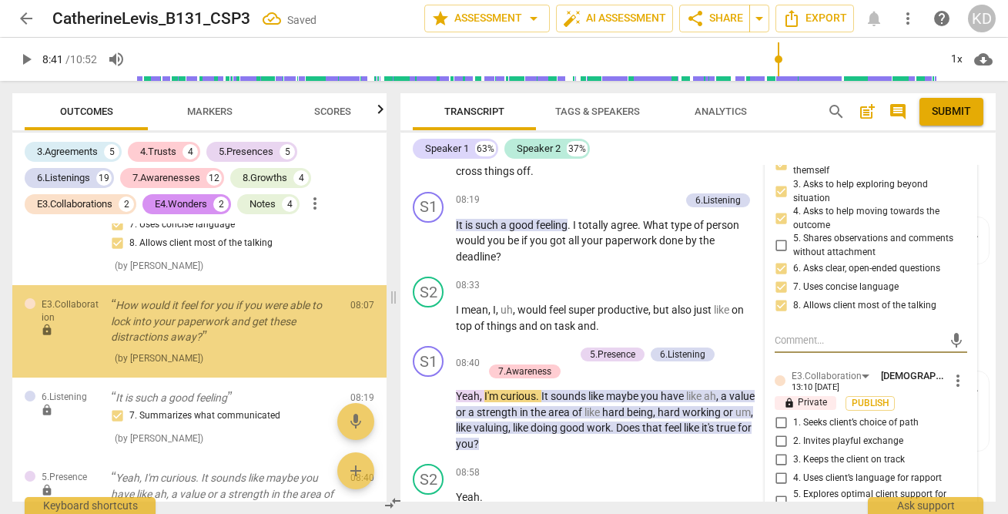
scroll to position [5637, 0]
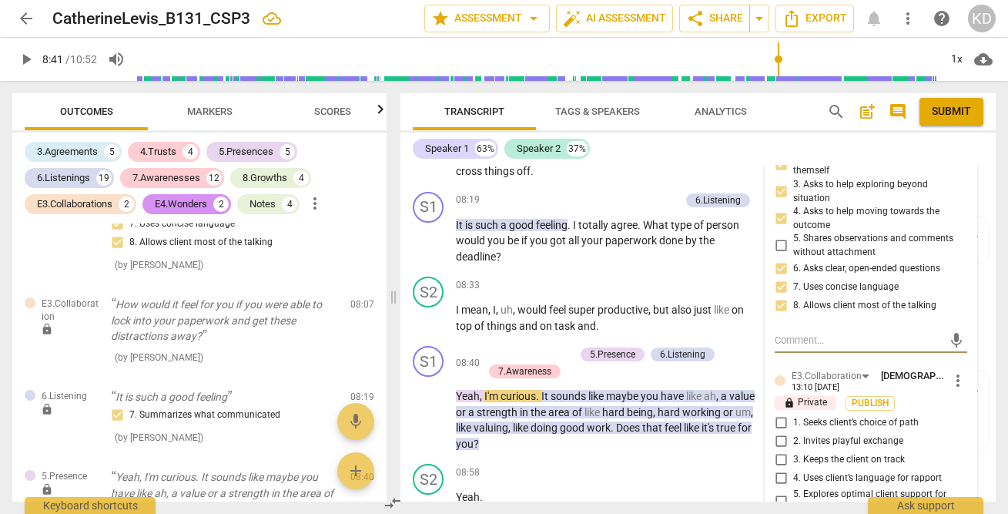
click at [687, 381] on div "08:40 + Add competency 5.Presence 6.Listening 7.Awareness keyboard_arrow_right …" at bounding box center [613, 398] width 314 height 105
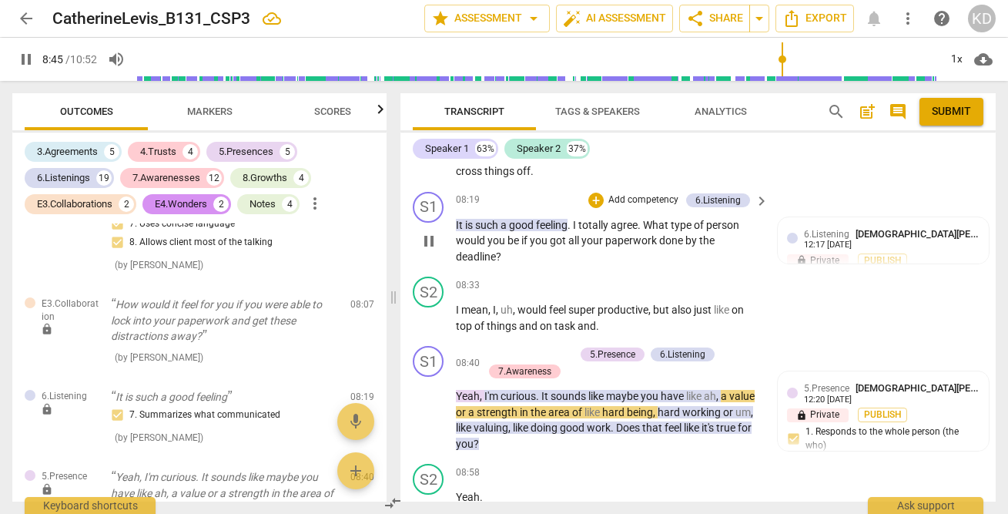
click at [409, 261] on div "S1 play_arrow pause 08:19 + Add competency 6.Listening keyboard_arrow_right It …" at bounding box center [697, 228] width 595 height 85
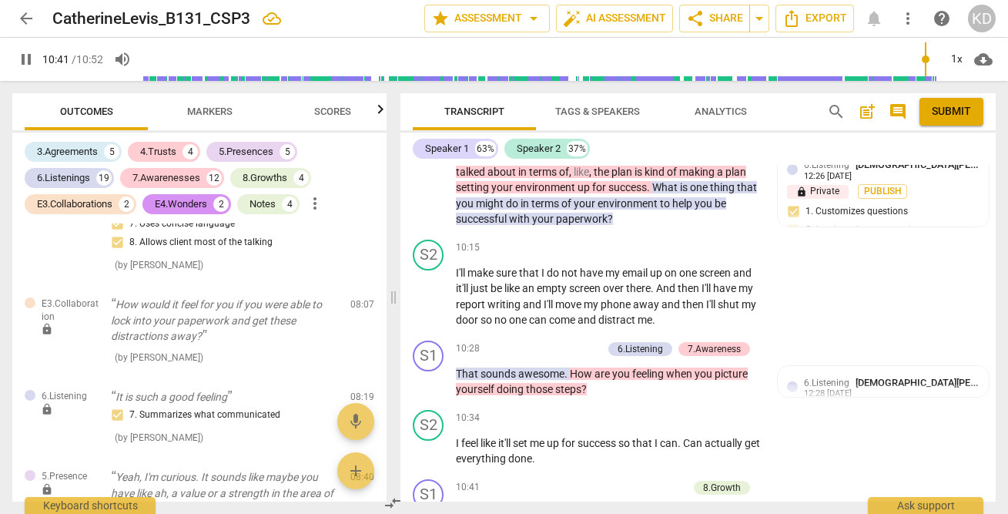
scroll to position [7219, 0]
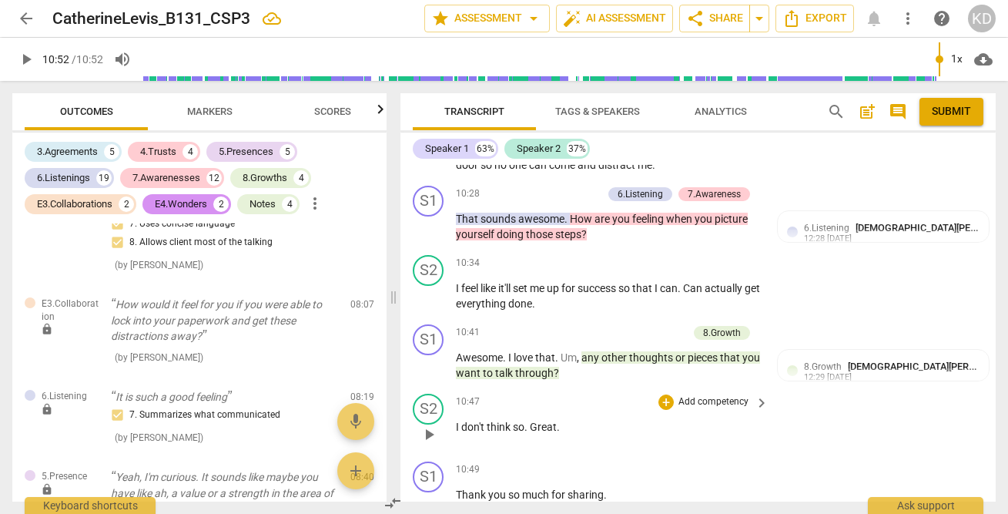
scroll to position [7219, 0]
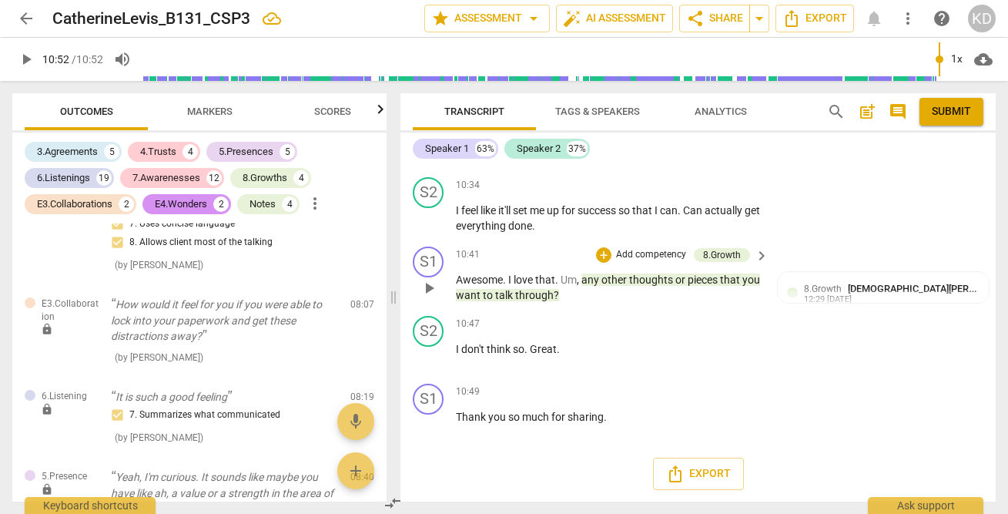
click at [640, 254] on p "Add competency" at bounding box center [650, 255] width 73 height 14
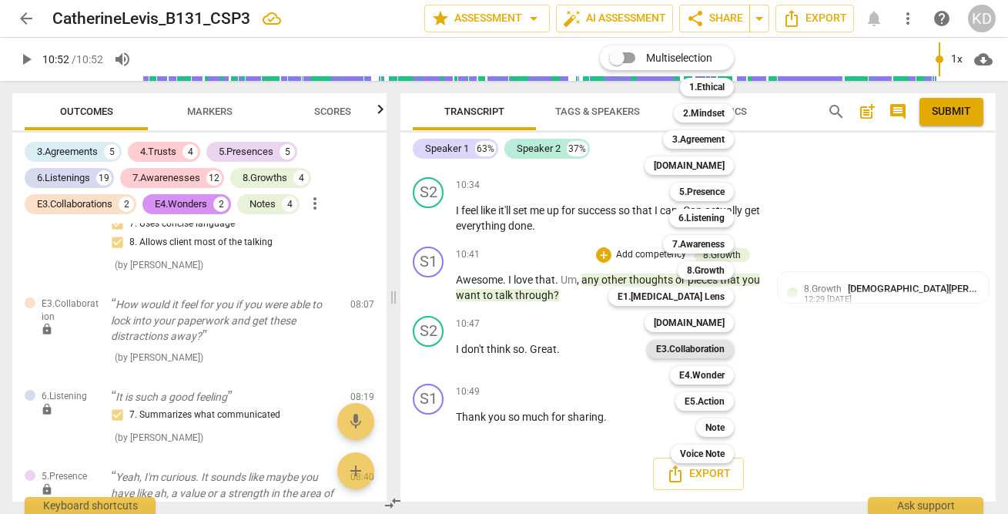
click at [702, 350] on b "E3.Collaboration" at bounding box center [690, 349] width 69 height 18
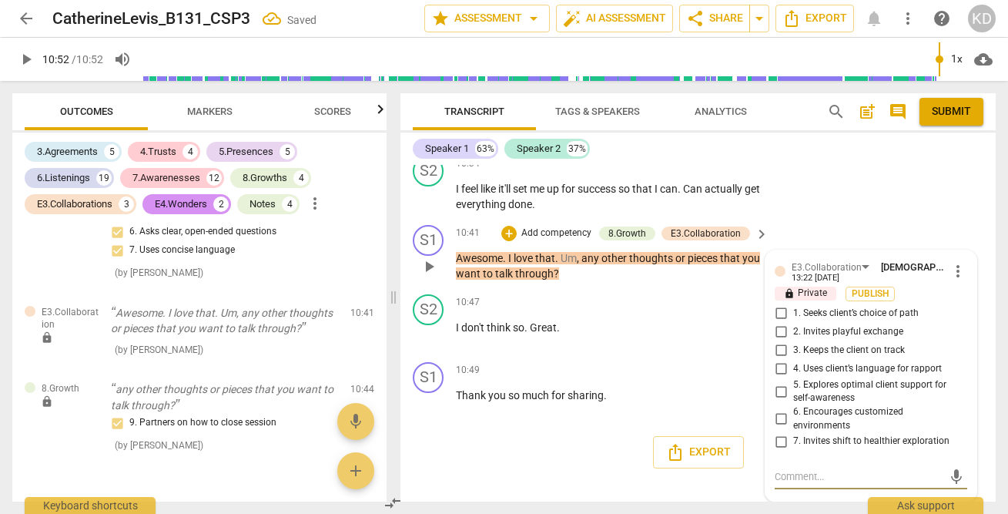
scroll to position [7242, 0]
click at [952, 269] on span "more_vert" at bounding box center [958, 270] width 18 height 18
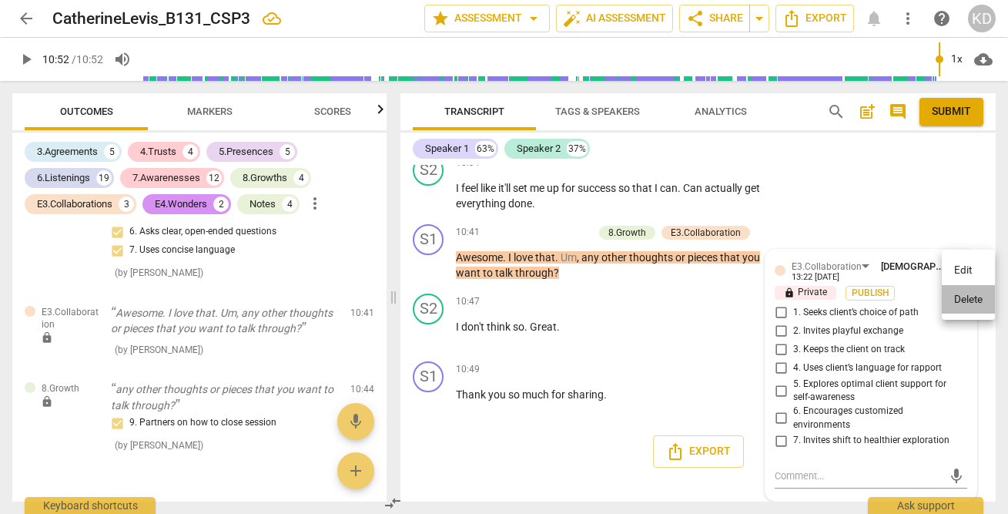
click at [972, 296] on li "Delete" at bounding box center [968, 299] width 53 height 29
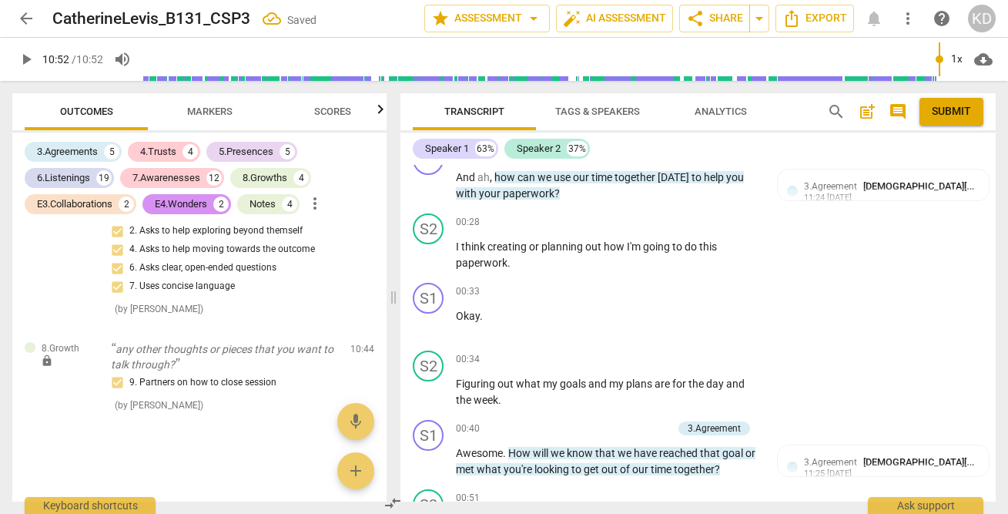
scroll to position [0, 0]
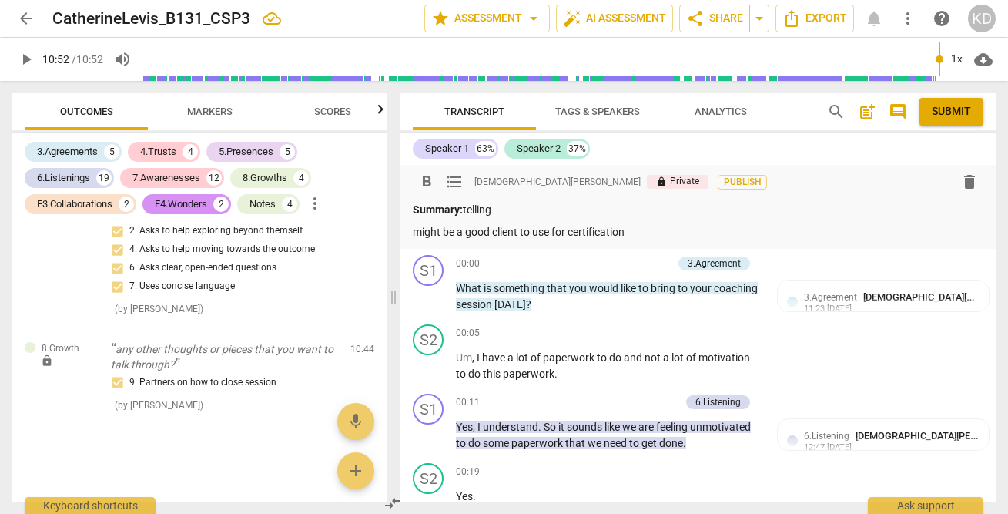
click at [639, 229] on p "might be a good client to use for certification" at bounding box center [698, 232] width 571 height 16
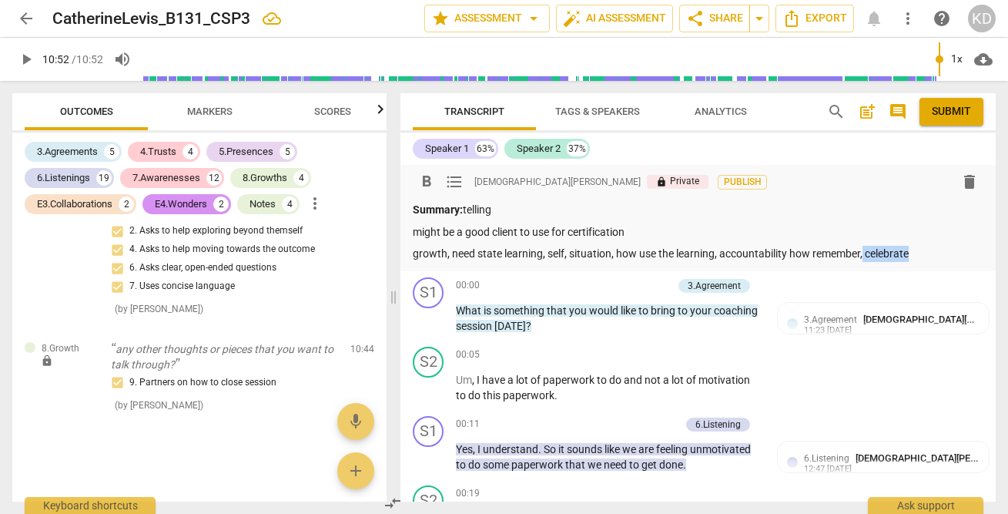
drag, startPoint x: 923, startPoint y: 249, endPoint x: 863, endPoint y: 259, distance: 60.9
click at [863, 259] on p "growth, need state learning, self, situation, how use the learning, accountabil…" at bounding box center [698, 254] width 571 height 16
type input "652"
